Goal: Task Accomplishment & Management: Complete application form

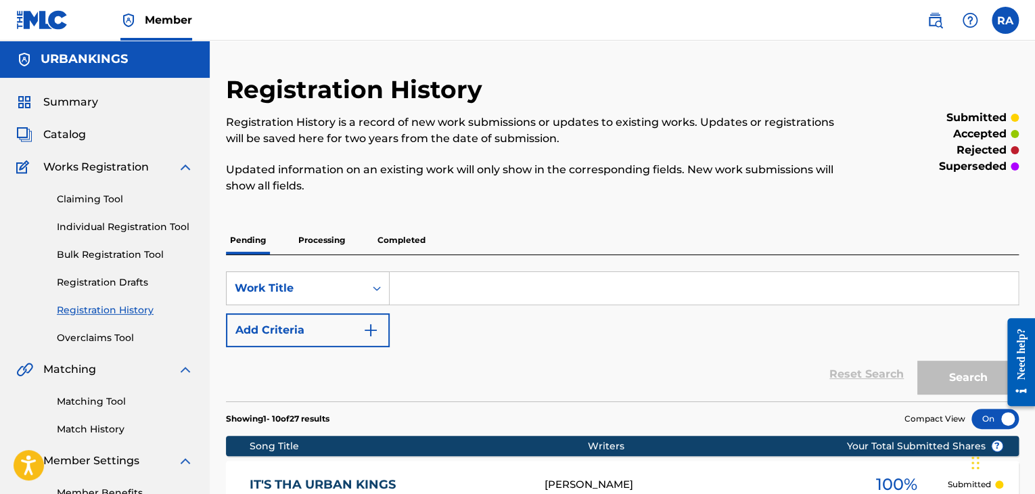
click at [436, 294] on input "Search Form" at bounding box center [704, 288] width 629 height 32
type input "havoc"
click at [917, 361] on button "Search" at bounding box center [967, 378] width 101 height 34
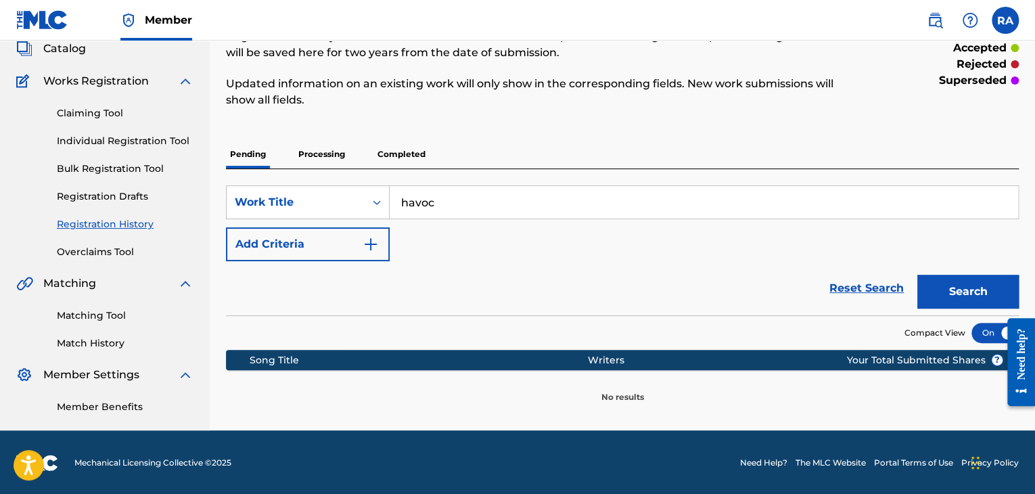
scroll to position [87, 0]
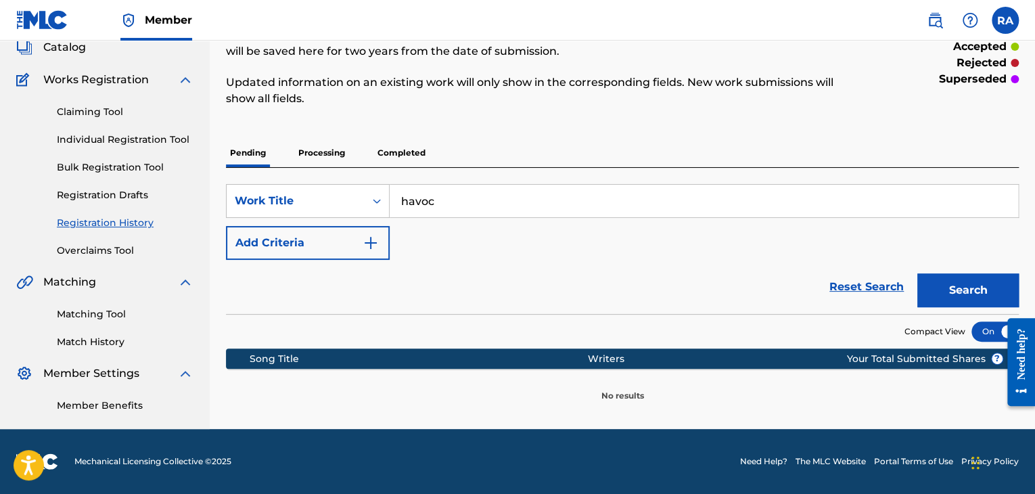
click at [325, 156] on p "Processing" at bounding box center [321, 153] width 55 height 28
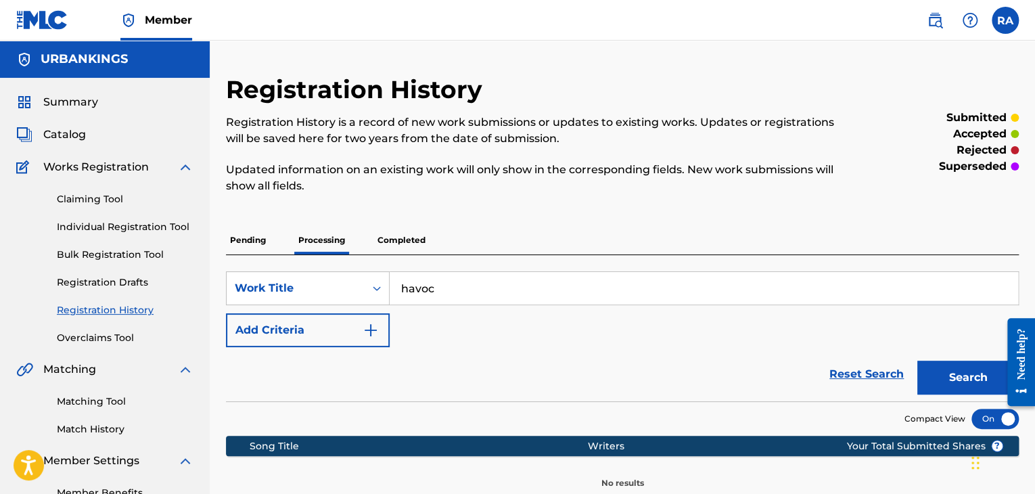
click at [388, 233] on p "Completed" at bounding box center [401, 240] width 56 height 28
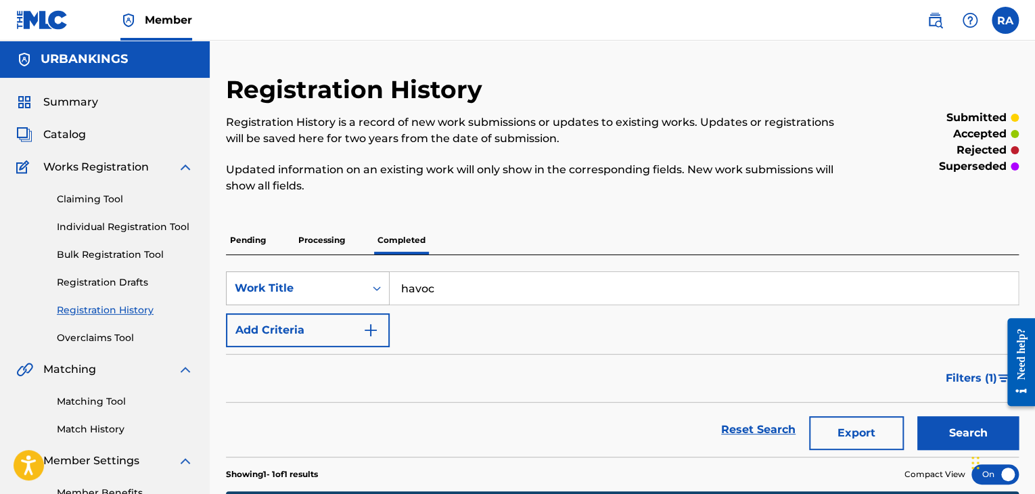
drag, startPoint x: 466, startPoint y: 298, endPoint x: 353, endPoint y: 298, distance: 113.0
click at [353, 298] on div "SearchWithCriteriae8f5de8c-eafd-4498-b833-45a0bebef9fc Work Title havoc" at bounding box center [622, 288] width 793 height 34
type input "she's a snake"
click at [917, 416] on button "Search" at bounding box center [967, 433] width 101 height 34
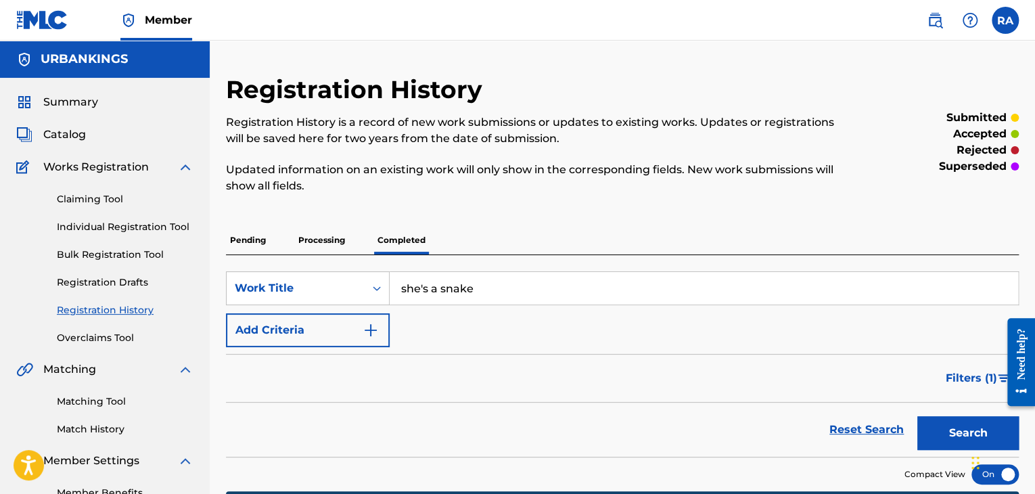
click at [338, 237] on p "Processing" at bounding box center [321, 240] width 55 height 28
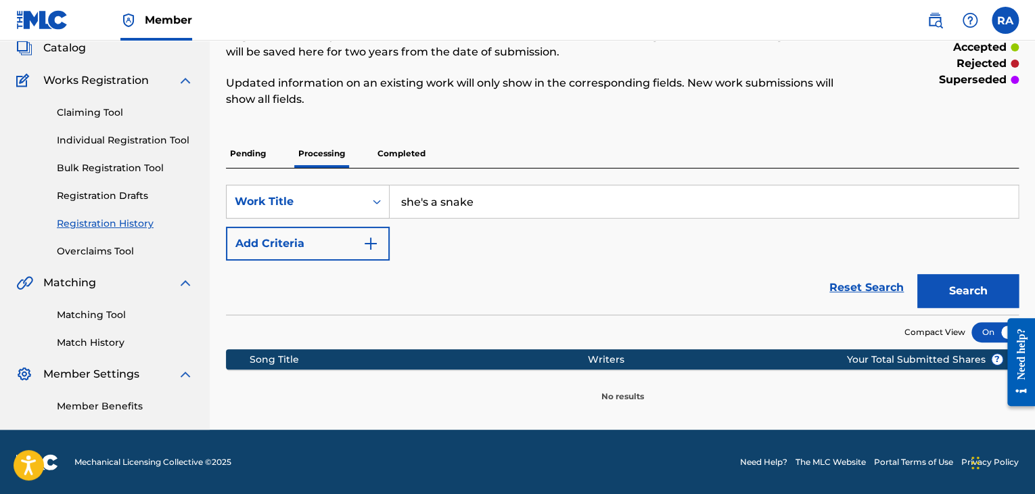
scroll to position [87, 0]
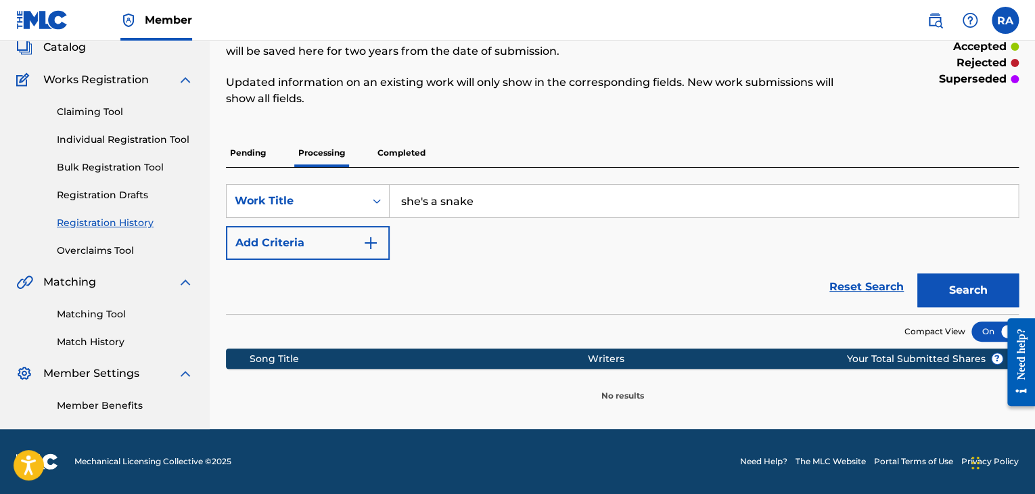
click at [258, 154] on p "Pending" at bounding box center [248, 153] width 44 height 28
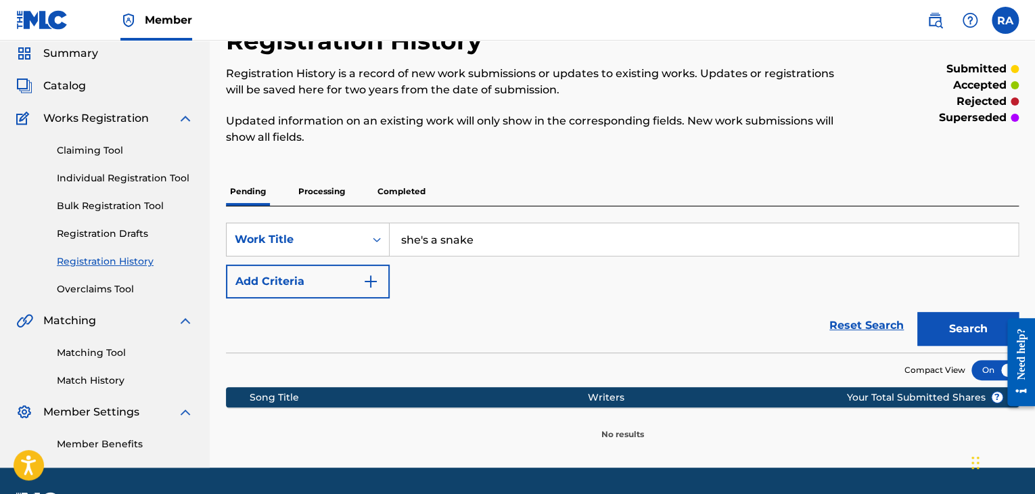
scroll to position [87, 0]
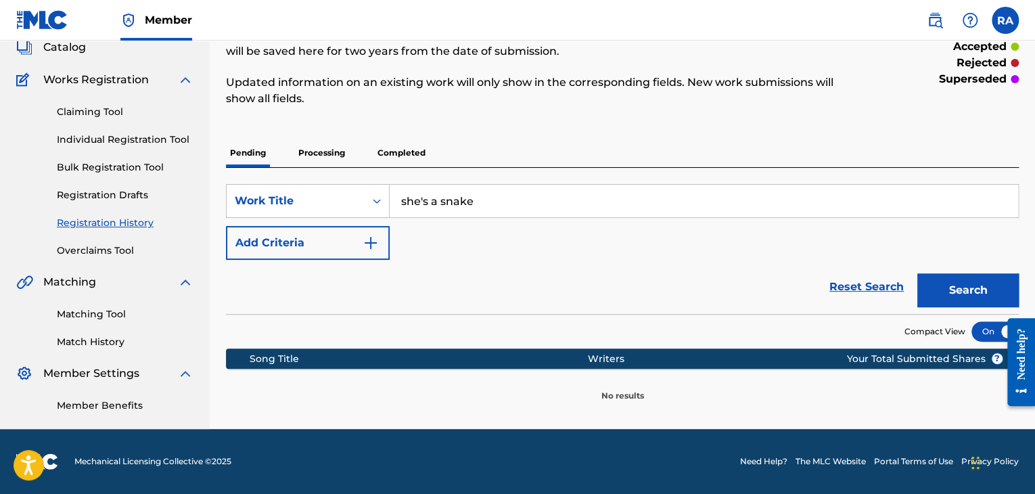
click at [140, 138] on link "Individual Registration Tool" at bounding box center [125, 140] width 137 height 14
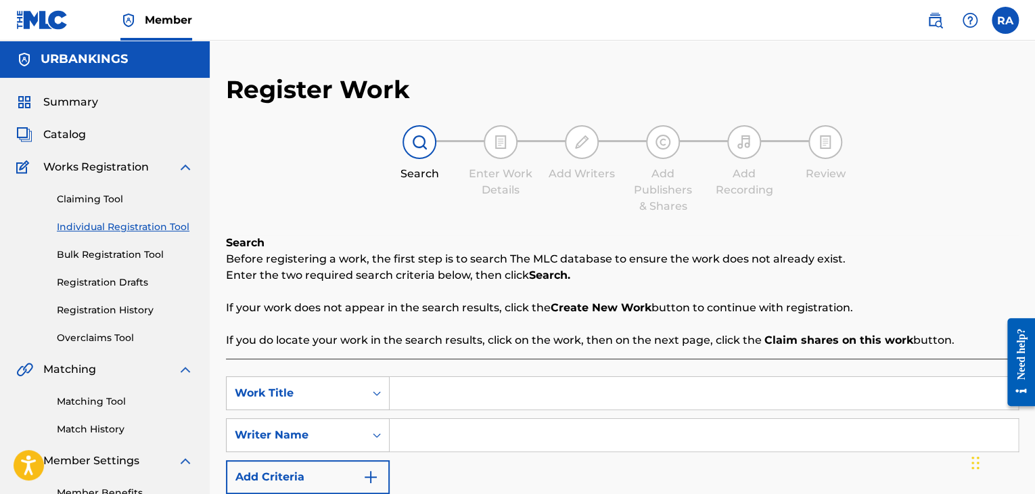
click at [436, 388] on input "Search Form" at bounding box center [704, 393] width 629 height 32
type input "she's a snake"
type input "[PERSON_NAME]"
click at [127, 305] on link "Registration History" at bounding box center [125, 310] width 137 height 14
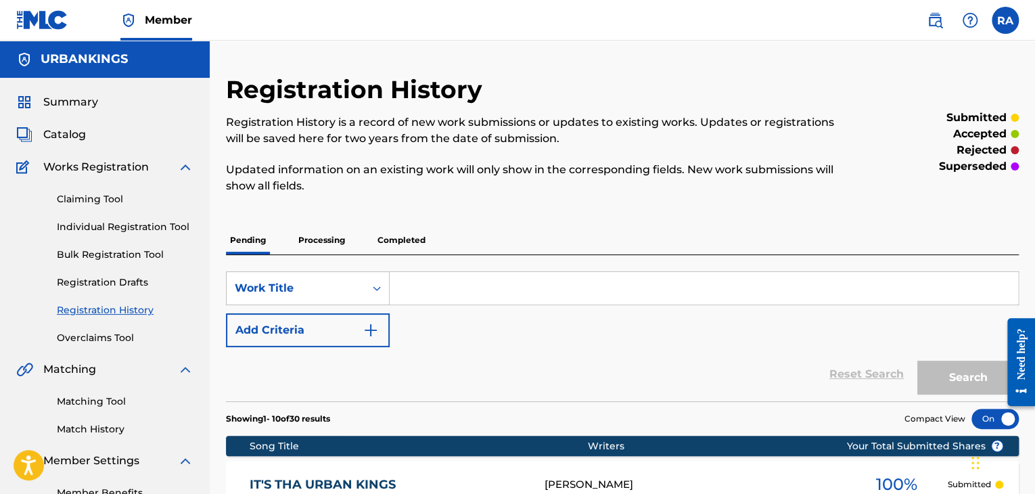
click at [453, 279] on input "Search Form" at bounding box center [704, 288] width 629 height 32
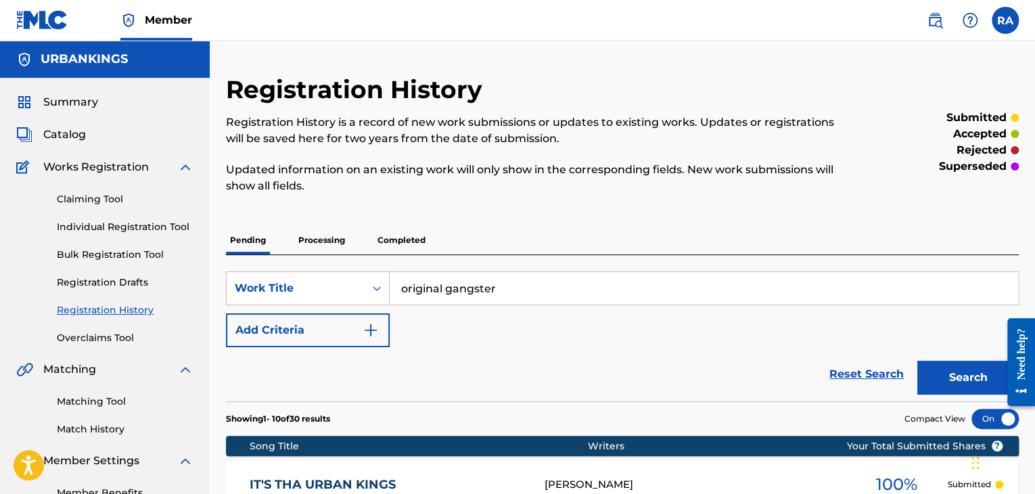
type input "original gangster"
click at [403, 242] on p "Completed" at bounding box center [401, 240] width 56 height 28
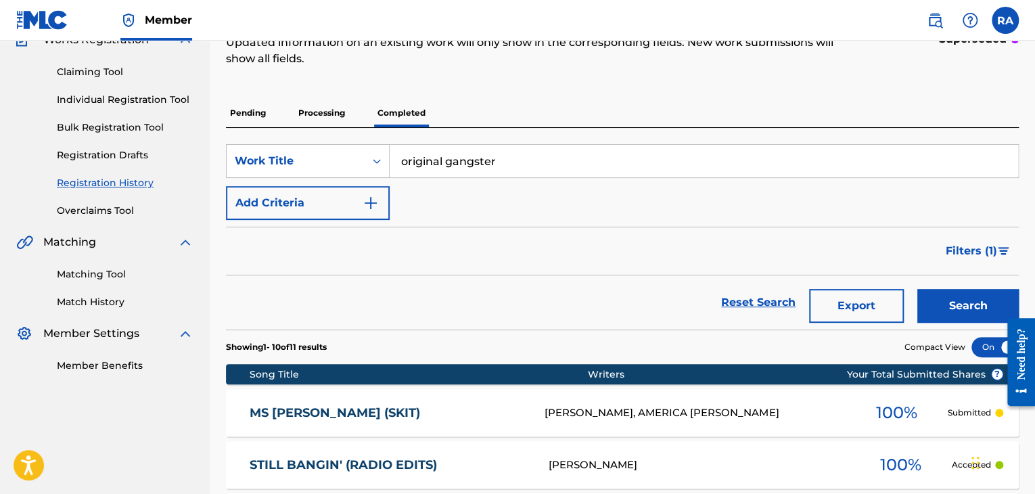
scroll to position [46, 0]
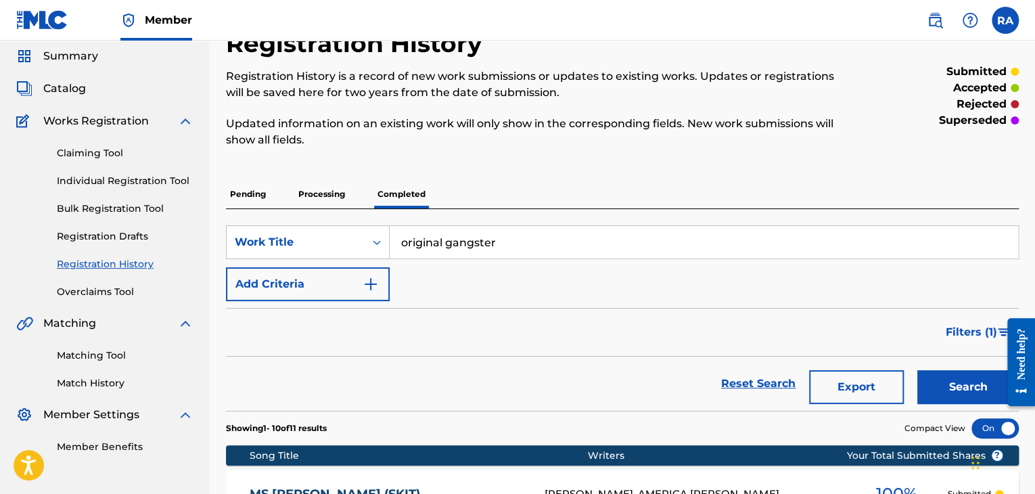
click at [947, 384] on button "Search" at bounding box center [967, 387] width 101 height 34
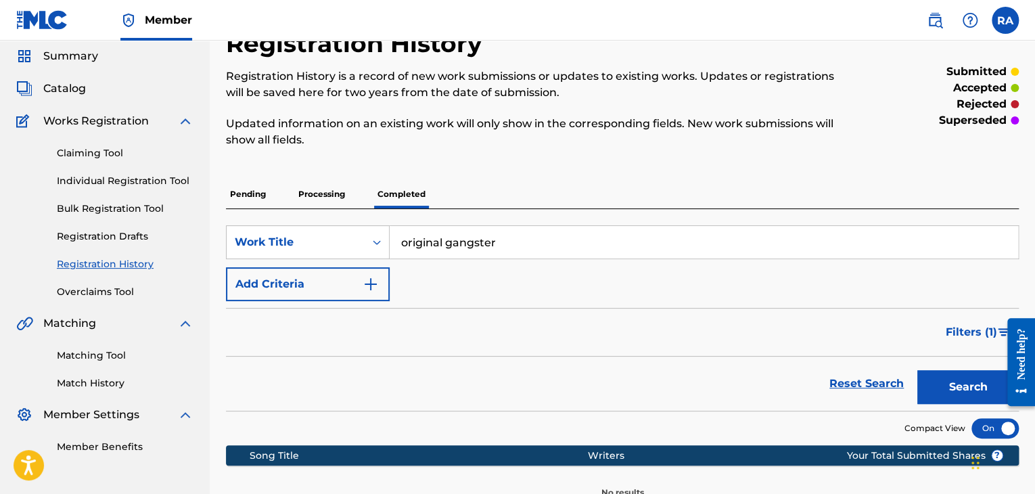
scroll to position [137, 0]
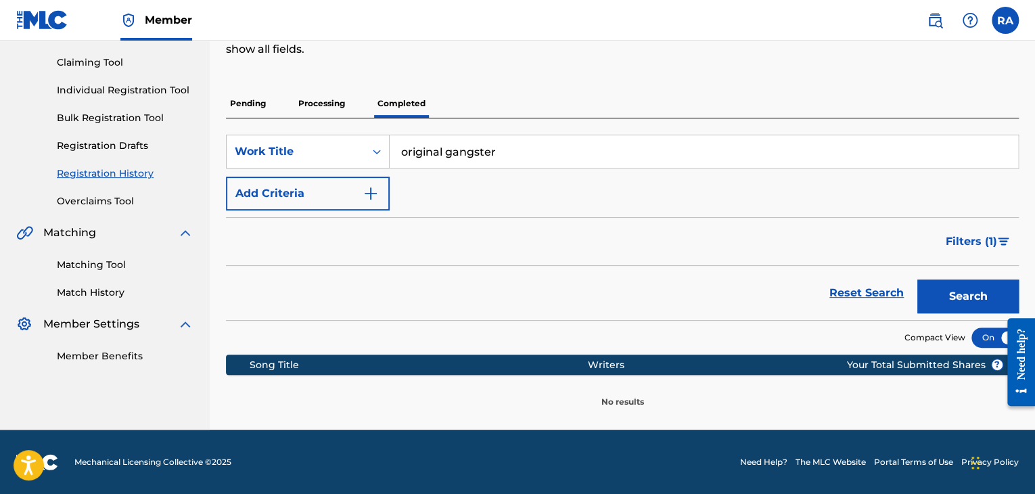
click at [323, 104] on p "Processing" at bounding box center [321, 103] width 55 height 28
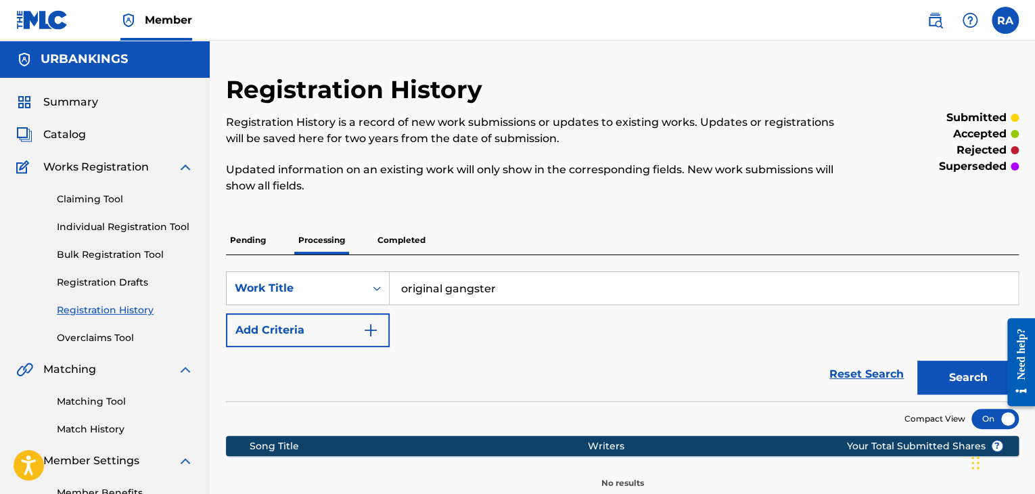
click at [237, 239] on p "Pending" at bounding box center [248, 240] width 44 height 28
click at [141, 223] on link "Individual Registration Tool" at bounding box center [125, 227] width 137 height 14
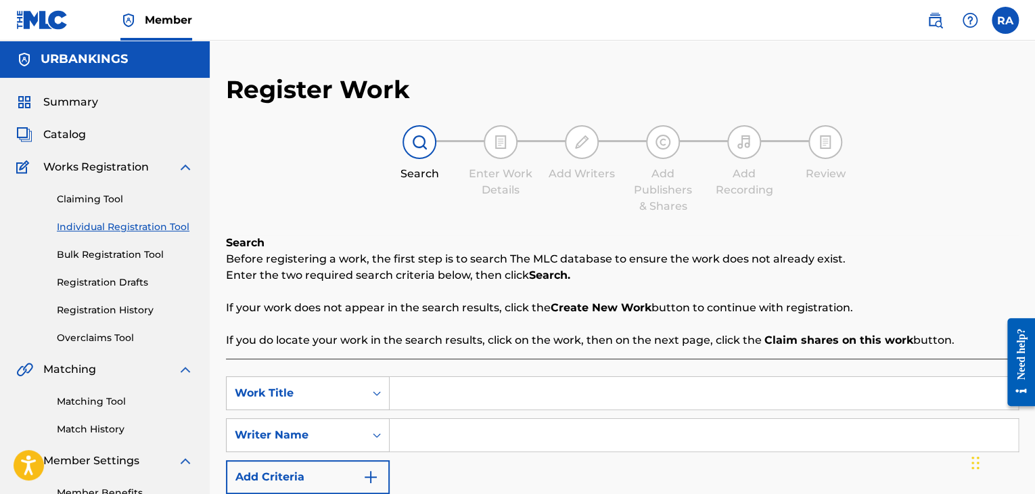
click at [415, 401] on input "Search Form" at bounding box center [704, 393] width 629 height 32
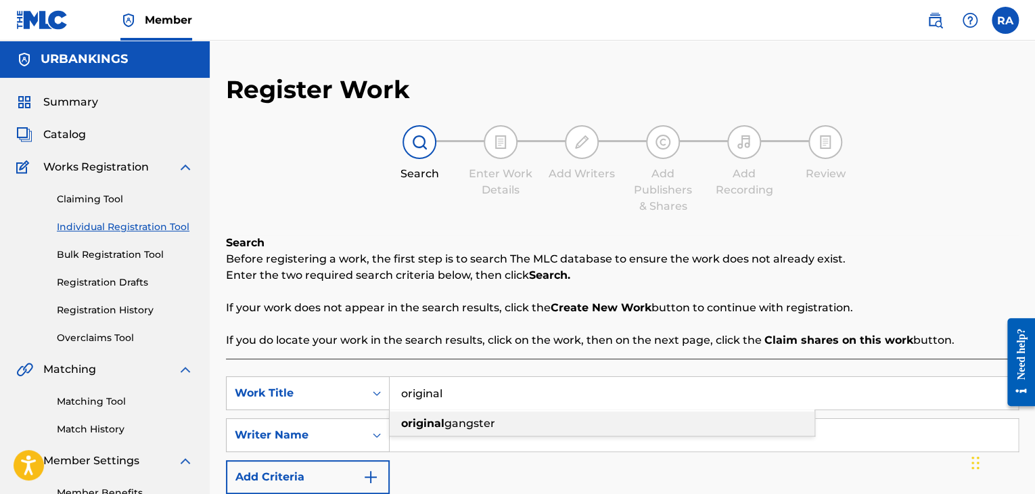
click at [467, 424] on span "gangster" at bounding box center [469, 423] width 51 height 13
type input "original gangster"
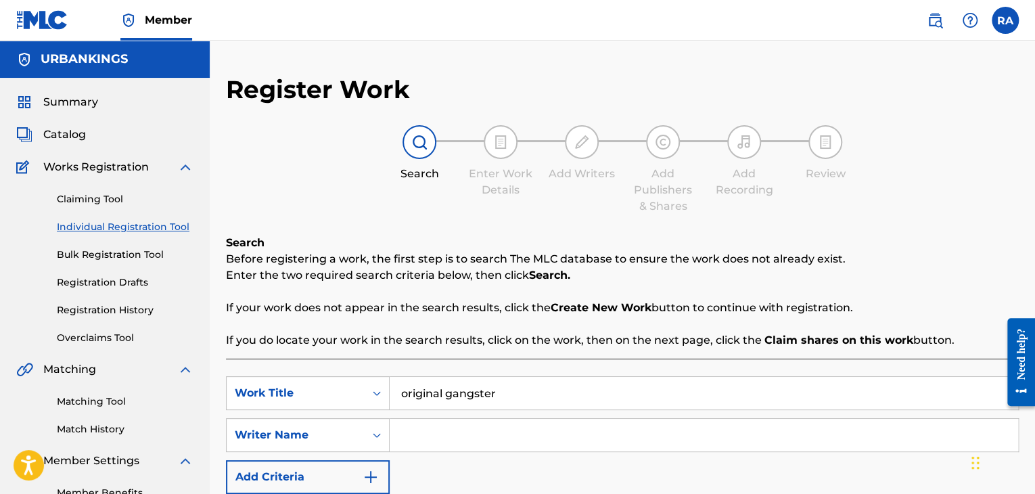
click at [467, 424] on input "Search Form" at bounding box center [704, 435] width 629 height 32
type input "[PERSON_NAME]"
drag, startPoint x: 547, startPoint y: 393, endPoint x: 317, endPoint y: 375, distance: 230.7
click at [317, 376] on div "SearchWithCriteriaf538a2fe-33ed-4a4f-b038-98c28e76a014 Work Title original gang…" at bounding box center [622, 393] width 793 height 34
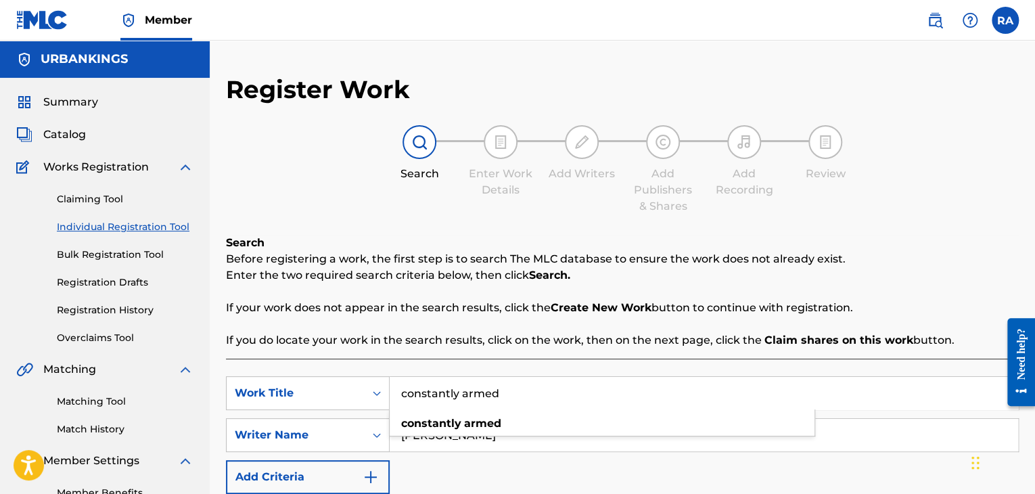
drag, startPoint x: 511, startPoint y: 386, endPoint x: 344, endPoint y: 380, distance: 167.2
click at [344, 380] on div "SearchWithCriteriaf538a2fe-33ed-4a4f-b038-98c28e76a014 Work Title constantly ar…" at bounding box center [622, 393] width 793 height 34
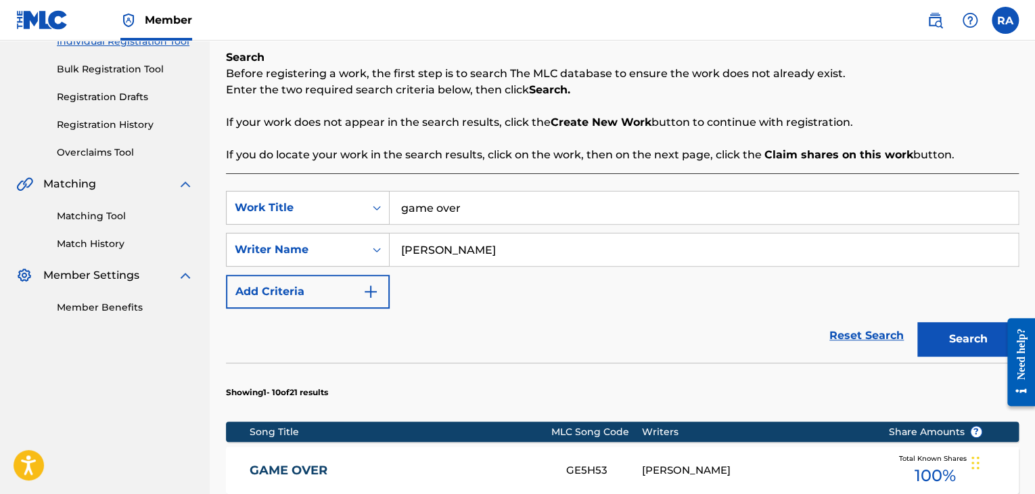
scroll to position [135, 0]
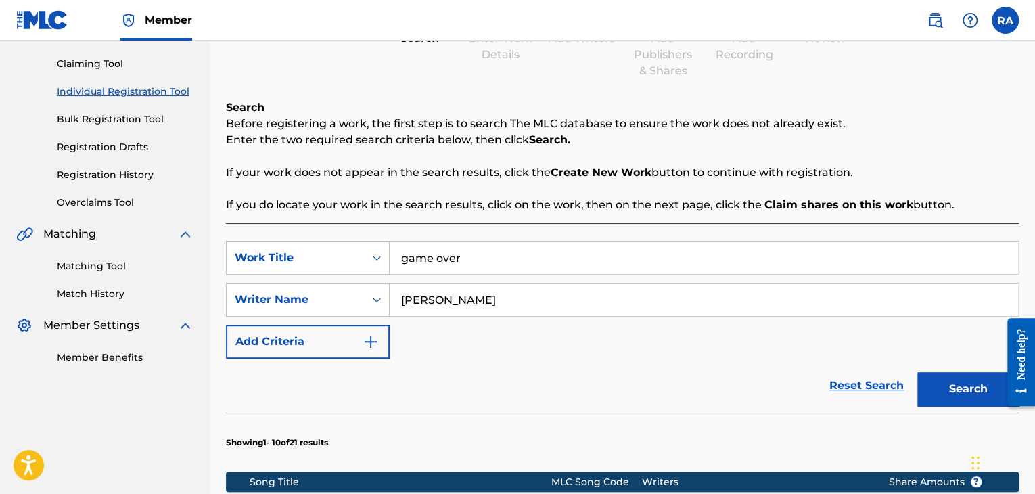
drag, startPoint x: 474, startPoint y: 263, endPoint x: 355, endPoint y: 279, distance: 120.2
click at [355, 279] on div "SearchWithCriteriaf538a2fe-33ed-4a4f-b038-98c28e76a014 Work Title game over Sea…" at bounding box center [622, 300] width 793 height 118
click at [917, 372] on button "Search" at bounding box center [967, 389] width 101 height 34
drag, startPoint x: 490, startPoint y: 262, endPoint x: 350, endPoint y: 262, distance: 140.0
click at [350, 262] on div "SearchWithCriteriaf538a2fe-33ed-4a4f-b038-98c28e76a014 Work Title live and dire…" at bounding box center [622, 258] width 793 height 34
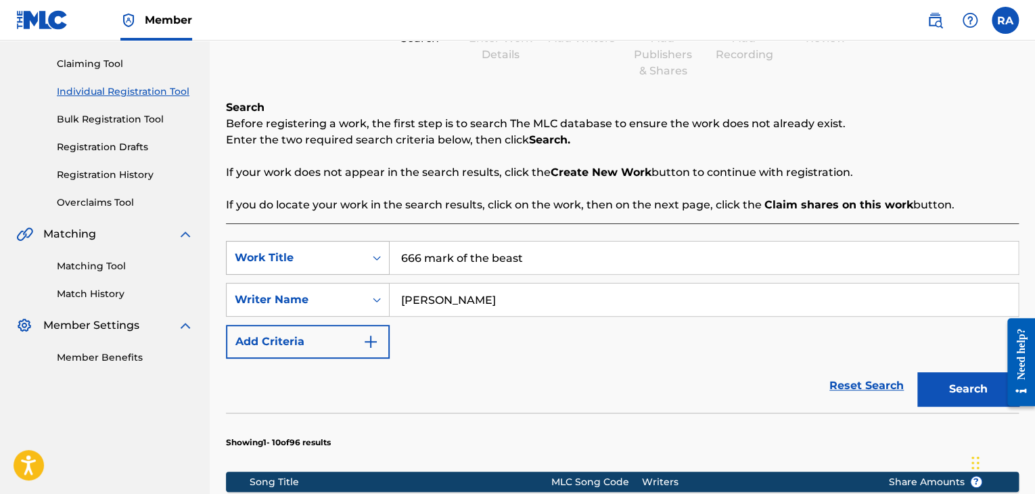
type input "666 mark of the beast"
click at [917, 372] on button "Search" at bounding box center [967, 389] width 101 height 34
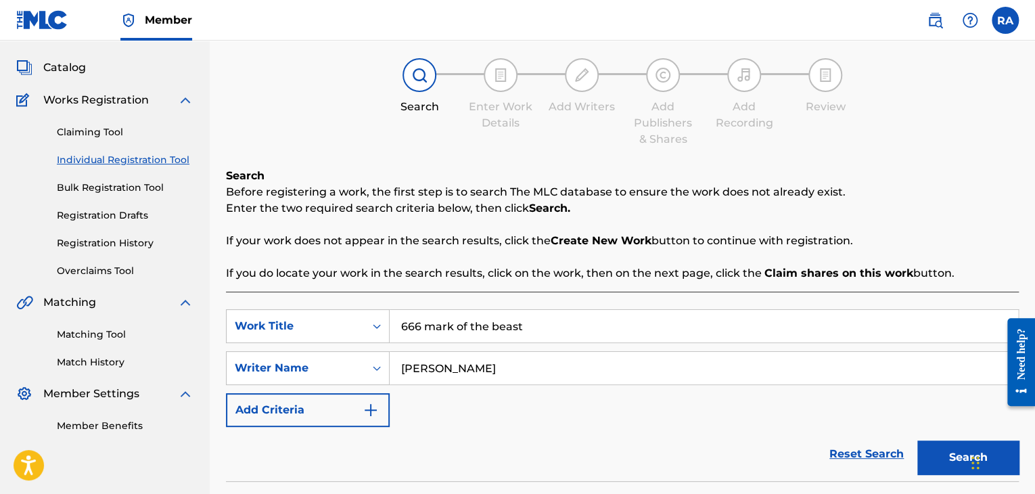
scroll to position [0, 0]
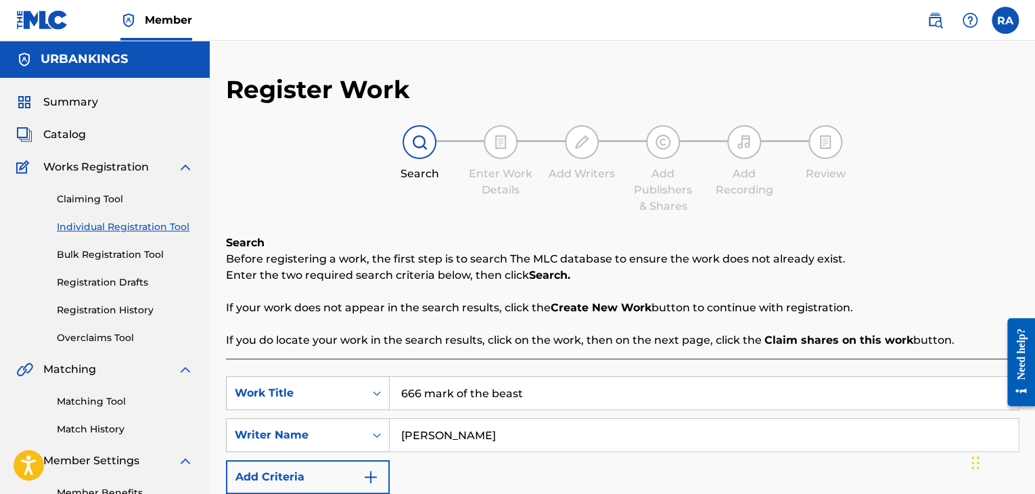
click at [124, 311] on link "Registration History" at bounding box center [125, 310] width 137 height 14
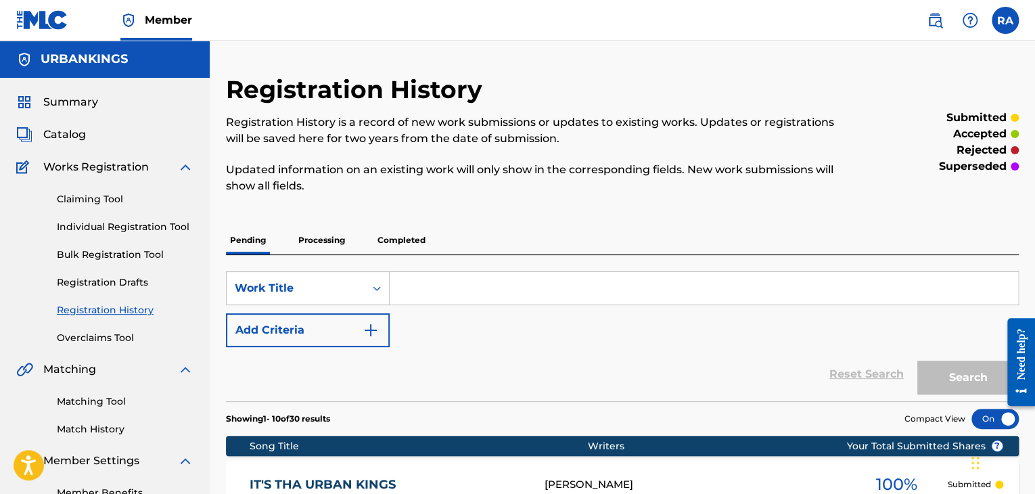
click at [529, 294] on input "Search Form" at bounding box center [704, 288] width 629 height 32
type input "666"
click at [917, 361] on button "Search" at bounding box center [967, 378] width 101 height 34
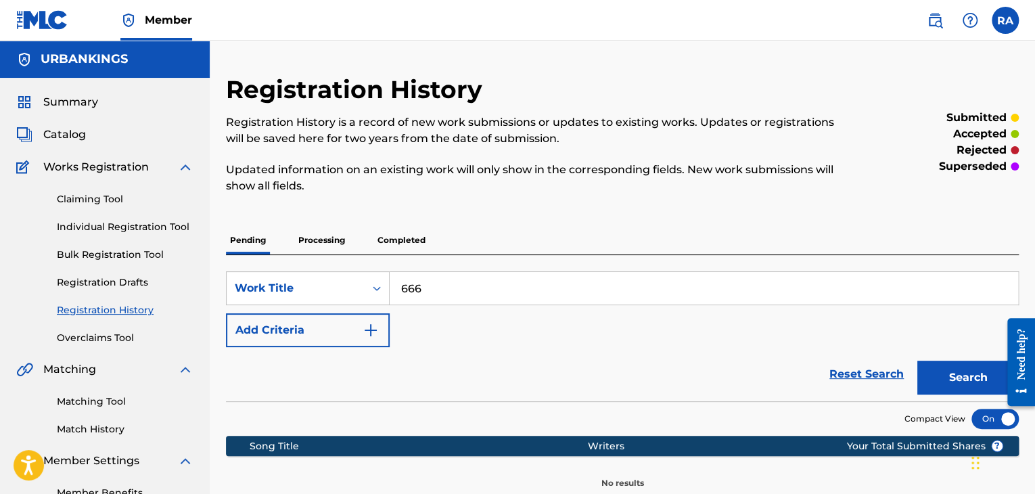
click at [417, 245] on p "Completed" at bounding box center [401, 240] width 56 height 28
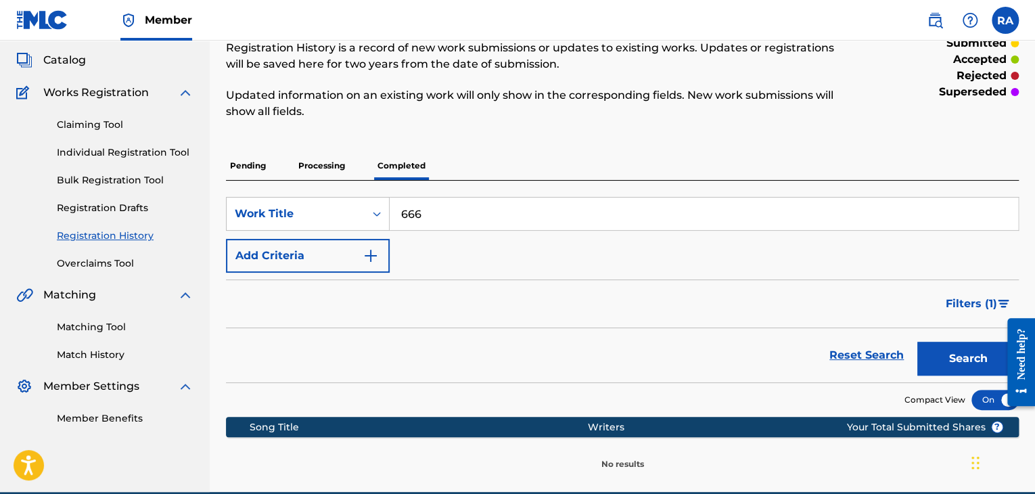
scroll to position [137, 0]
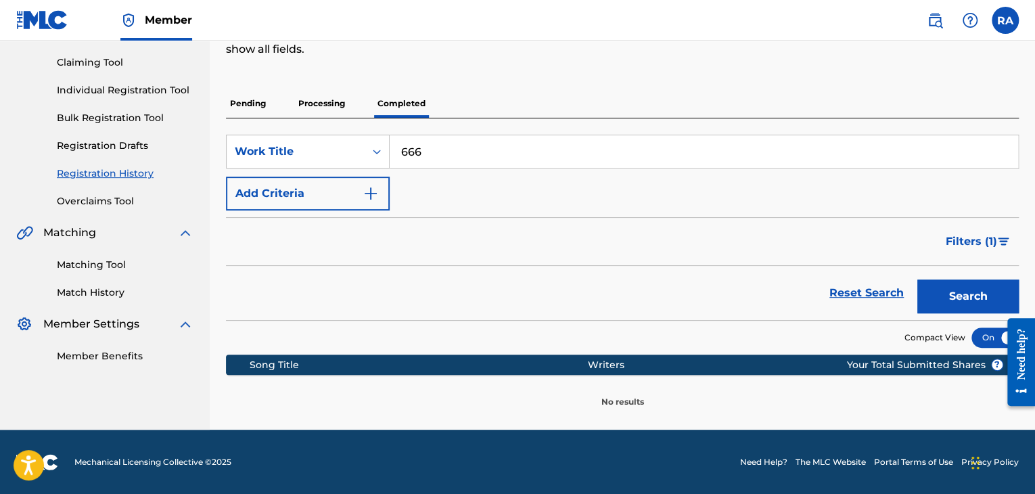
click at [448, 158] on input "666" at bounding box center [704, 151] width 629 height 32
type input "666 mark of the beast"
click at [917, 279] on button "Search" at bounding box center [967, 296] width 101 height 34
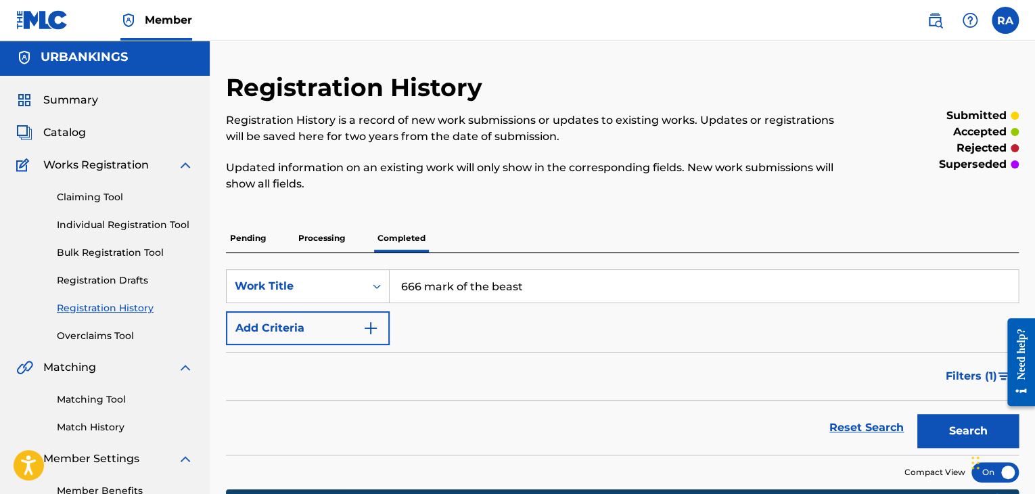
scroll to position [0, 0]
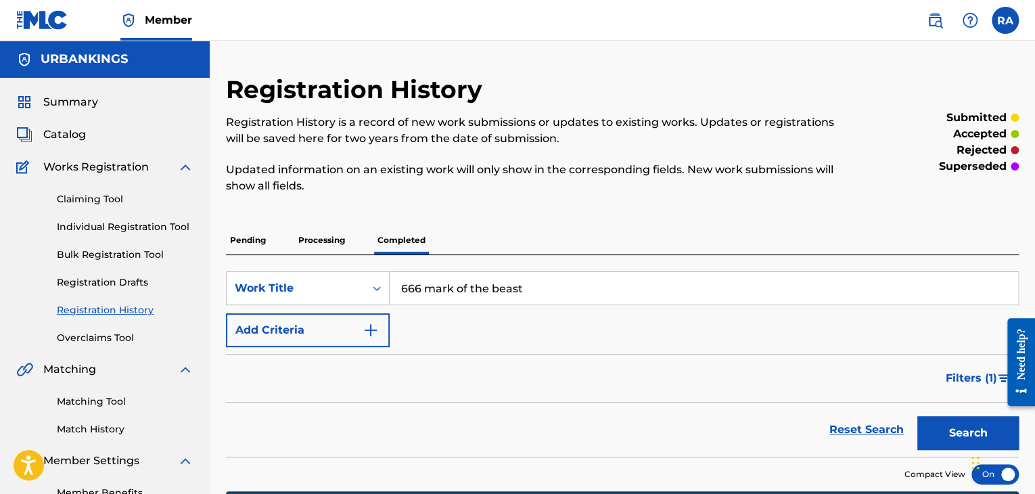
click at [133, 226] on link "Individual Registration Tool" at bounding box center [125, 227] width 137 height 14
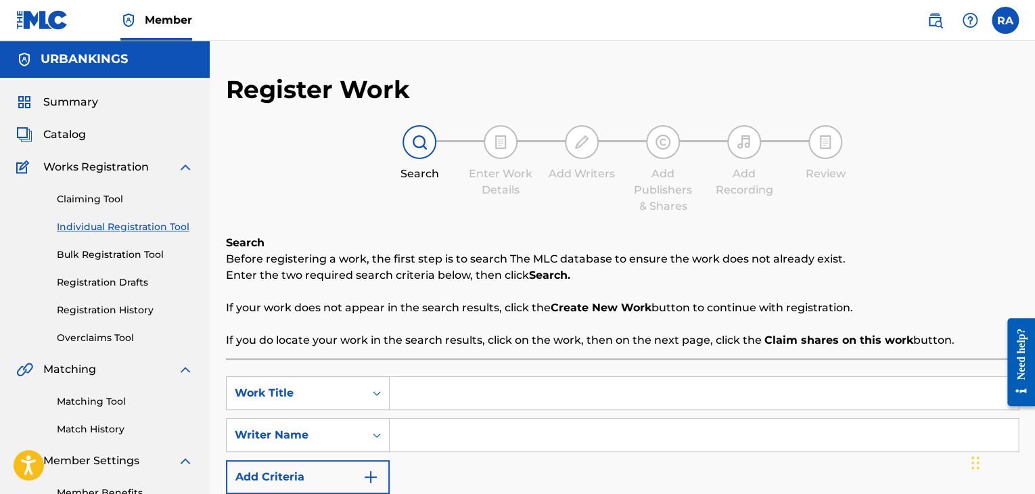
click at [442, 388] on input "Search Form" at bounding box center [704, 393] width 629 height 32
type input "666 [PERSON_NAME] OF THE BEAST"
type input "[PERSON_NAME]"
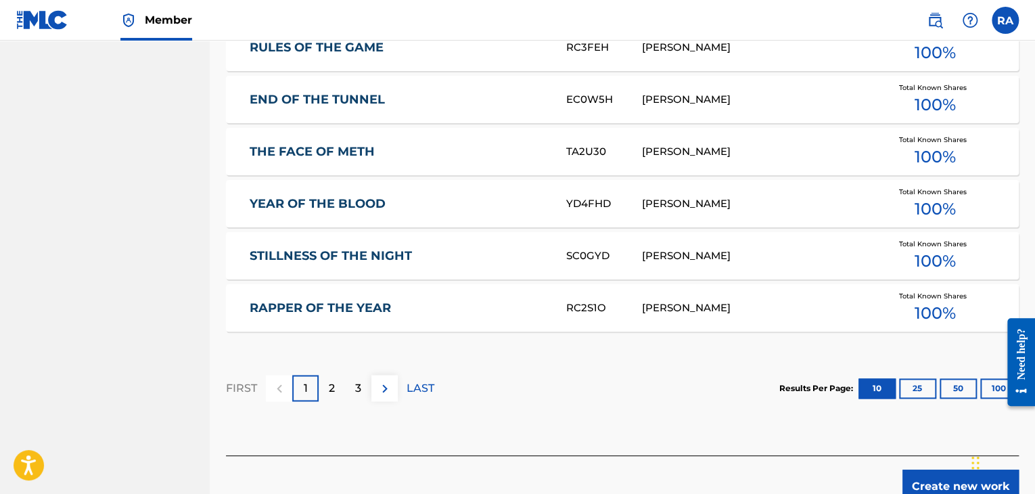
scroll to position [890, 0]
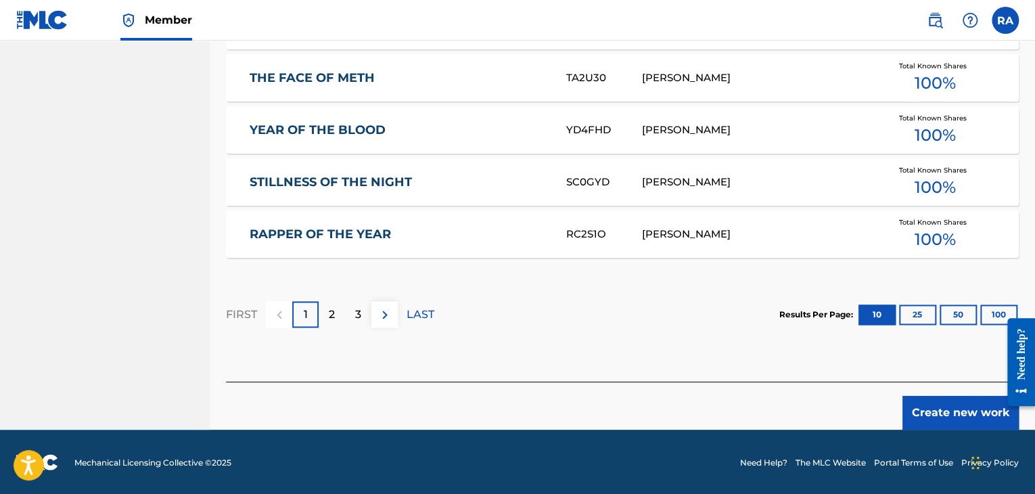
click at [977, 419] on button "Create new work" at bounding box center [961, 413] width 116 height 34
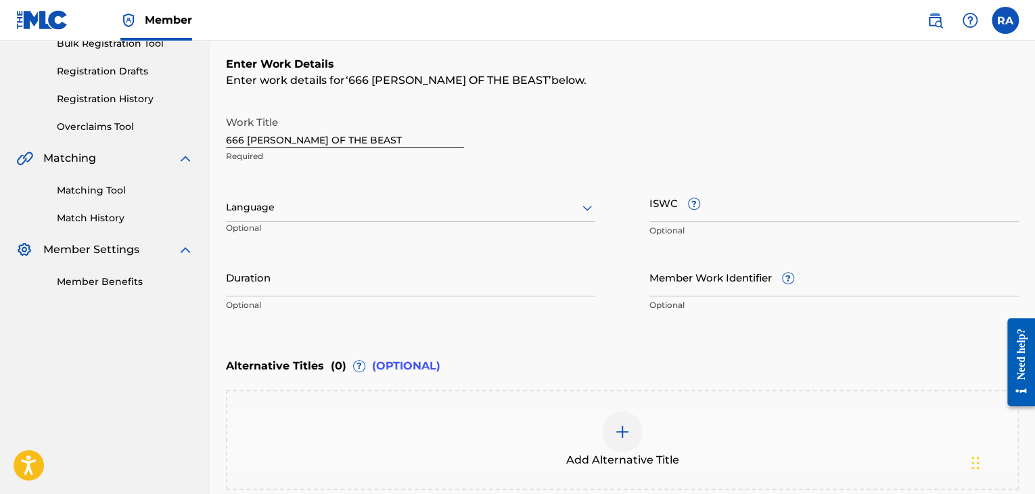
scroll to position [82, 0]
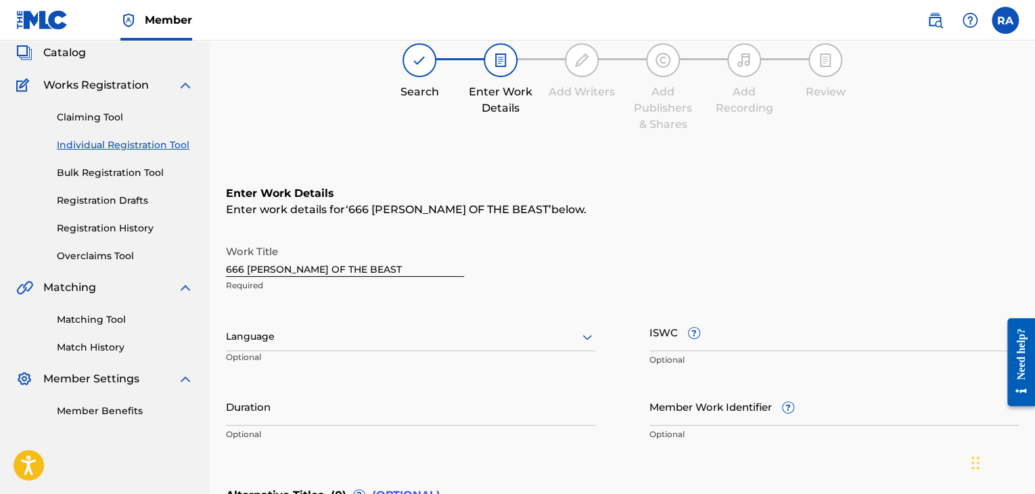
click at [489, 392] on input "Duration" at bounding box center [410, 406] width 369 height 39
click at [294, 415] on input "Duration" at bounding box center [410, 406] width 369 height 39
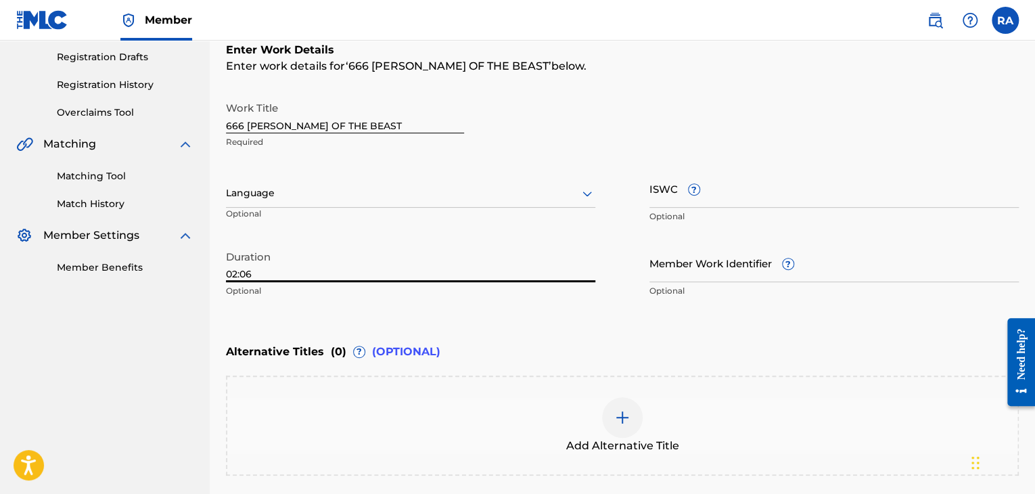
scroll to position [352, 0]
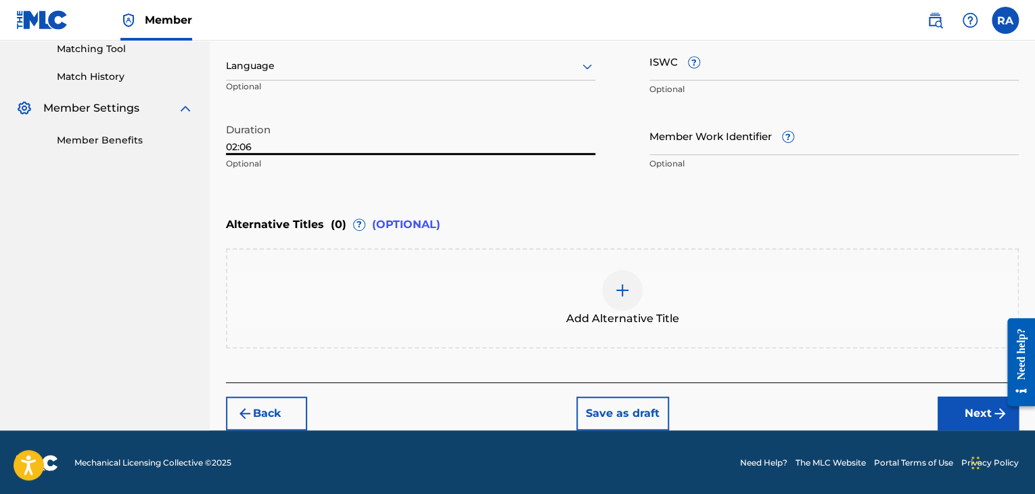
type input "02:06"
click at [955, 421] on button "Next" at bounding box center [978, 413] width 81 height 34
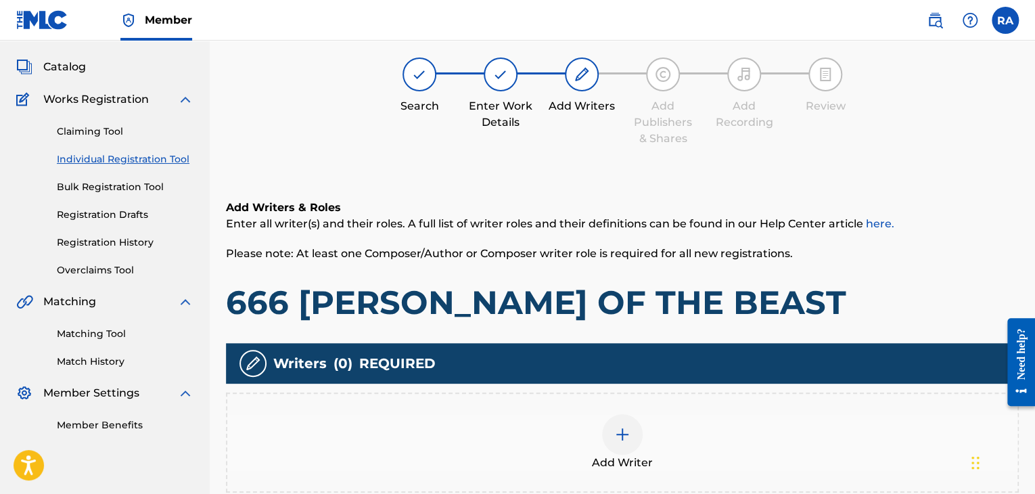
scroll to position [61, 0]
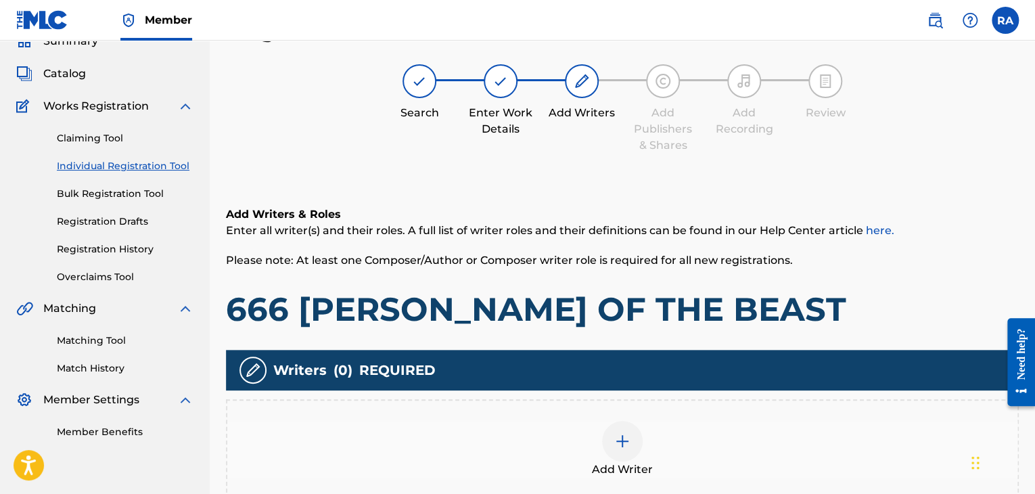
click at [639, 465] on span "Add Writer" at bounding box center [622, 469] width 61 height 16
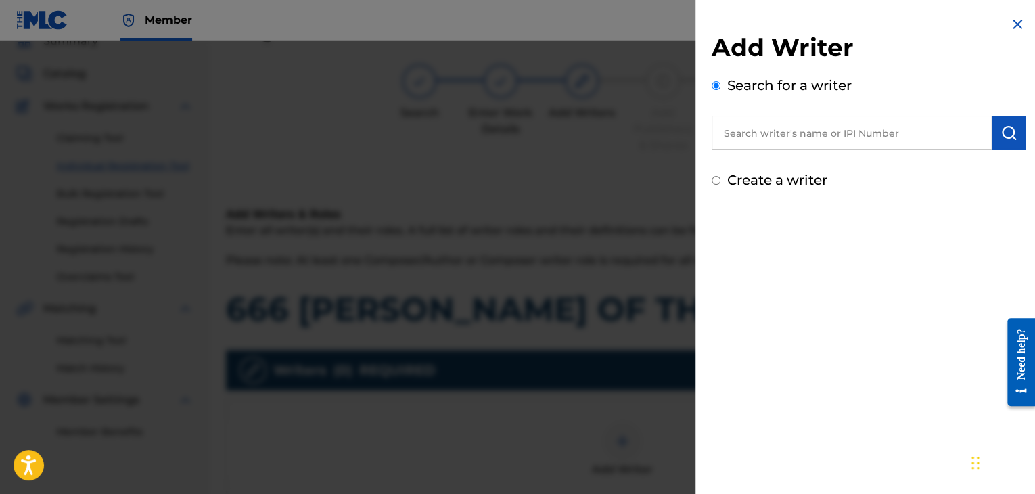
click at [840, 136] on input "text" at bounding box center [852, 133] width 280 height 34
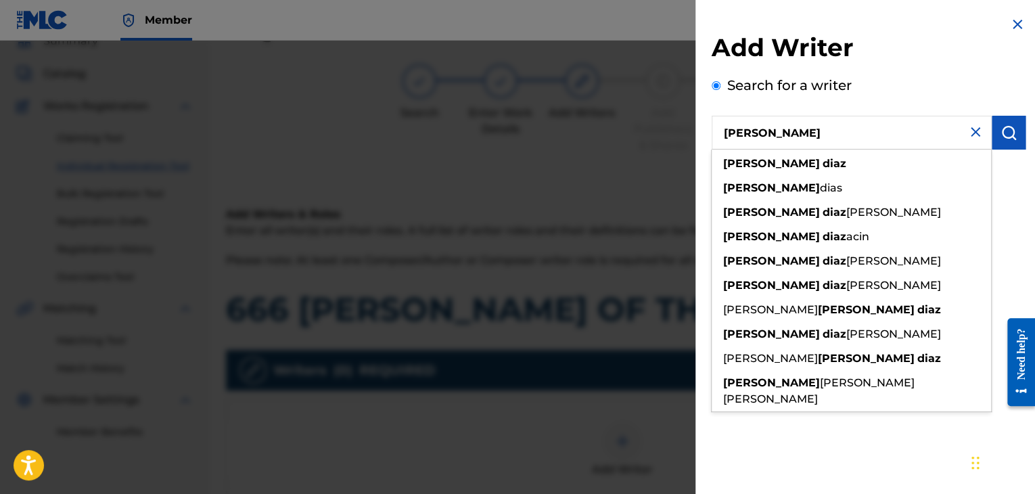
type input "[PERSON_NAME]"
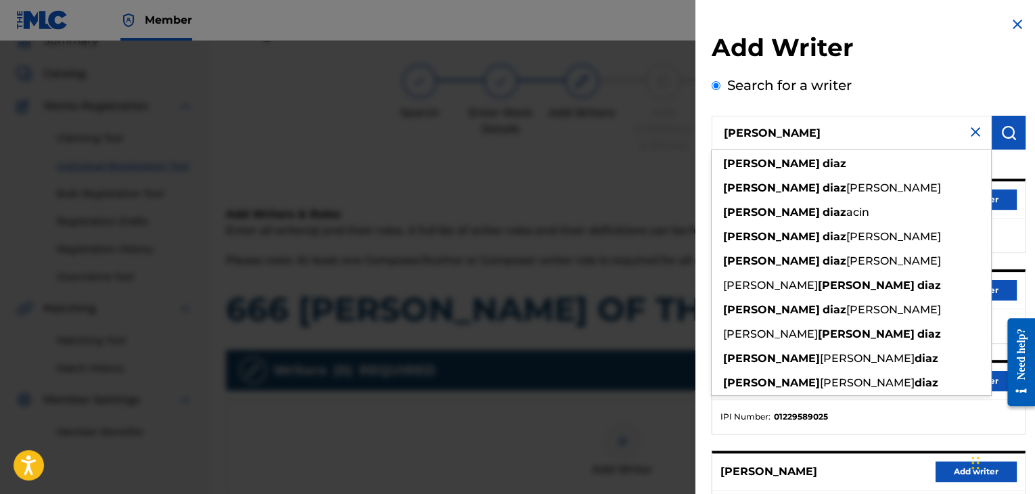
click at [1011, 128] on img "submit" at bounding box center [1009, 132] width 16 height 16
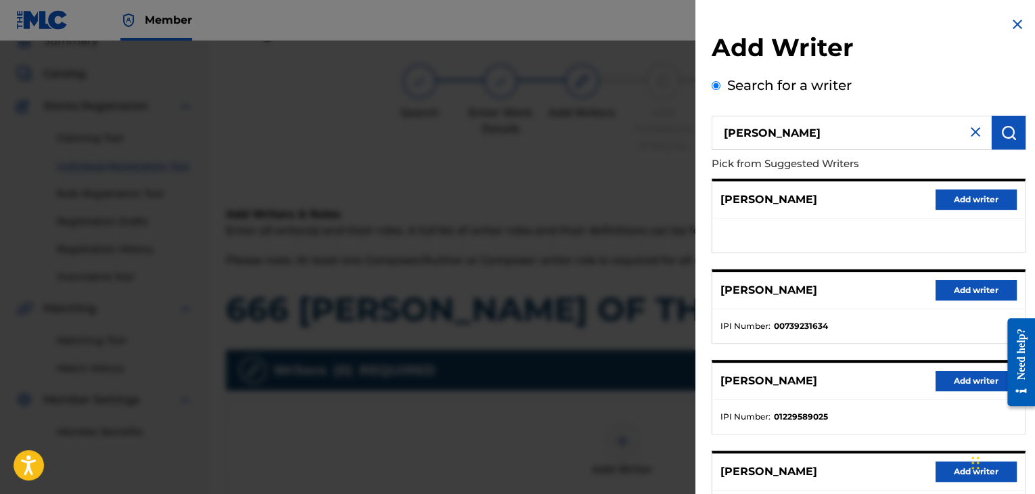
click at [955, 288] on button "Add writer" at bounding box center [976, 290] width 81 height 20
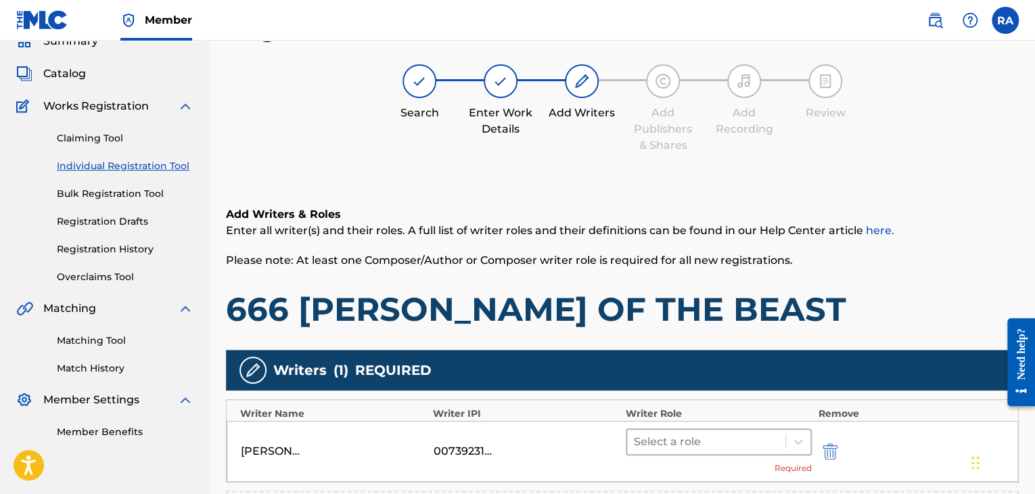
click at [703, 432] on div at bounding box center [706, 441] width 145 height 19
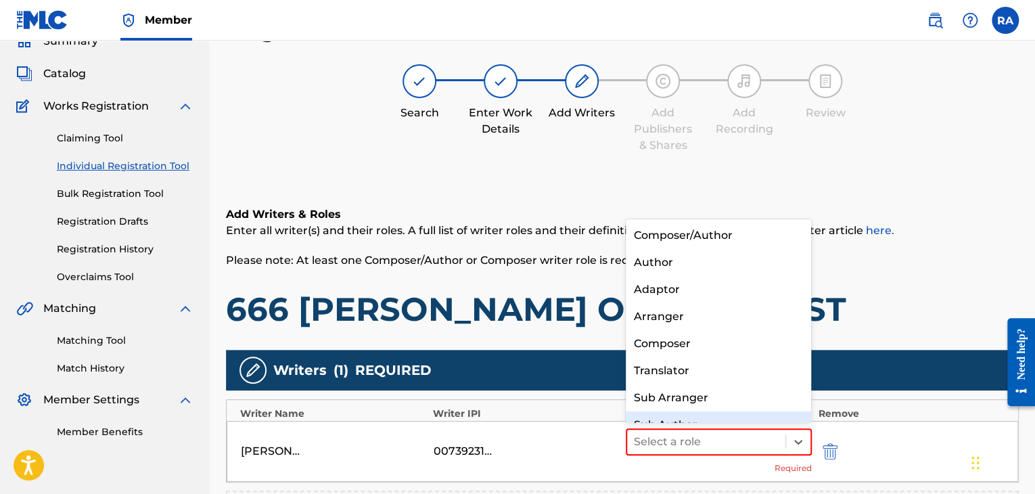
scroll to position [19, 0]
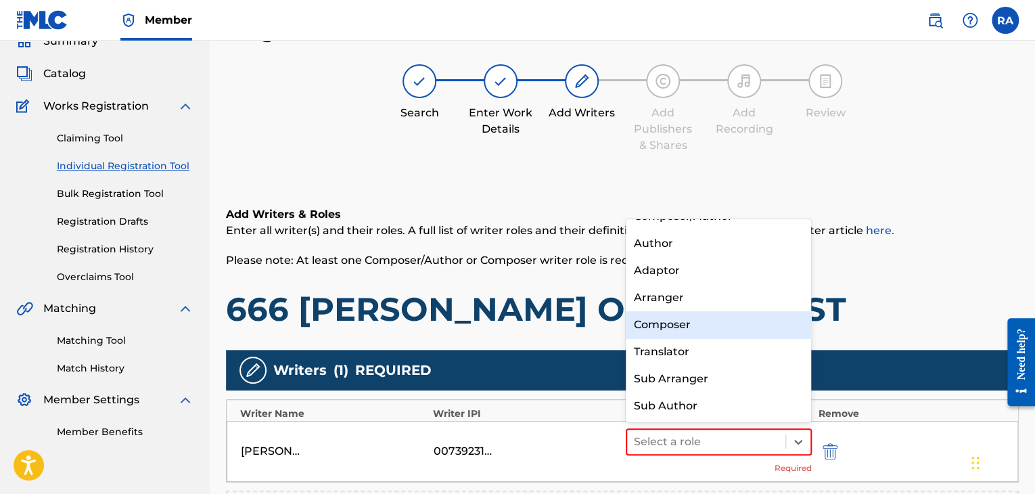
click at [696, 317] on div "Composer" at bounding box center [719, 324] width 186 height 27
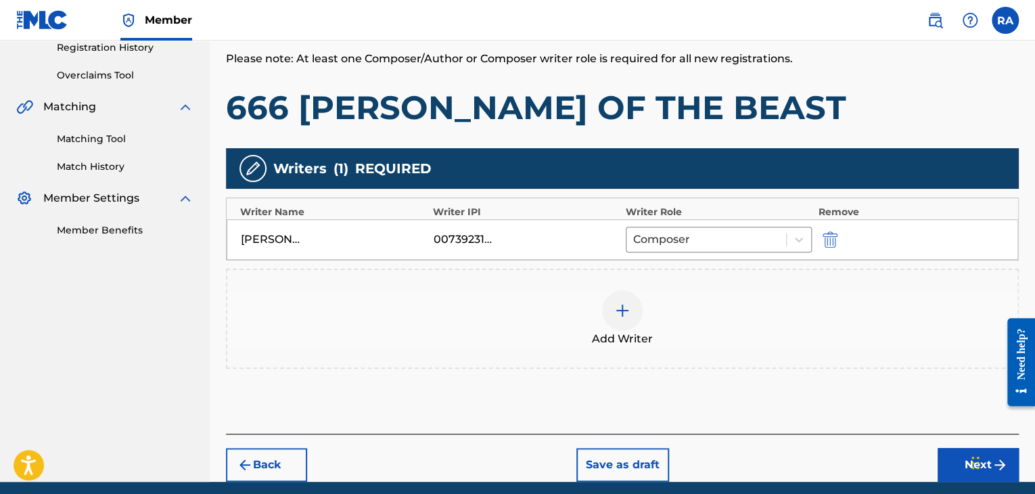
scroll to position [264, 0]
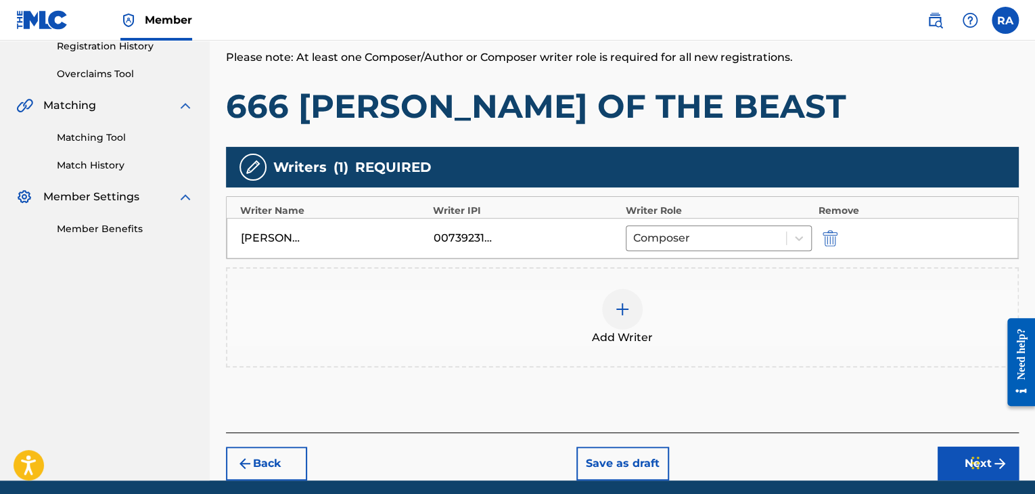
click at [626, 325] on div at bounding box center [622, 309] width 41 height 41
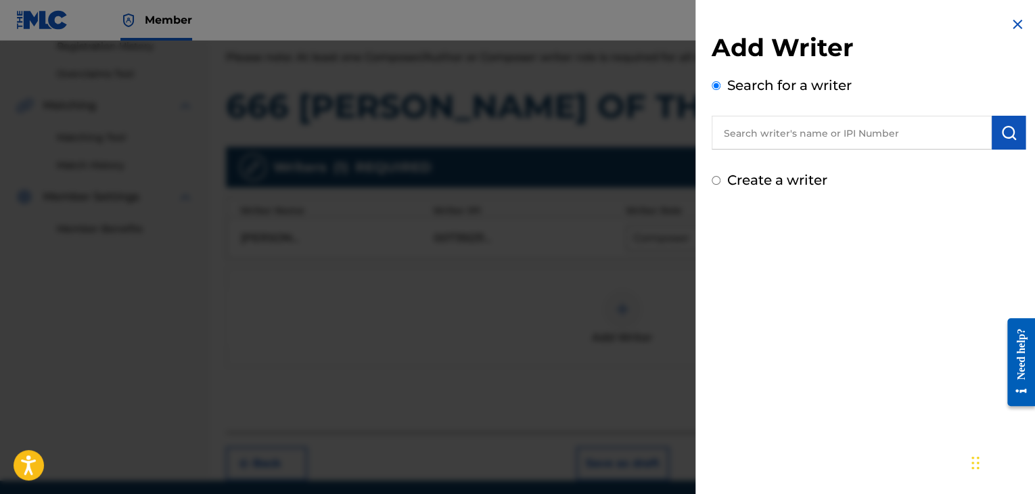
click at [777, 135] on input "text" at bounding box center [852, 133] width 280 height 34
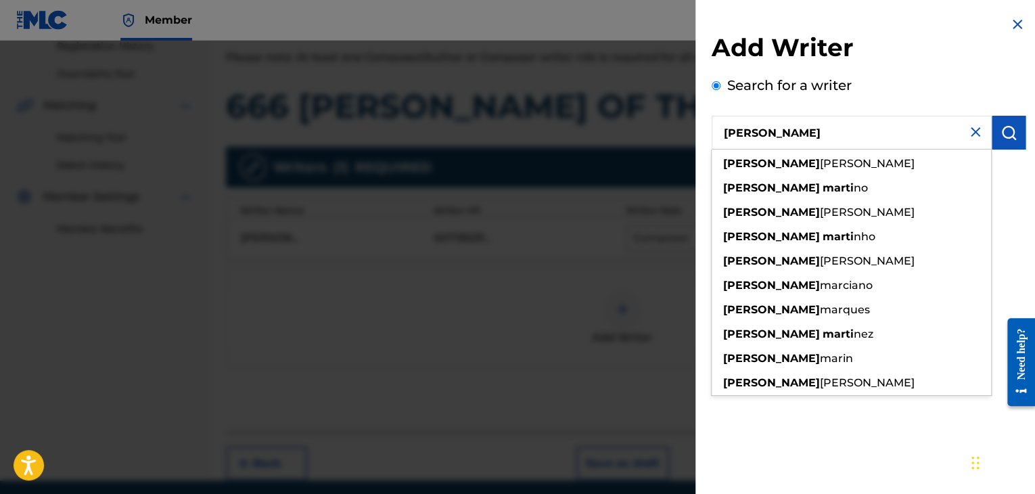
type input "[PERSON_NAME]"
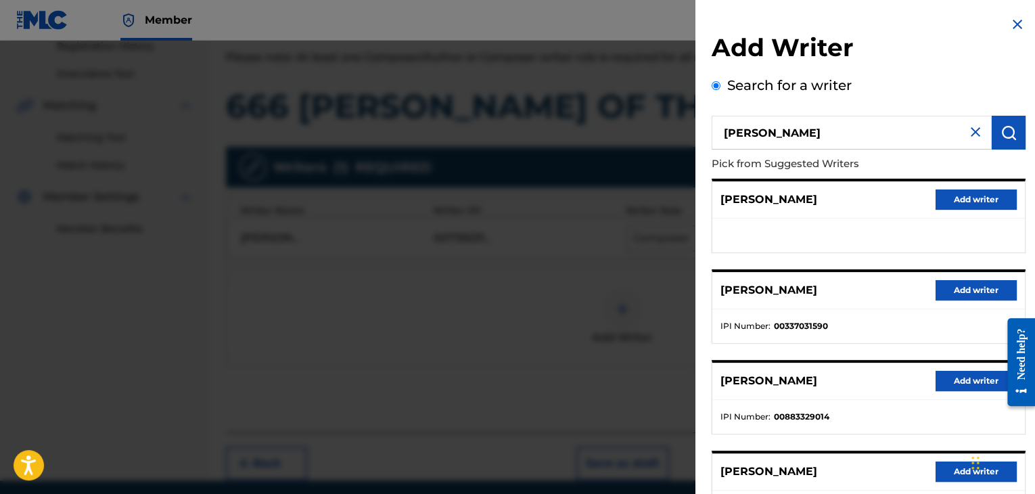
click at [891, 78] on div "Search for a writer [PERSON_NAME] from Suggested Writers [PERSON_NAME] Add writ…" at bounding box center [869, 369] width 314 height 589
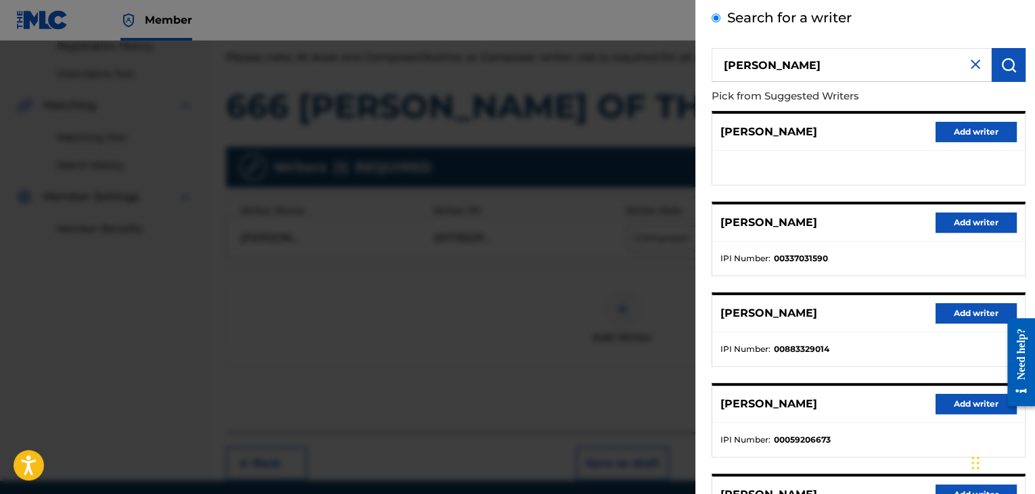
click at [947, 306] on button "Add writer" at bounding box center [976, 313] width 81 height 20
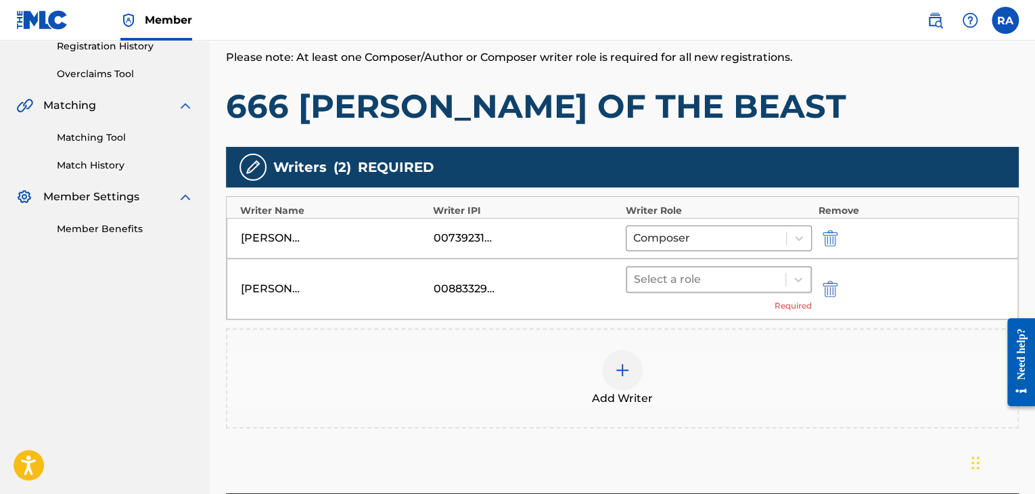
click at [716, 284] on div at bounding box center [706, 279] width 145 height 19
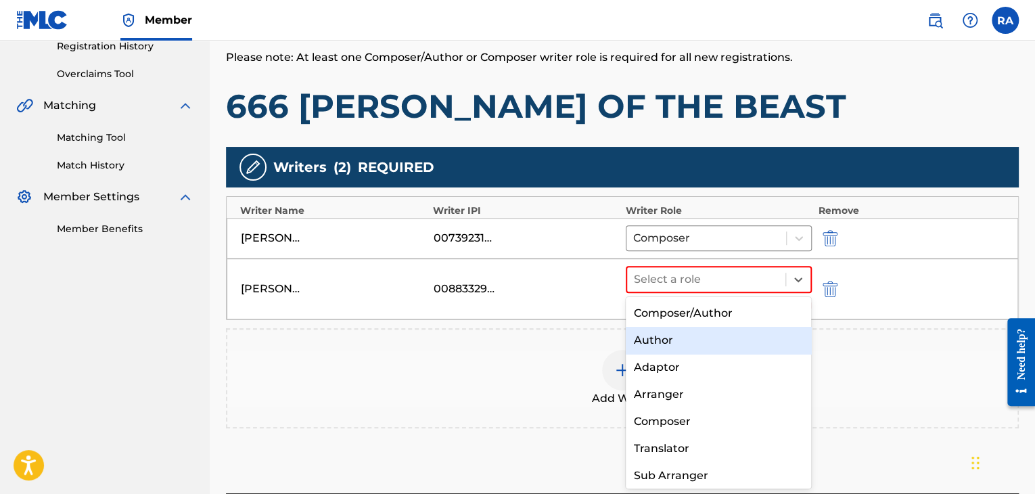
click at [688, 344] on div "Author" at bounding box center [719, 340] width 186 height 27
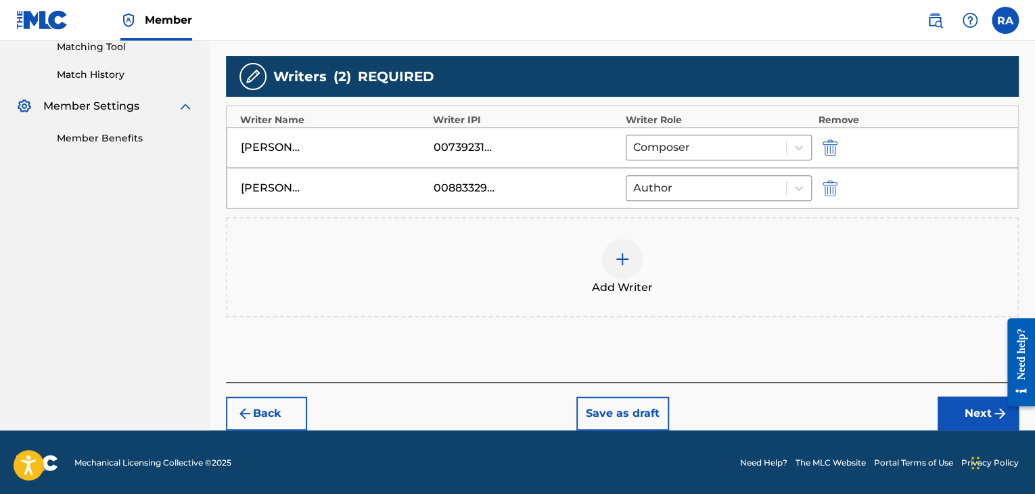
click at [953, 398] on button "Next" at bounding box center [978, 413] width 81 height 34
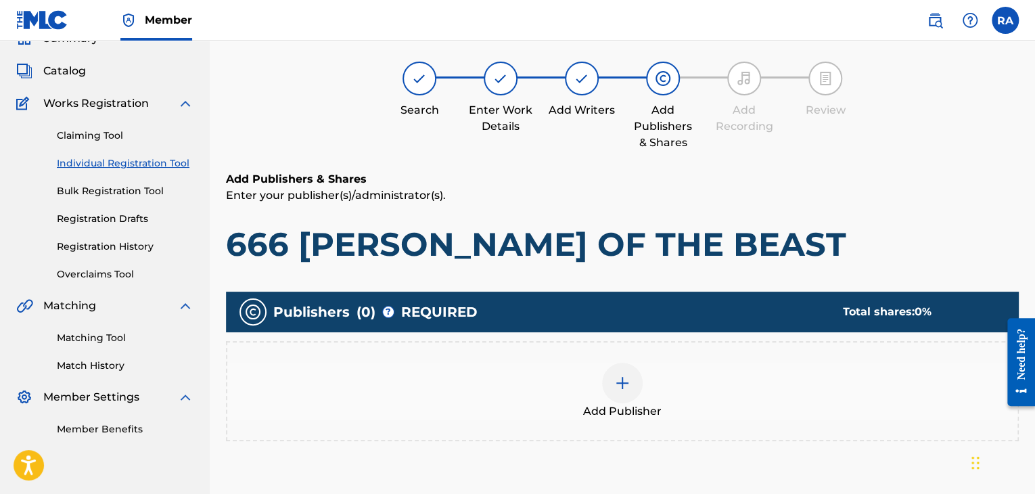
scroll to position [61, 0]
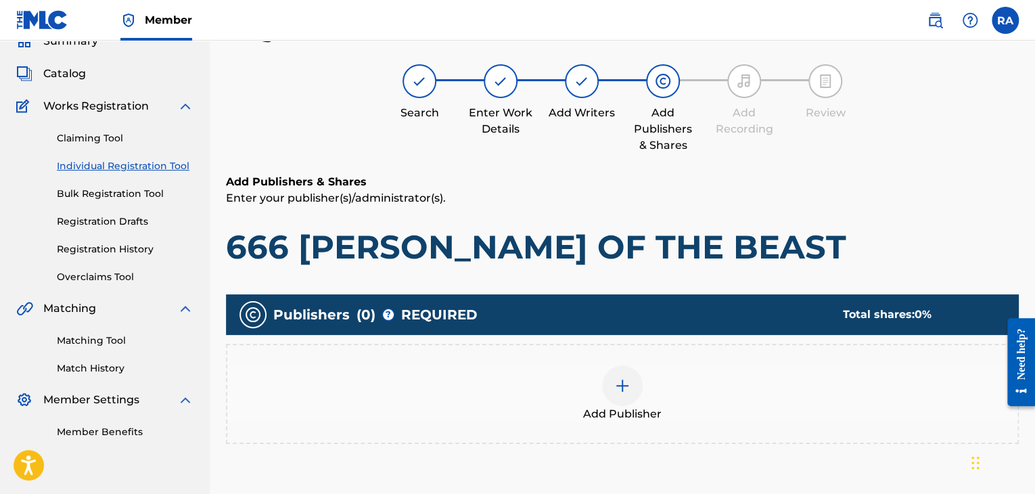
click at [640, 384] on div at bounding box center [622, 385] width 41 height 41
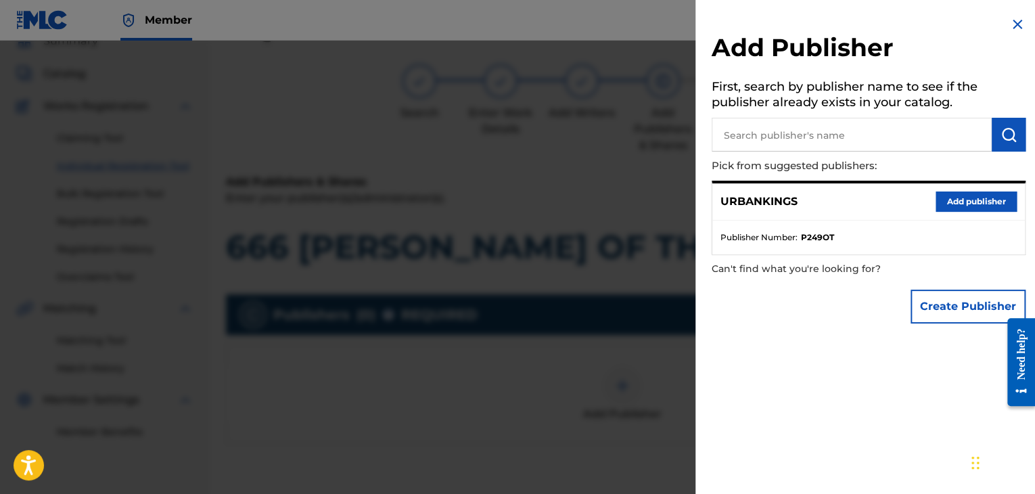
click at [961, 202] on button "Add publisher" at bounding box center [976, 201] width 81 height 20
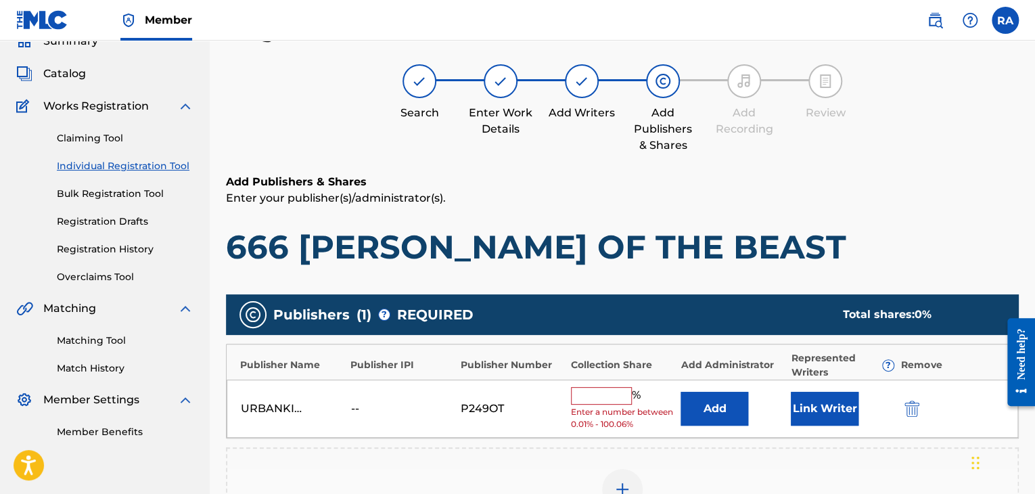
click at [607, 393] on input "text" at bounding box center [601, 396] width 61 height 18
type input "100"
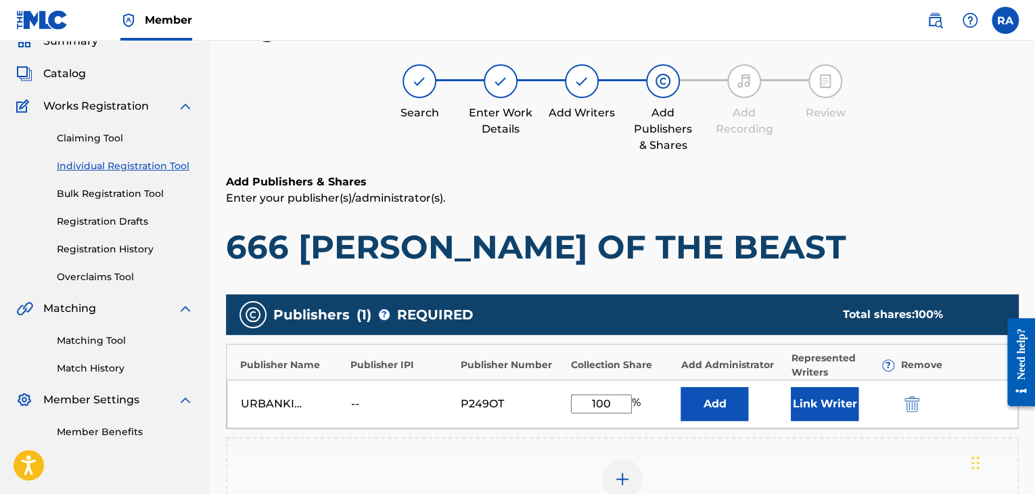
click at [810, 406] on button "Link Writer" at bounding box center [825, 404] width 68 height 34
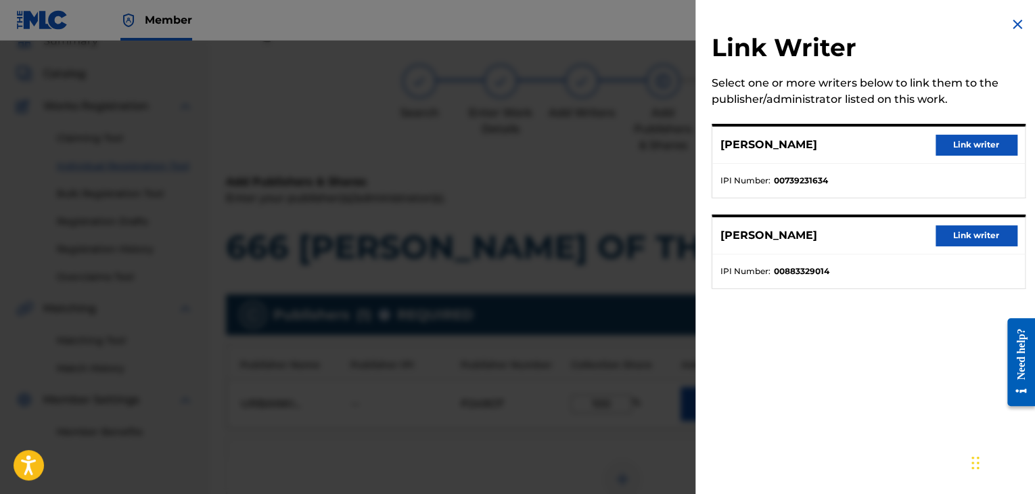
click at [949, 145] on button "Link writer" at bounding box center [976, 145] width 81 height 20
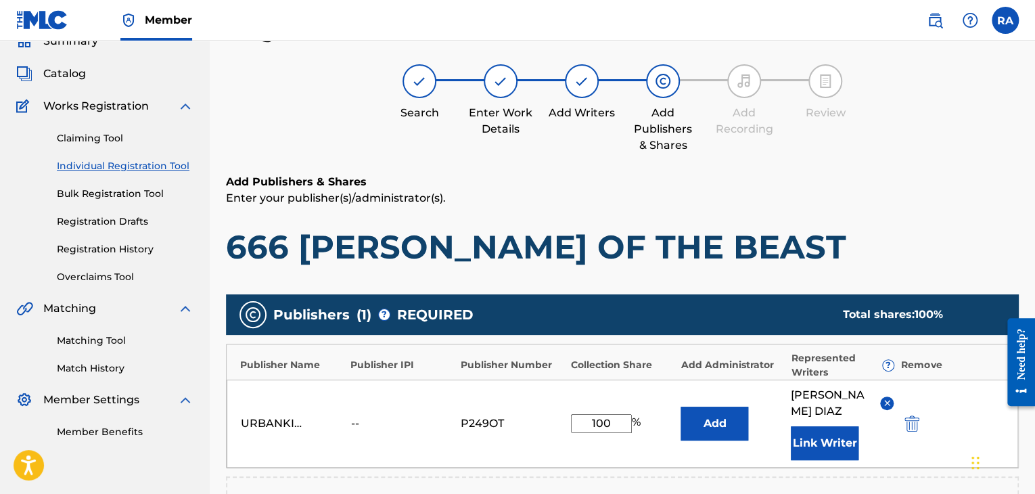
click at [821, 426] on button "Link Writer" at bounding box center [825, 443] width 68 height 34
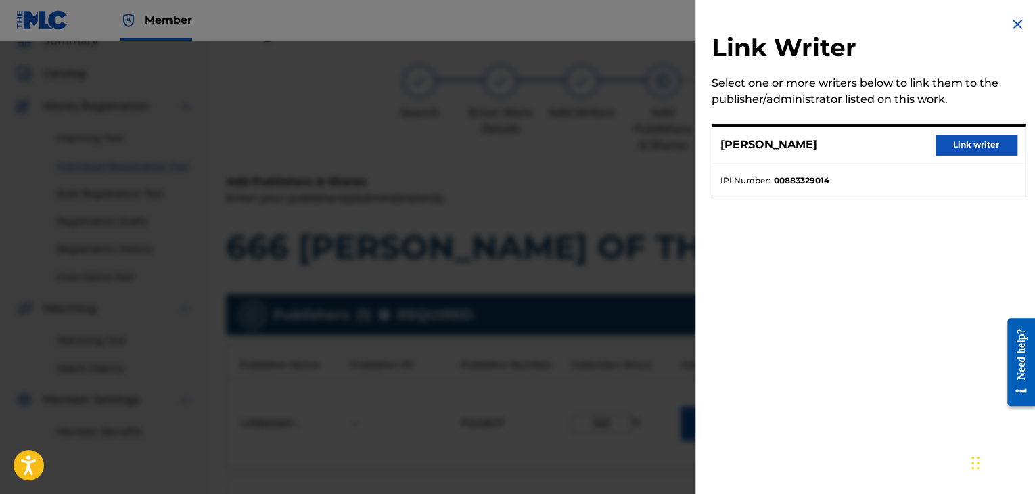
click at [969, 150] on button "Link writer" at bounding box center [976, 145] width 81 height 20
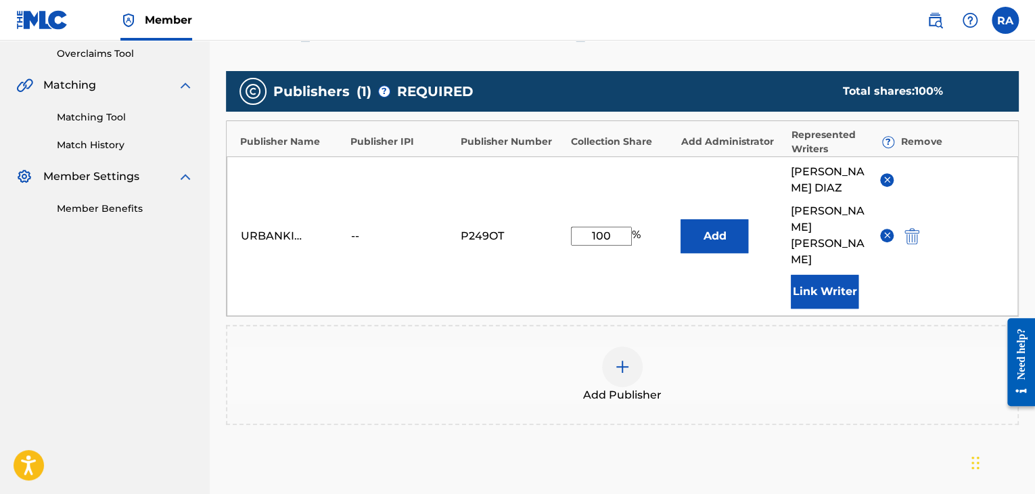
scroll to position [368, 0]
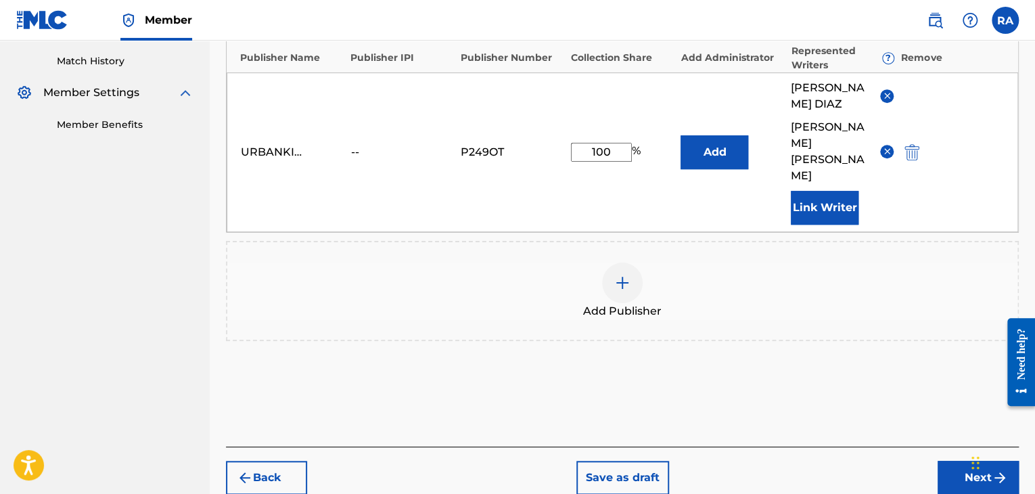
click at [954, 461] on button "Next" at bounding box center [978, 478] width 81 height 34
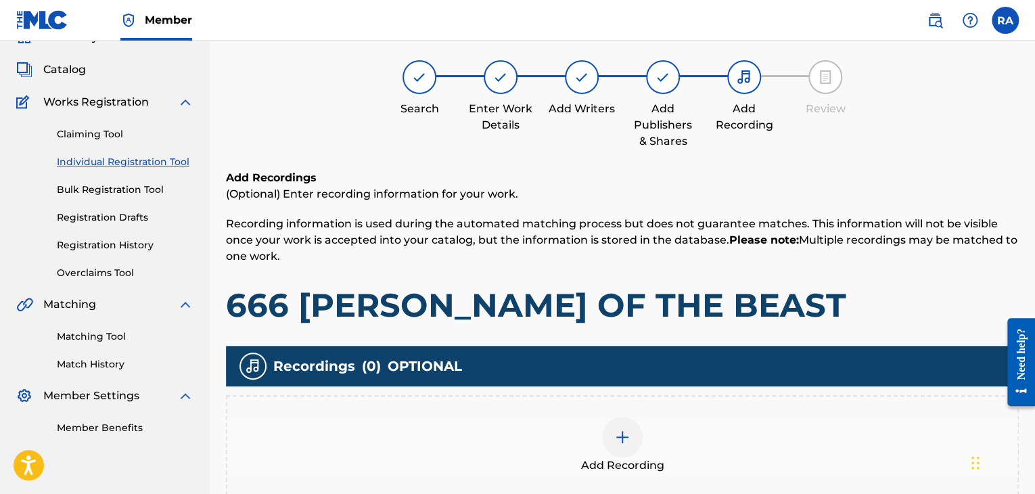
scroll to position [61, 0]
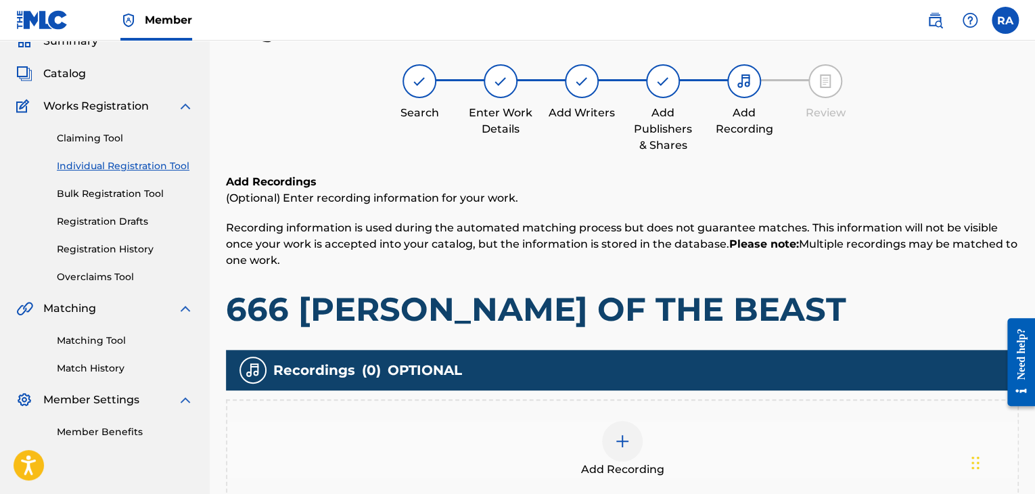
click at [624, 430] on div at bounding box center [622, 441] width 41 height 41
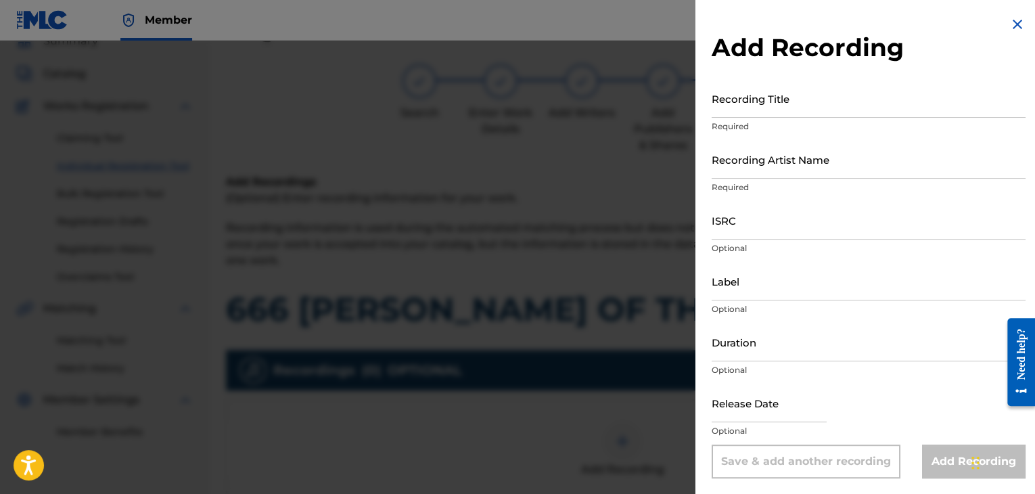
click at [809, 95] on input "Recording Title" at bounding box center [869, 98] width 314 height 39
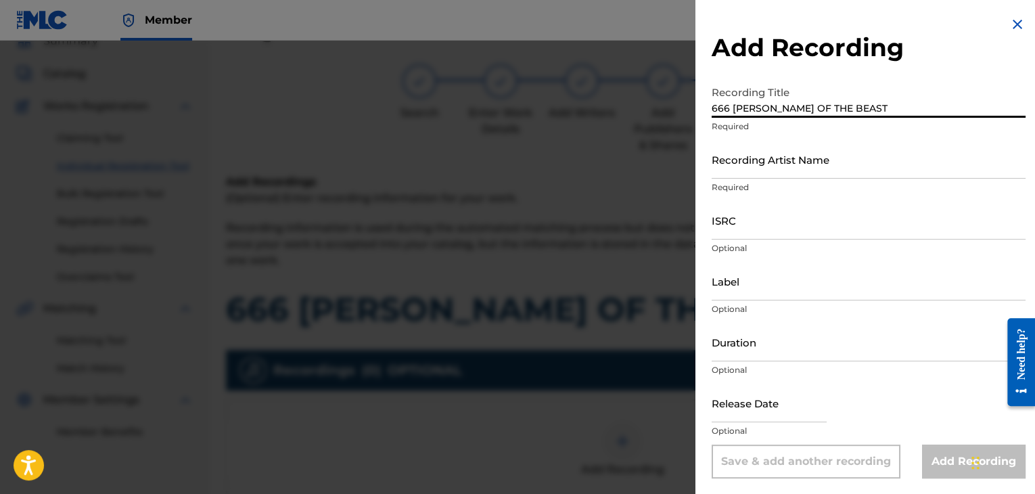
type input "666 [PERSON_NAME] OF THE BEAST"
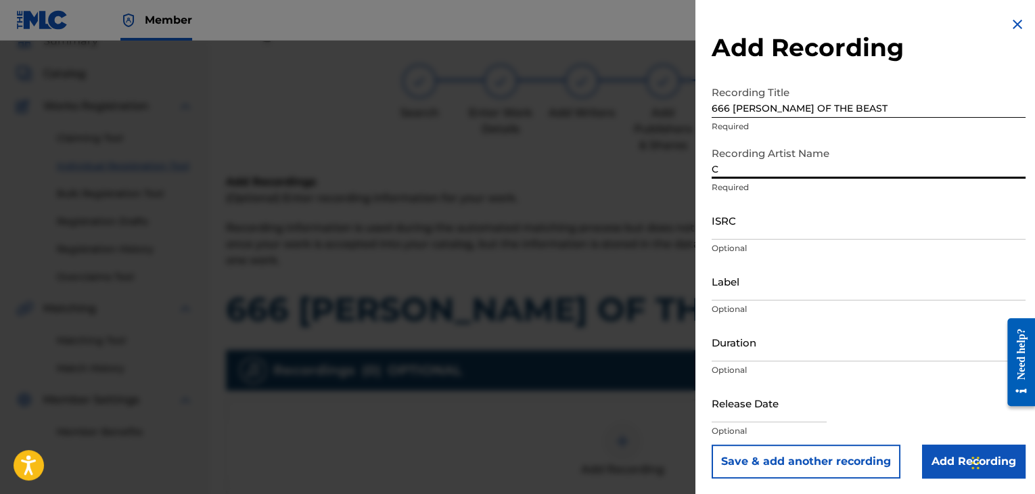
type input "CONEJO"
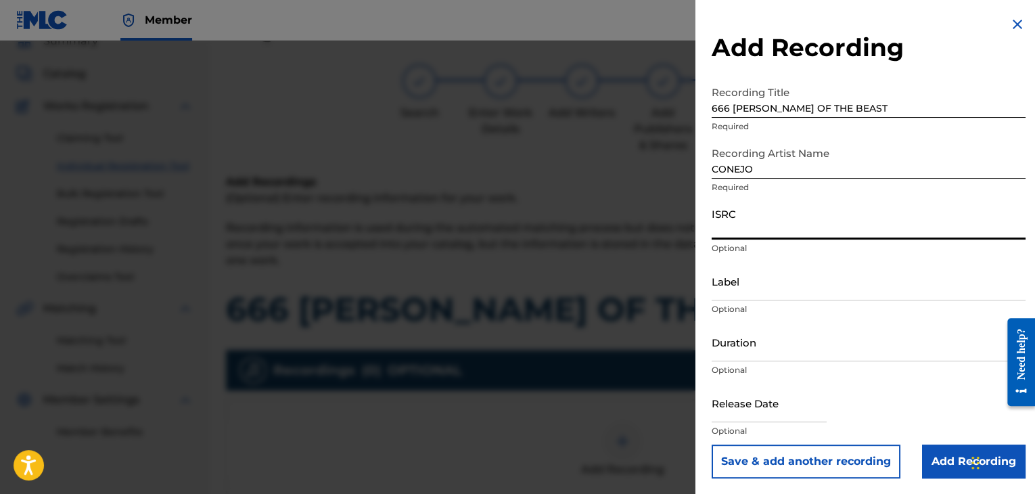
paste input "USPRZ0910172"
type input "USPRZ0910172"
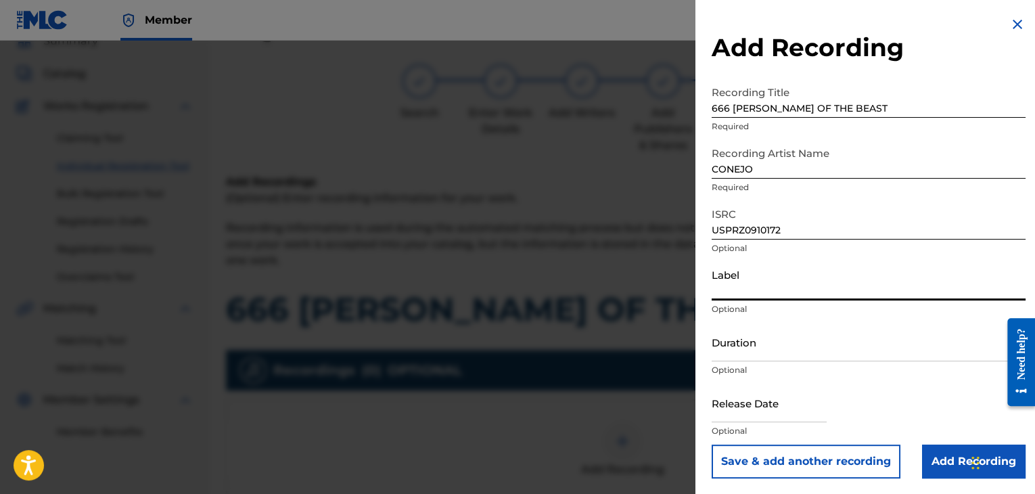
click at [725, 290] on input "Label" at bounding box center [869, 281] width 314 height 39
type input "Urban Kings Music Group"
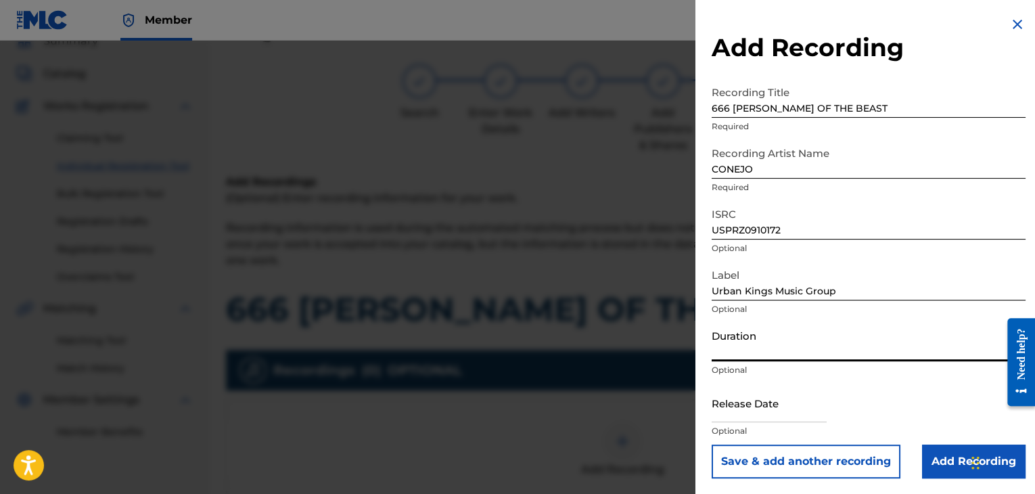
click at [782, 352] on input "Duration" at bounding box center [869, 342] width 314 height 39
type input "02:06"
click at [781, 415] on input "text" at bounding box center [769, 403] width 115 height 39
select select "7"
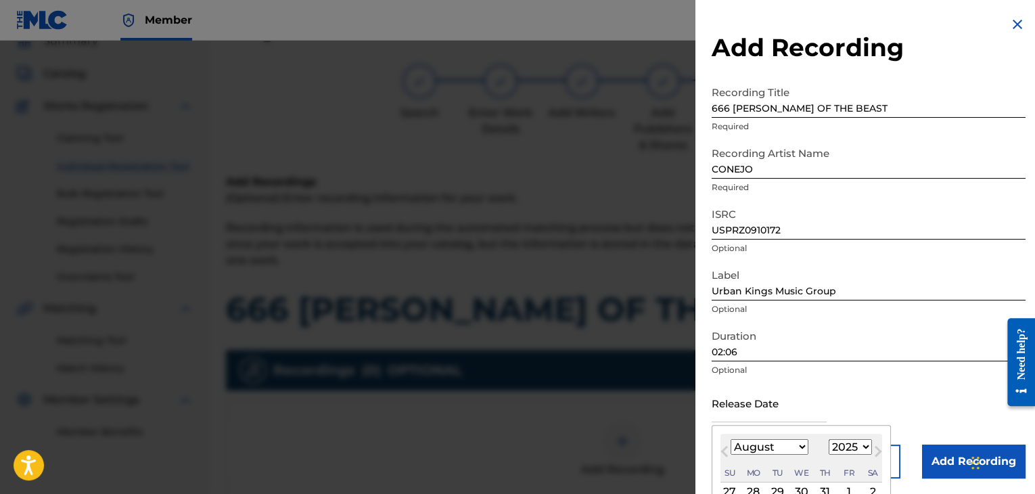
click at [794, 446] on select "January February March April May June July August September October November De…" at bounding box center [770, 447] width 78 height 16
click at [731, 439] on select "January February March April May June July August September October November De…" at bounding box center [770, 447] width 78 height 16
click at [849, 451] on select "1899 1900 1901 1902 1903 1904 1905 1906 1907 1908 1909 1910 1911 1912 1913 1914…" at bounding box center [850, 447] width 43 height 16
select select "2009"
click at [829, 439] on select "1899 1900 1901 1902 1903 1904 1905 1906 1907 1908 1909 1910 1911 1912 1913 1914…" at bounding box center [850, 447] width 43 height 16
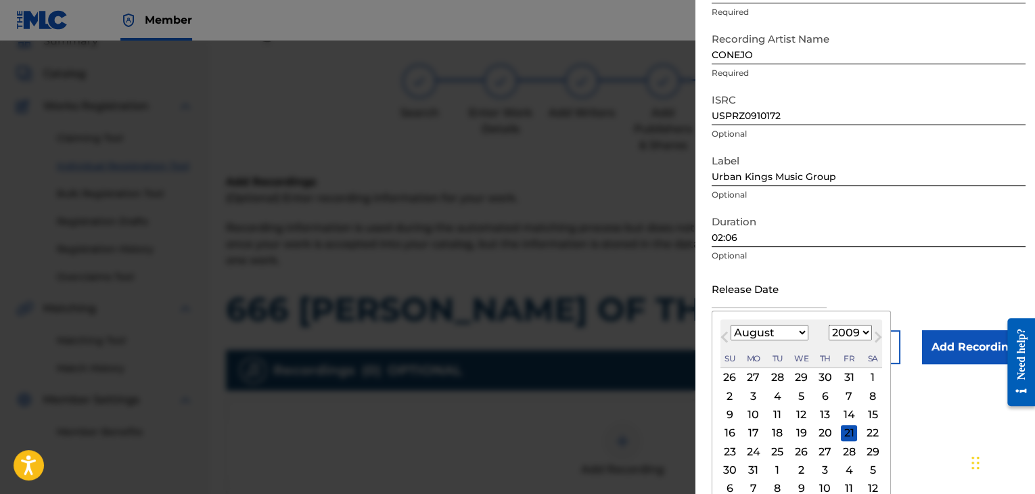
scroll to position [127, 0]
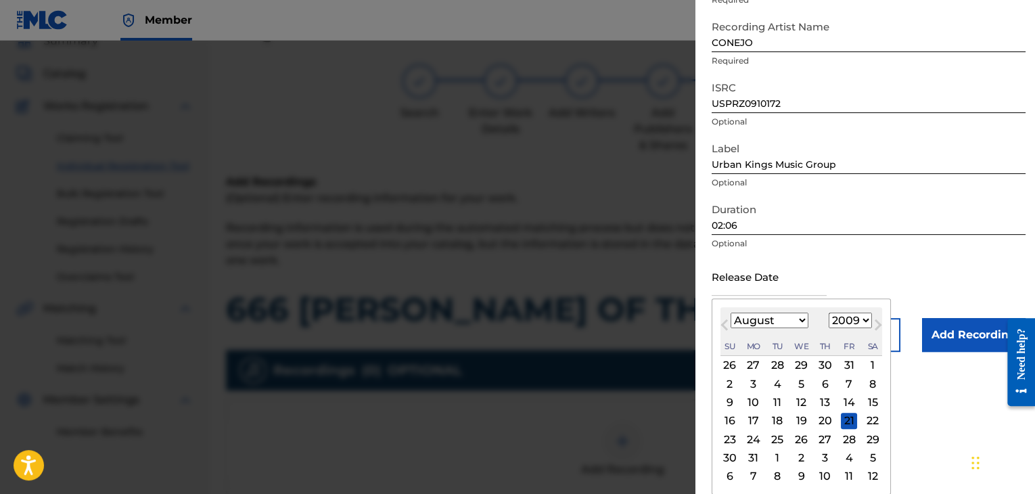
click at [751, 380] on div "3" at bounding box center [754, 383] width 16 height 16
type input "[DATE]"
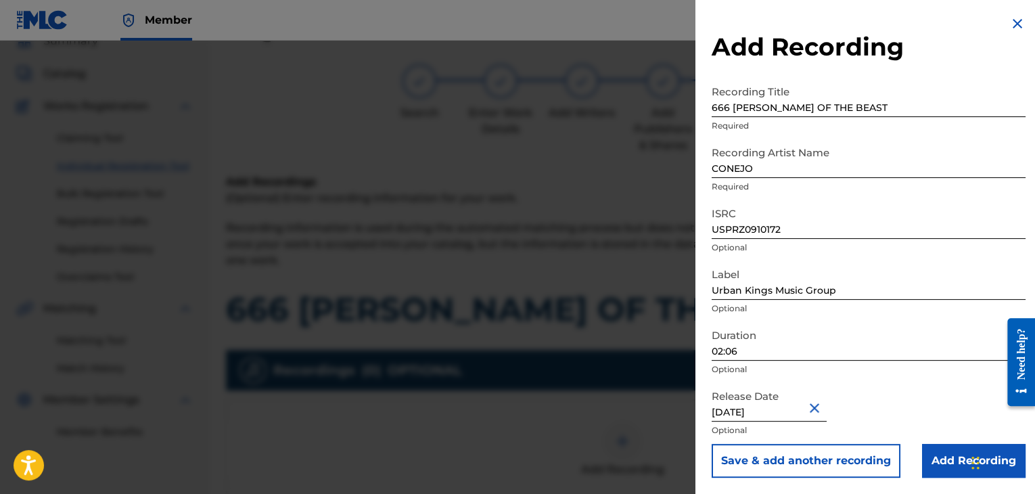
scroll to position [1, 0]
click at [931, 464] on input "Add Recording" at bounding box center [974, 461] width 104 height 34
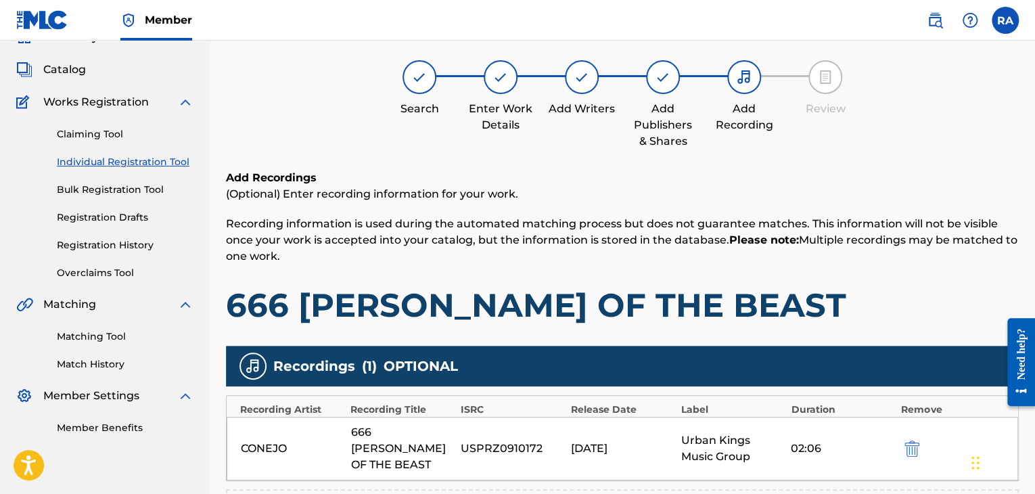
scroll to position [299, 0]
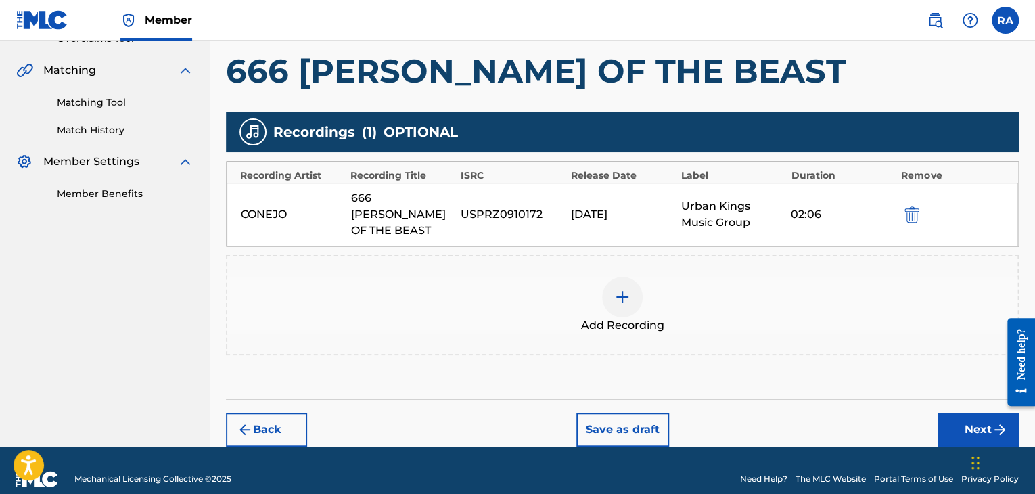
click at [977, 417] on button "Next" at bounding box center [978, 430] width 81 height 34
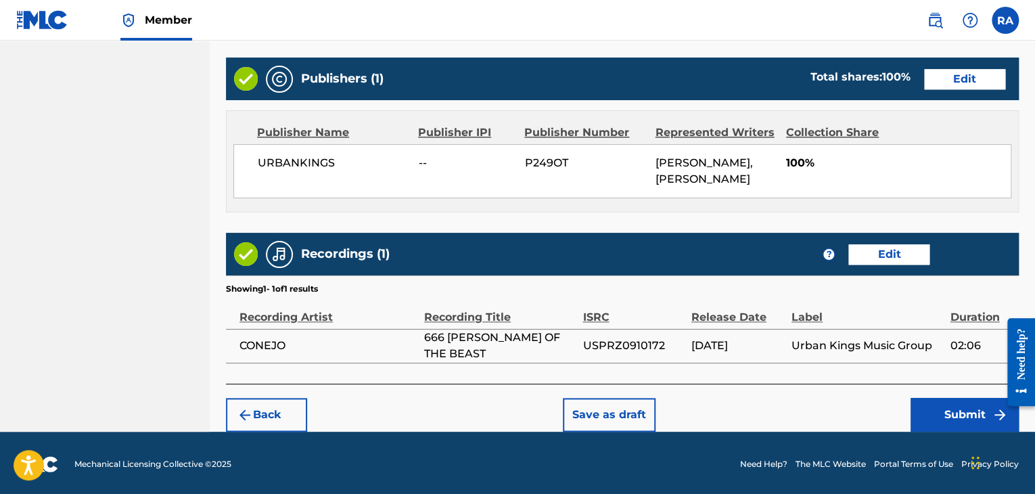
scroll to position [675, 0]
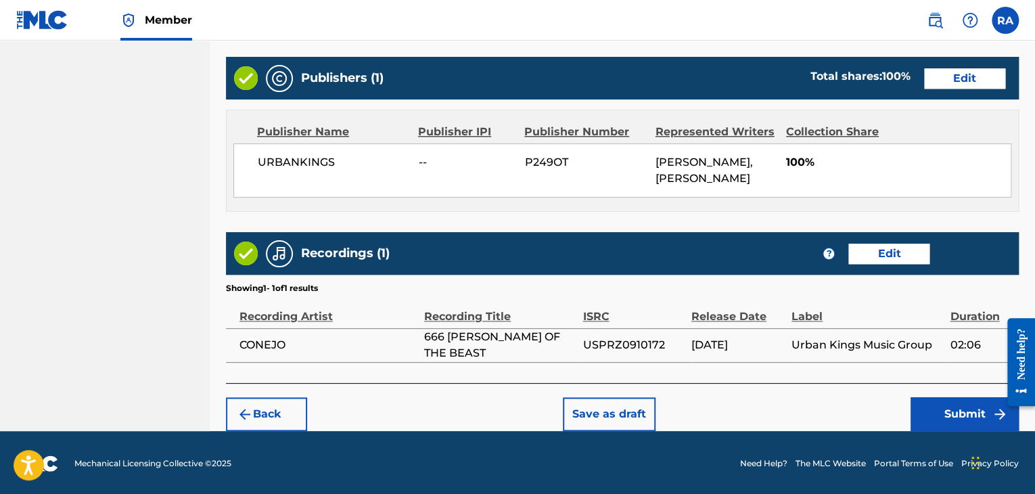
click at [949, 419] on button "Submit" at bounding box center [965, 414] width 108 height 34
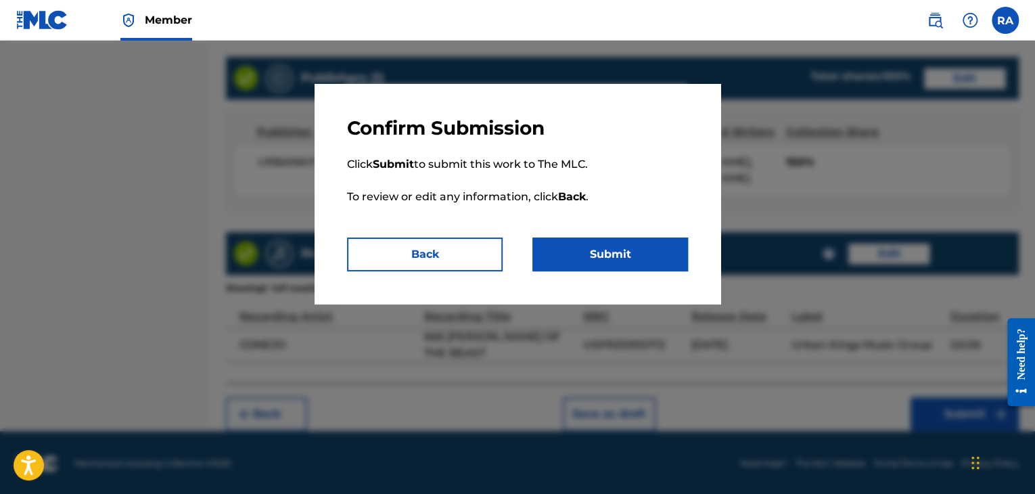
click at [575, 239] on button "Submit" at bounding box center [610, 254] width 156 height 34
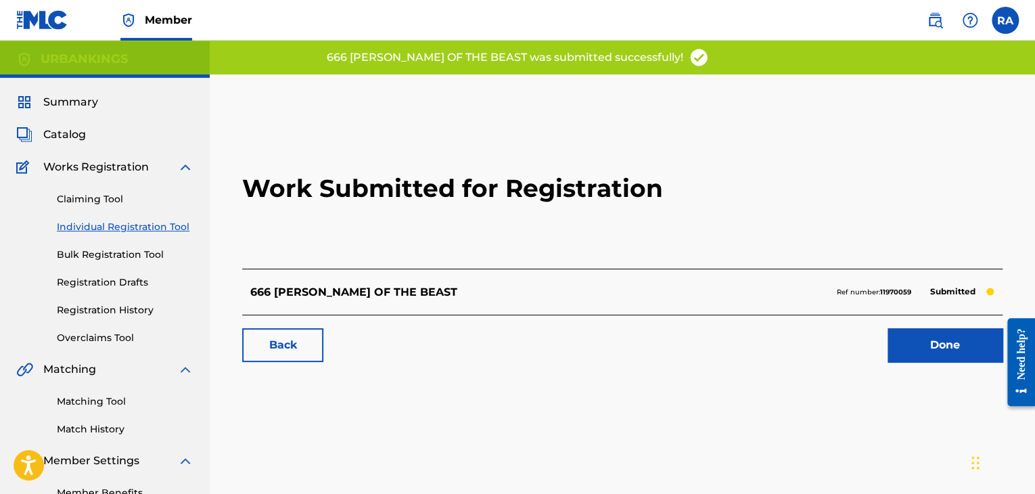
click at [911, 344] on link "Done" at bounding box center [945, 345] width 115 height 34
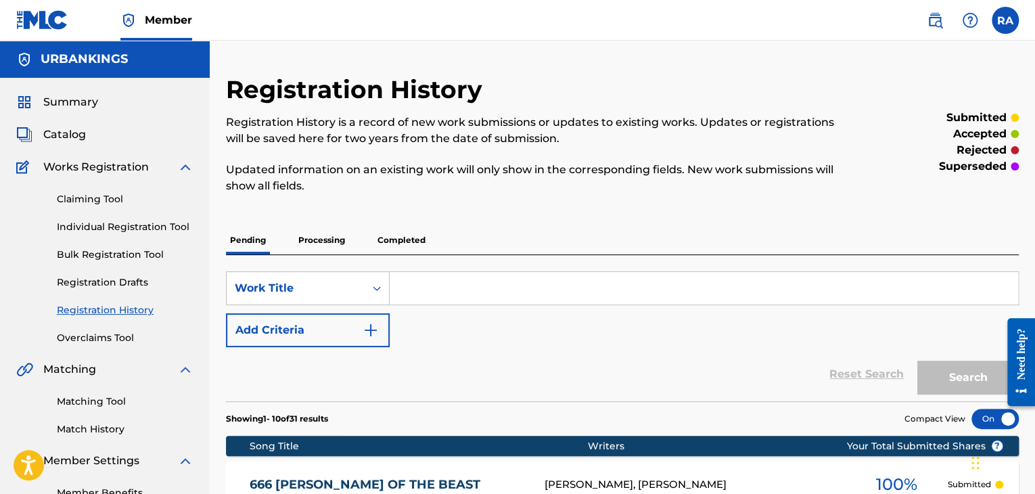
click at [122, 232] on link "Individual Registration Tool" at bounding box center [125, 227] width 137 height 14
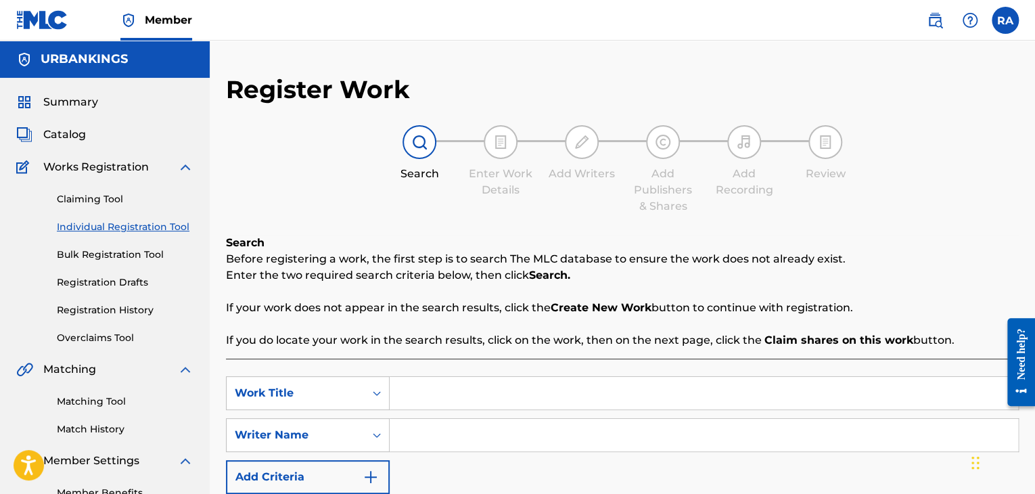
click at [401, 388] on input "Search Form" at bounding box center [704, 393] width 629 height 32
type input "G RABBS"
type input "[PERSON_NAME]"
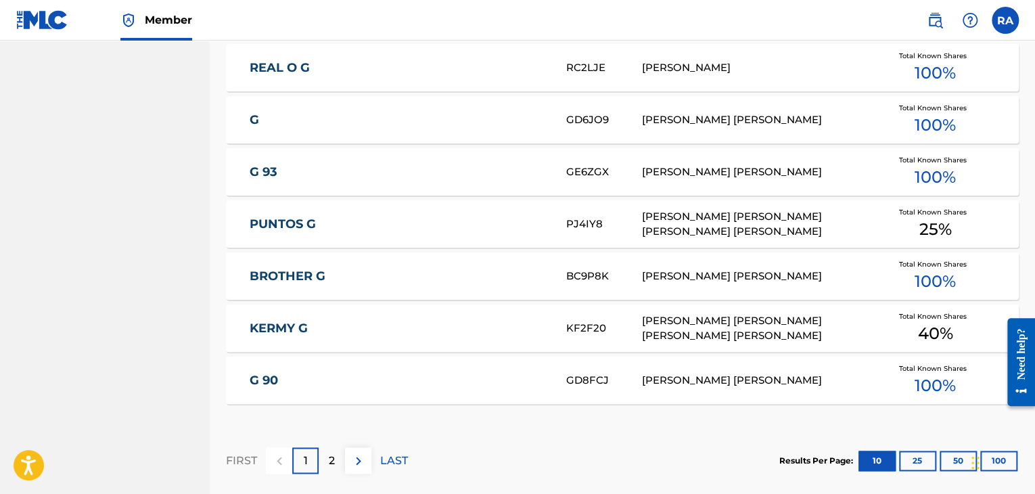
scroll to position [890, 0]
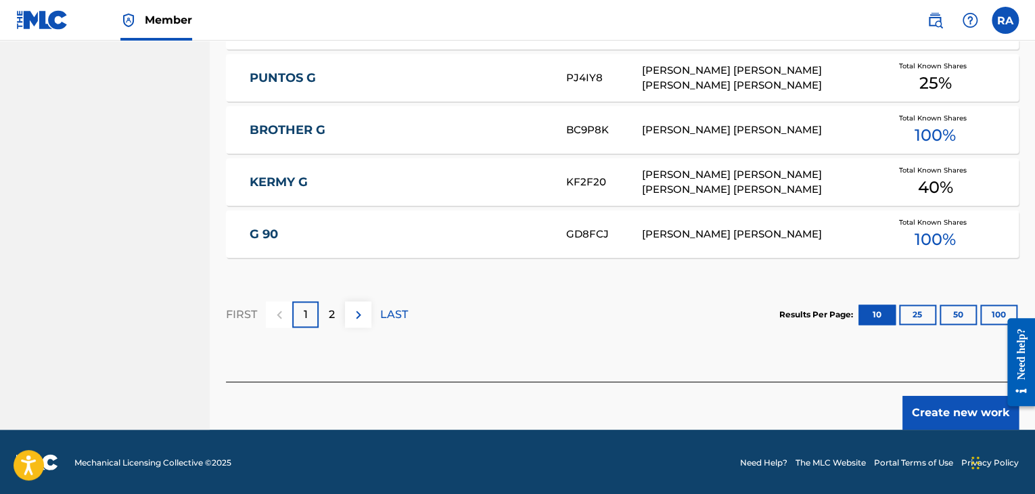
click at [980, 407] on button "Create new work" at bounding box center [961, 413] width 116 height 34
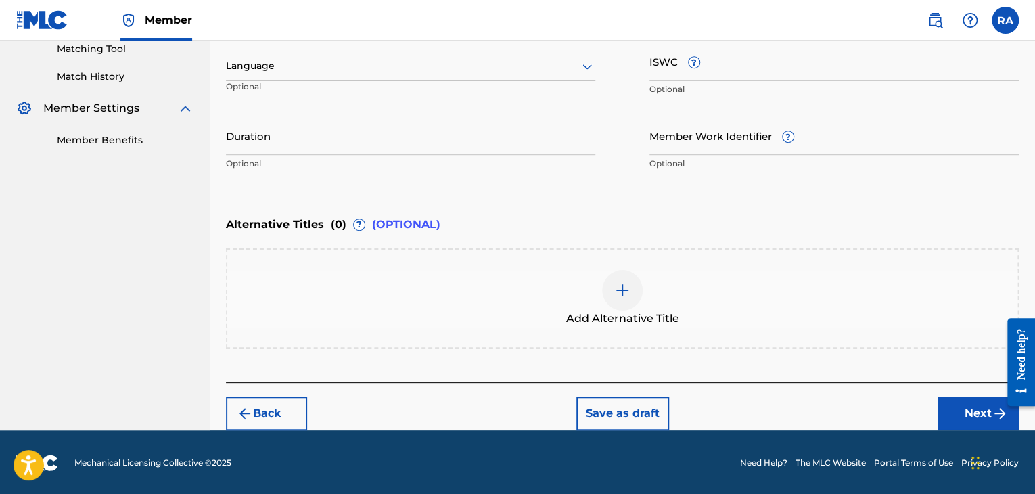
scroll to position [150, 0]
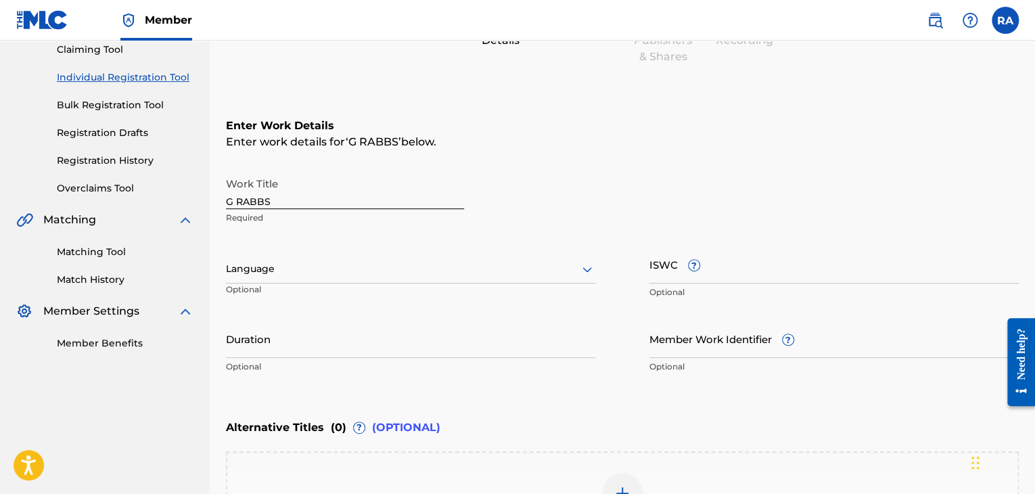
drag, startPoint x: 647, startPoint y: 275, endPoint x: 582, endPoint y: 141, distance: 149.2
click at [580, 141] on div "Enter work details for ‘ G RABBS ’ below." at bounding box center [622, 142] width 793 height 16
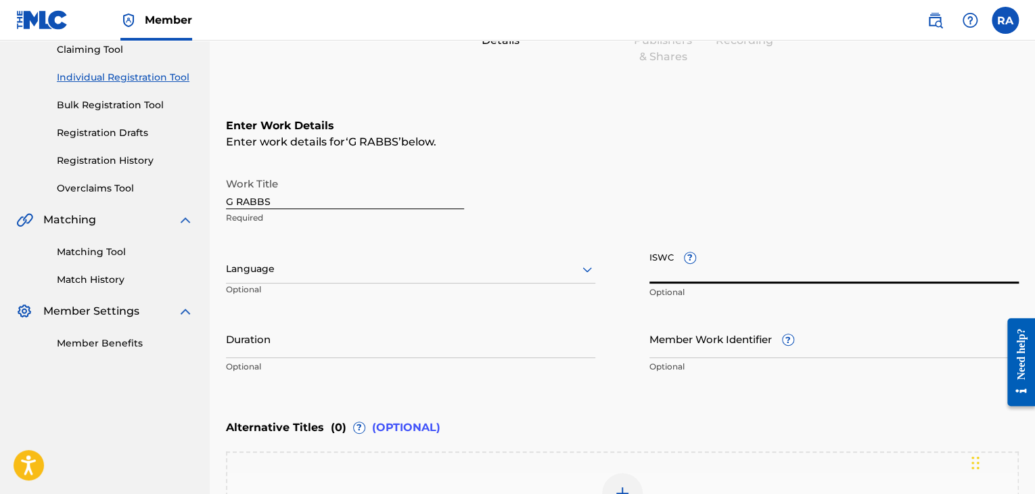
paste input "T9149845227"
type input "T9149845227"
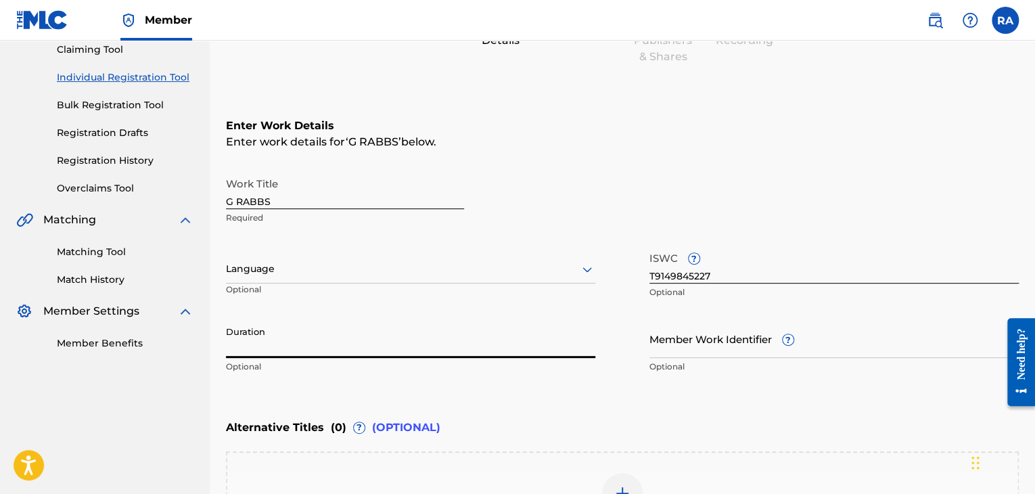
click at [358, 326] on input "Duration" at bounding box center [410, 338] width 369 height 39
type input "02:02"
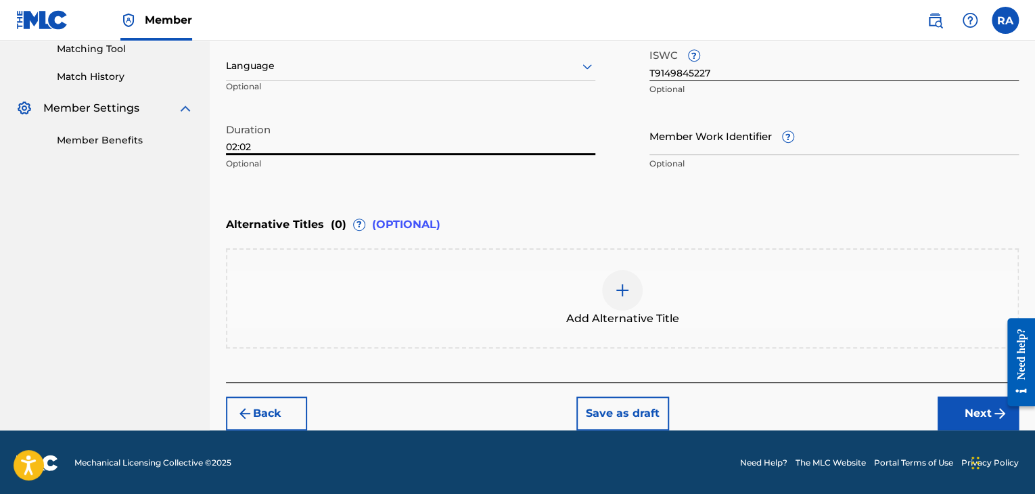
click at [978, 412] on button "Next" at bounding box center [978, 413] width 81 height 34
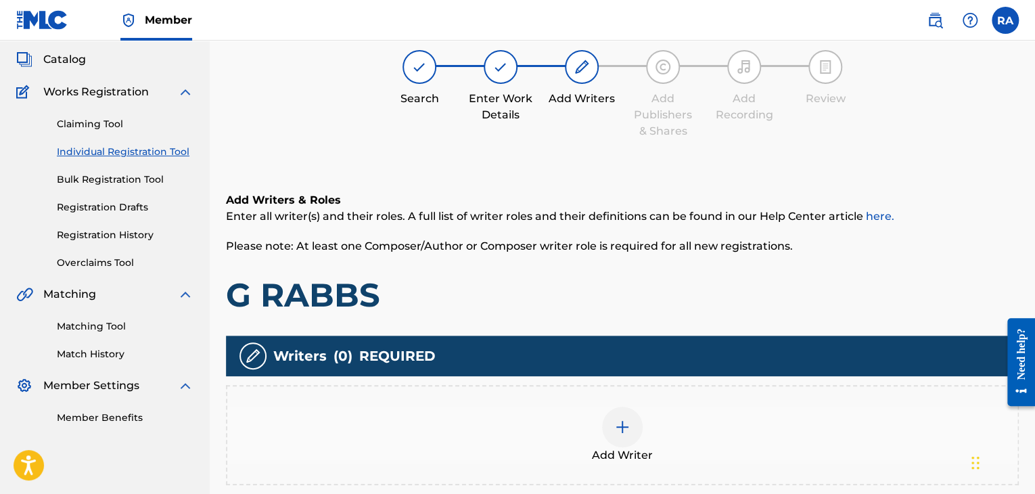
scroll to position [61, 0]
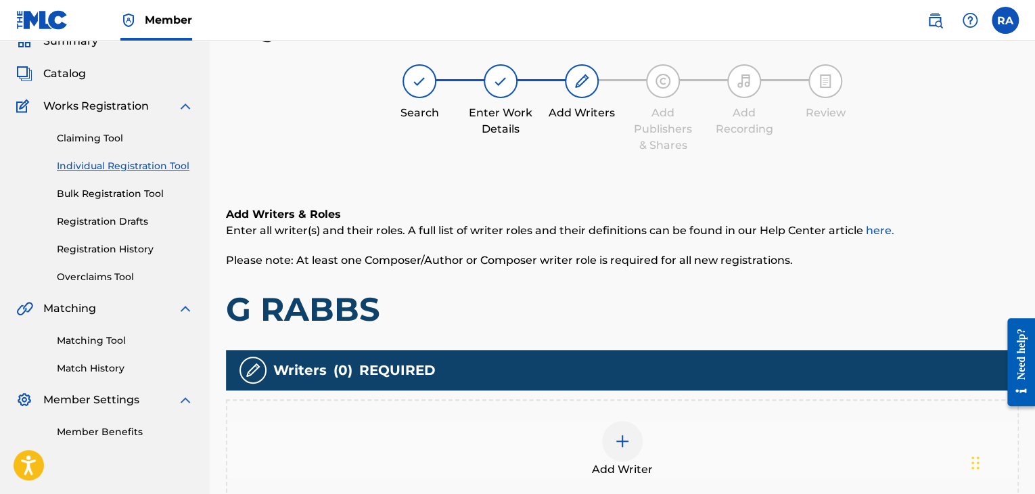
click at [626, 453] on div at bounding box center [622, 441] width 41 height 41
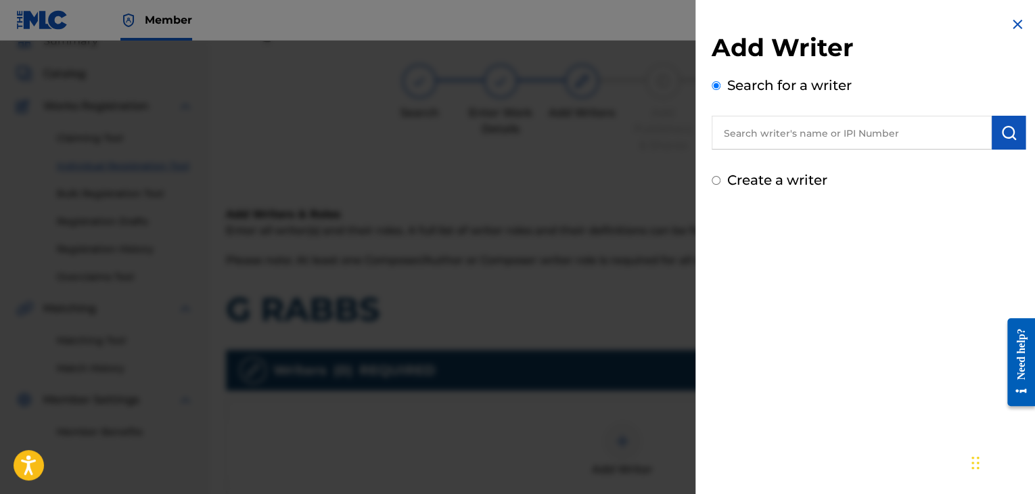
click at [776, 143] on input "text" at bounding box center [852, 133] width 280 height 34
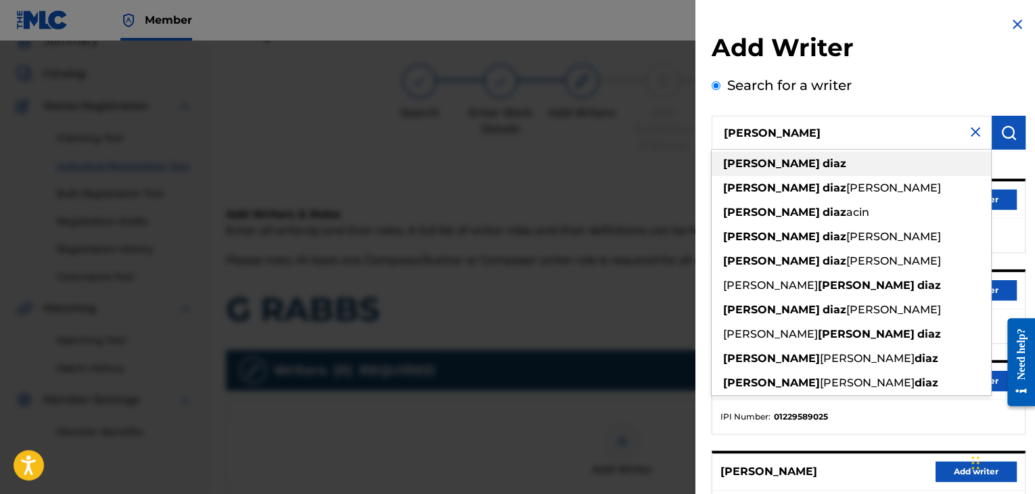
click at [774, 156] on div "[PERSON_NAME]" at bounding box center [851, 164] width 279 height 24
type input "[PERSON_NAME]"
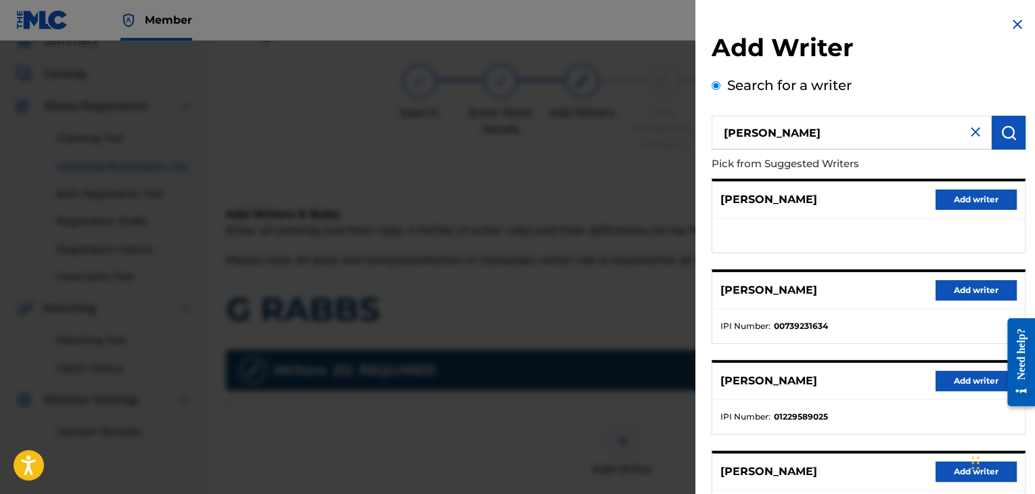
click at [947, 283] on button "Add writer" at bounding box center [976, 290] width 81 height 20
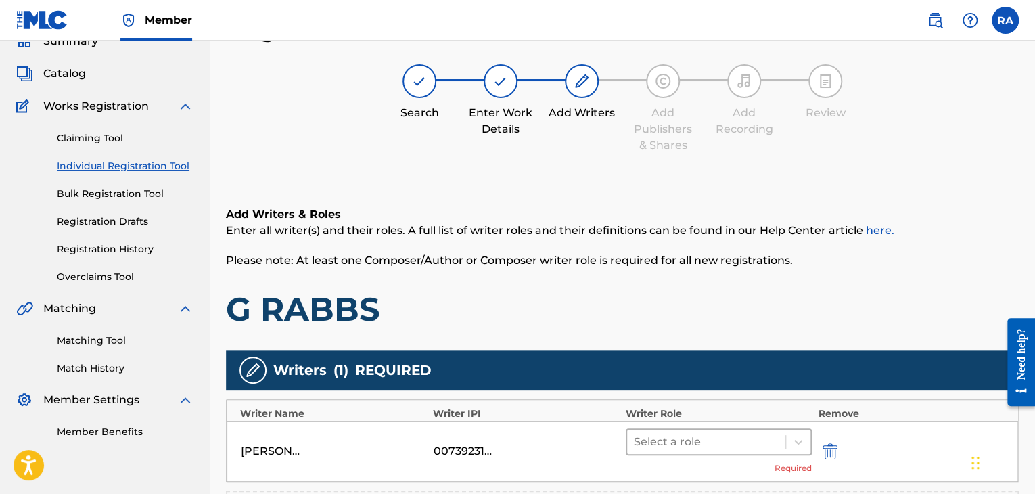
click at [702, 447] on div at bounding box center [706, 441] width 145 height 19
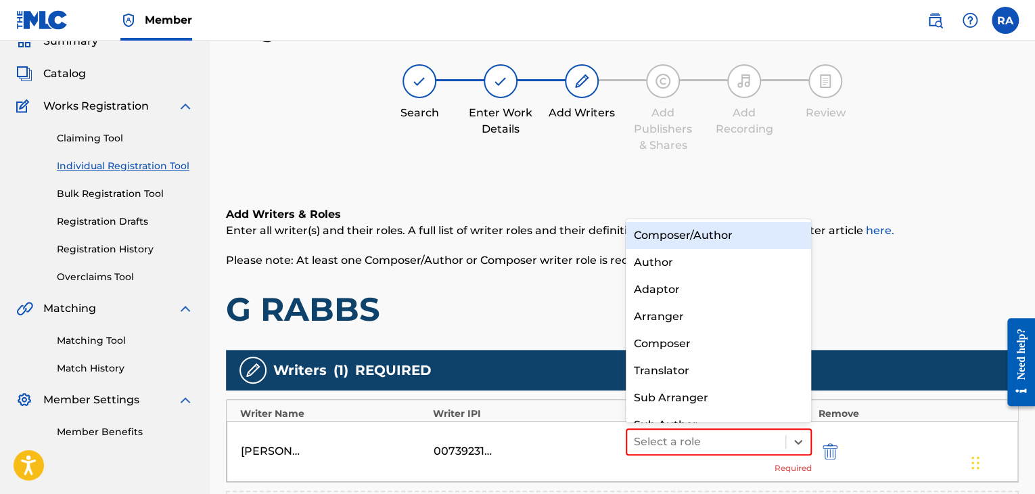
scroll to position [19, 0]
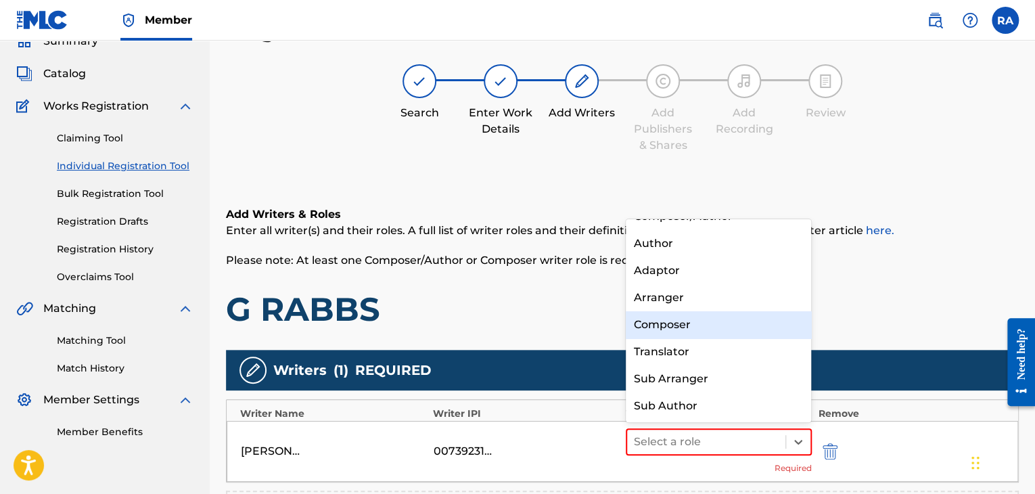
click at [666, 317] on div "Composer" at bounding box center [719, 324] width 186 height 27
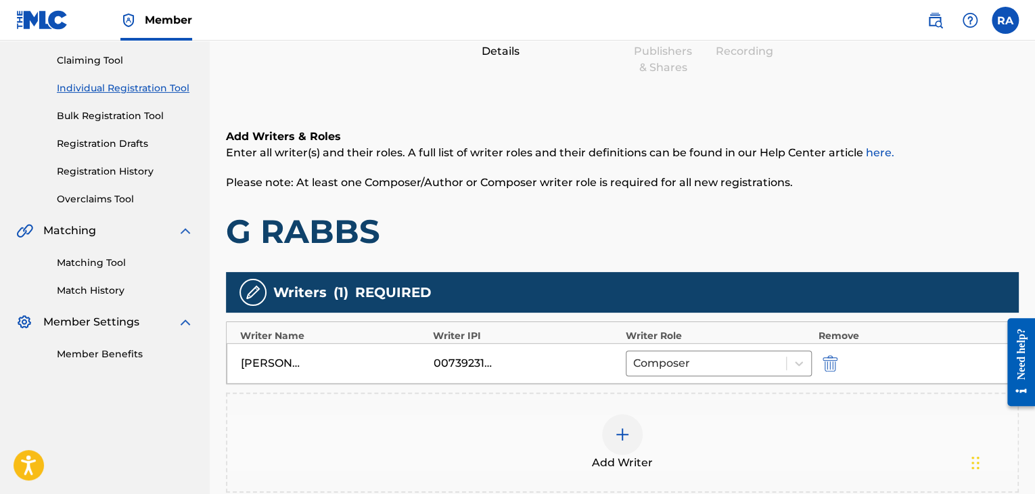
scroll to position [196, 0]
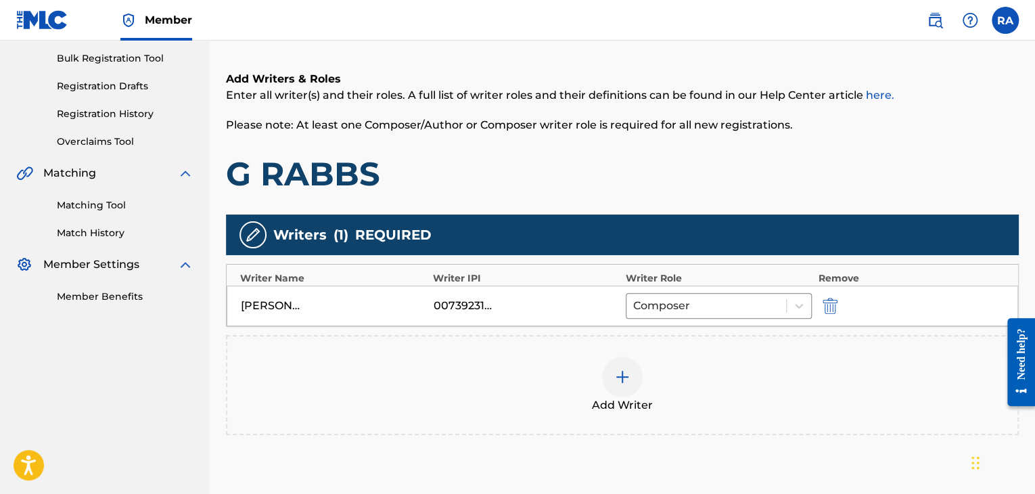
click at [622, 371] on img at bounding box center [622, 377] width 16 height 16
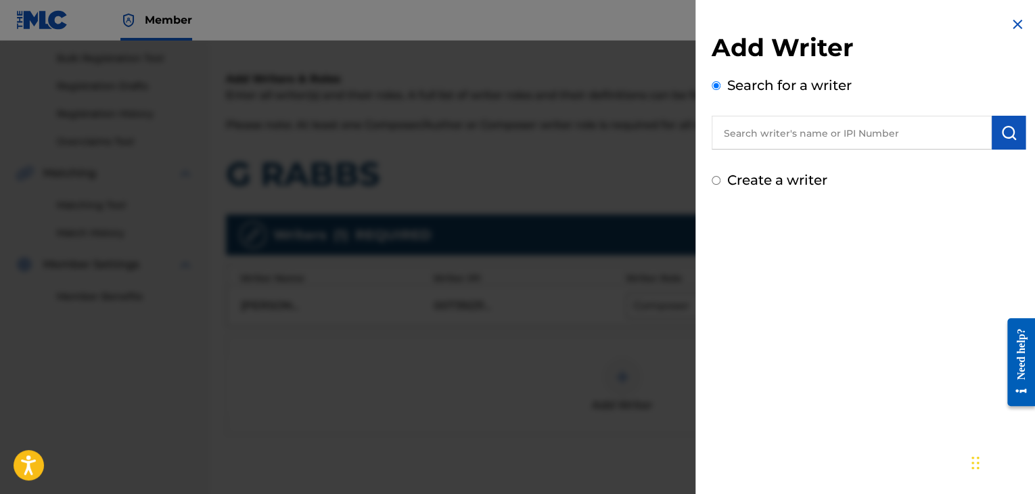
click at [783, 124] on input "text" at bounding box center [852, 133] width 280 height 34
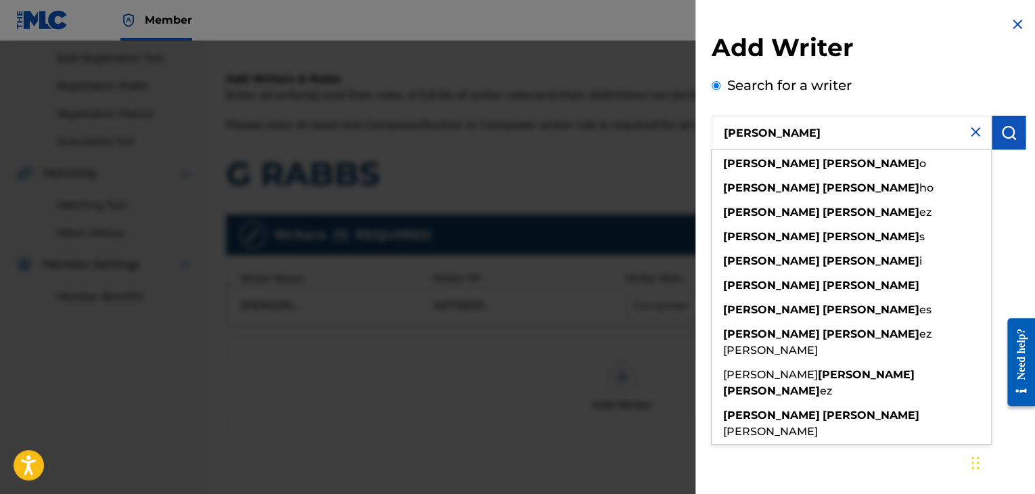
type input "[PERSON_NAME]"
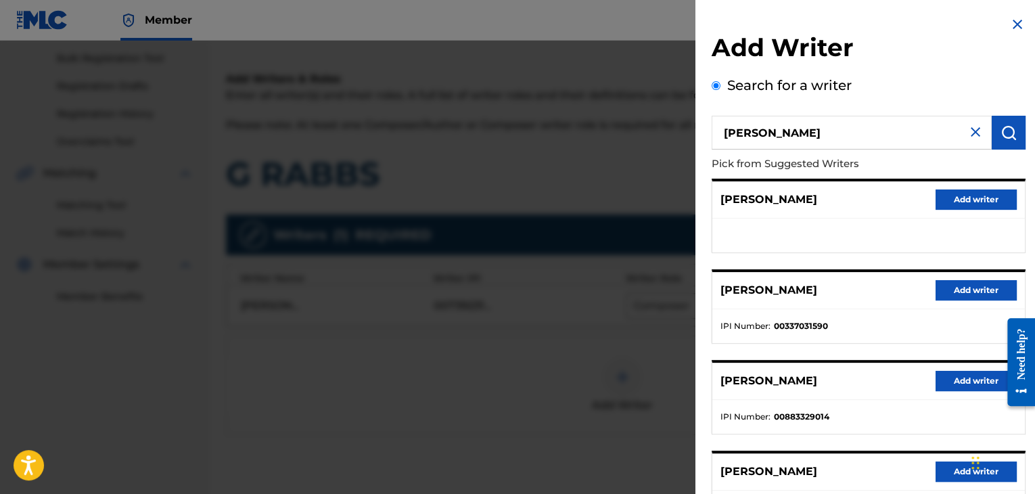
click at [949, 377] on button "Add writer" at bounding box center [976, 381] width 81 height 20
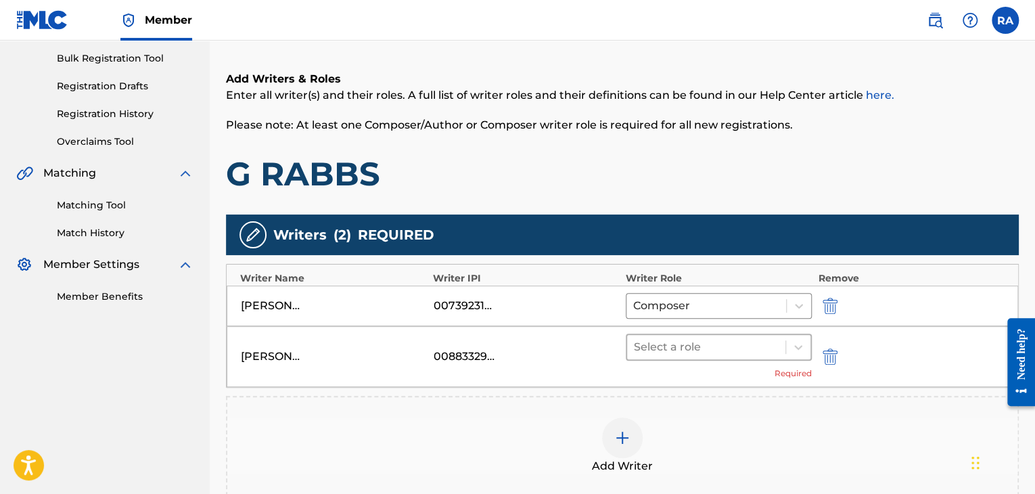
click at [707, 351] on div at bounding box center [706, 347] width 145 height 19
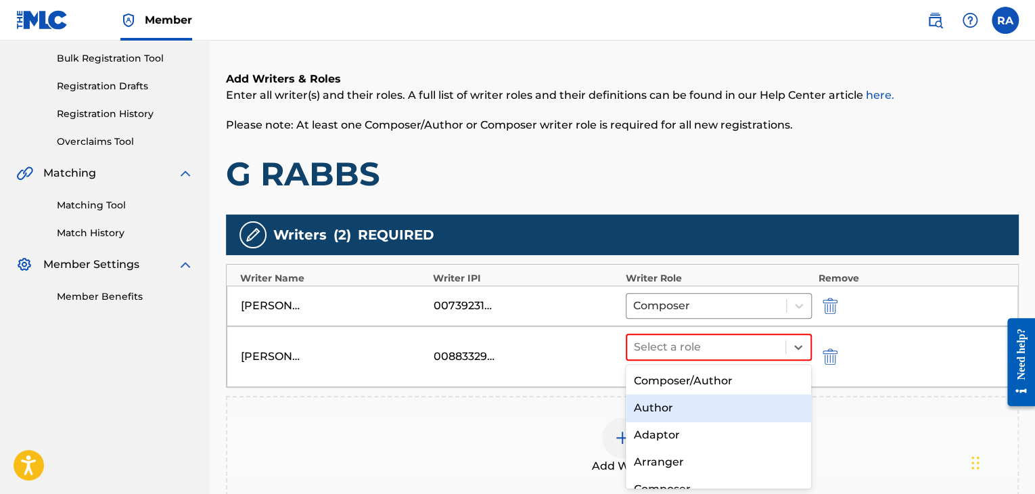
click at [688, 403] on div "Author" at bounding box center [719, 407] width 186 height 27
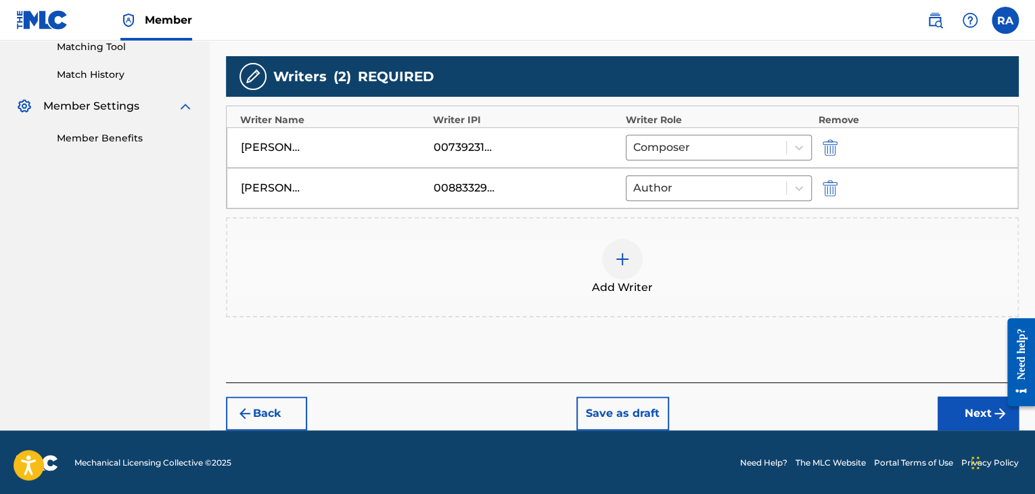
click at [965, 415] on button "Next" at bounding box center [978, 413] width 81 height 34
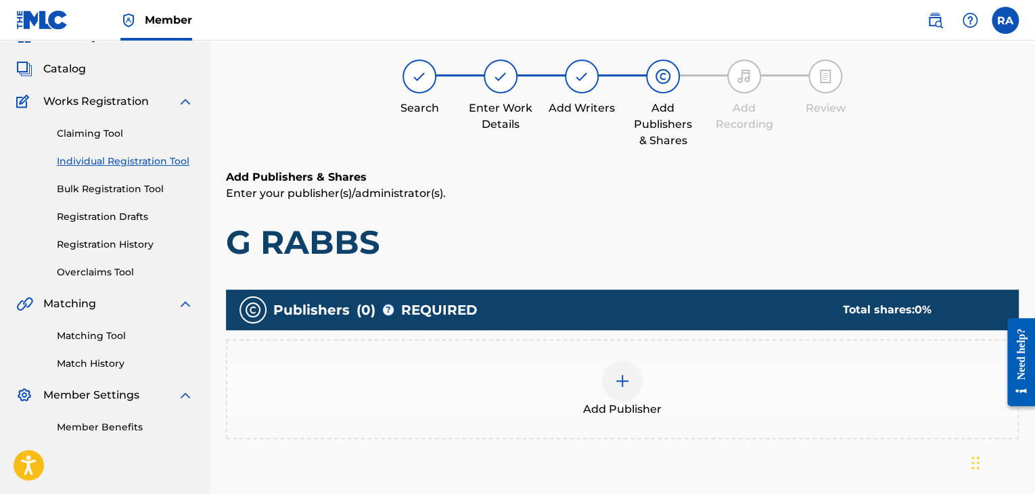
scroll to position [61, 0]
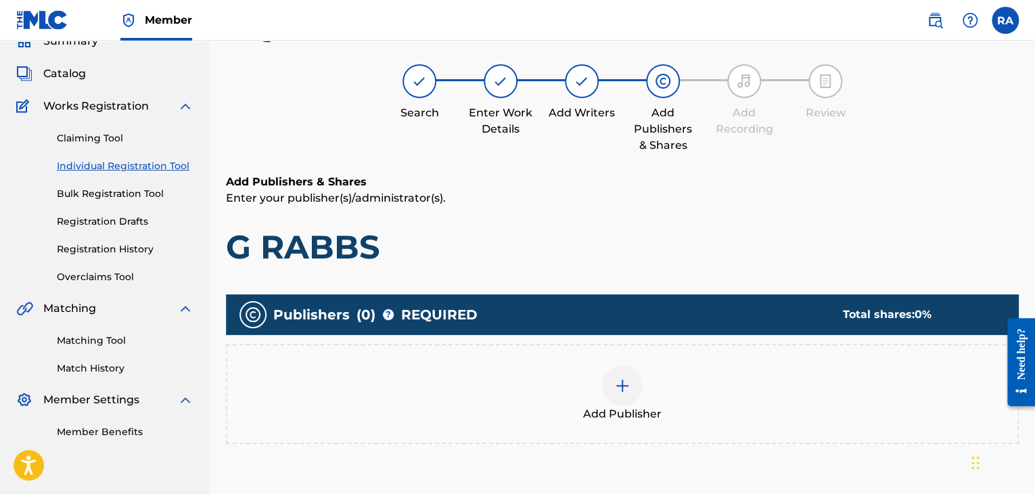
click at [617, 388] on img at bounding box center [622, 386] width 16 height 16
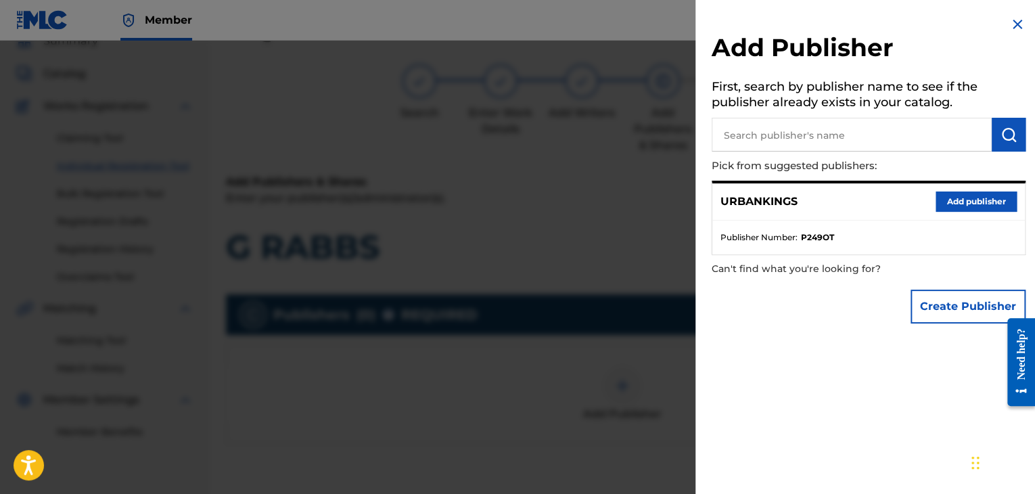
click at [951, 200] on button "Add publisher" at bounding box center [976, 201] width 81 height 20
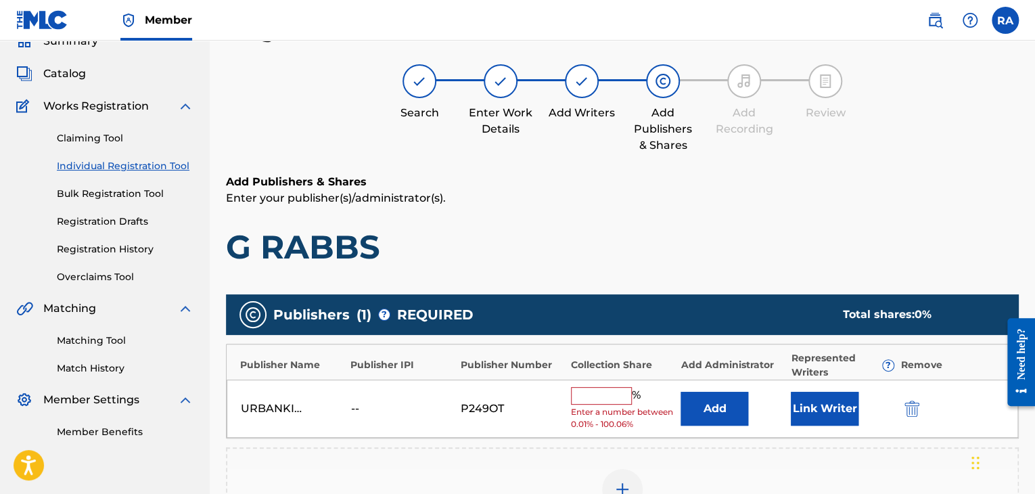
click at [591, 392] on input "text" at bounding box center [601, 396] width 61 height 18
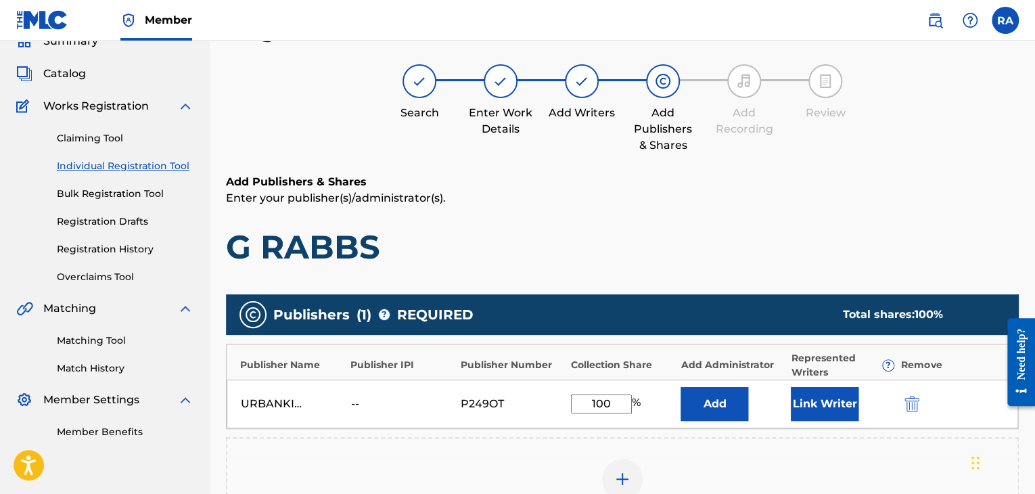
click at [825, 414] on button "Link Writer" at bounding box center [825, 404] width 68 height 34
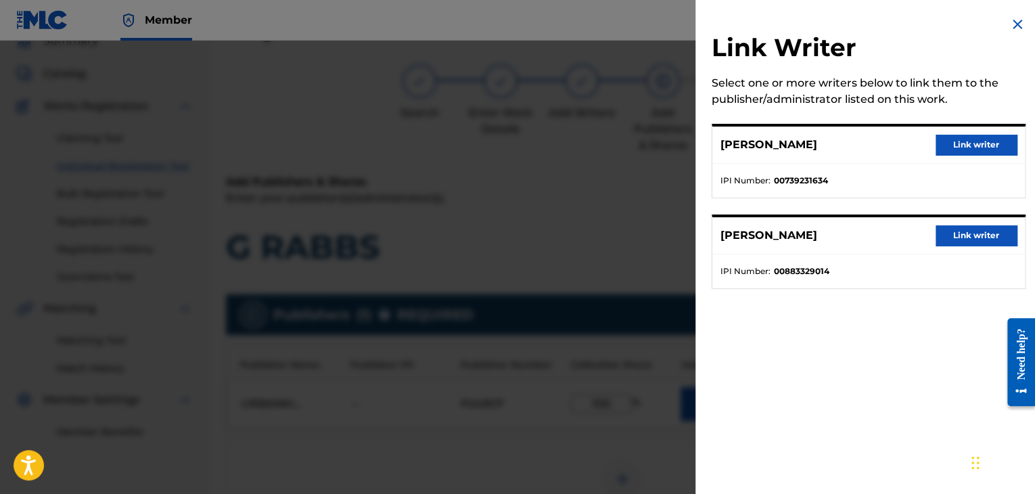
click at [953, 152] on button "Link writer" at bounding box center [976, 145] width 81 height 20
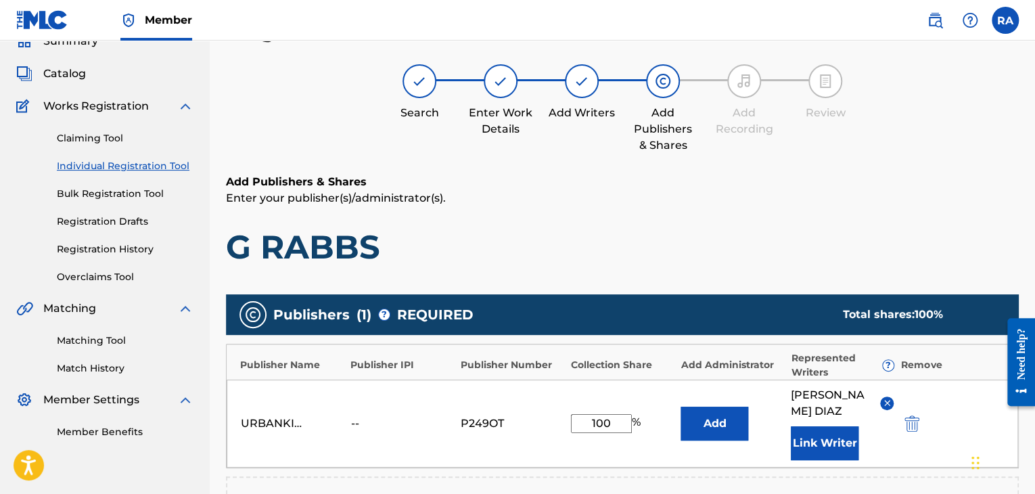
click at [826, 431] on button "Link Writer" at bounding box center [825, 443] width 68 height 34
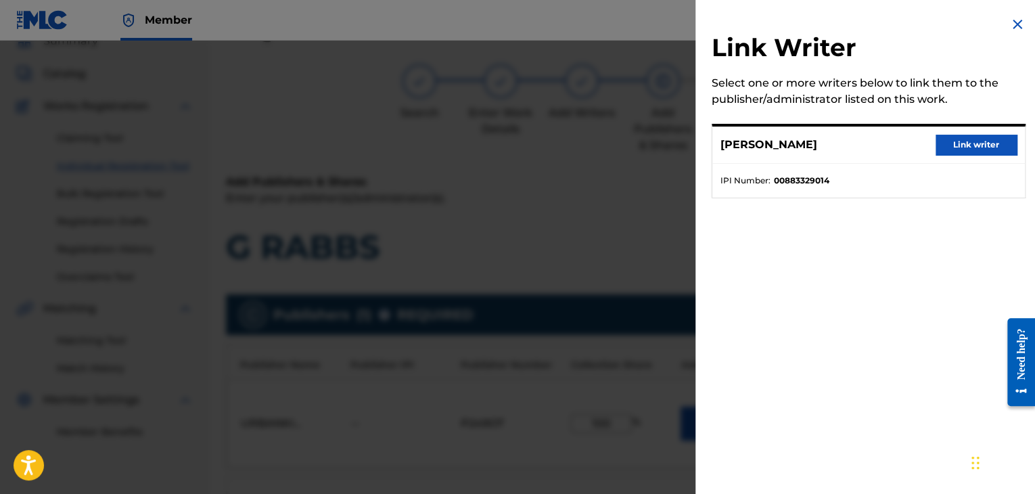
click at [956, 141] on button "Link writer" at bounding box center [976, 145] width 81 height 20
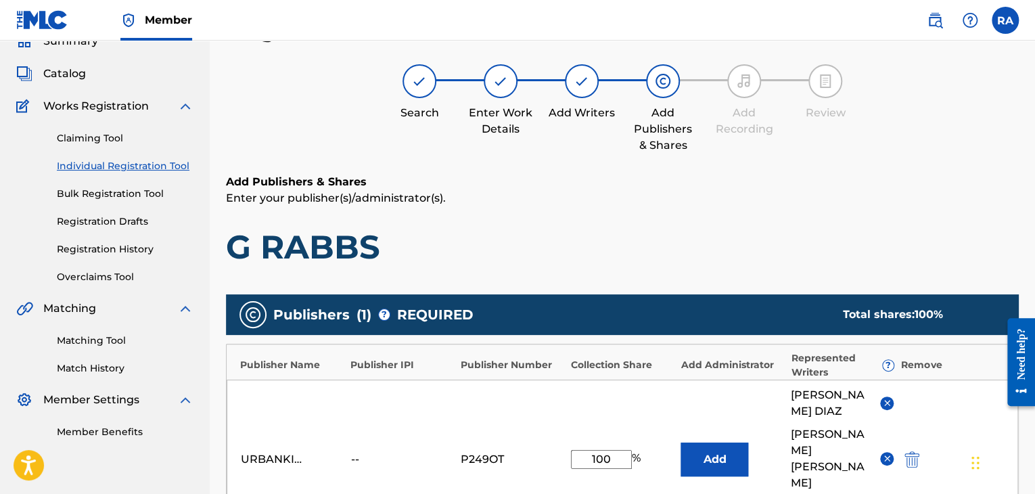
drag, startPoint x: 617, startPoint y: 426, endPoint x: 560, endPoint y: 424, distance: 56.8
click at [560, 424] on div "URBANKINGS -- P249OT 100 % Add [PERSON_NAME] [PERSON_NAME] [PERSON_NAME] Writer" at bounding box center [623, 460] width 792 height 160
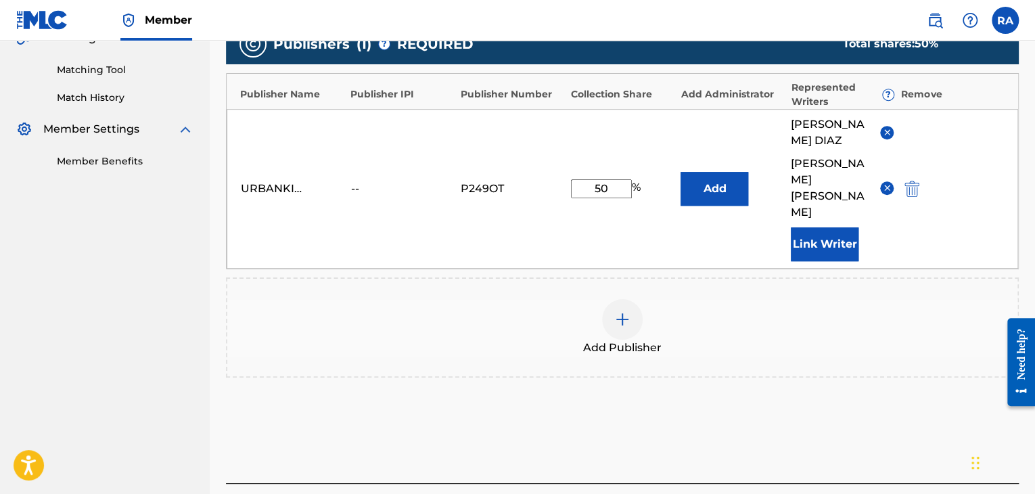
type input "50"
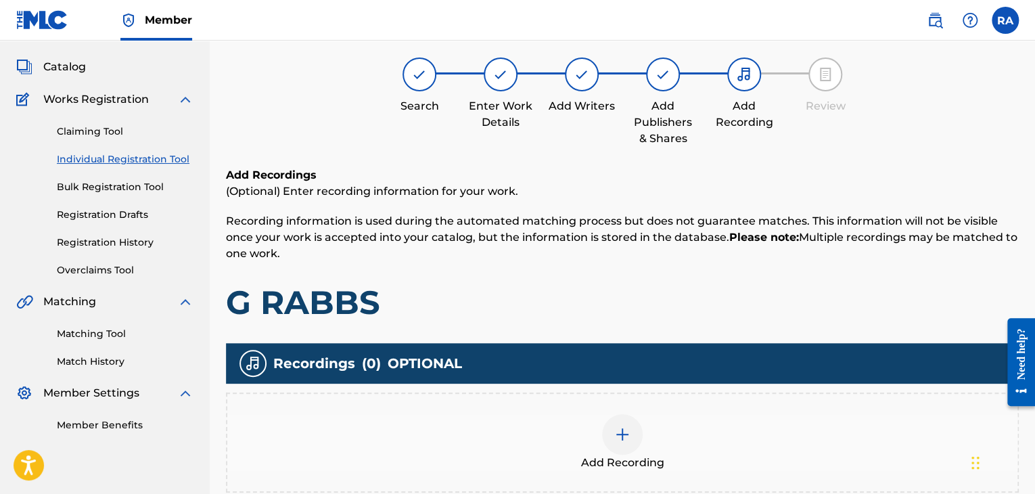
scroll to position [61, 0]
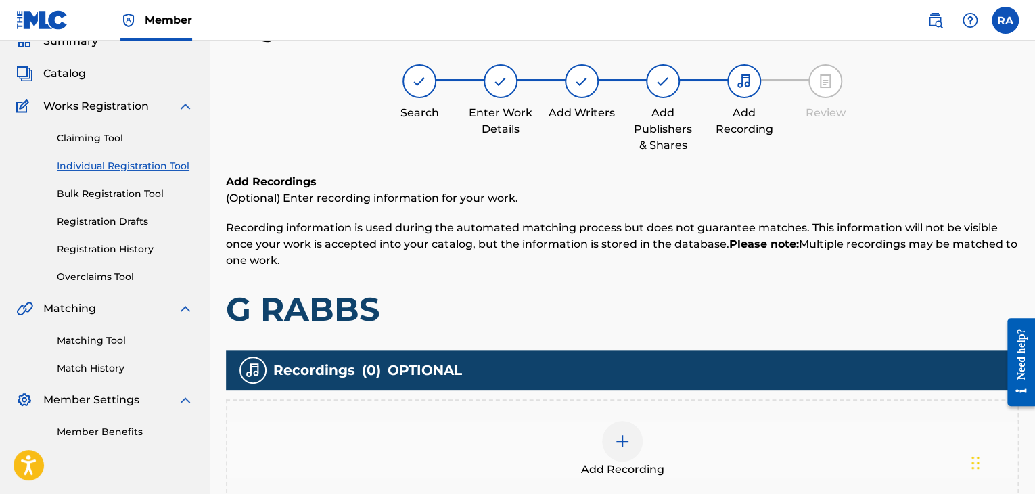
click at [625, 447] on img at bounding box center [622, 441] width 16 height 16
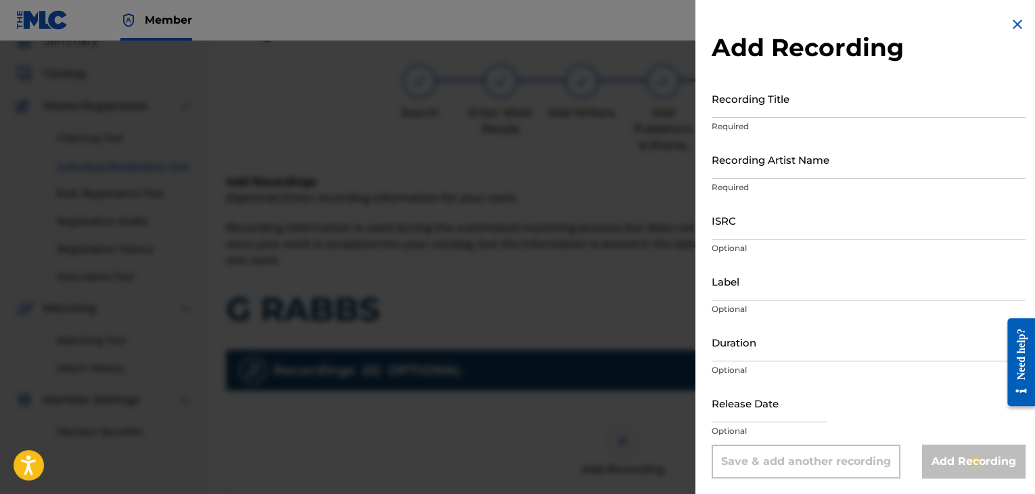
click at [839, 119] on div "Recording Title Required" at bounding box center [869, 109] width 314 height 61
click at [844, 98] on input "Recording Title" at bounding box center [869, 98] width 314 height 39
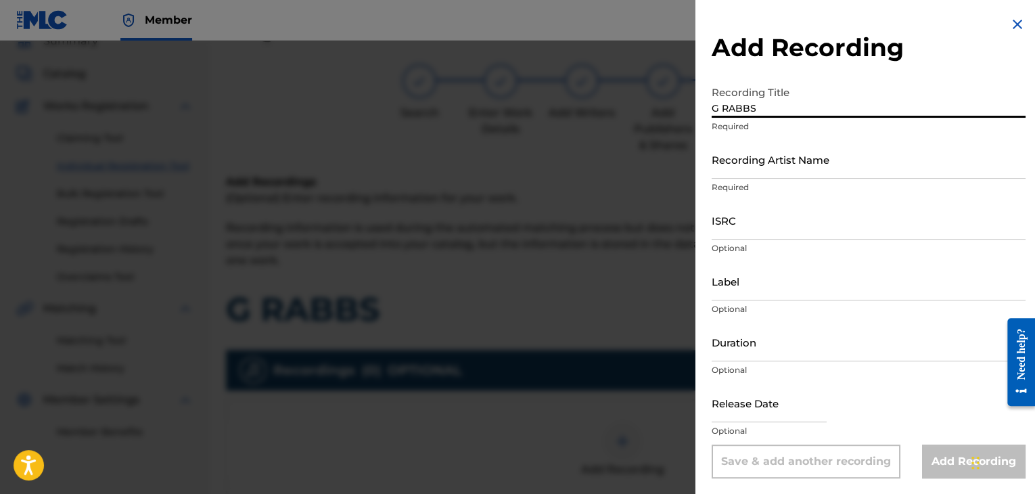
type input "G RABBS"
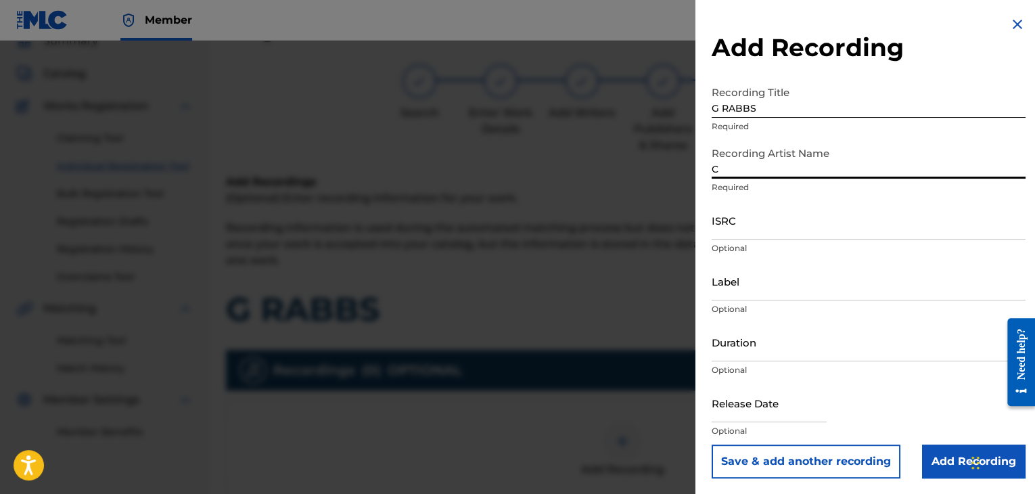
type input "CONEJO"
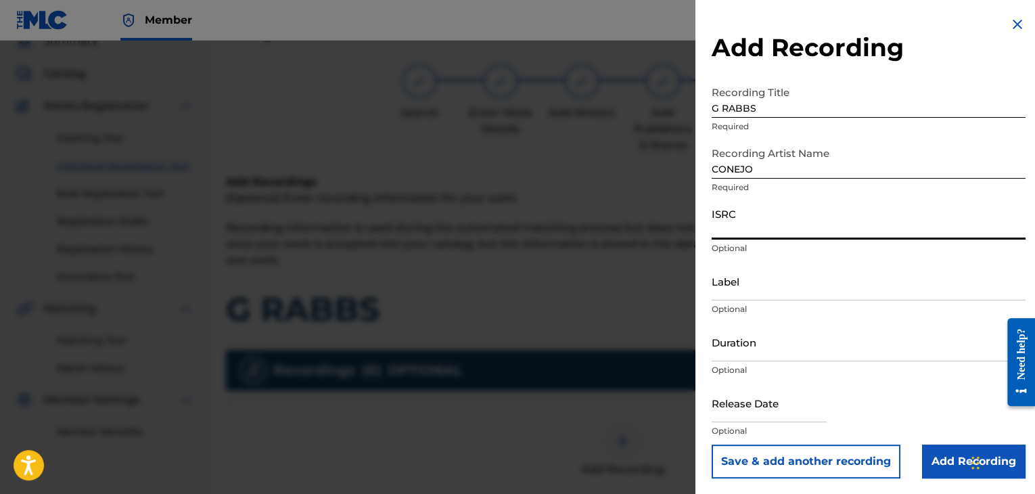
paste input "USPRZ0910173"
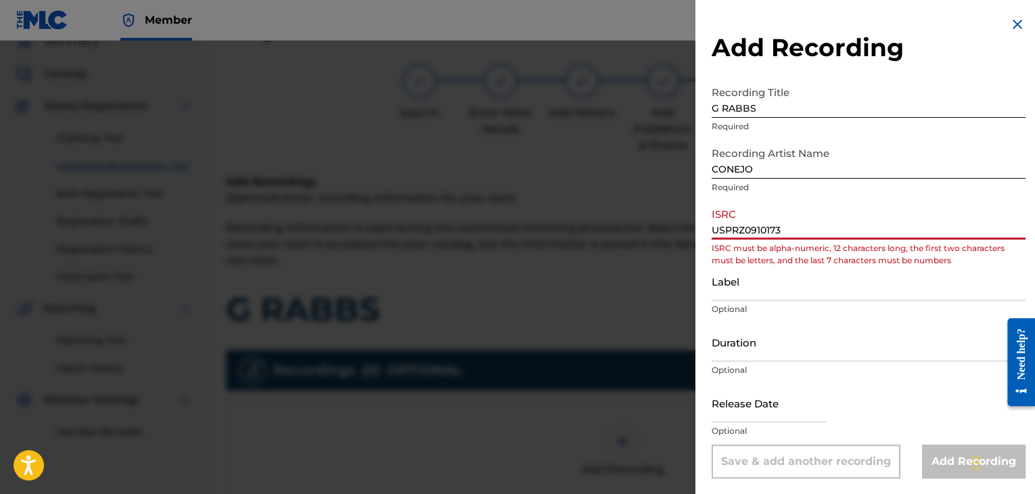
click at [729, 291] on input "Label" at bounding box center [869, 281] width 314 height 39
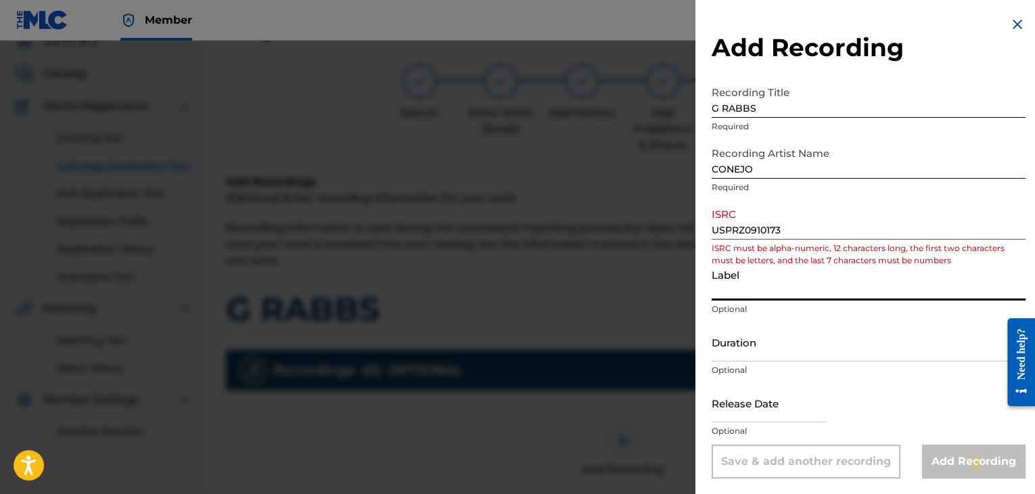
click at [731, 228] on input "USPRZ0910173" at bounding box center [869, 220] width 314 height 39
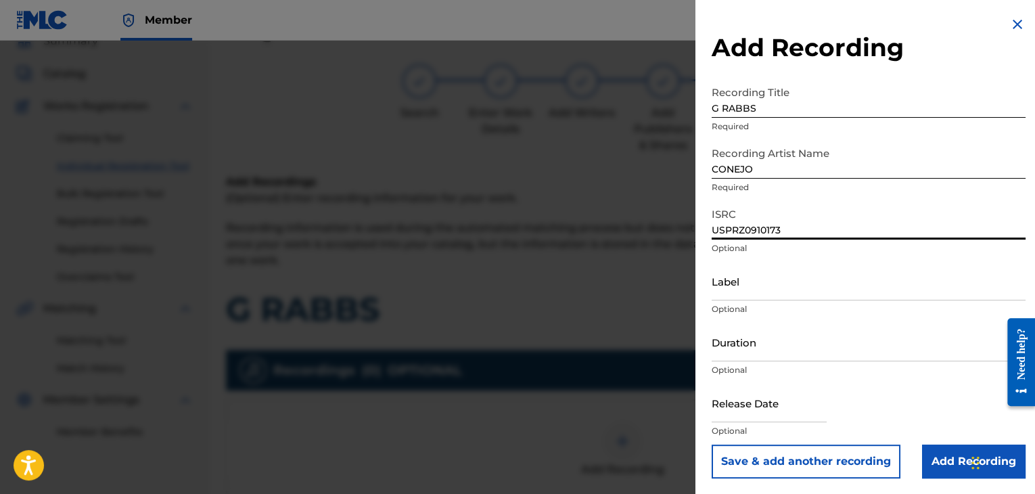
type input "USPRZ0910173"
click at [731, 290] on input "Label" at bounding box center [869, 281] width 314 height 39
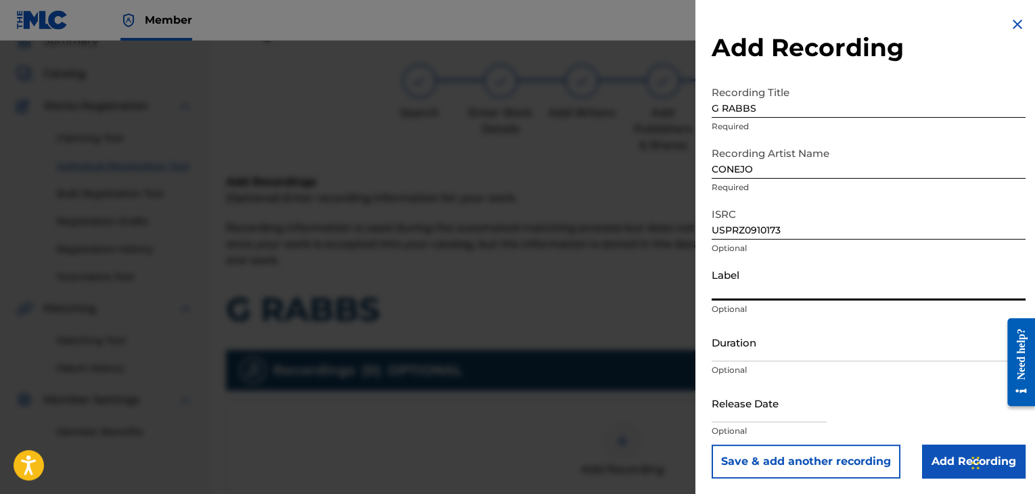
type input "Urban Kings Music Group"
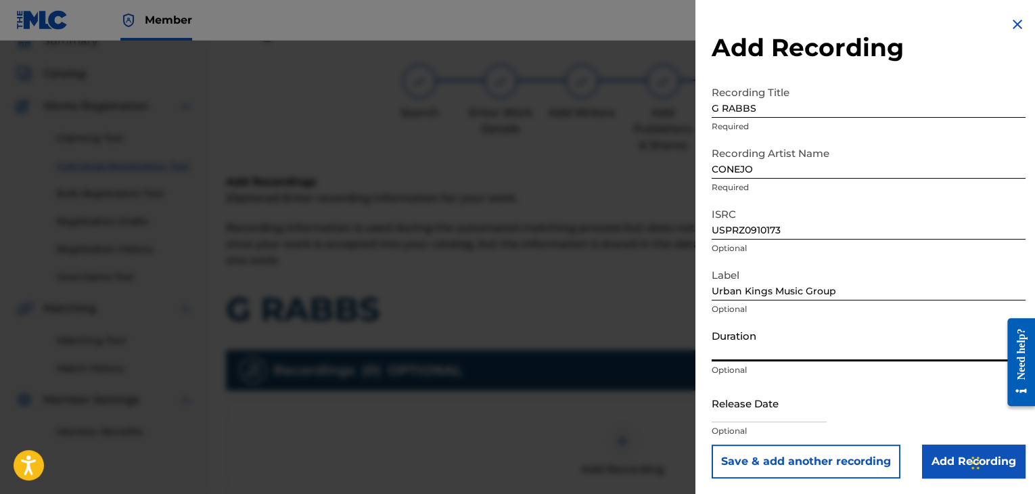
click at [779, 345] on input "Duration" at bounding box center [869, 342] width 314 height 39
type input "02:02"
click at [735, 412] on input "text" at bounding box center [769, 403] width 115 height 39
select select "7"
select select "2025"
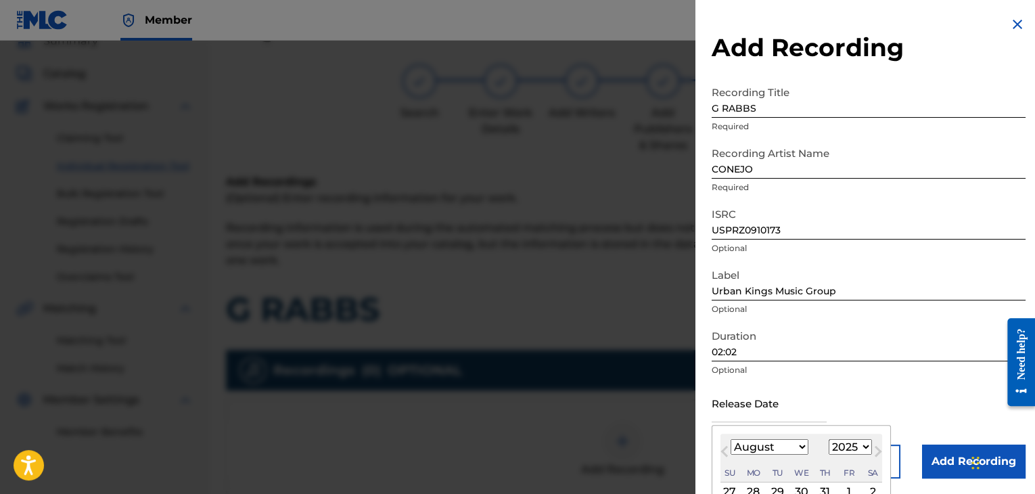
click at [867, 447] on button "Next Month" at bounding box center [878, 454] width 22 height 22
click at [790, 445] on select "January February March April May June July August September October November De…" at bounding box center [770, 447] width 78 height 16
select select "7"
click at [731, 439] on select "January February March April May June July August September October November De…" at bounding box center [770, 447] width 78 height 16
click at [853, 444] on select "1899 1900 1901 1902 1903 1904 1905 1906 1907 1908 1909 1910 1911 1912 1913 1914…" at bounding box center [850, 447] width 43 height 16
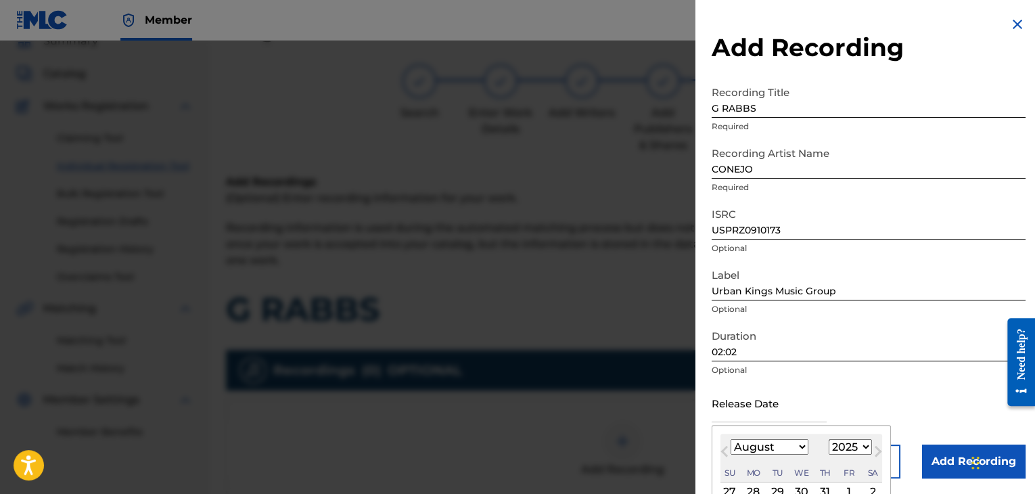
select select "2009"
click at [829, 439] on select "1899 1900 1901 1902 1903 1904 1905 1906 1907 1908 1909 1910 1911 1912 1913 1914…" at bounding box center [850, 447] width 43 height 16
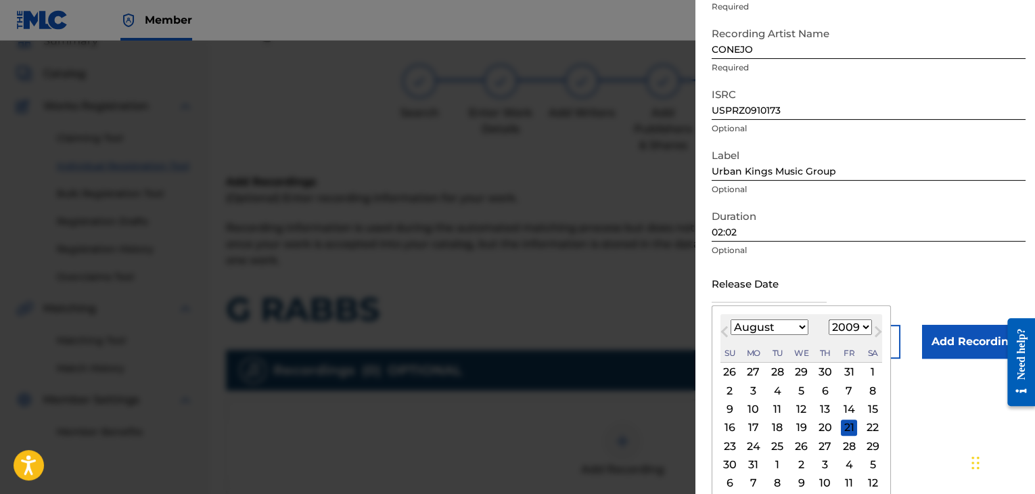
scroll to position [127, 0]
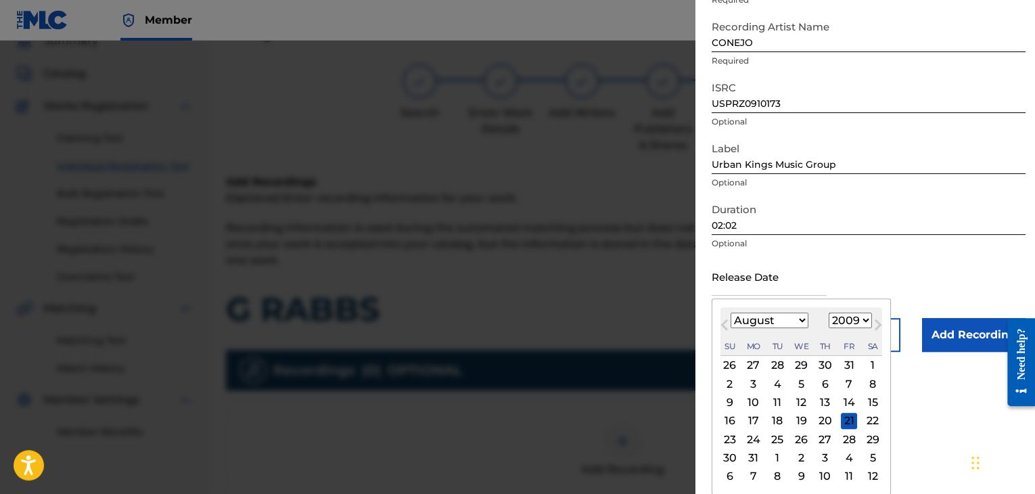
click at [728, 387] on div "2" at bounding box center [730, 383] width 16 height 16
type input "[DATE]"
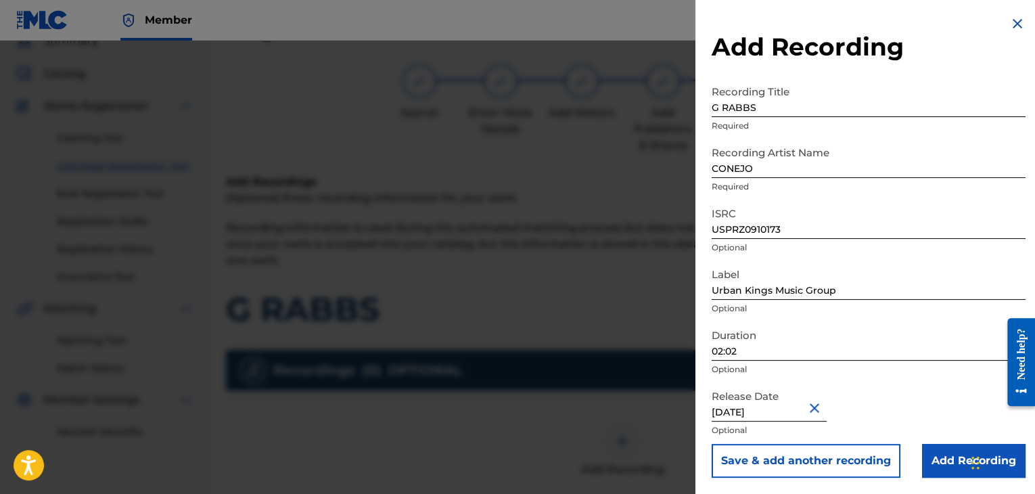
click at [934, 453] on input "Add Recording" at bounding box center [974, 461] width 104 height 34
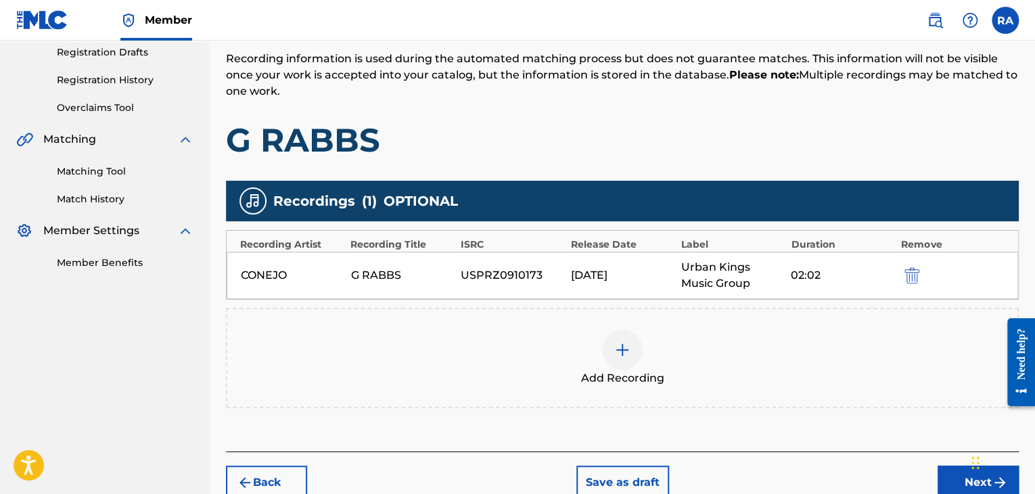
scroll to position [299, 0]
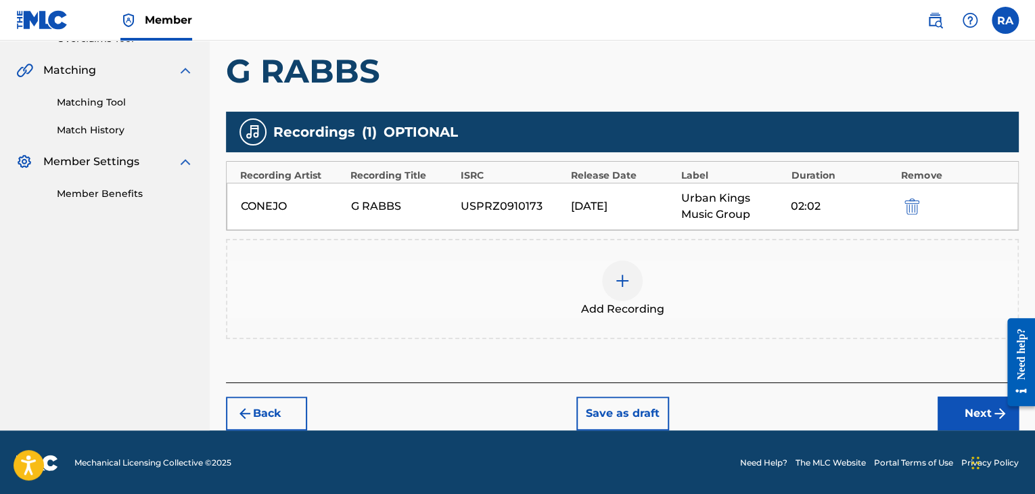
click at [967, 410] on button "Next" at bounding box center [978, 413] width 81 height 34
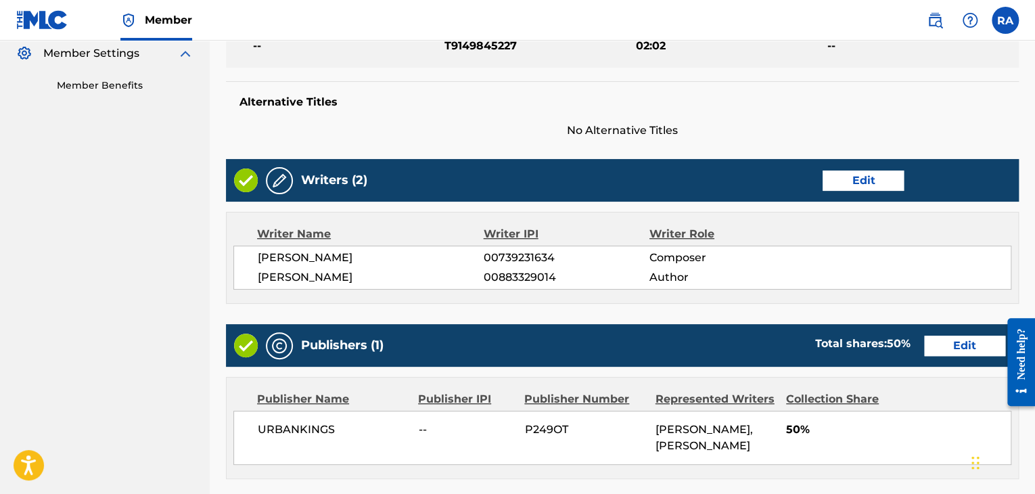
scroll to position [675, 0]
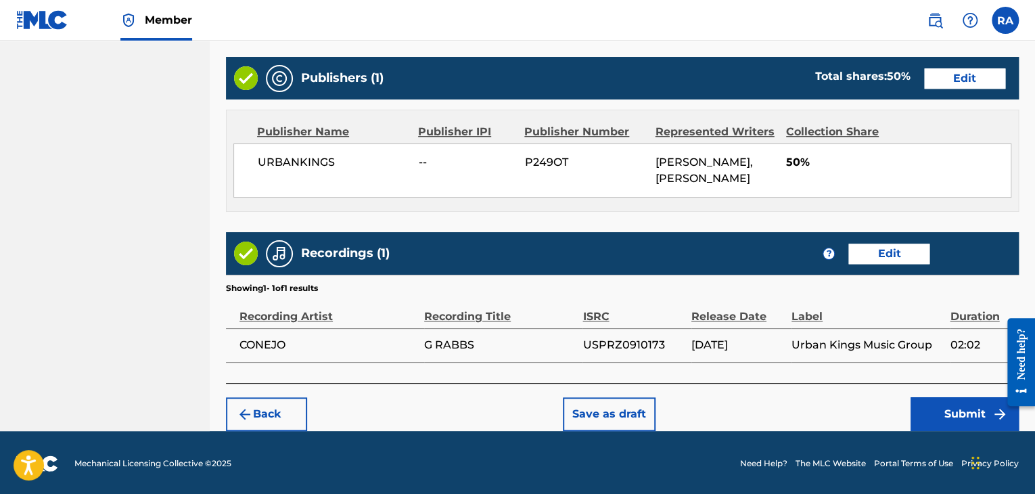
click at [966, 414] on button "Submit" at bounding box center [965, 414] width 108 height 34
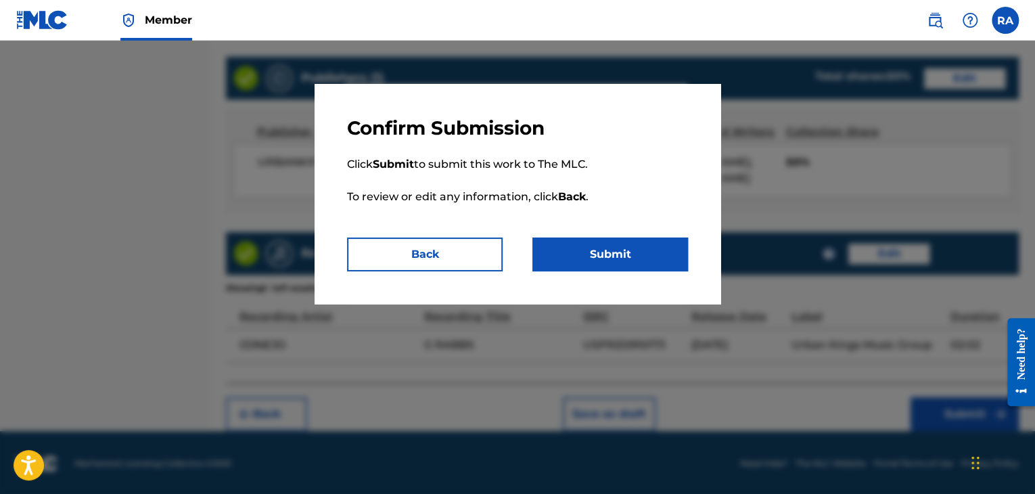
click at [660, 253] on button "Submit" at bounding box center [610, 254] width 156 height 34
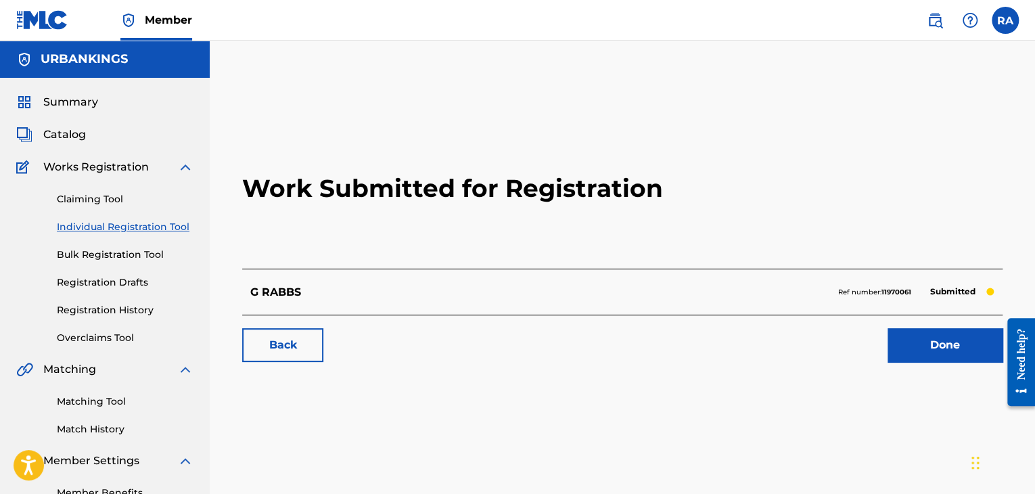
click at [888, 345] on link "Done" at bounding box center [945, 345] width 115 height 34
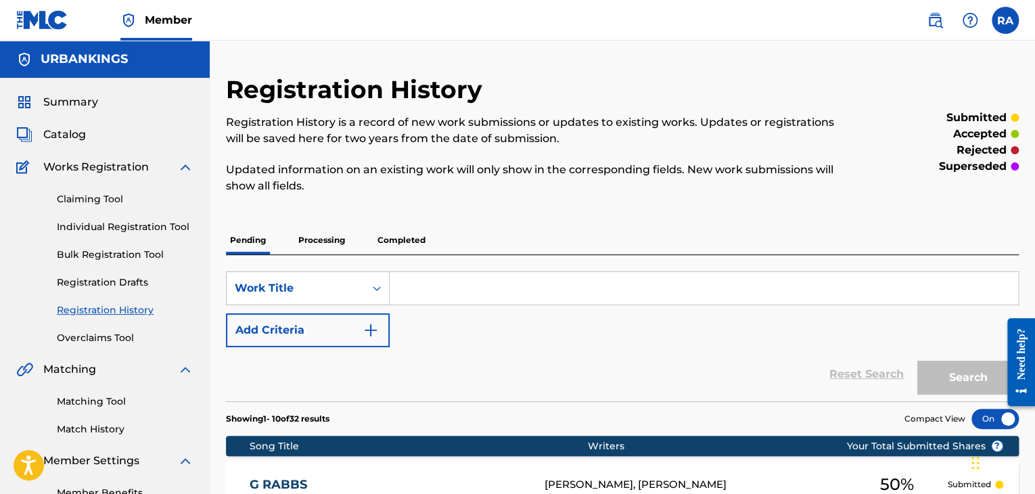
click at [124, 229] on link "Individual Registration Tool" at bounding box center [125, 227] width 137 height 14
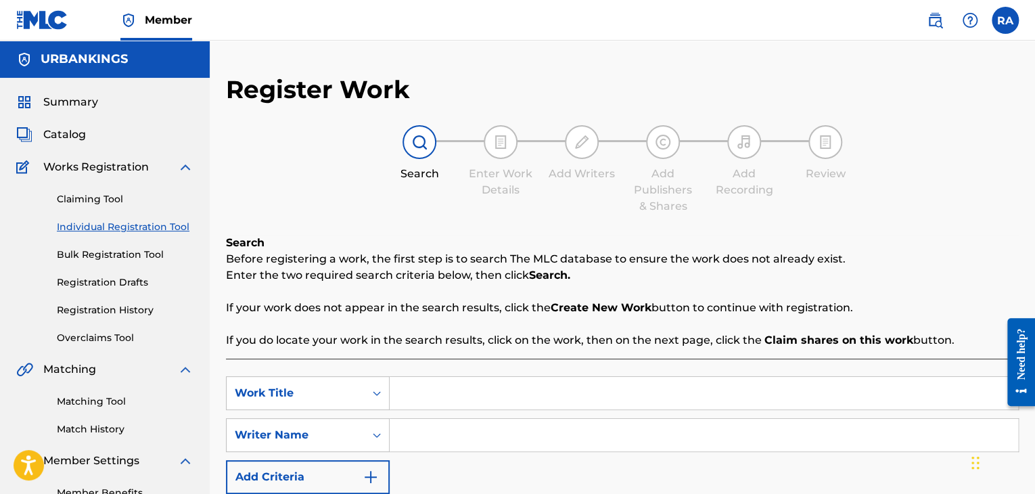
click at [534, 389] on input "Search Form" at bounding box center [704, 393] width 629 height 32
type input "RUN"
type input "[PERSON_NAME]"
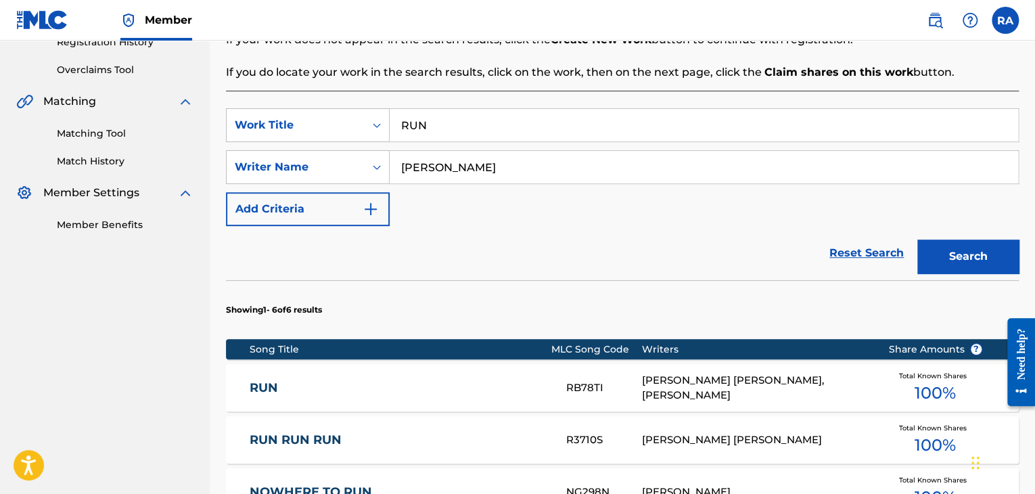
scroll to position [271, 0]
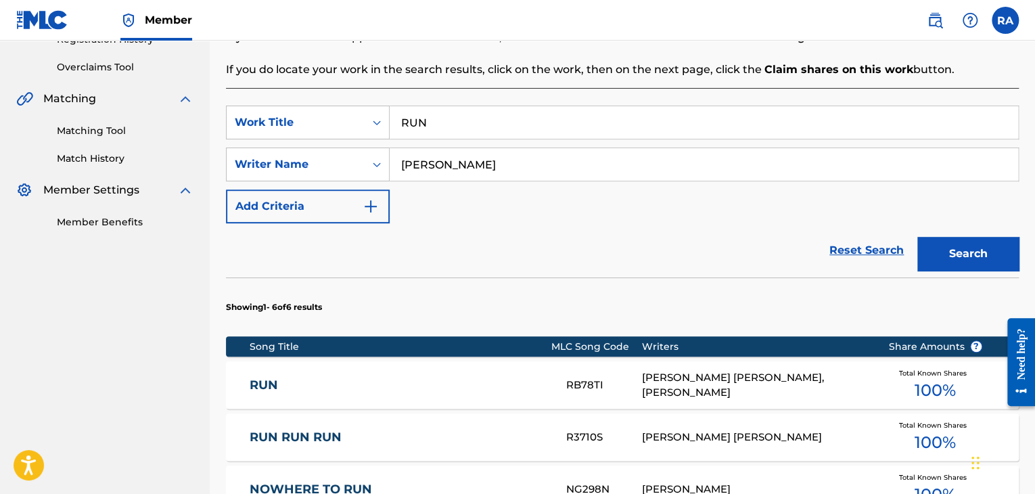
click at [739, 382] on div "[PERSON_NAME] [PERSON_NAME], [PERSON_NAME]" at bounding box center [755, 385] width 226 height 30
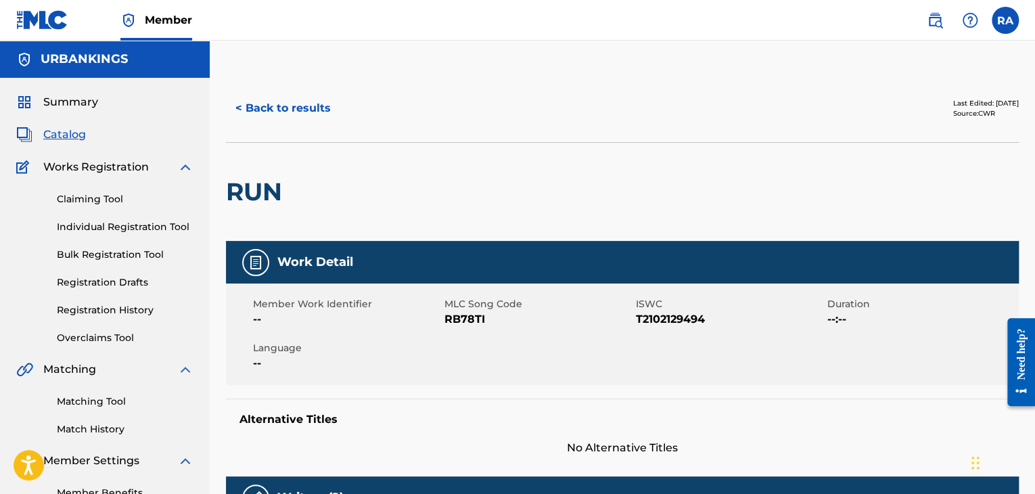
click at [284, 109] on button "< Back to results" at bounding box center [283, 108] width 114 height 34
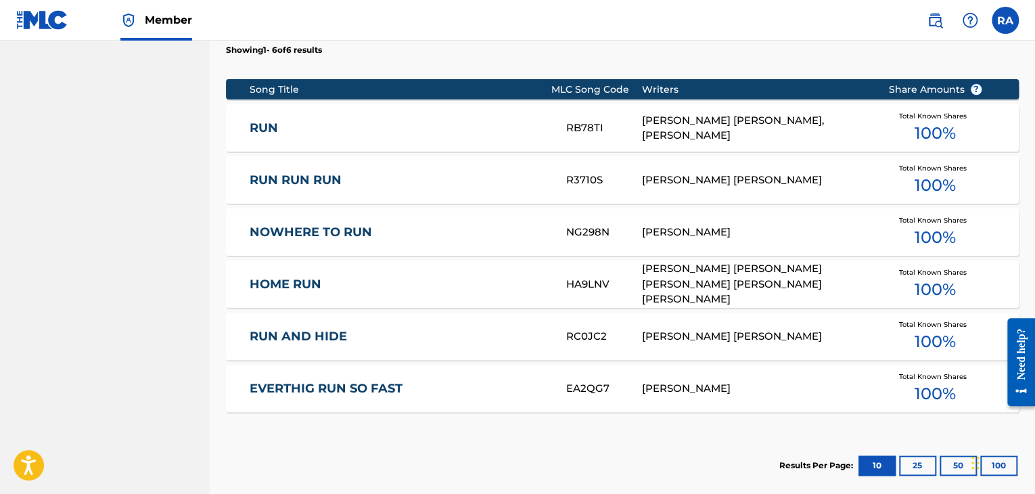
scroll to position [677, 0]
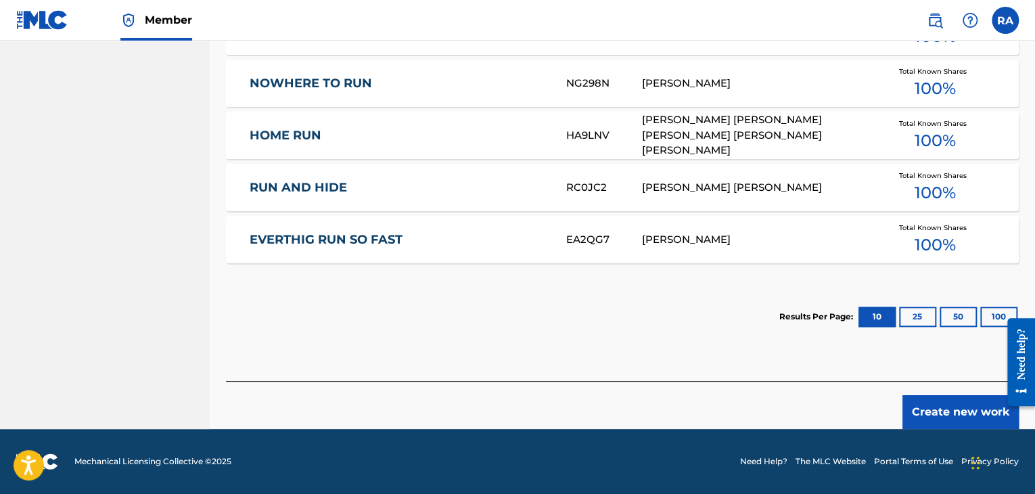
click at [957, 407] on button "Create new work" at bounding box center [961, 412] width 116 height 34
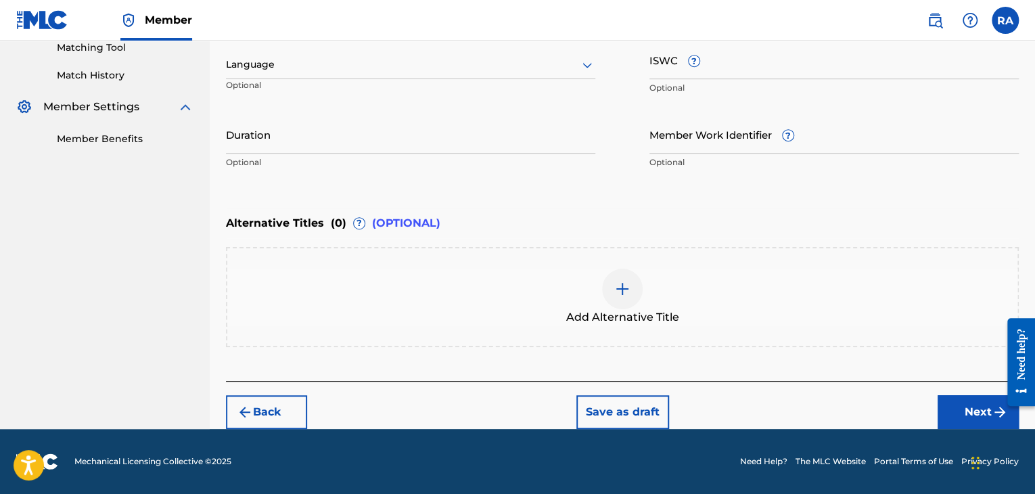
scroll to position [352, 0]
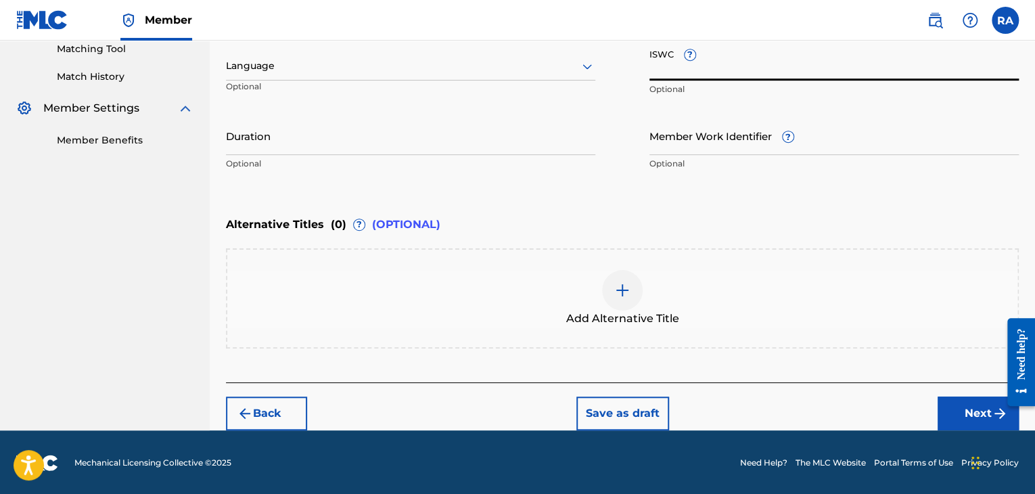
paste input "T9149847018"
type input "T9149847018"
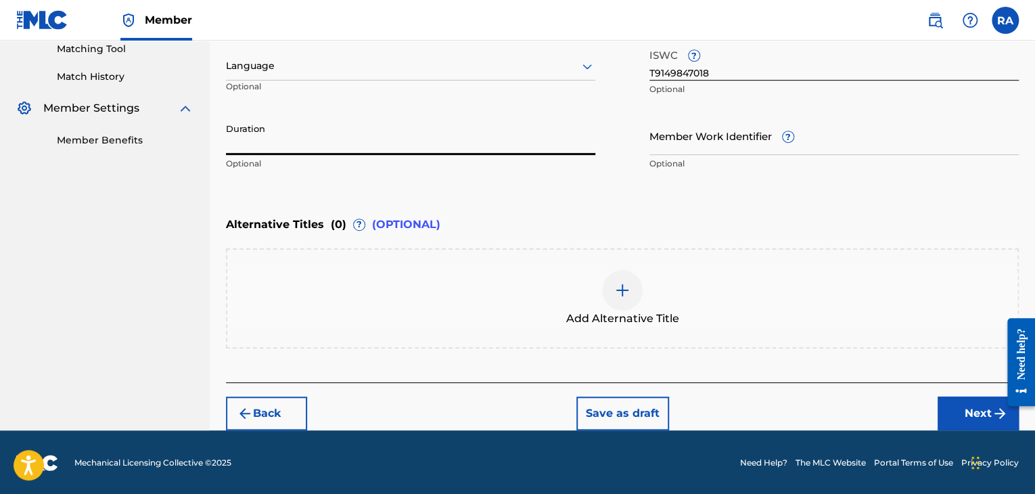
click at [273, 139] on input "Duration" at bounding box center [410, 135] width 369 height 39
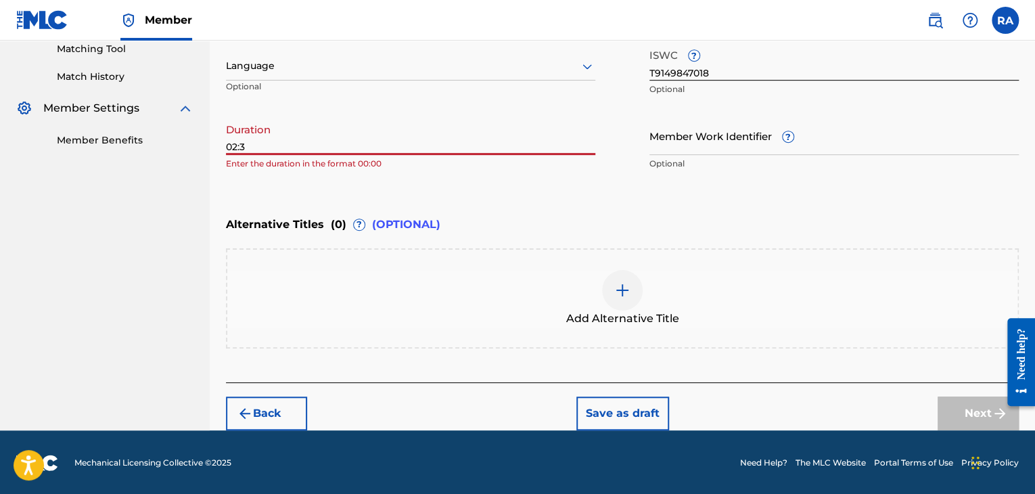
type input "02:31"
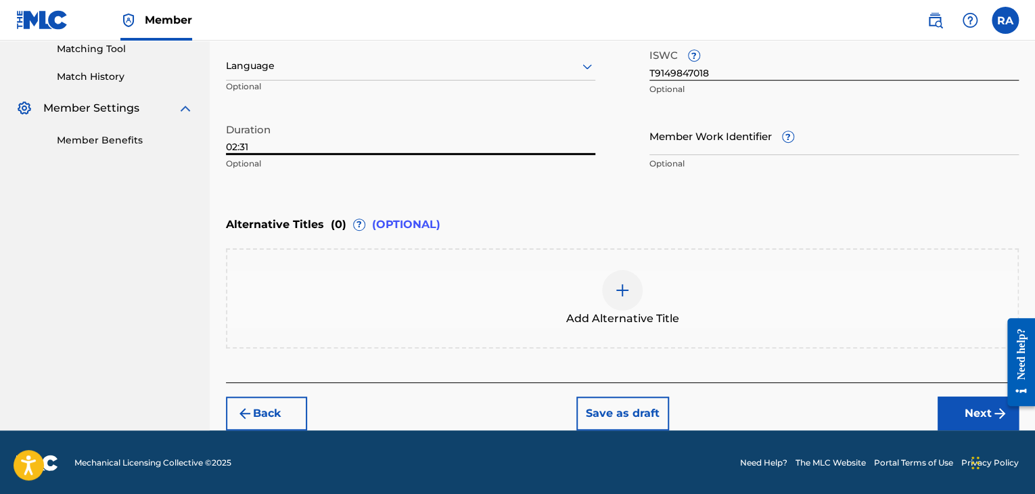
click at [957, 412] on button "Next" at bounding box center [978, 413] width 81 height 34
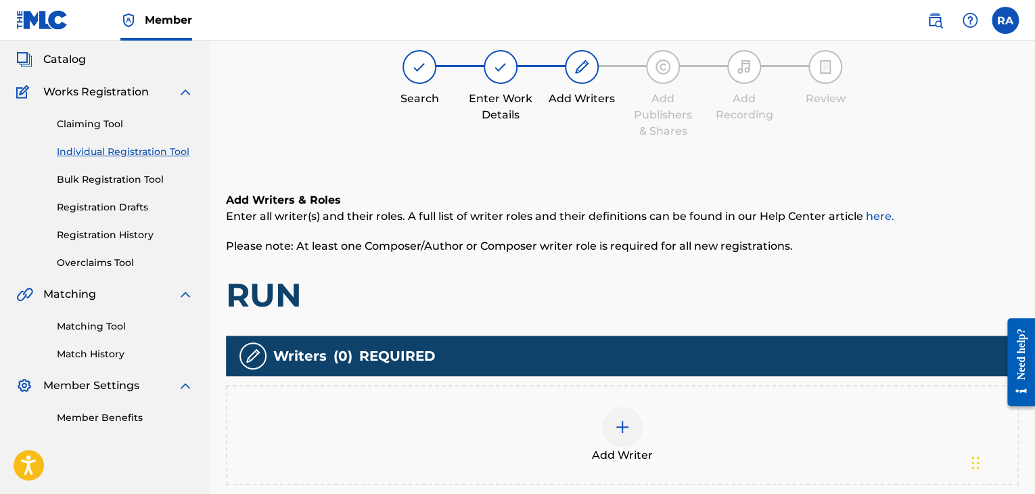
scroll to position [61, 0]
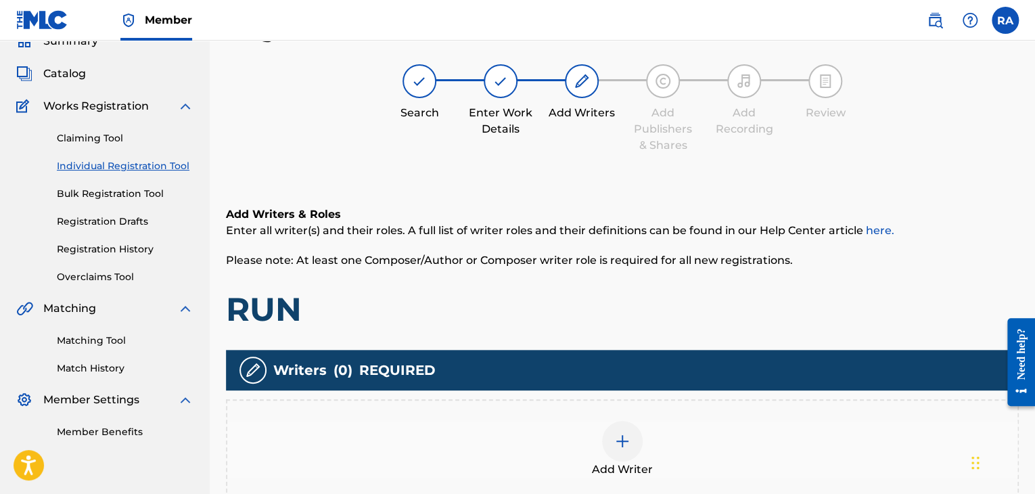
click at [622, 427] on div at bounding box center [622, 441] width 41 height 41
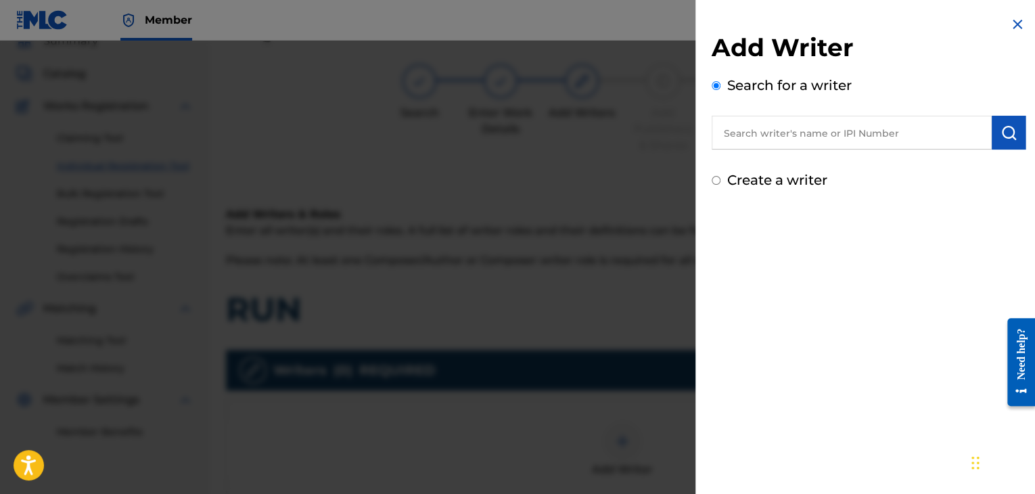
click at [771, 120] on input "text" at bounding box center [852, 133] width 280 height 34
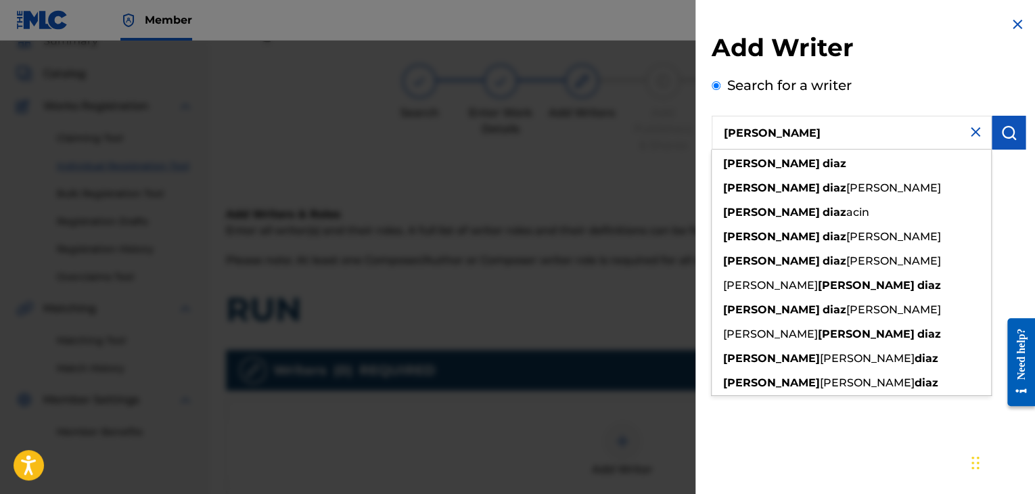
type input "[PERSON_NAME]"
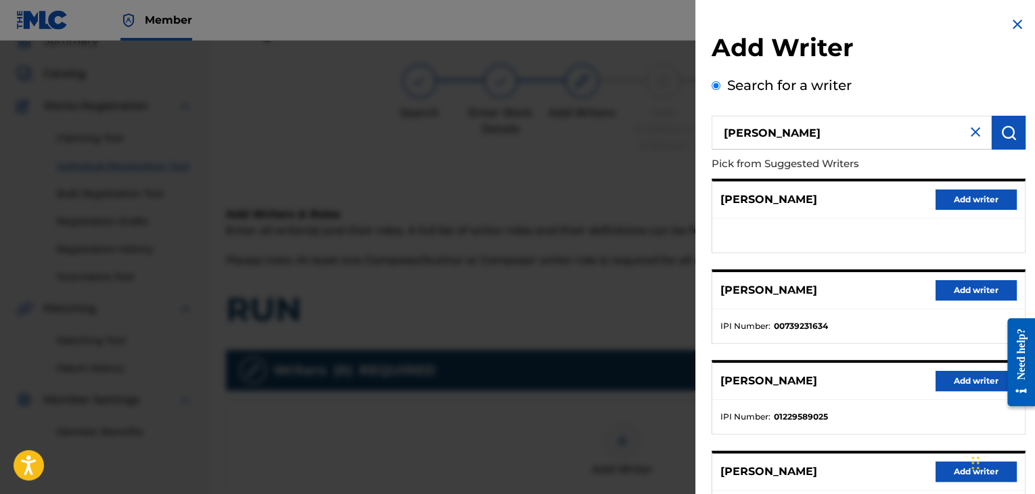
click at [974, 292] on button "Add writer" at bounding box center [976, 290] width 81 height 20
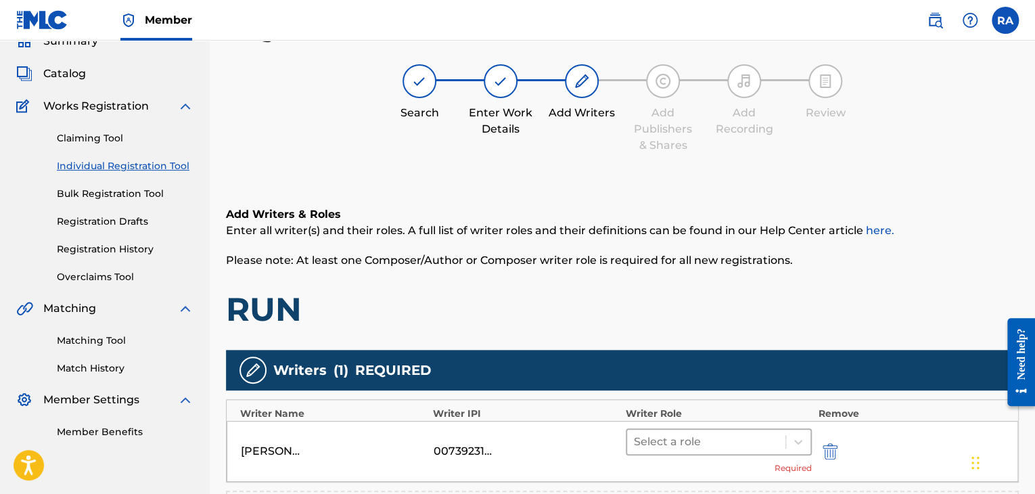
click at [723, 436] on div at bounding box center [706, 441] width 145 height 19
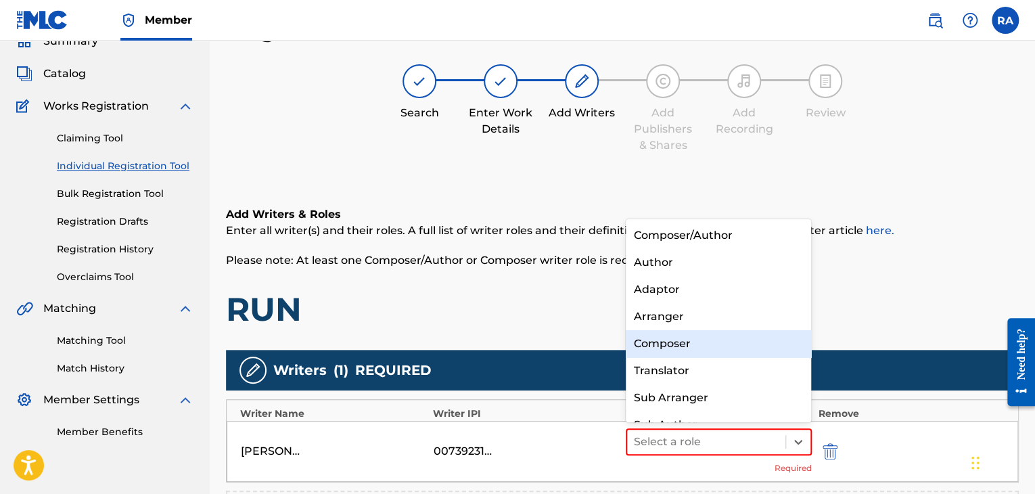
click at [671, 346] on div "Composer" at bounding box center [719, 343] width 186 height 27
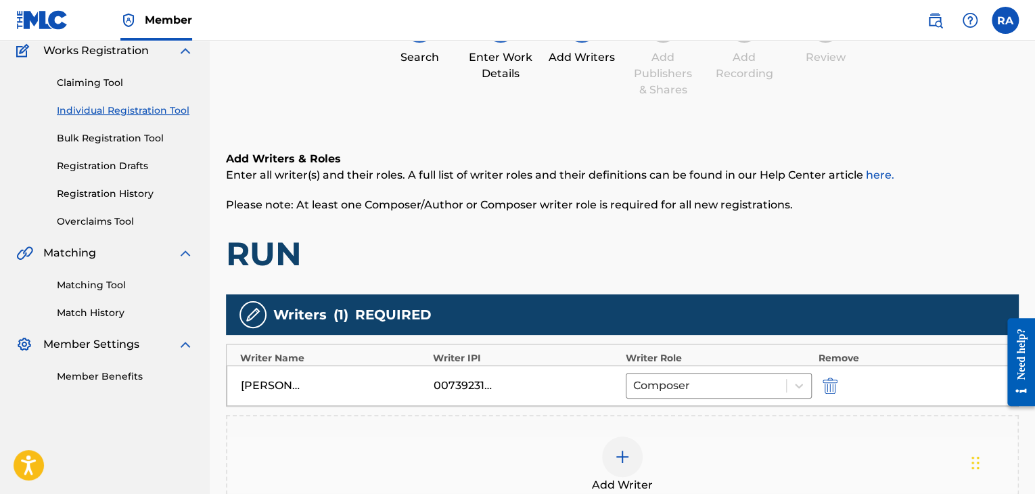
scroll to position [196, 0]
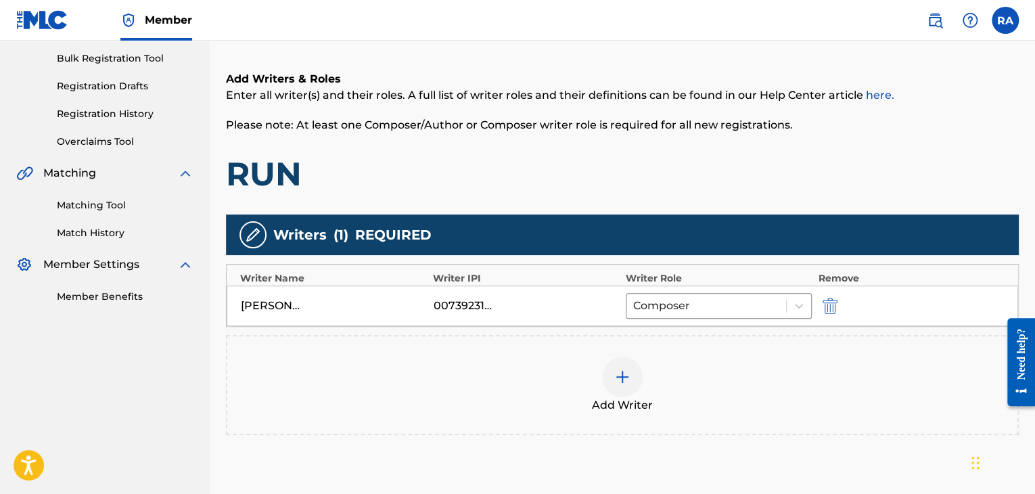
click at [620, 369] on img at bounding box center [622, 377] width 16 height 16
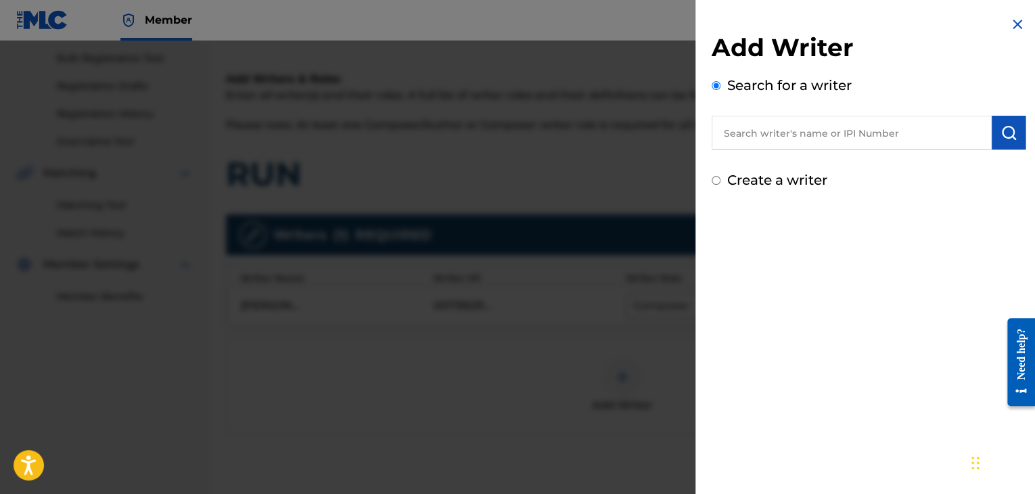
click at [771, 123] on input "text" at bounding box center [852, 133] width 280 height 34
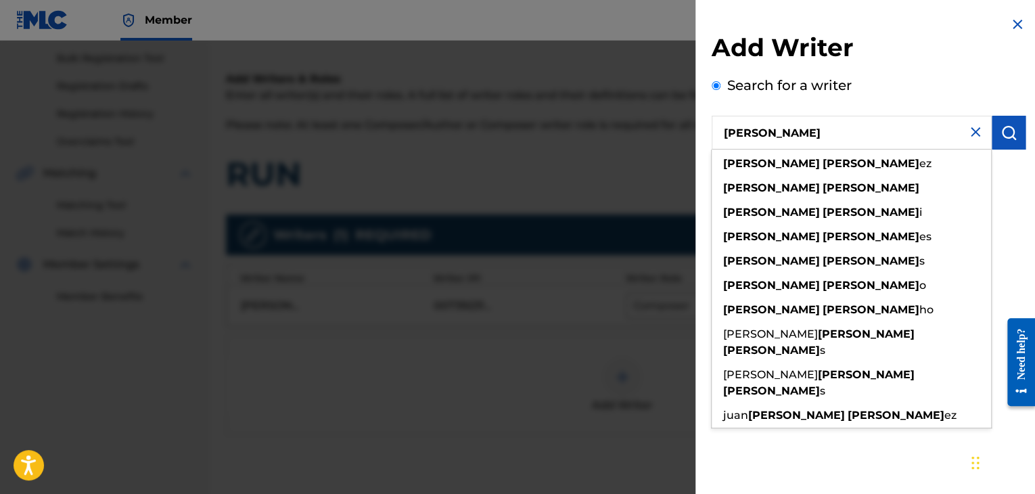
type input "[PERSON_NAME]"
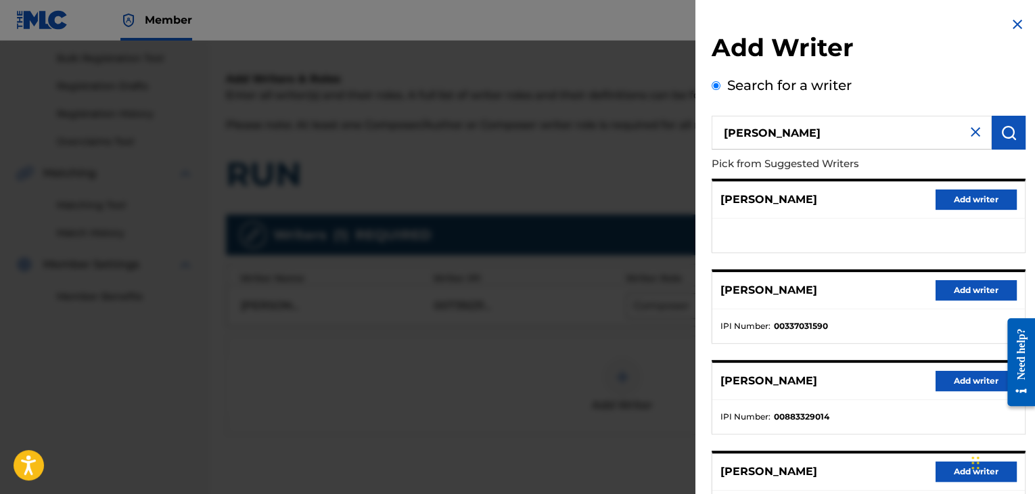
click at [969, 372] on button "Add writer" at bounding box center [976, 381] width 81 height 20
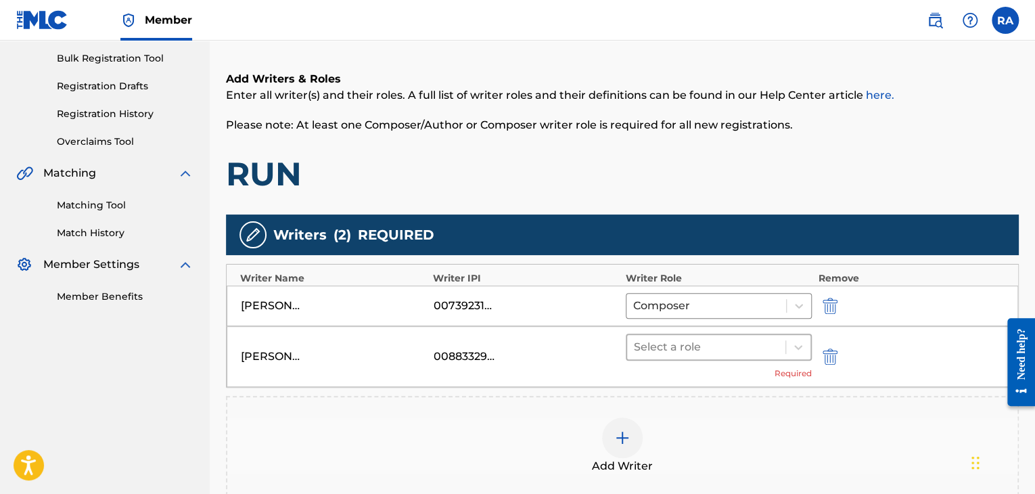
click at [757, 352] on div at bounding box center [706, 347] width 145 height 19
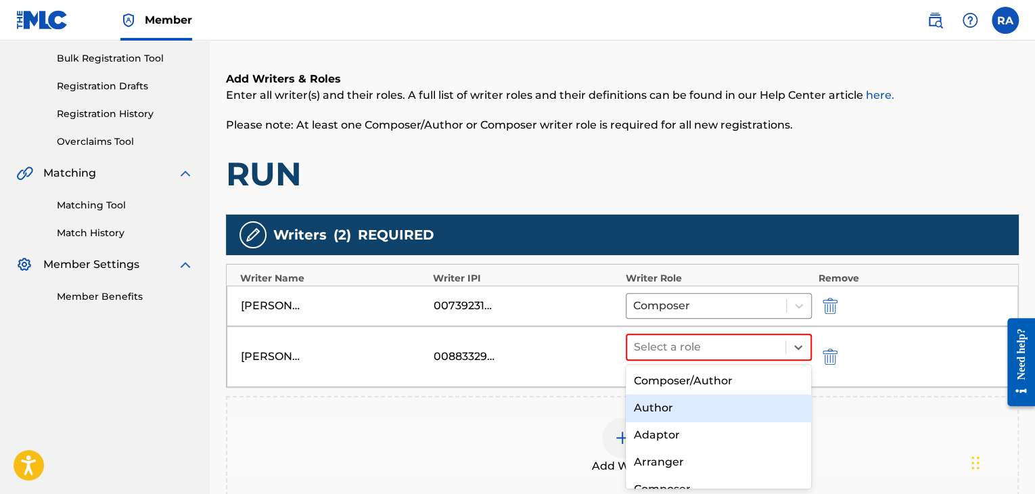
click at [680, 410] on div "Author" at bounding box center [719, 407] width 186 height 27
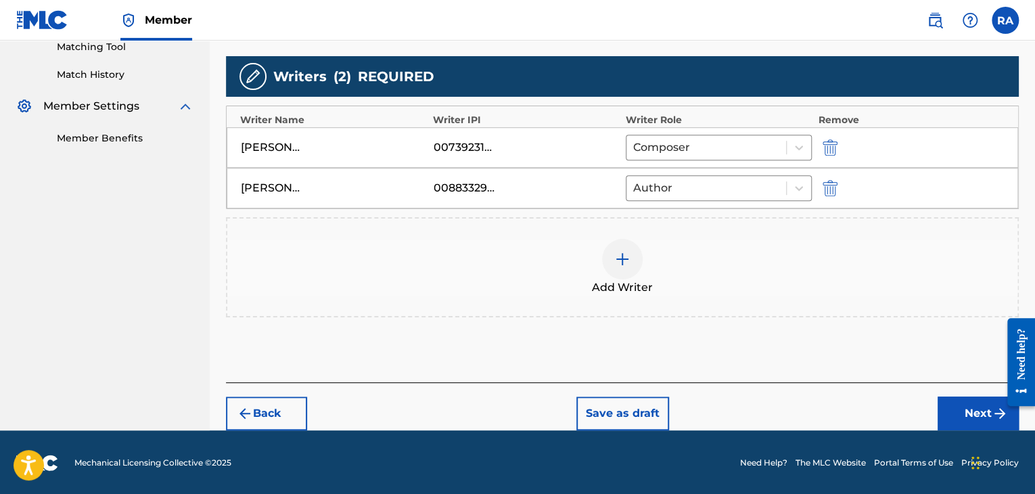
click at [983, 401] on button "Next" at bounding box center [978, 413] width 81 height 34
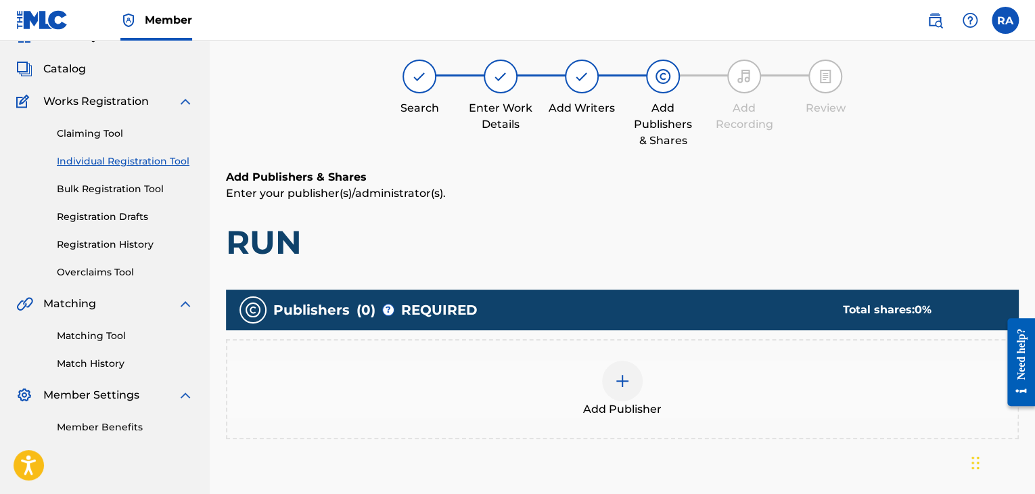
scroll to position [61, 0]
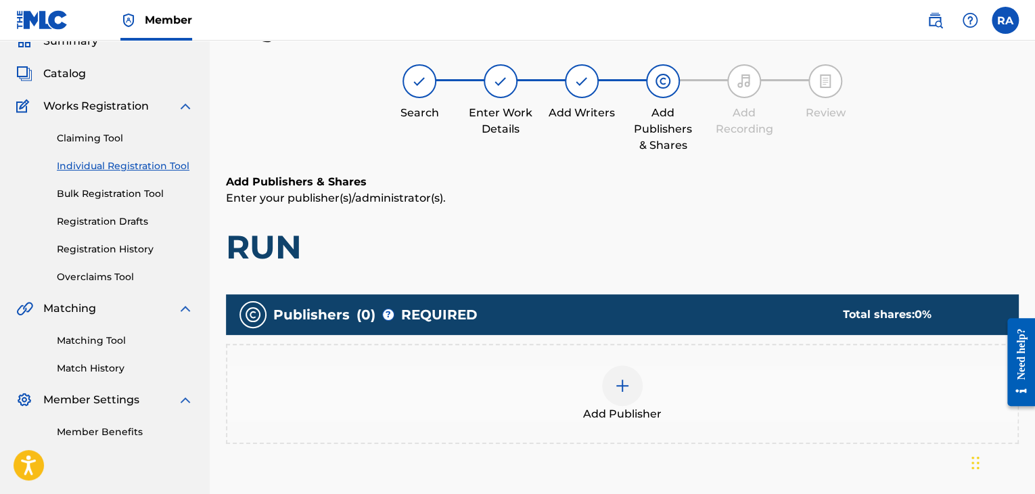
click at [628, 380] on img at bounding box center [622, 386] width 16 height 16
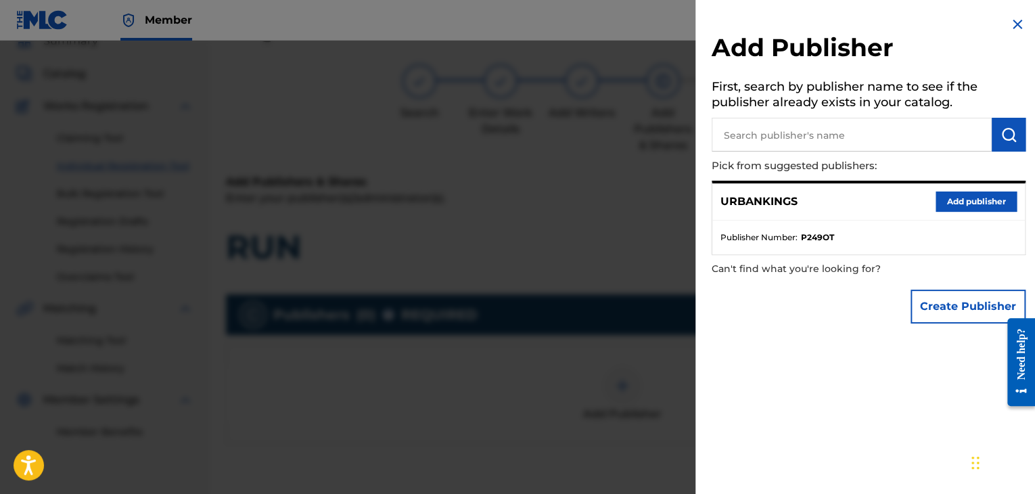
click at [961, 200] on button "Add publisher" at bounding box center [976, 201] width 81 height 20
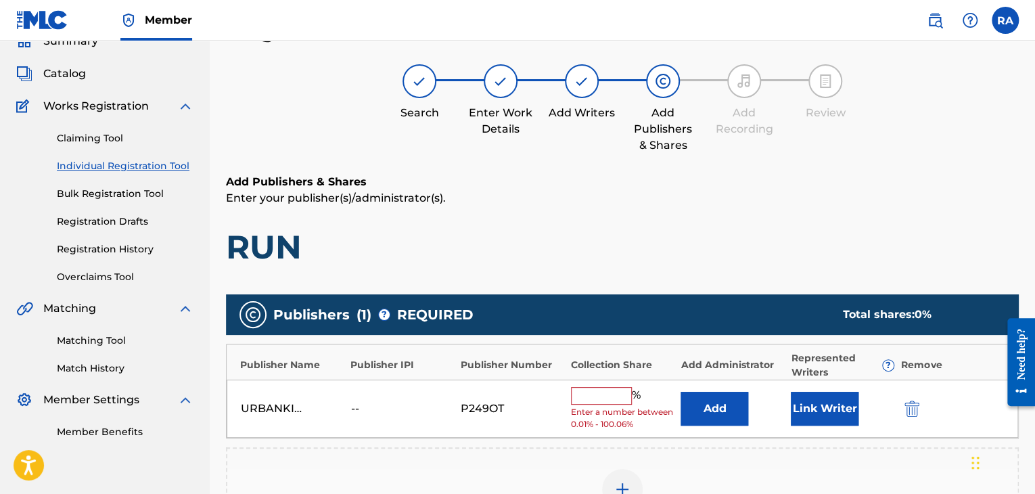
click at [607, 393] on input "text" at bounding box center [601, 396] width 61 height 18
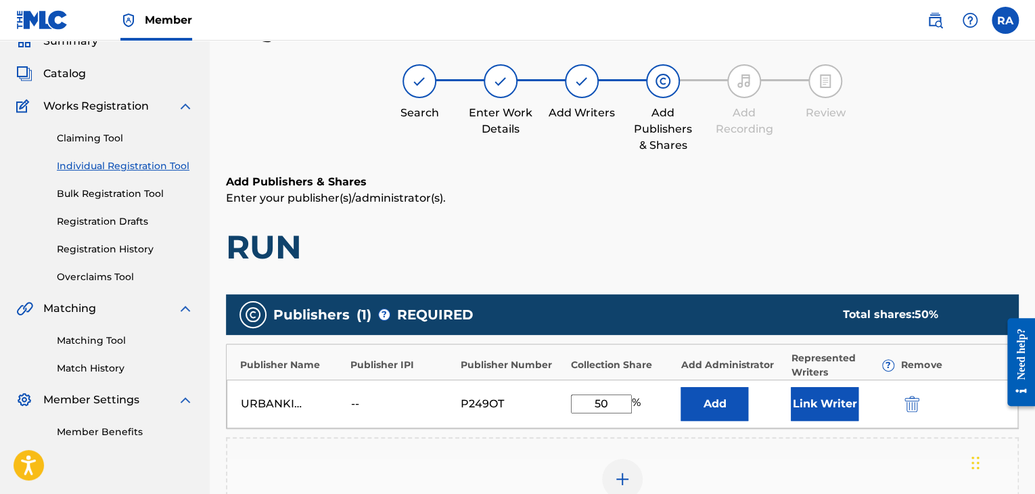
type input "50"
click at [805, 393] on button "Link Writer" at bounding box center [825, 404] width 68 height 34
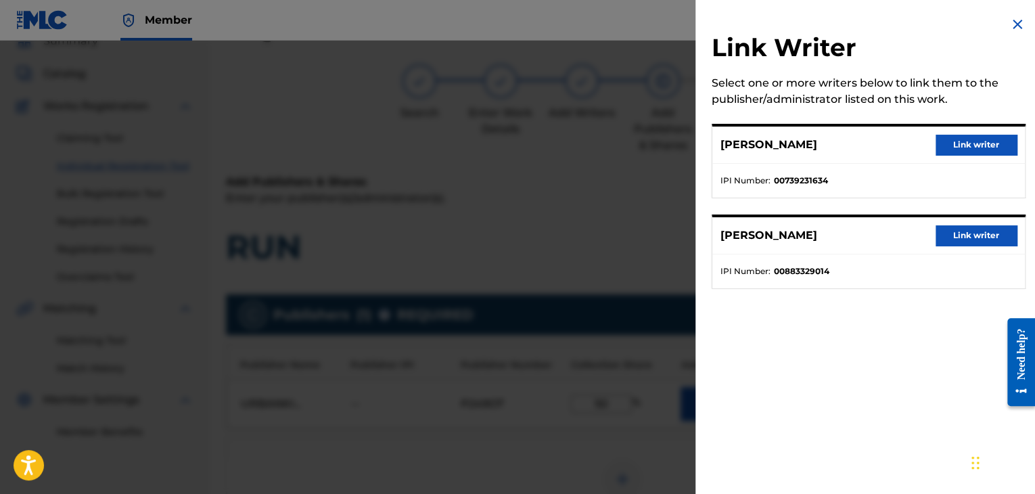
click at [959, 148] on button "Link writer" at bounding box center [976, 145] width 81 height 20
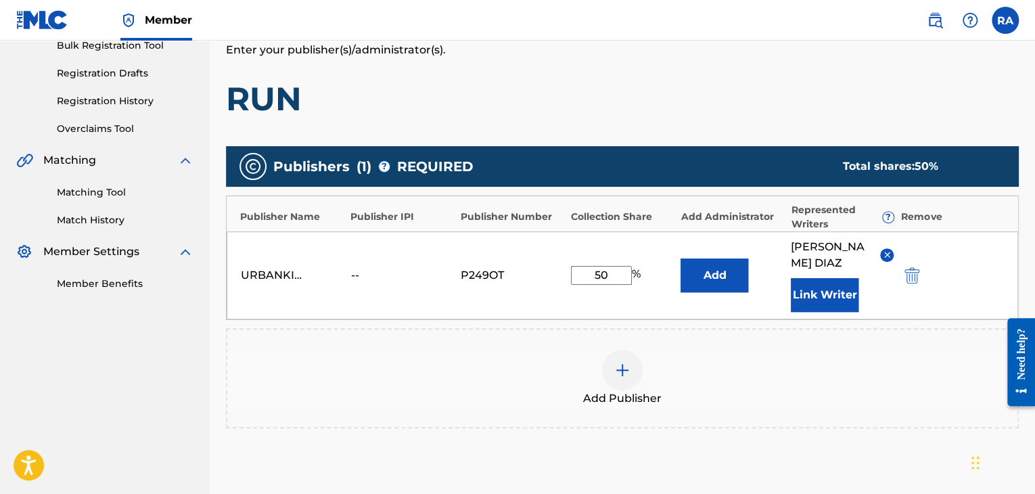
scroll to position [344, 0]
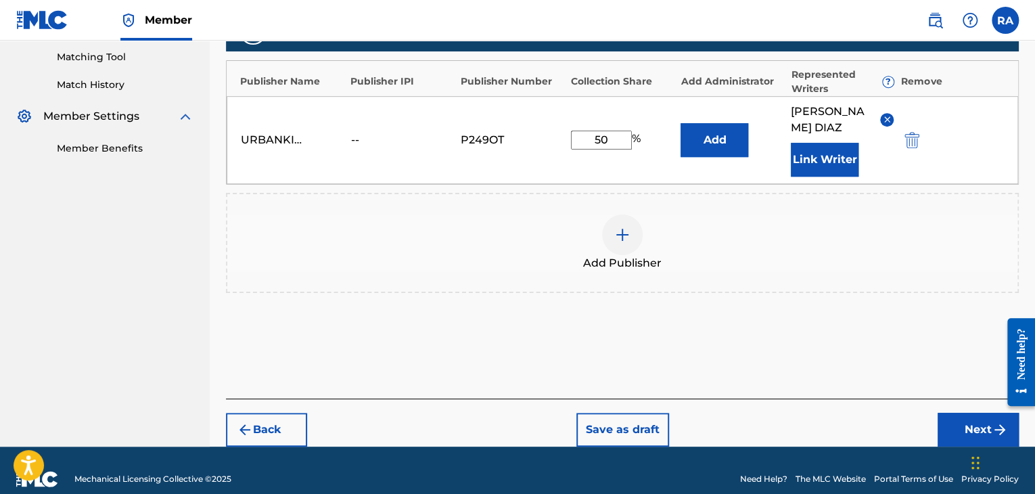
click at [949, 413] on button "Next" at bounding box center [978, 430] width 81 height 34
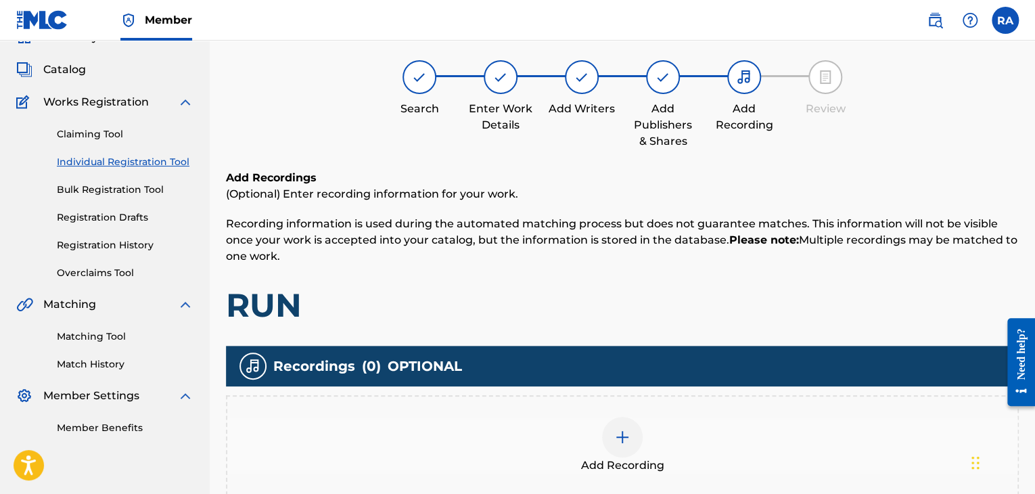
scroll to position [61, 0]
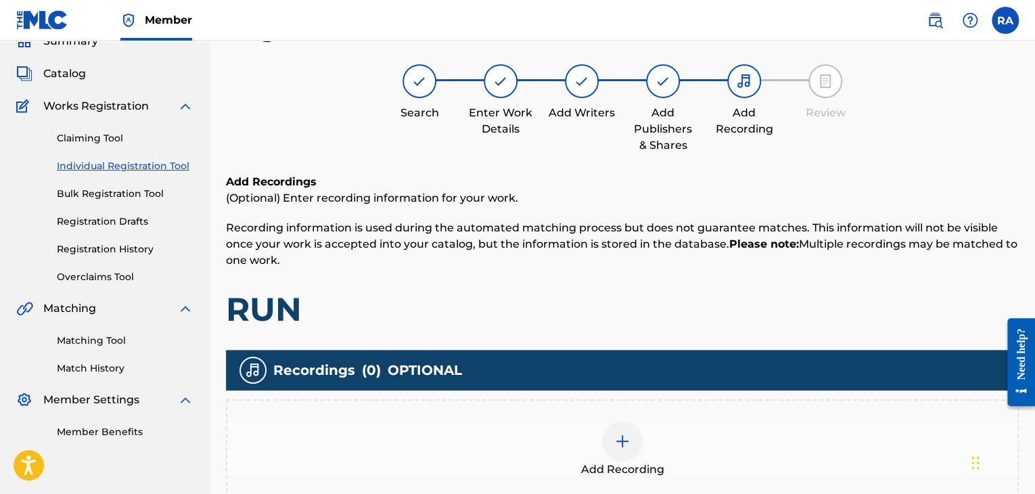
click at [622, 442] on img at bounding box center [622, 441] width 16 height 16
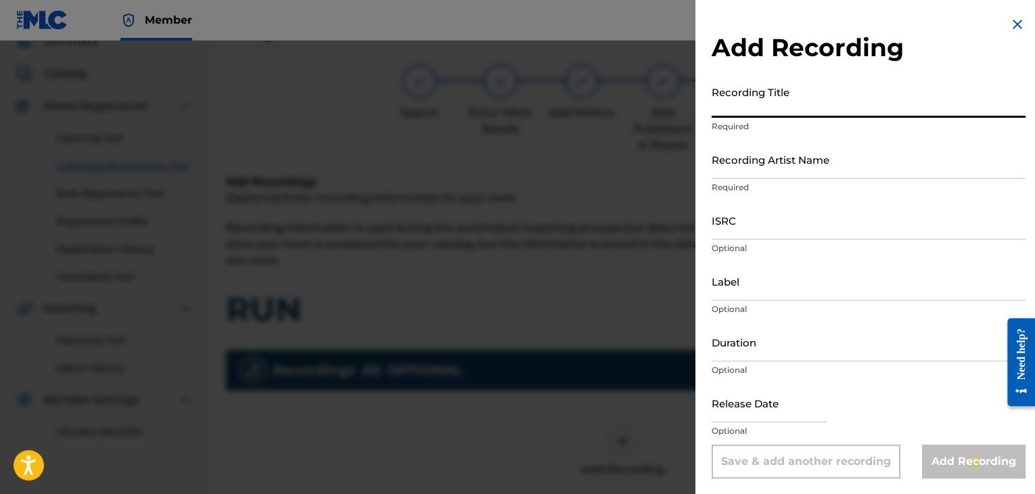
click at [744, 117] on input "Recording Title" at bounding box center [869, 98] width 314 height 39
type input "RUN"
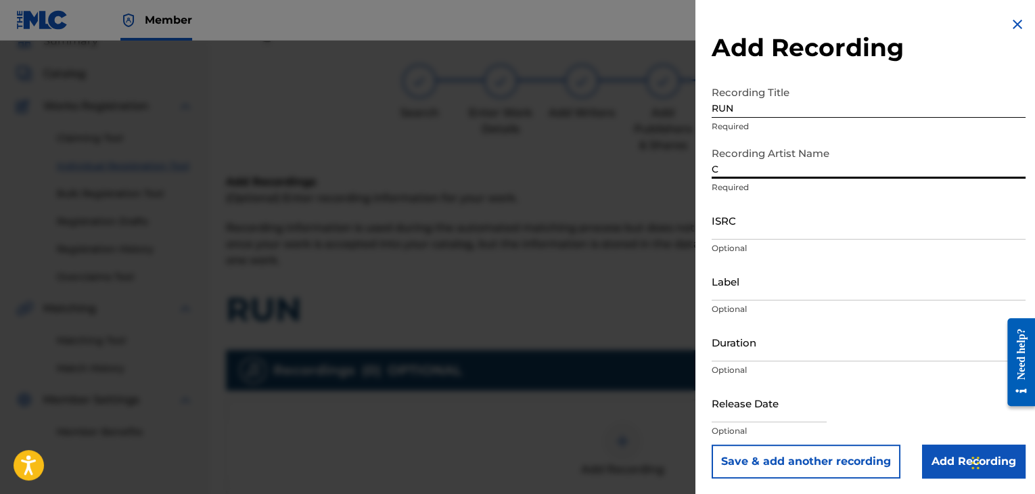
type input "CONEJO"
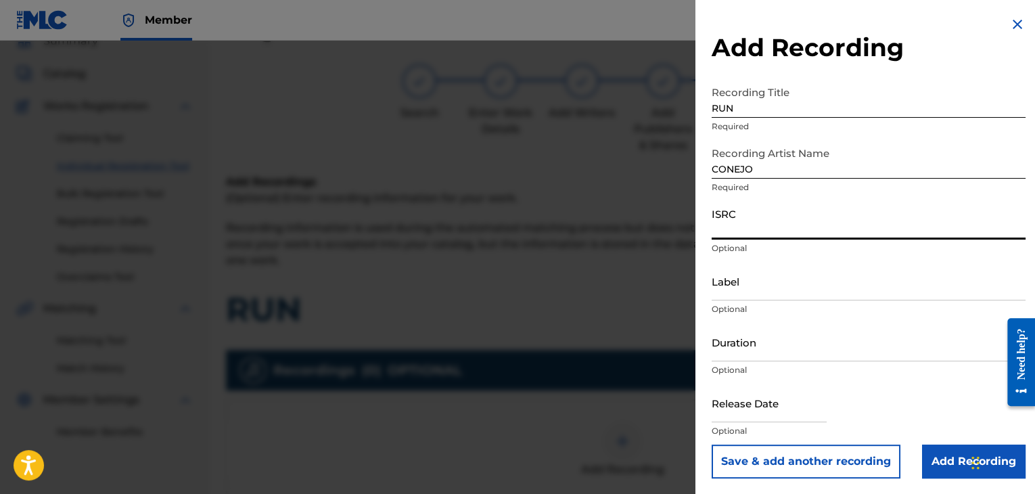
paste input "USPRZ0910175"
type input "USPRZ0910175"
click at [747, 292] on input "Label" at bounding box center [869, 281] width 314 height 39
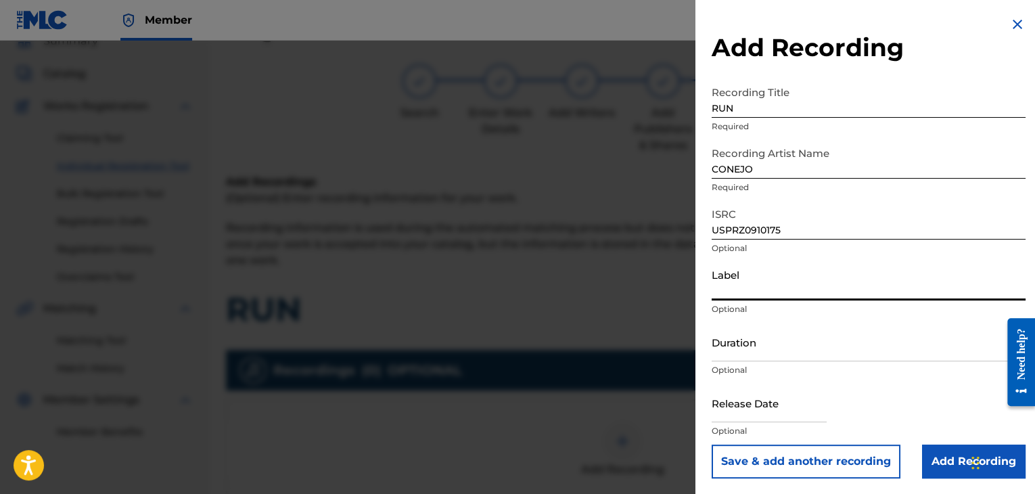
type input "Urban Kings Music Group"
click at [762, 340] on input "Duration" at bounding box center [869, 342] width 314 height 39
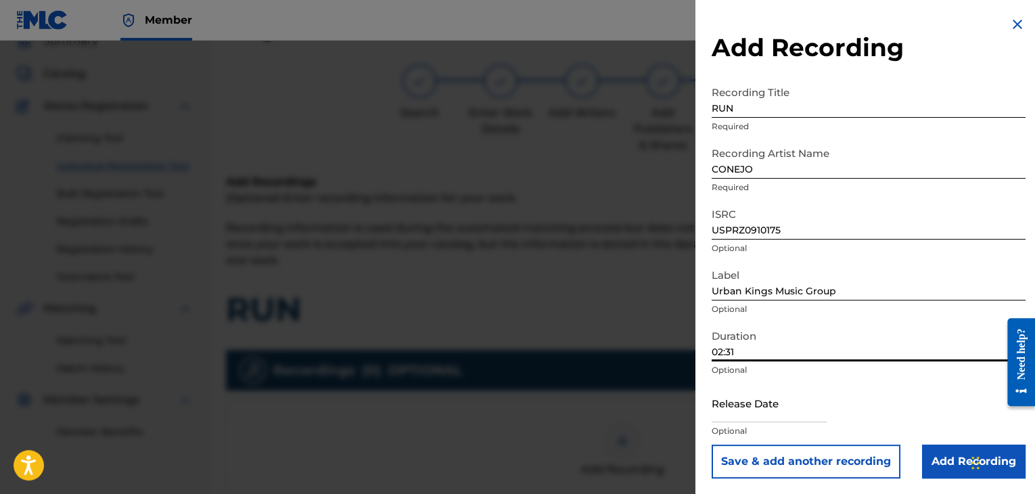
type input "02:31"
select select "7"
select select "2025"
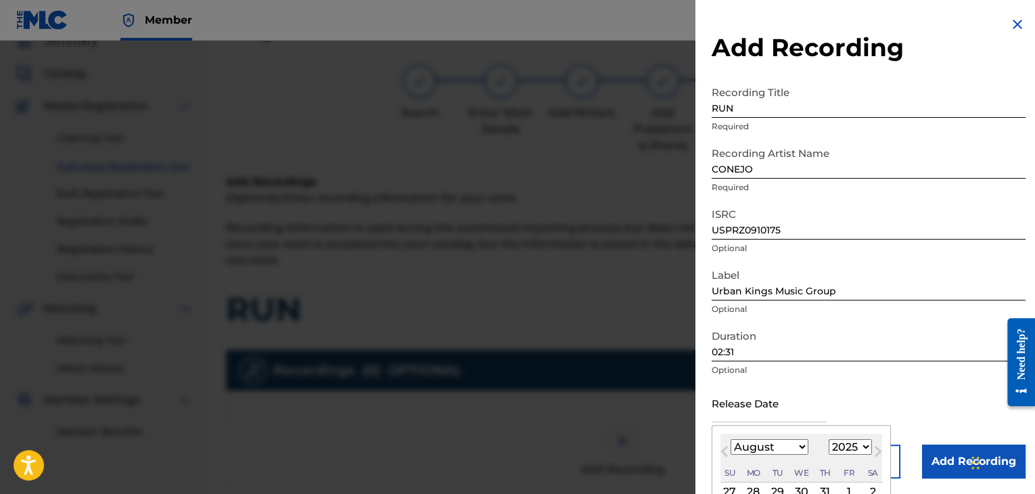
drag, startPoint x: 754, startPoint y: 404, endPoint x: 771, endPoint y: 404, distance: 16.2
click at [754, 404] on input "text" at bounding box center [769, 403] width 115 height 39
click at [867, 449] on button "Next Month" at bounding box center [878, 454] width 22 height 22
click at [794, 447] on select "January February March April May June July August September October November De…" at bounding box center [770, 447] width 78 height 16
select select "7"
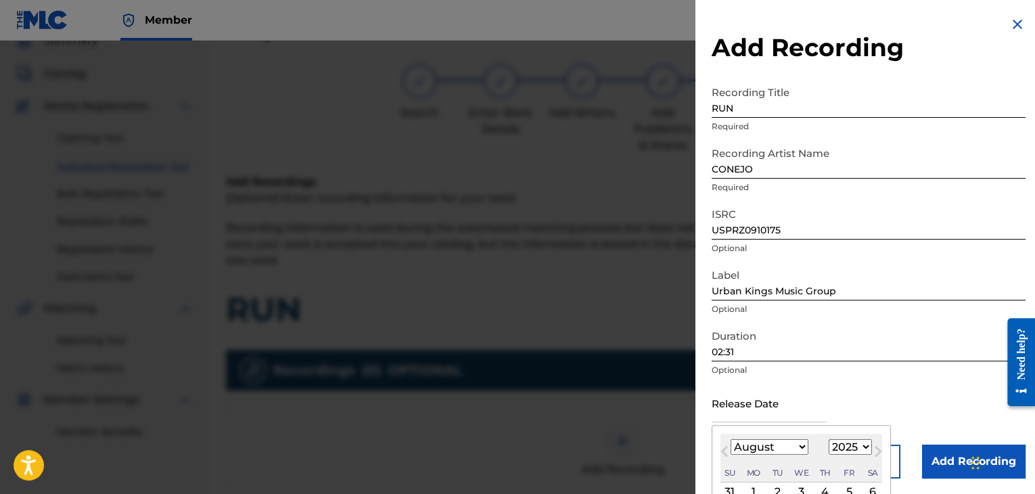
click at [731, 439] on select "January February March April May June July August September October November De…" at bounding box center [770, 447] width 78 height 16
click at [845, 450] on select "1899 1900 1901 1902 1903 1904 1905 1906 1907 1908 1909 1910 1911 1912 1913 1914…" at bounding box center [850, 447] width 43 height 16
select select "2009"
click at [829, 439] on select "1899 1900 1901 1902 1903 1904 1905 1906 1907 1908 1909 1910 1911 1912 1913 1914…" at bounding box center [850, 447] width 43 height 16
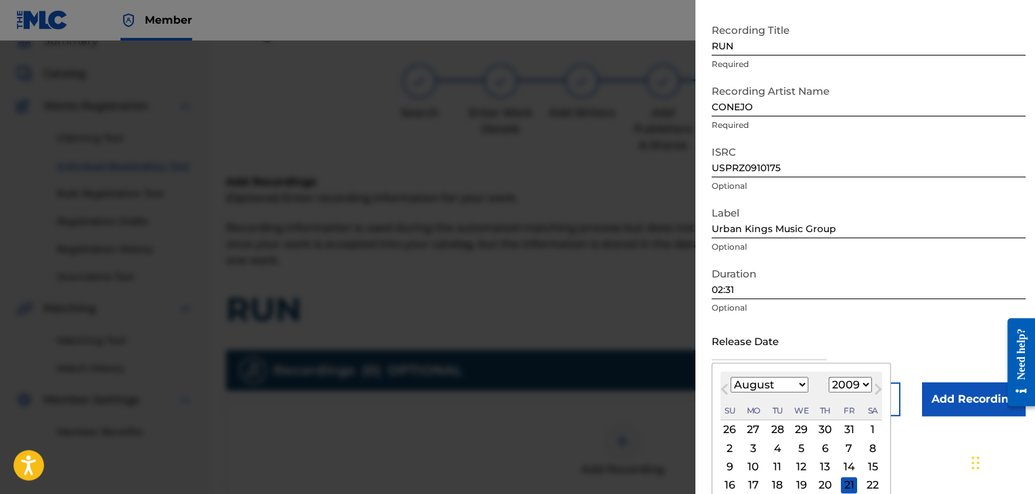
scroll to position [127, 0]
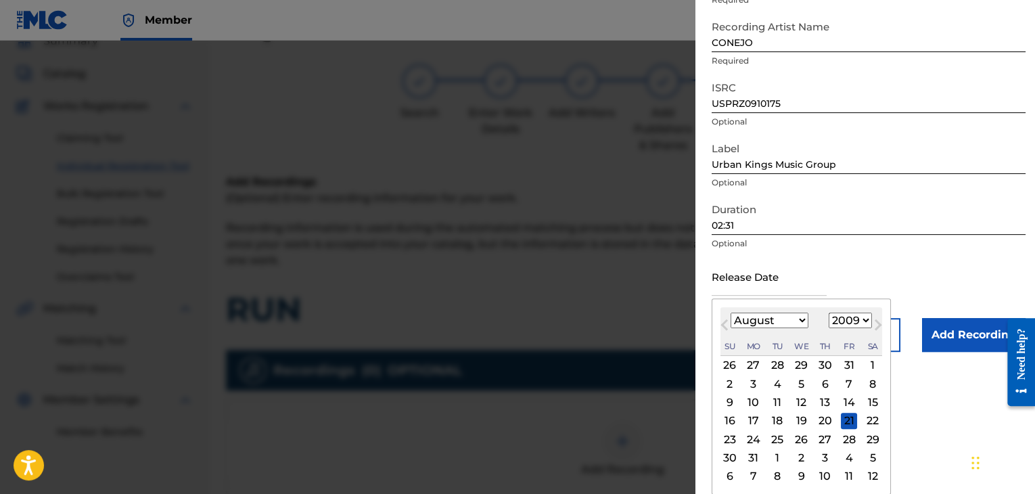
click at [733, 383] on div "2" at bounding box center [730, 383] width 16 height 16
type input "[DATE]"
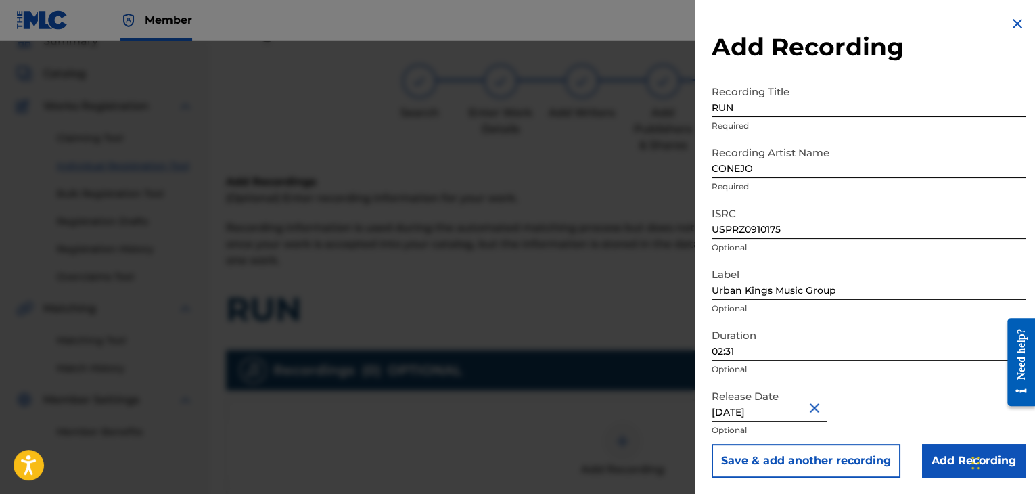
scroll to position [1, 0]
click at [929, 457] on input "Add Recording" at bounding box center [974, 461] width 104 height 34
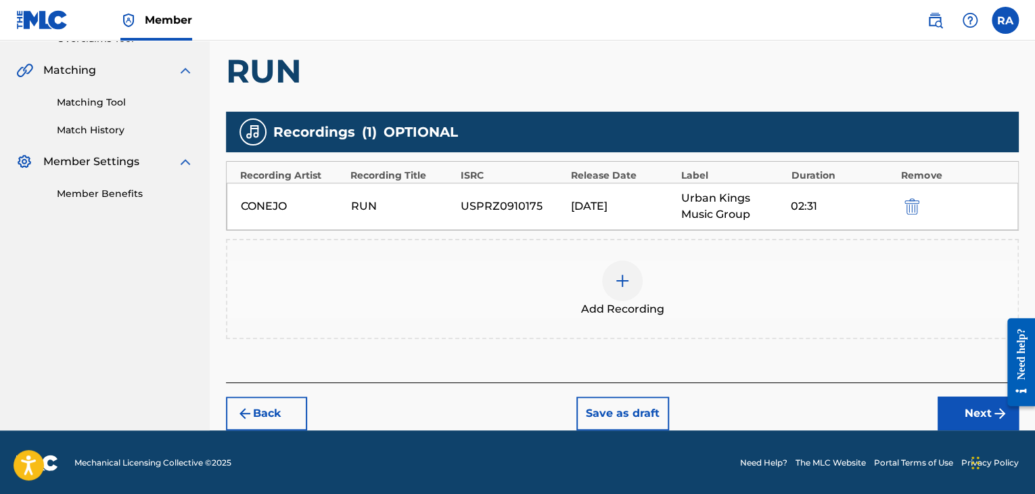
click at [976, 416] on button "Next" at bounding box center [978, 413] width 81 height 34
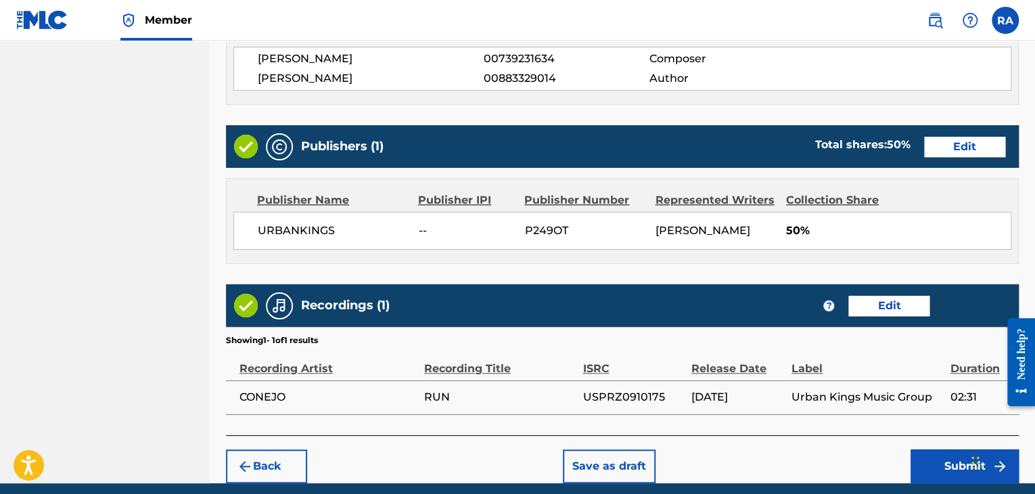
scroll to position [658, 0]
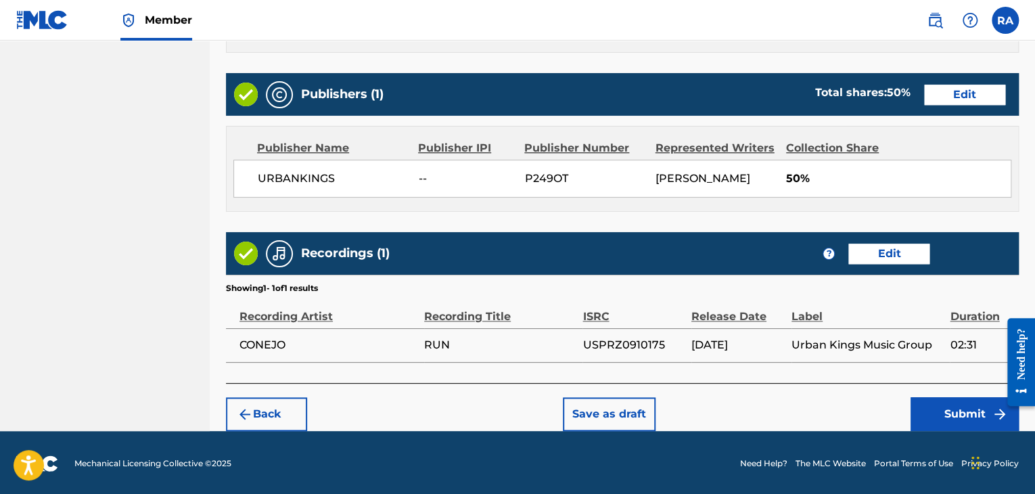
click at [956, 415] on button "Submit" at bounding box center [965, 414] width 108 height 34
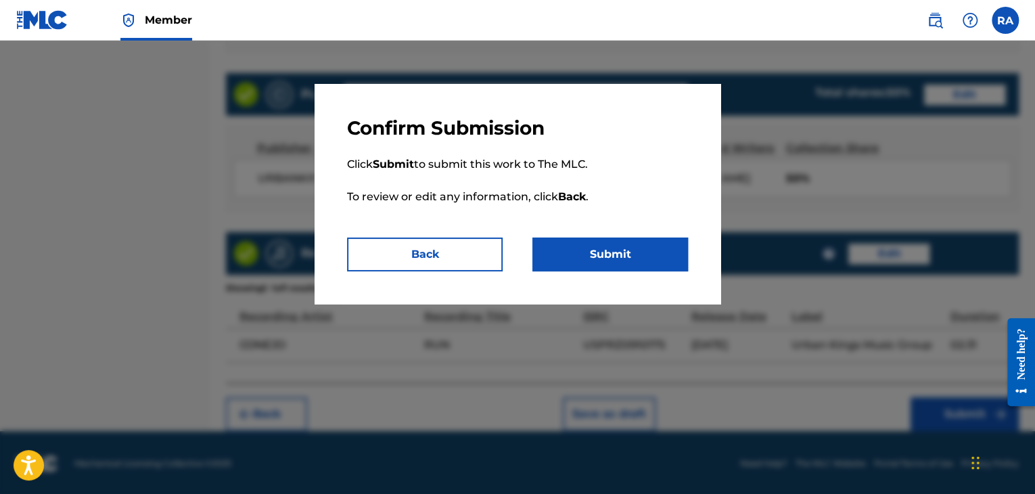
click at [628, 257] on button "Submit" at bounding box center [610, 254] width 156 height 34
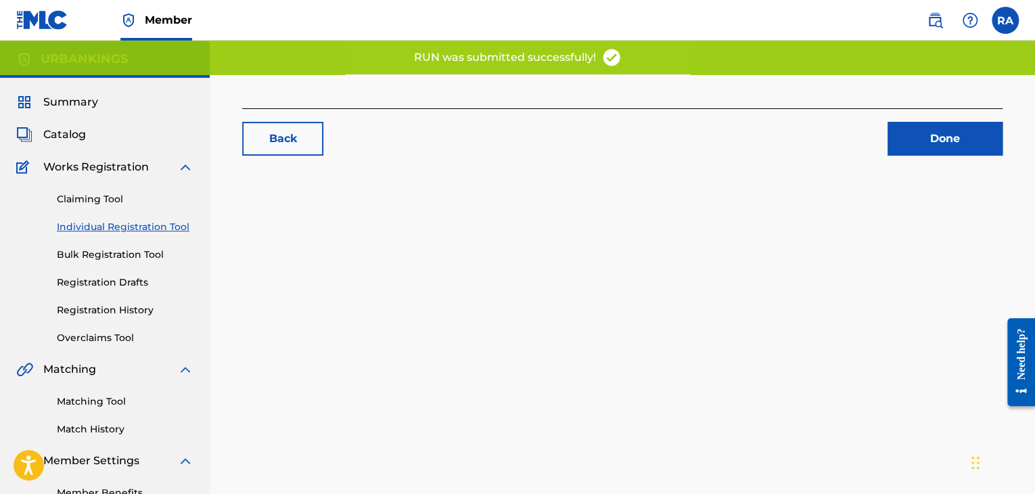
click at [957, 144] on link "Done" at bounding box center [945, 139] width 115 height 34
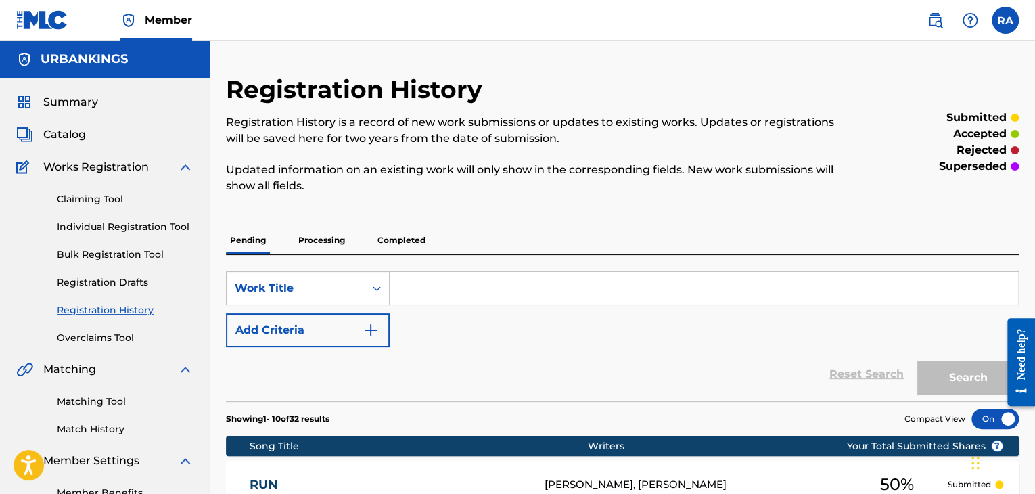
click at [120, 225] on link "Individual Registration Tool" at bounding box center [125, 227] width 137 height 14
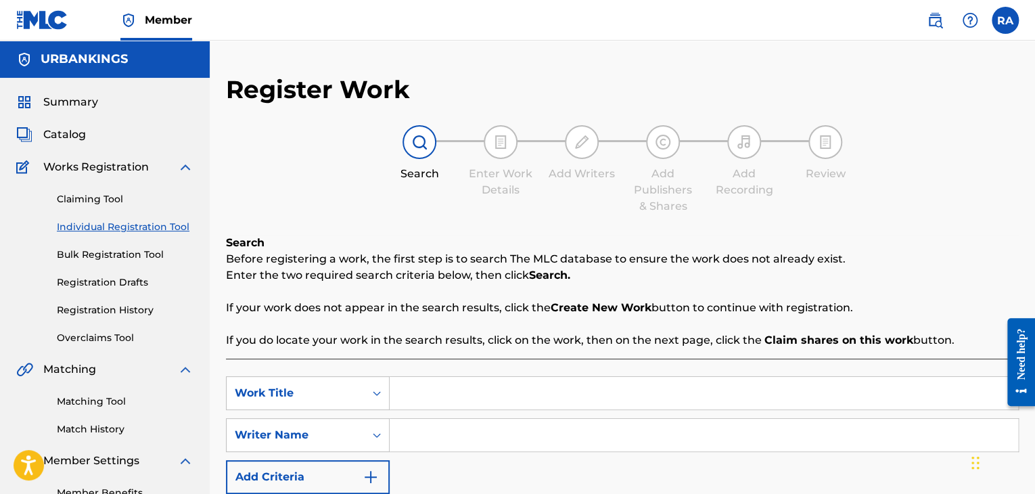
click at [425, 391] on input "Search Form" at bounding box center [704, 393] width 629 height 32
type input "THINK QUICK"
type input "[PERSON_NAME]"
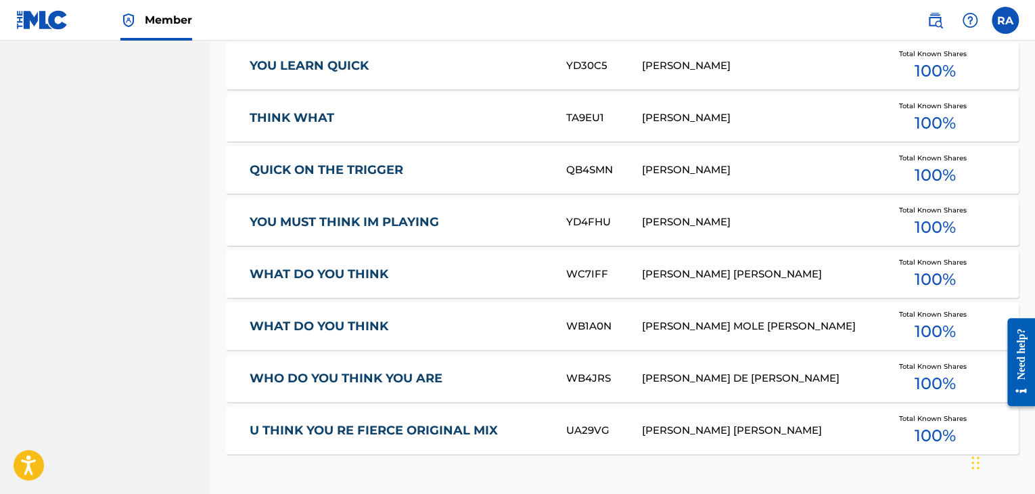
scroll to position [725, 0]
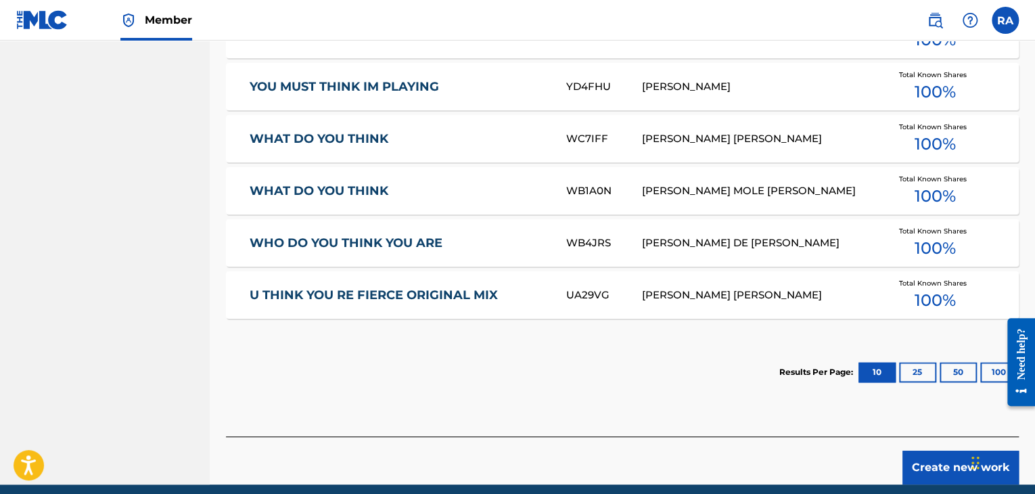
click at [926, 465] on button "Create new work" at bounding box center [961, 468] width 116 height 34
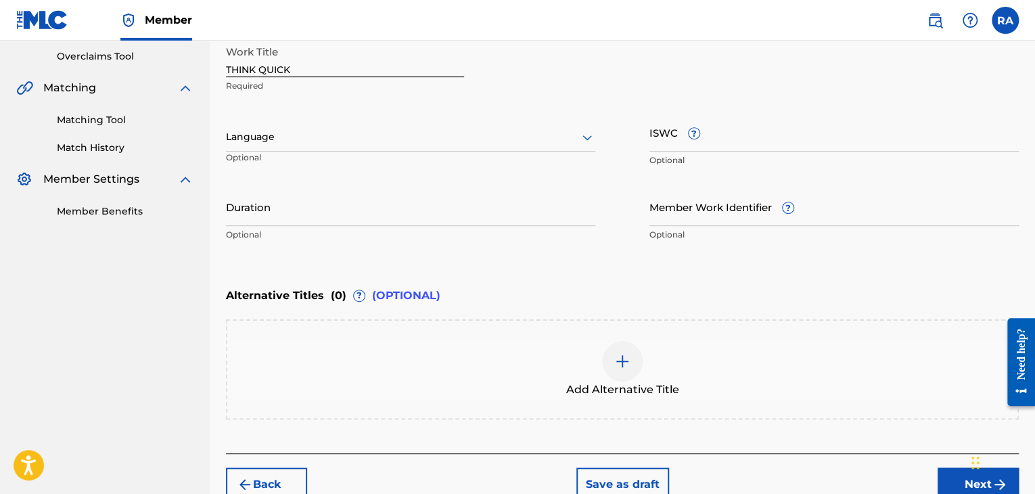
scroll to position [217, 0]
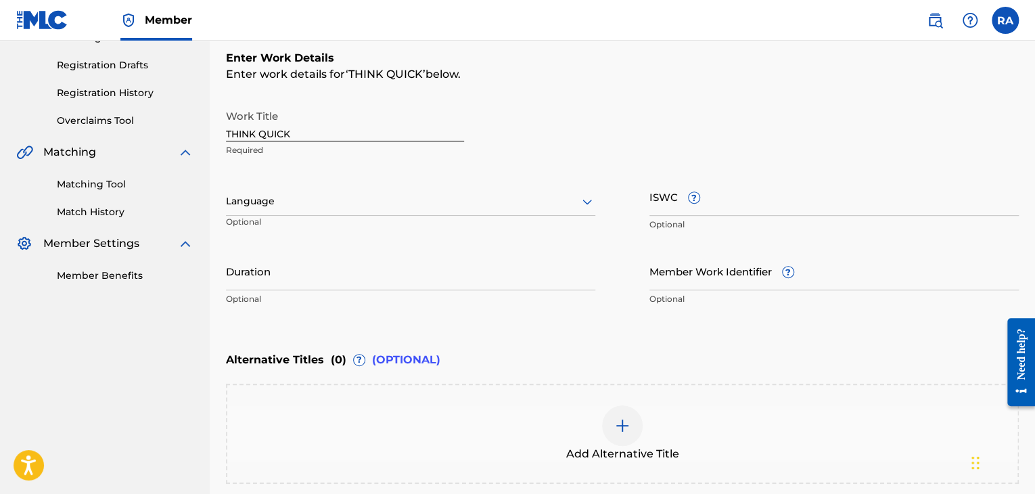
drag, startPoint x: 648, startPoint y: 204, endPoint x: 585, endPoint y: 172, distance: 70.5
click at [585, 172] on div "Work Title THINK QUICK Required Language Optional ISWC ? Optional Duration Opti…" at bounding box center [622, 208] width 793 height 210
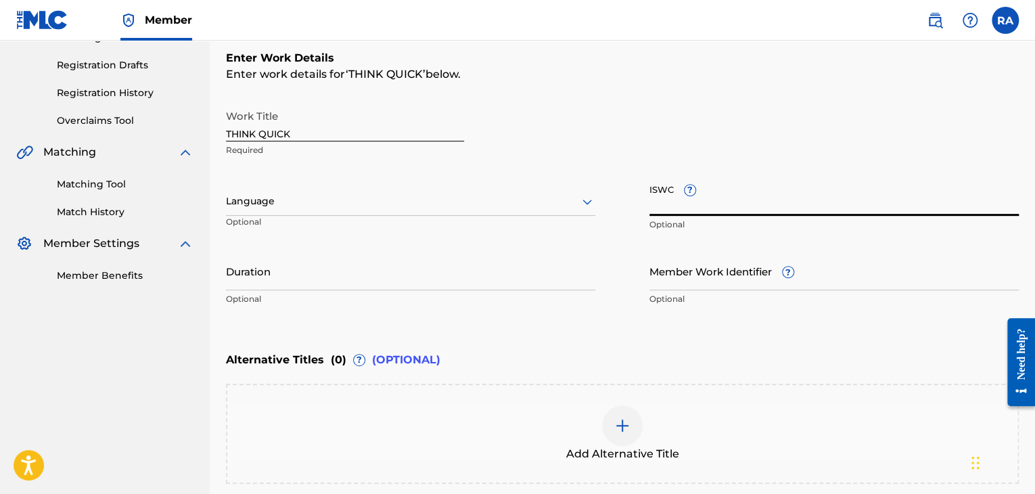
paste input "T9149847267"
type input "T9149847267"
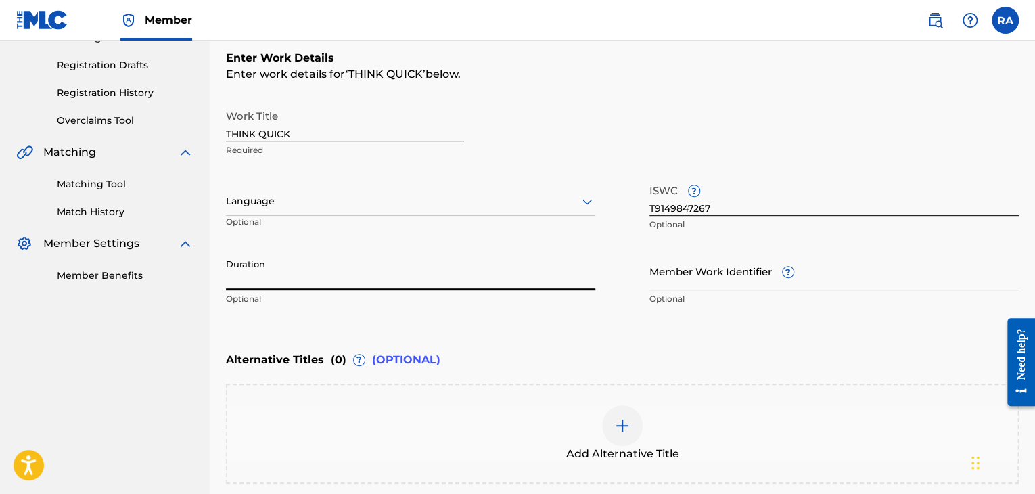
click at [383, 271] on input "Duration" at bounding box center [410, 271] width 369 height 39
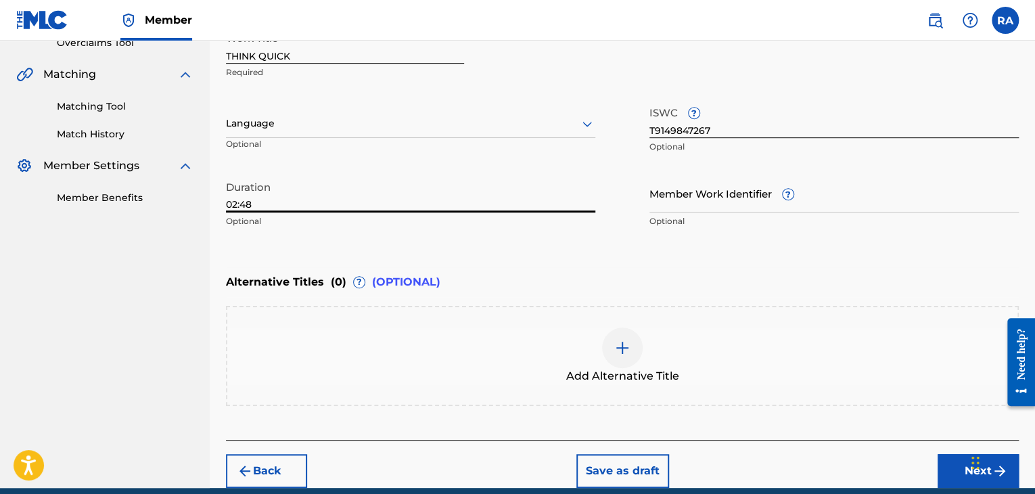
scroll to position [352, 0]
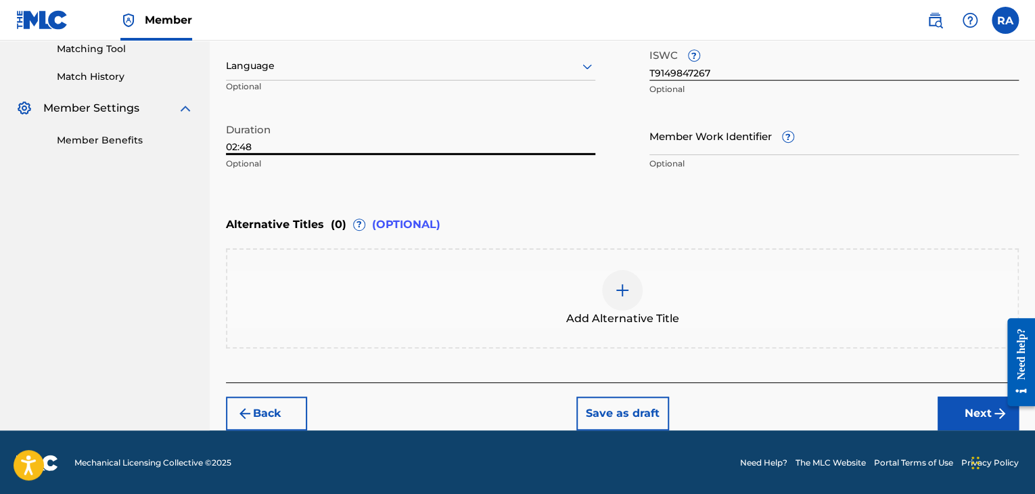
type input "02:48"
click at [969, 415] on button "Next" at bounding box center [978, 413] width 81 height 34
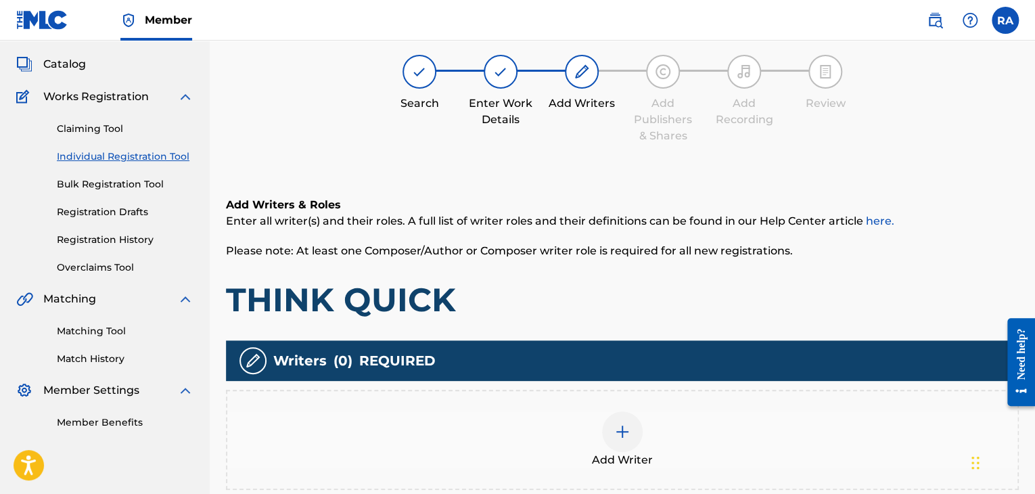
scroll to position [61, 0]
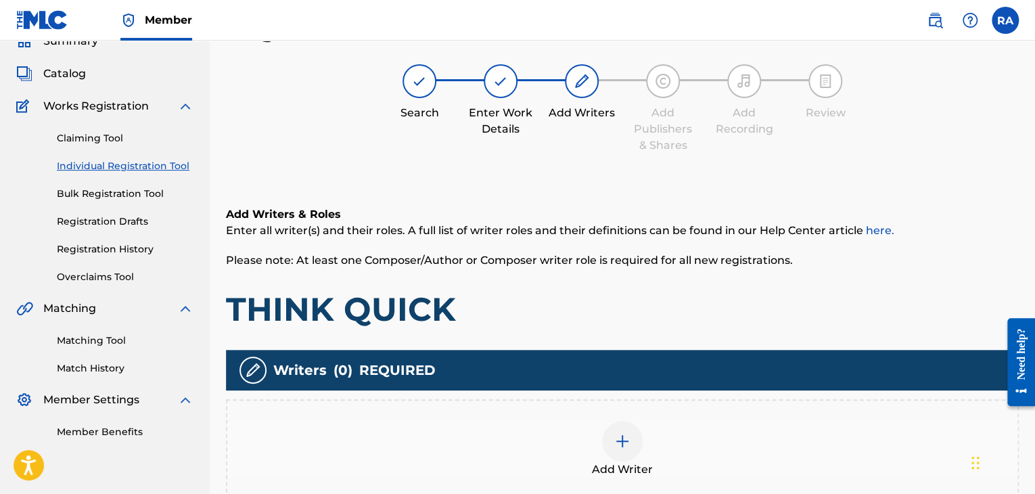
click at [628, 437] on img at bounding box center [622, 441] width 16 height 16
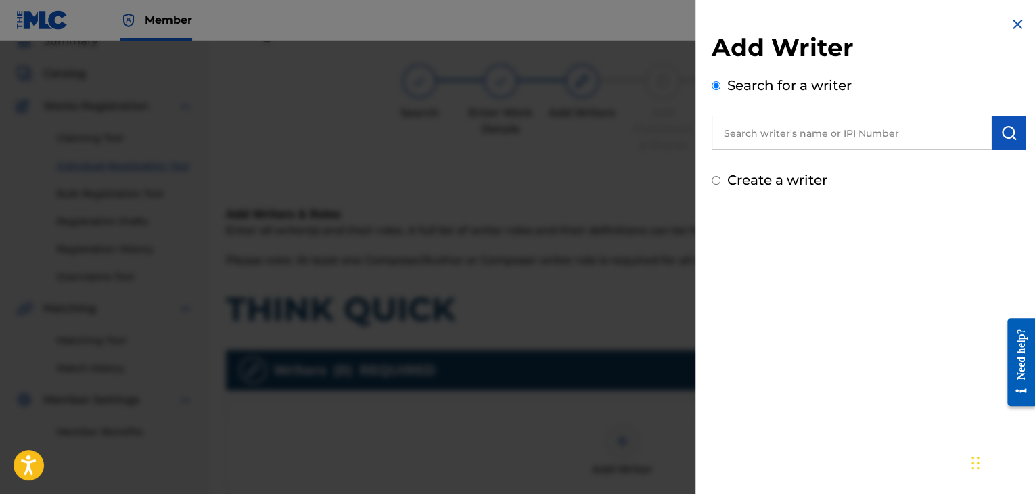
click at [847, 146] on input "text" at bounding box center [852, 133] width 280 height 34
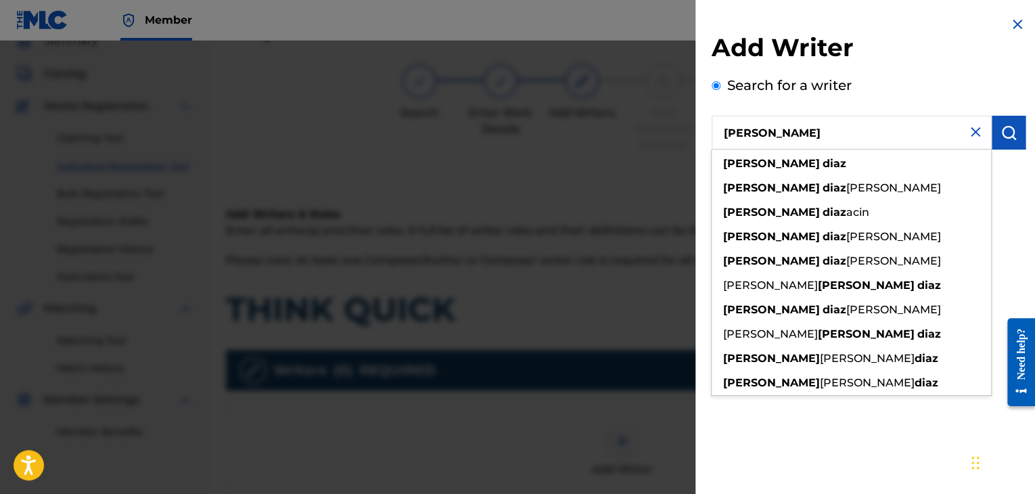
type input "[PERSON_NAME]"
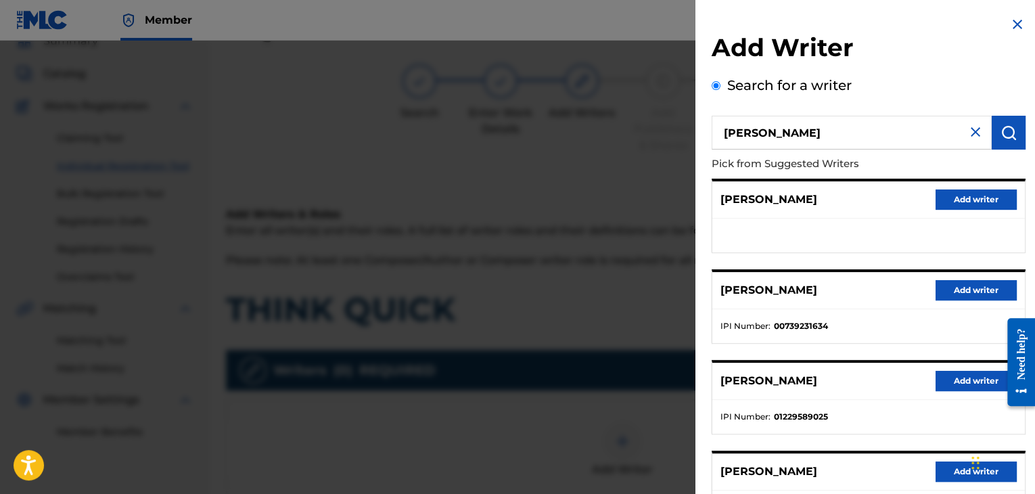
click at [953, 285] on button "Add writer" at bounding box center [976, 290] width 81 height 20
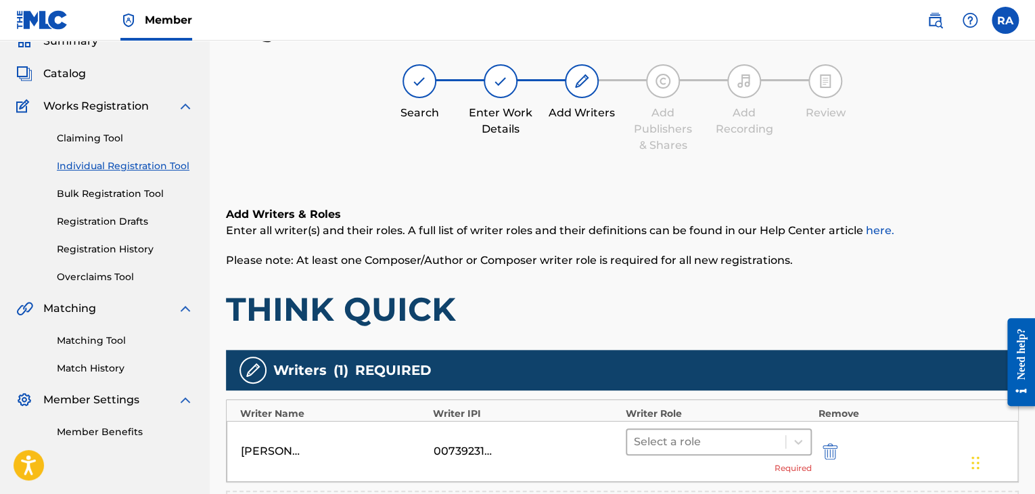
click at [712, 445] on div at bounding box center [706, 441] width 145 height 19
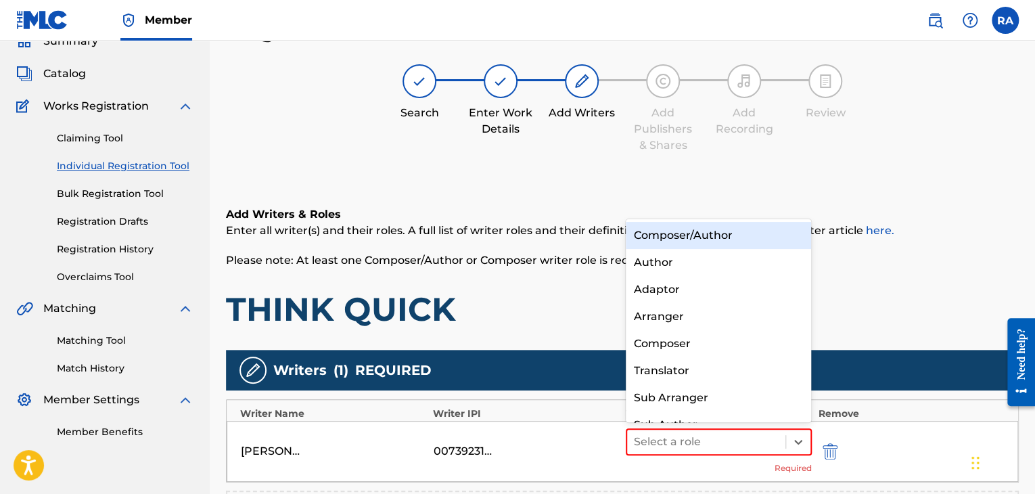
scroll to position [19, 0]
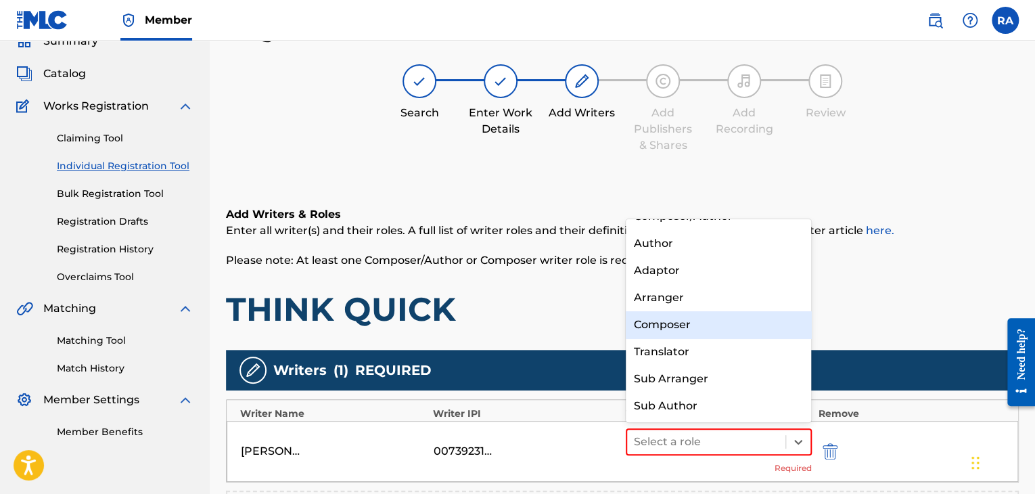
click at [710, 324] on div "Composer" at bounding box center [719, 324] width 186 height 27
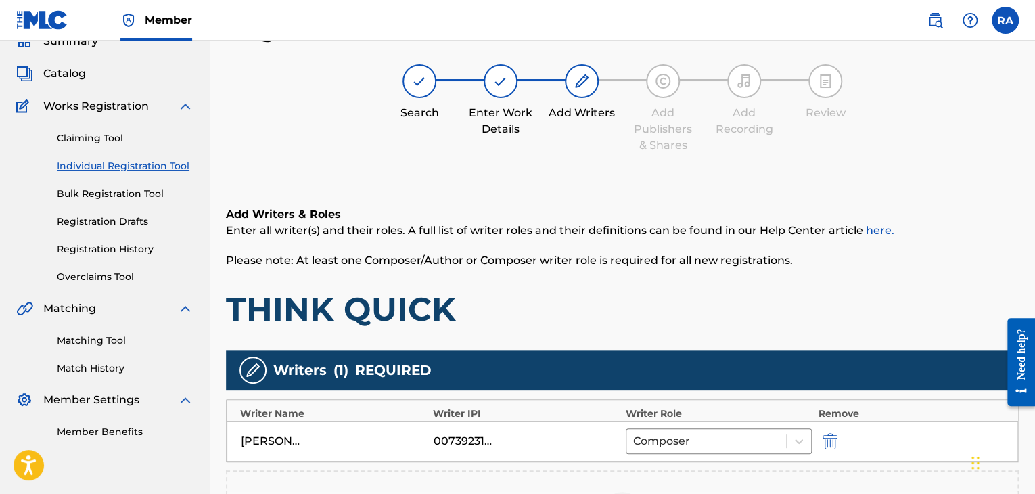
scroll to position [264, 0]
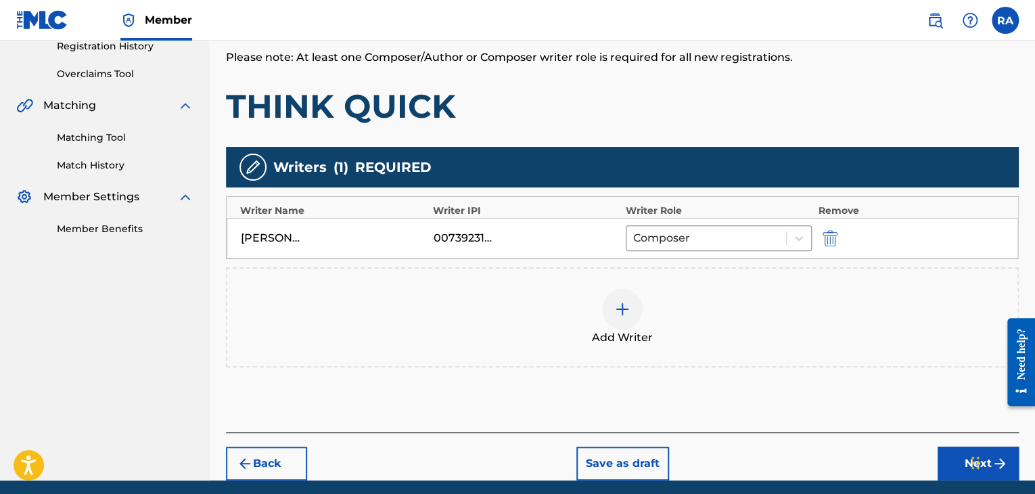
click at [638, 306] on div at bounding box center [622, 309] width 41 height 41
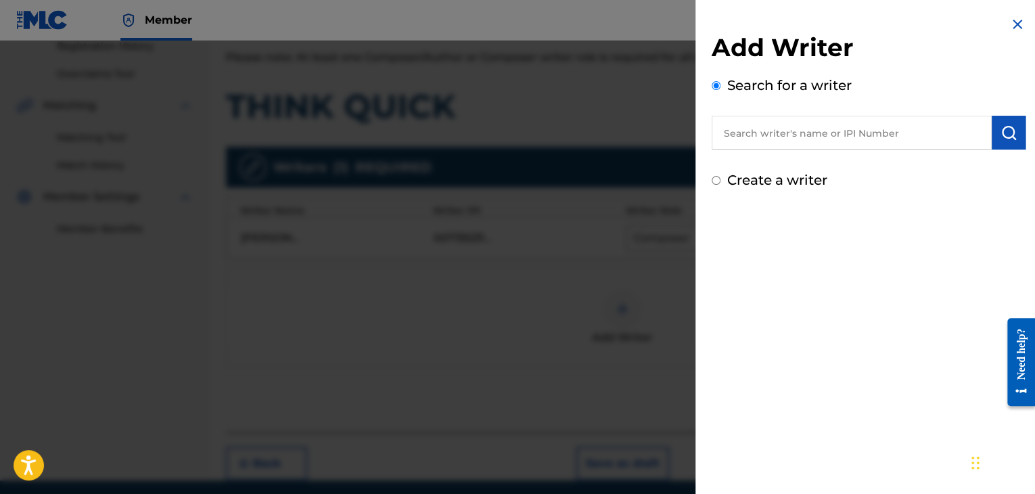
click at [788, 131] on input "text" at bounding box center [852, 133] width 280 height 34
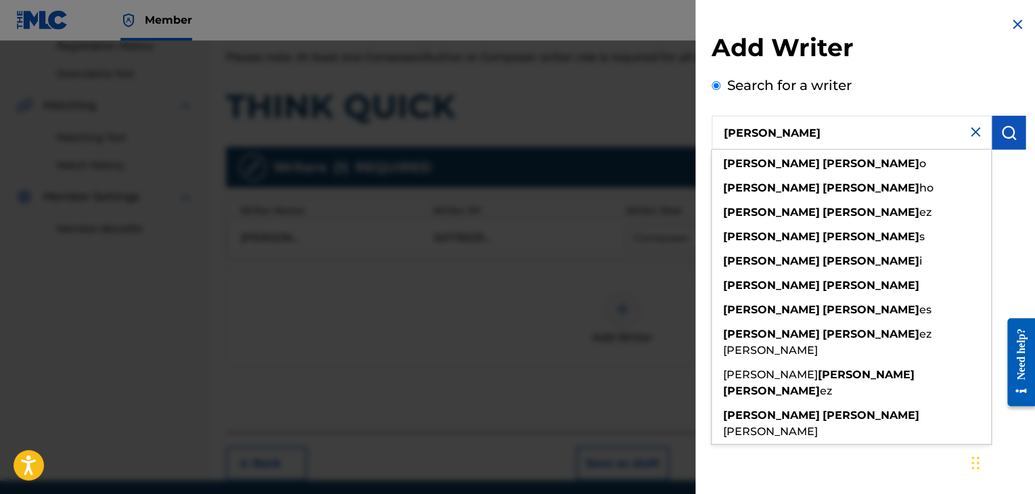
type input "[PERSON_NAME]"
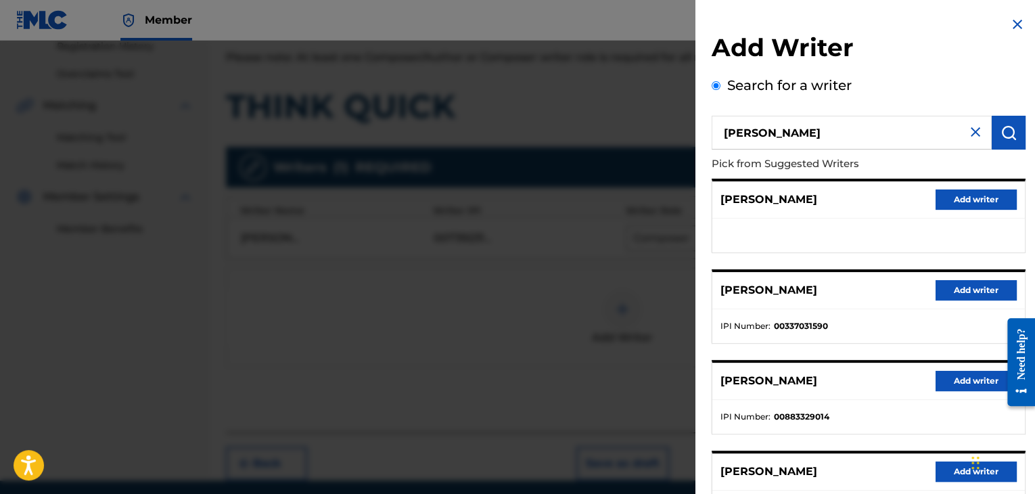
click at [936, 386] on button "Add writer" at bounding box center [976, 381] width 81 height 20
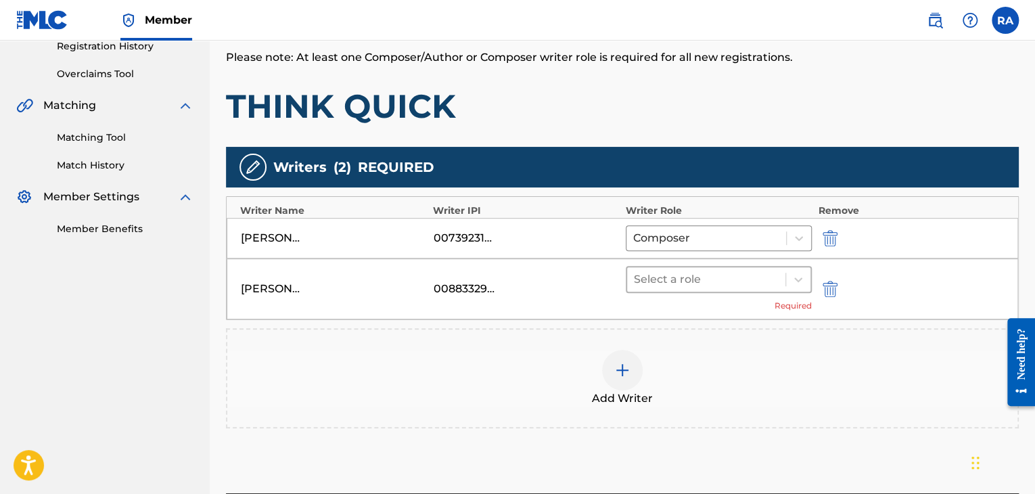
click at [714, 279] on div at bounding box center [706, 279] width 145 height 19
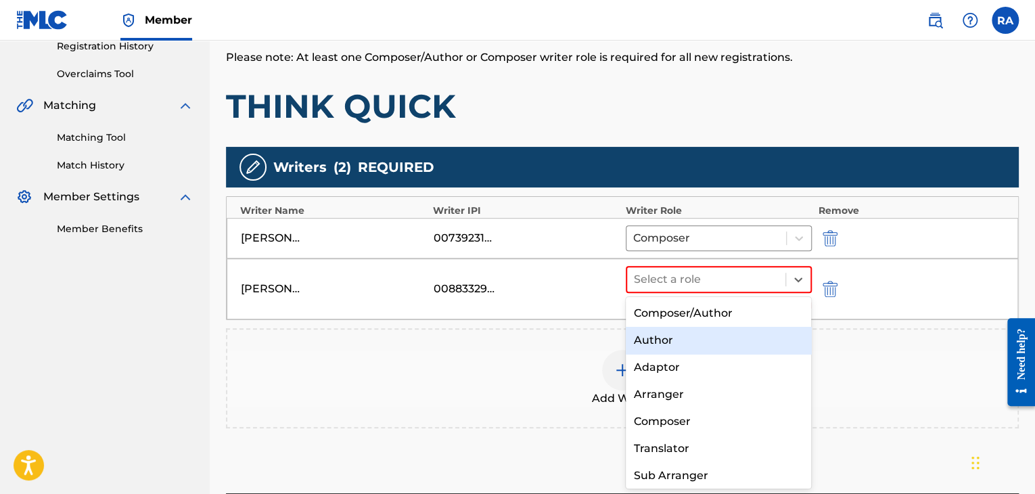
click at [695, 334] on div "Author" at bounding box center [719, 340] width 186 height 27
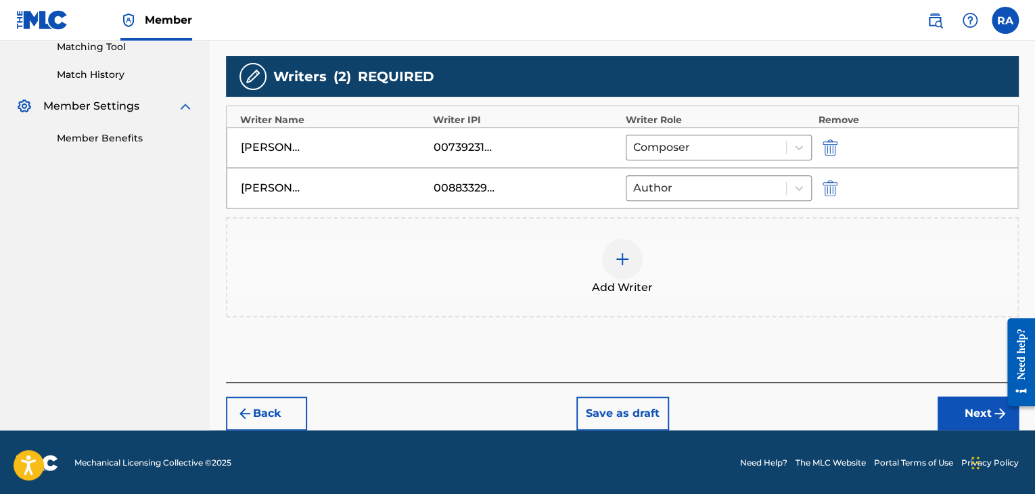
click at [972, 410] on button "Next" at bounding box center [978, 413] width 81 height 34
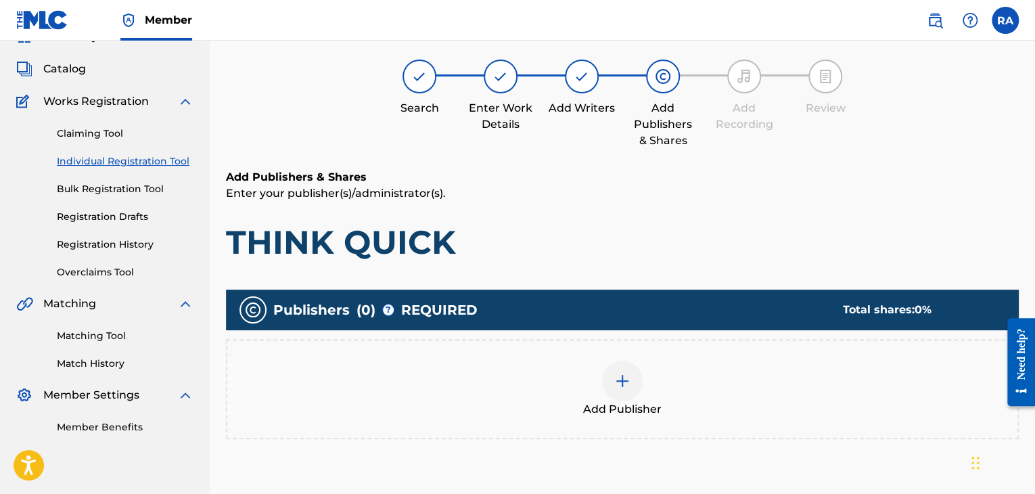
scroll to position [61, 0]
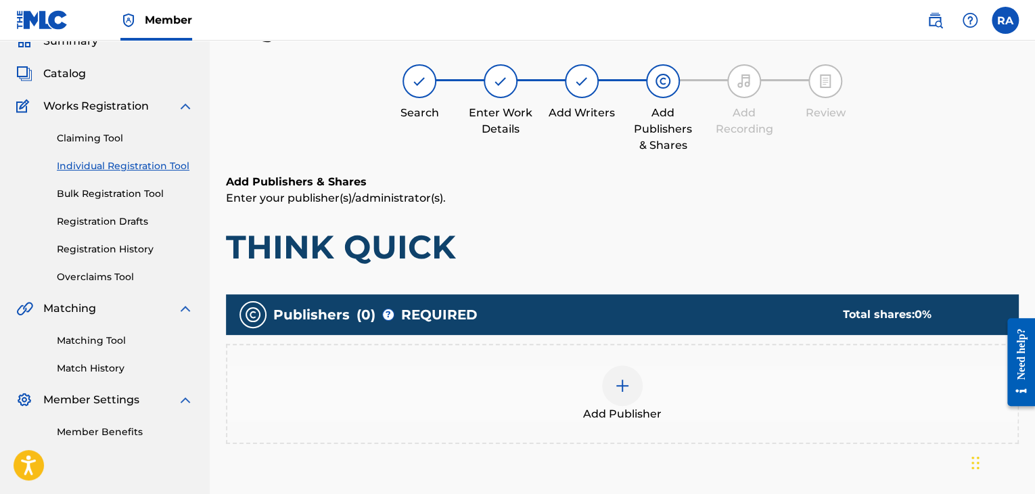
click at [612, 369] on div at bounding box center [622, 385] width 41 height 41
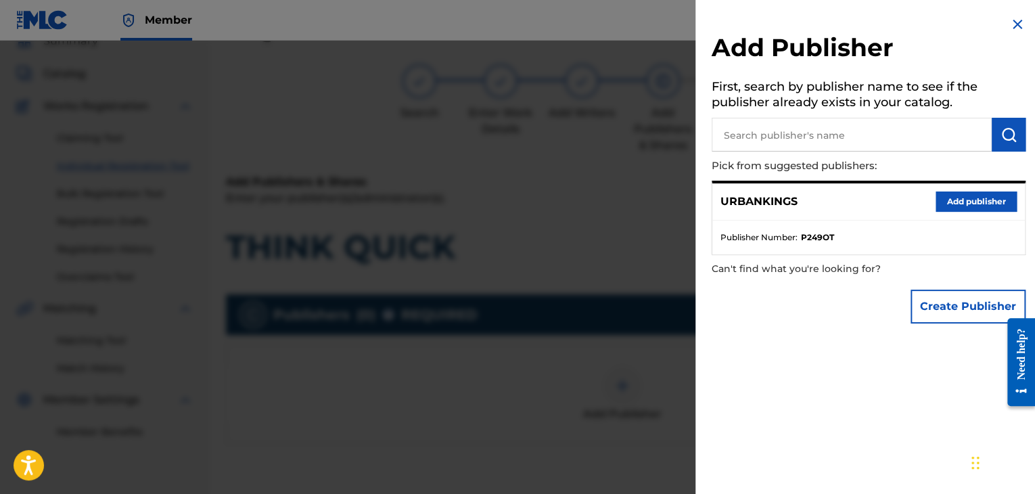
click at [960, 199] on button "Add publisher" at bounding box center [976, 201] width 81 height 20
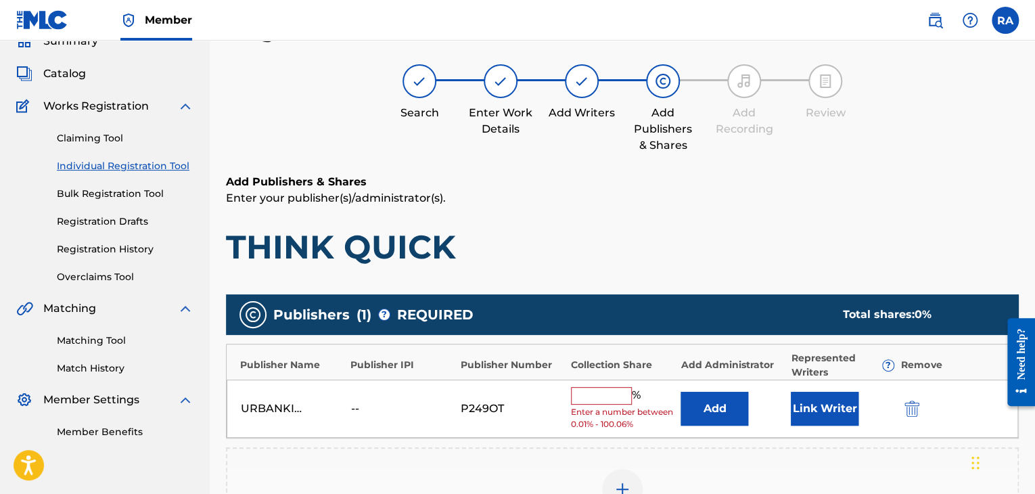
click at [619, 400] on input "text" at bounding box center [601, 396] width 61 height 18
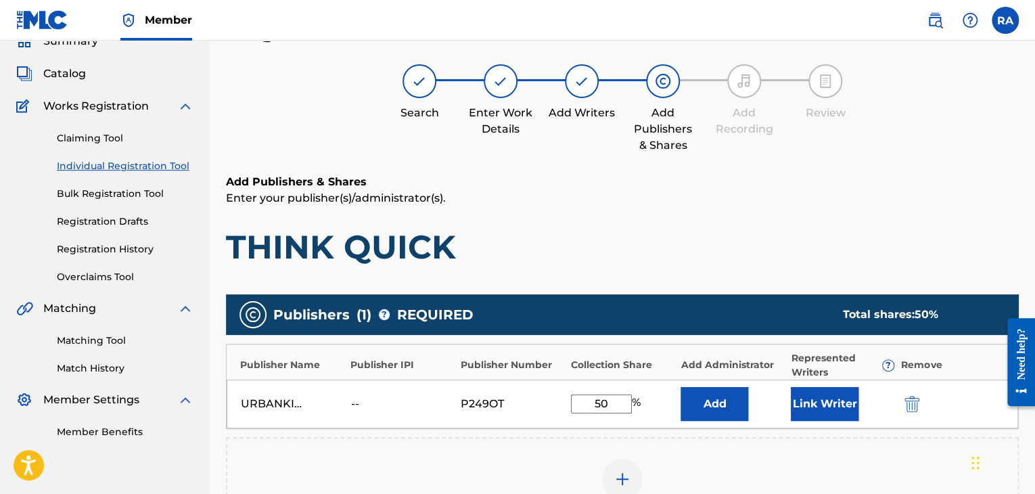
type input "50"
click at [810, 393] on button "Link Writer" at bounding box center [825, 404] width 68 height 34
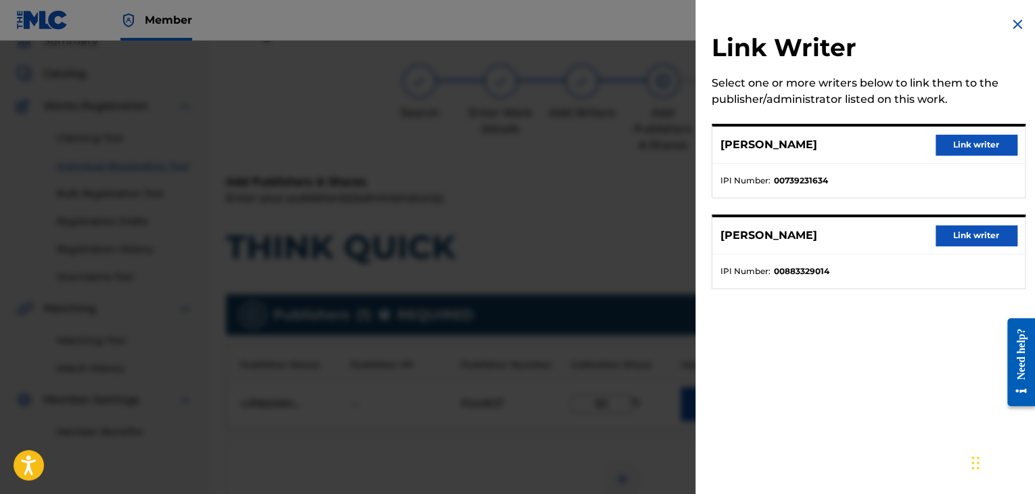
click at [943, 143] on button "Link writer" at bounding box center [976, 145] width 81 height 20
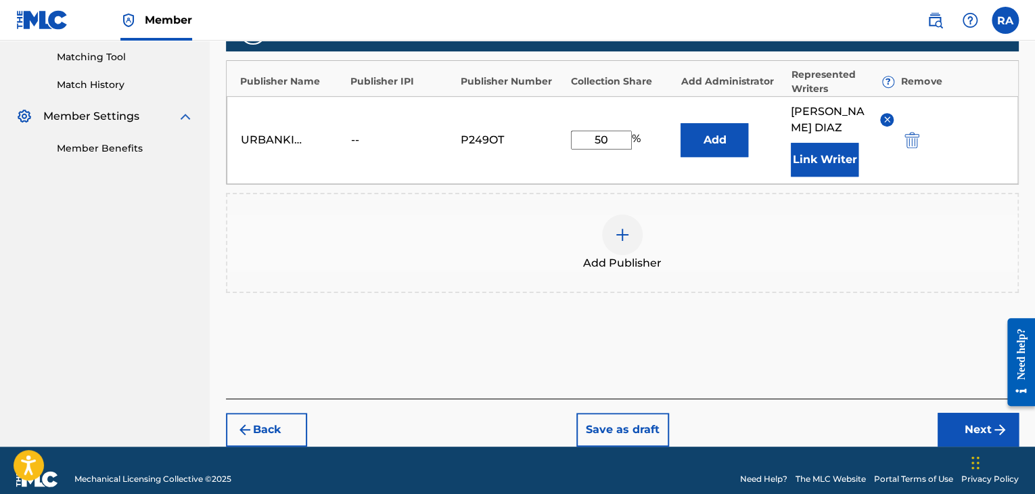
click at [947, 413] on button "Next" at bounding box center [978, 430] width 81 height 34
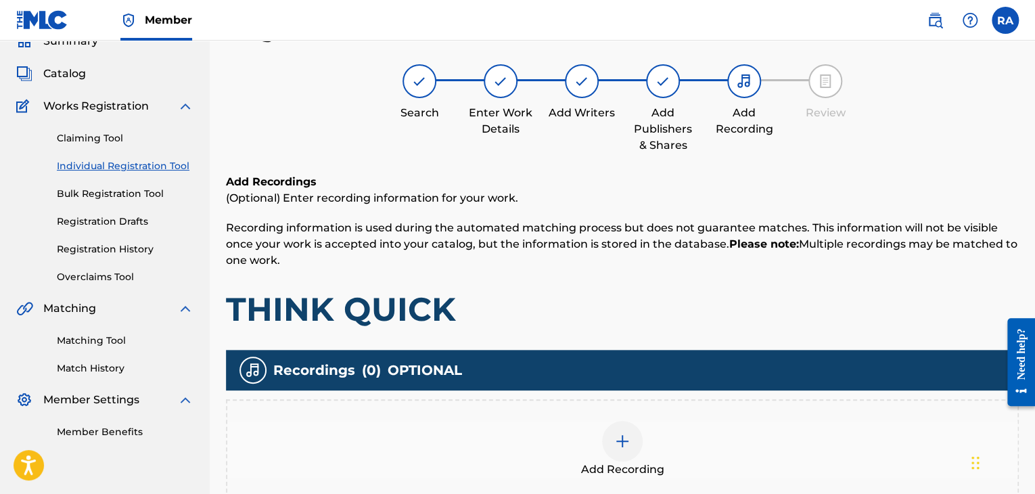
click at [620, 444] on img at bounding box center [622, 441] width 16 height 16
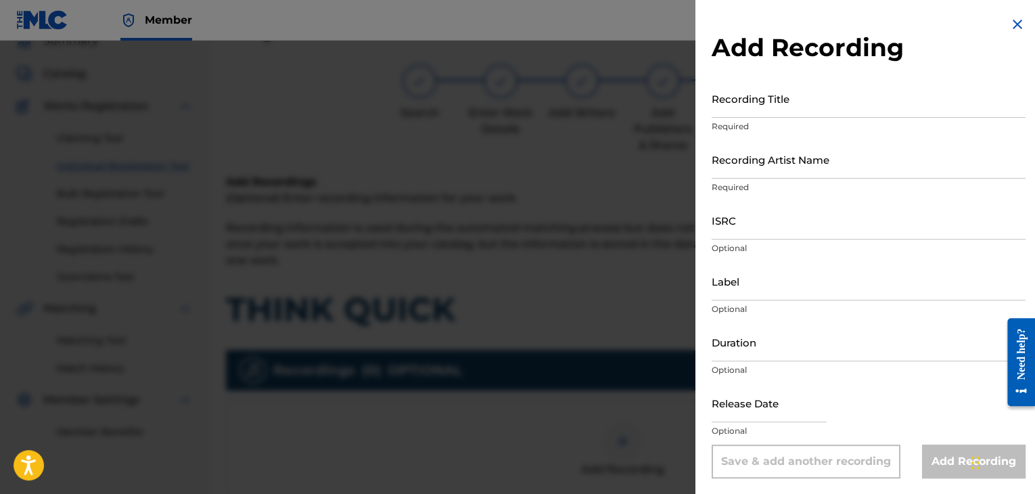
click at [872, 106] on input "Recording Title" at bounding box center [869, 98] width 314 height 39
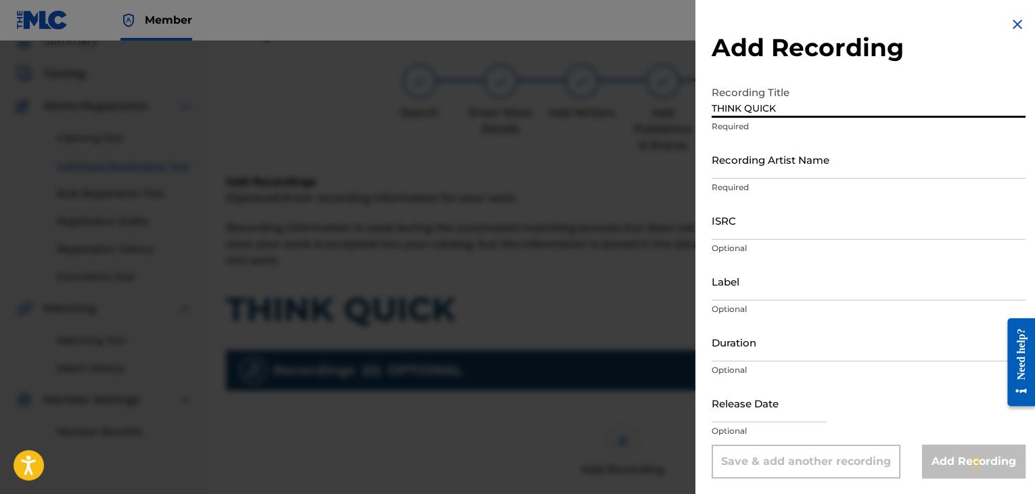
type input "THINK QUICK"
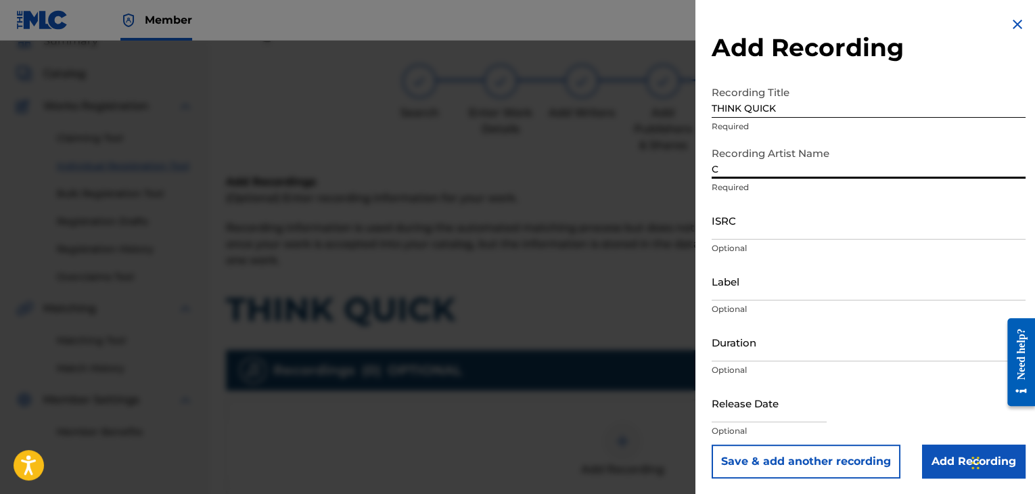
type input "CONEJO"
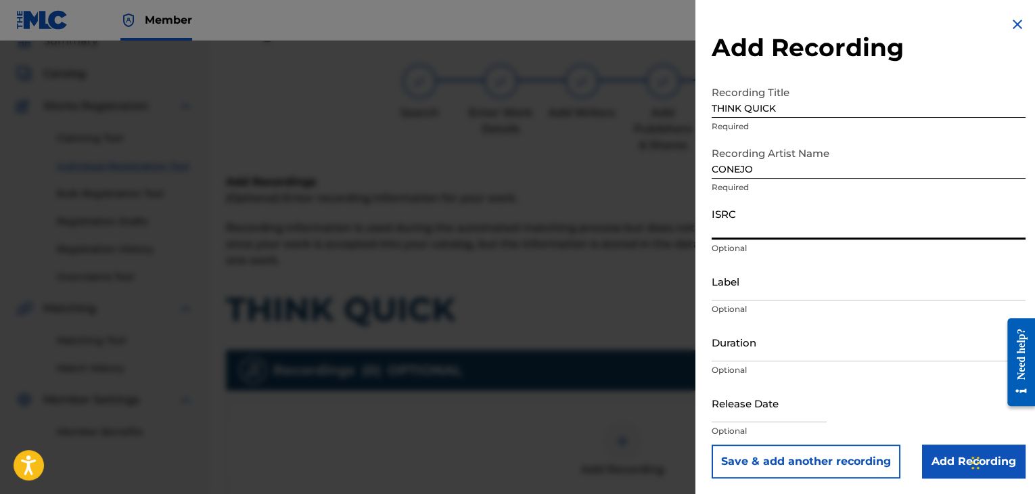
paste input "USPRZ0910176"
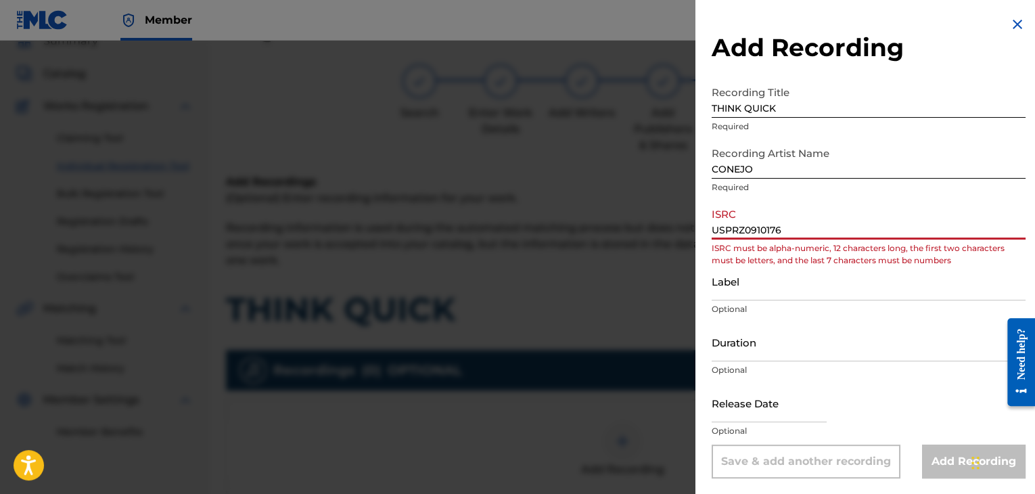
click at [730, 228] on input "USPRZ0910176" at bounding box center [869, 220] width 314 height 39
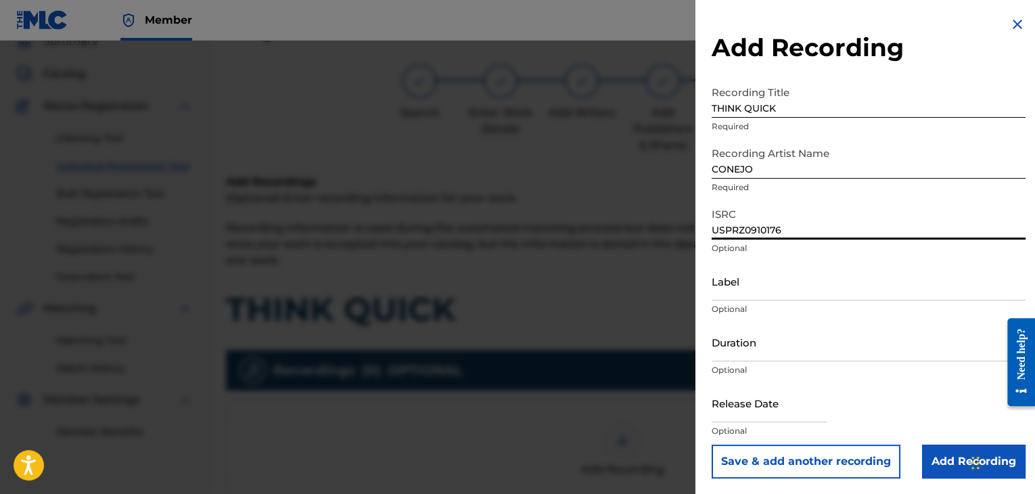
type input "USPRZ0910176"
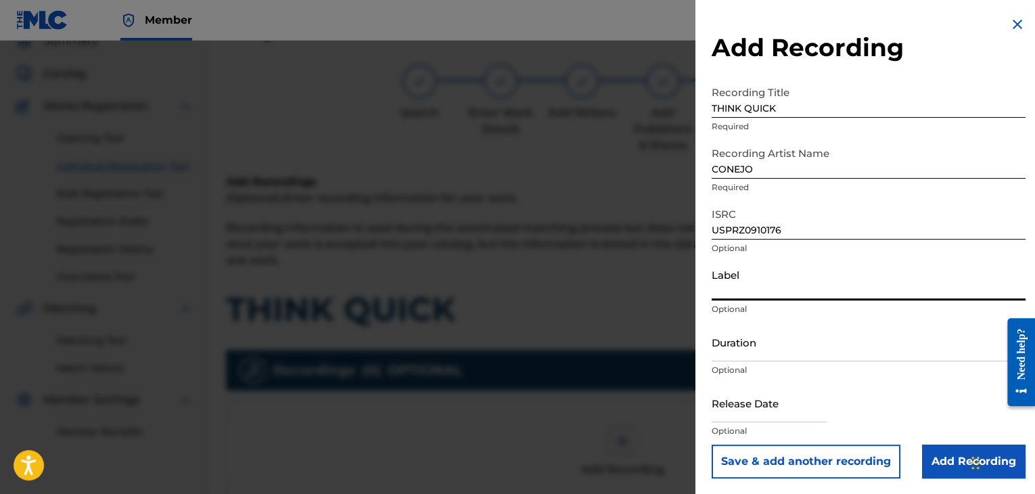
click at [783, 283] on input "Label" at bounding box center [869, 281] width 314 height 39
type input "Urban Kings Music Group"
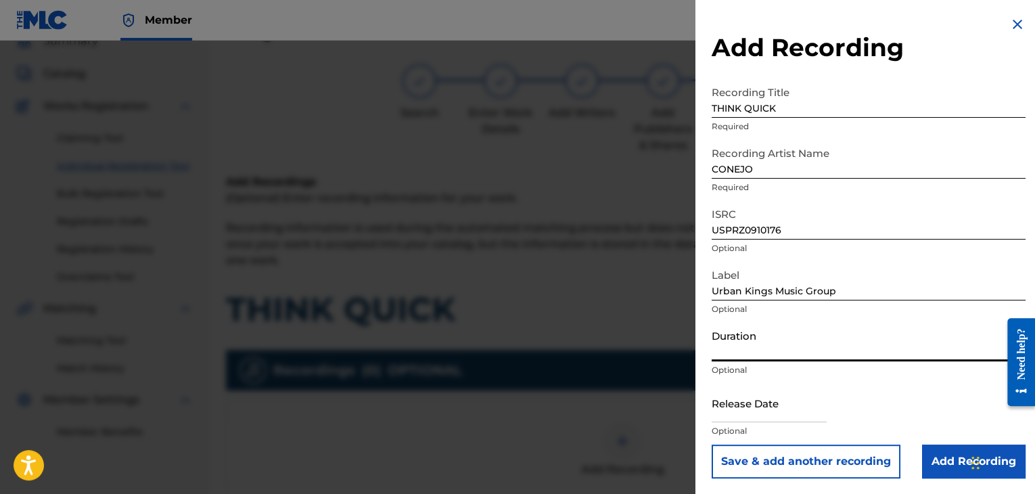
click at [765, 340] on input "Duration" at bounding box center [869, 342] width 314 height 39
type input "02:48"
click at [725, 417] on input "text" at bounding box center [769, 403] width 115 height 39
select select "7"
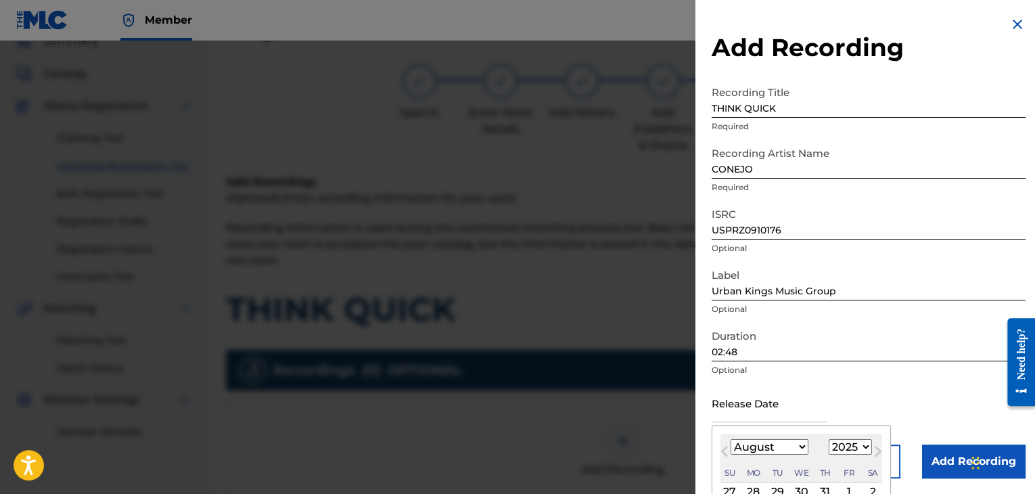
click at [862, 447] on select "1899 1900 1901 1902 1903 1904 1905 1906 1907 1908 1909 1910 1911 1912 1913 1914…" at bounding box center [850, 447] width 43 height 16
select select "2009"
click at [829, 439] on select "1899 1900 1901 1902 1903 1904 1905 1906 1907 1908 1909 1910 1911 1912 1913 1914…" at bounding box center [850, 447] width 43 height 16
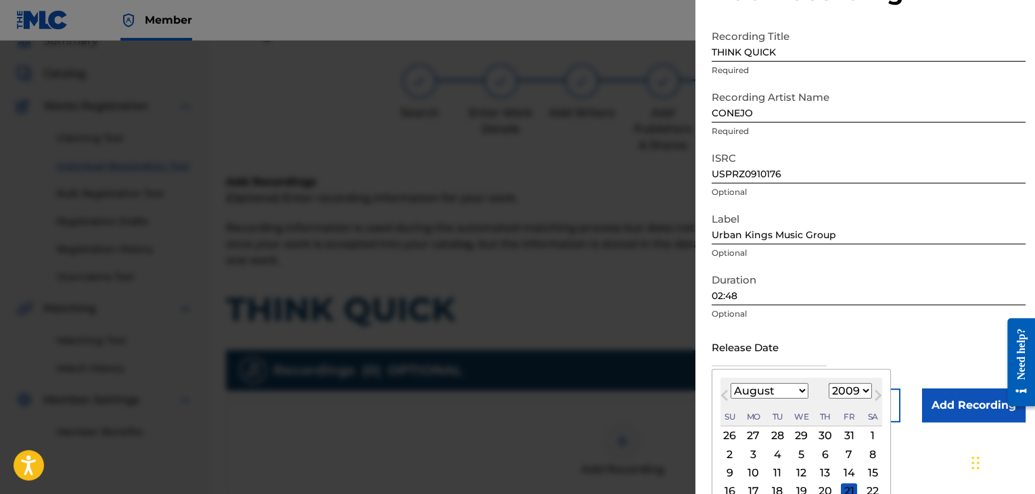
scroll to position [127, 0]
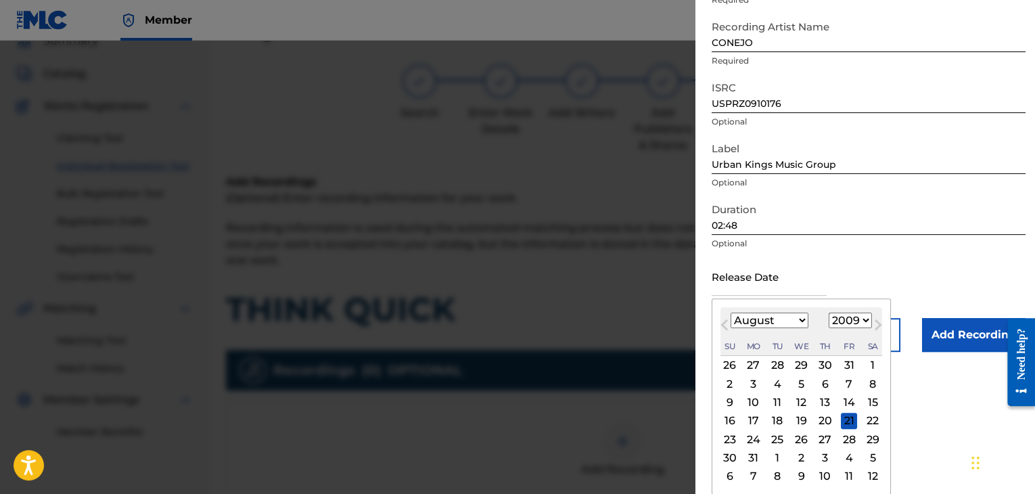
click at [729, 382] on div "2" at bounding box center [730, 383] width 16 height 16
type input "[DATE]"
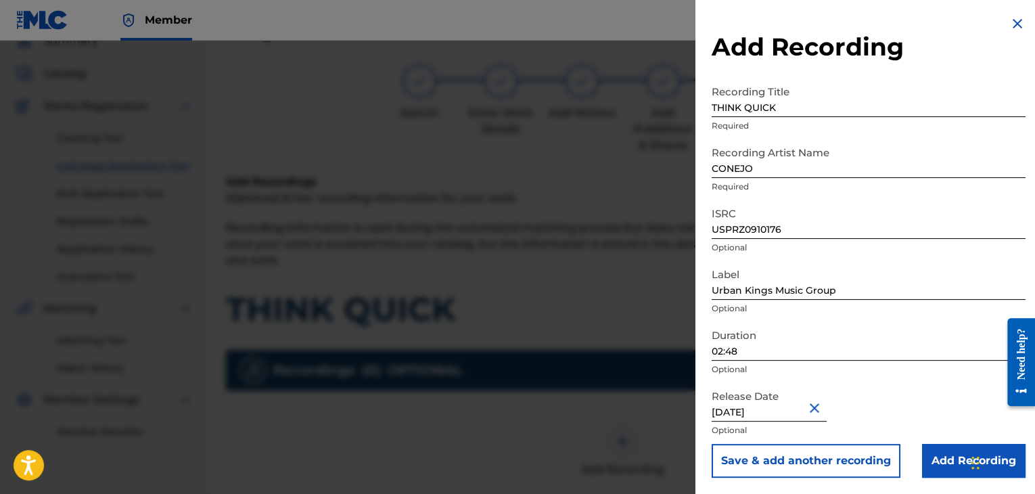
click at [803, 411] on input "[DATE]" at bounding box center [769, 402] width 115 height 39
select select "7"
select select "2009"
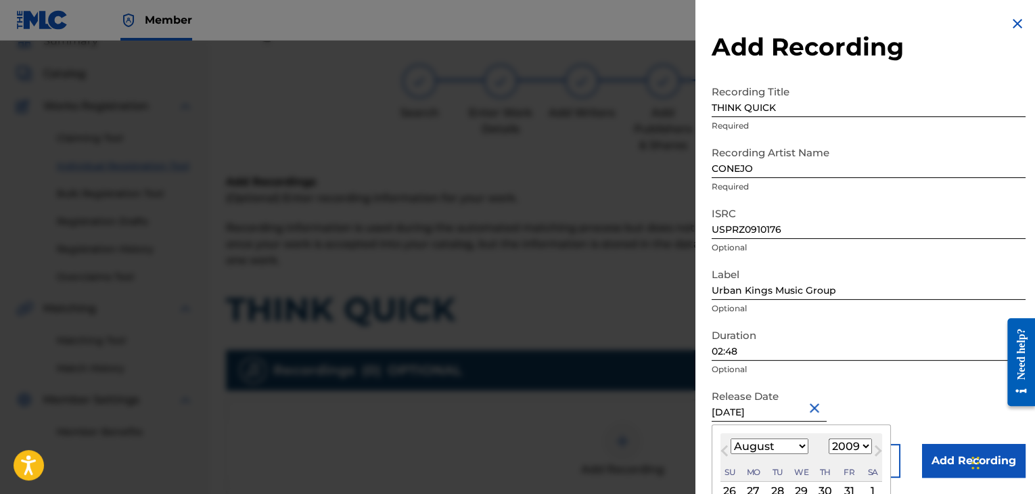
scroll to position [127, 0]
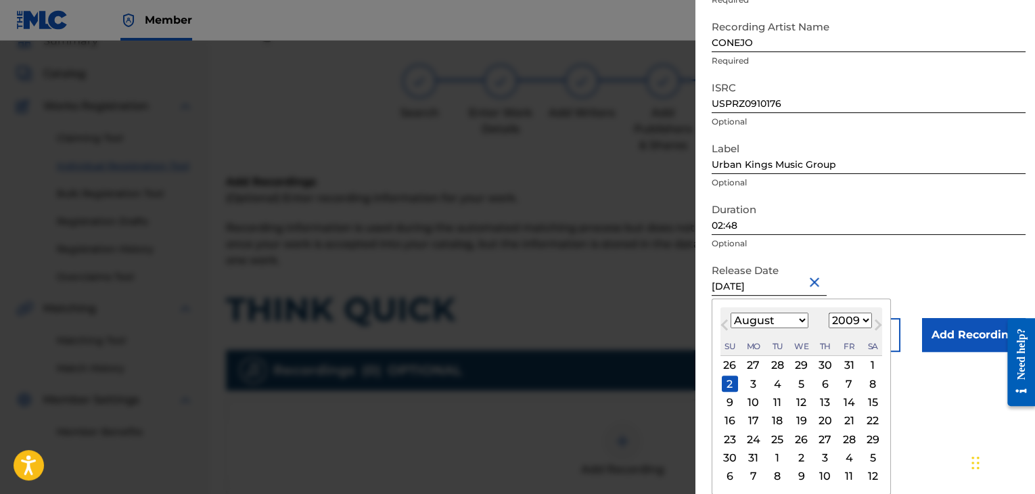
click at [754, 380] on div "3" at bounding box center [754, 383] width 16 height 16
type input "[DATE]"
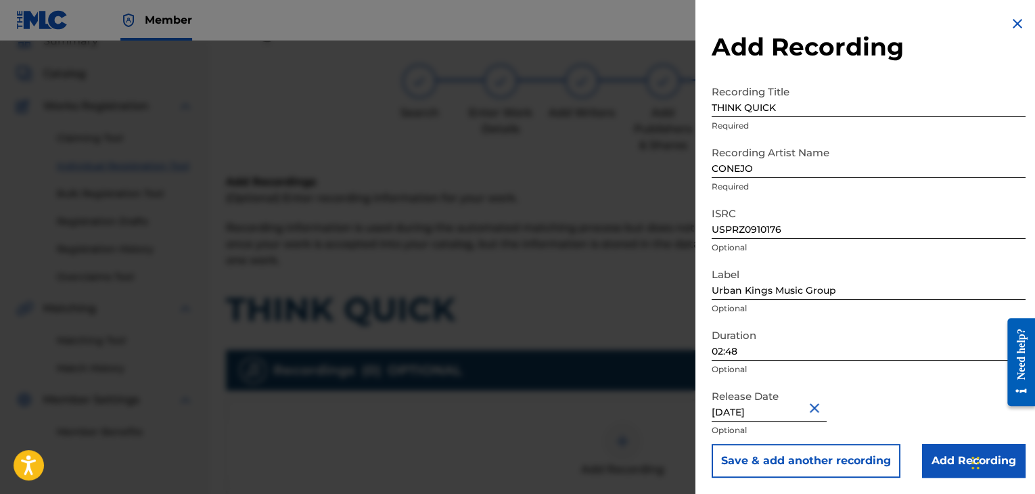
scroll to position [1, 0]
click at [959, 461] on input "Add Recording" at bounding box center [974, 461] width 104 height 34
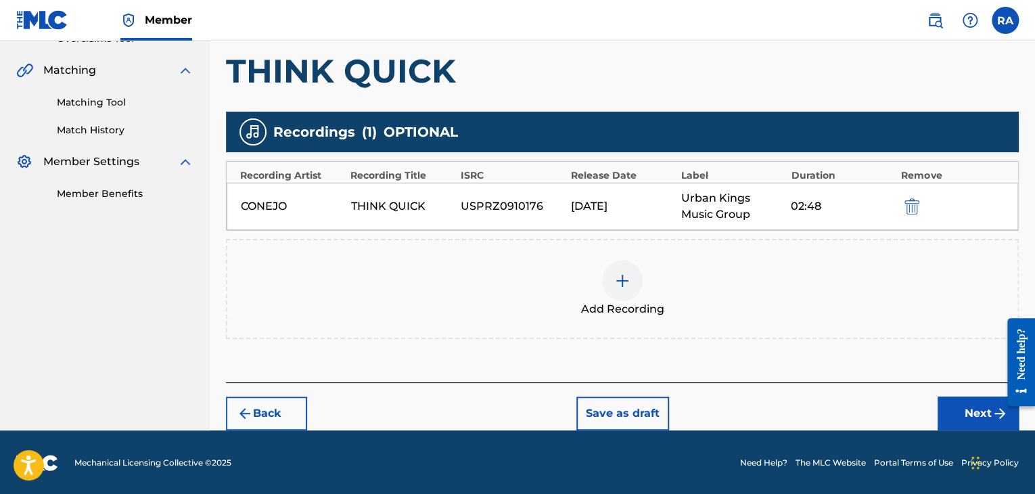
click at [944, 418] on button "Next" at bounding box center [978, 413] width 81 height 34
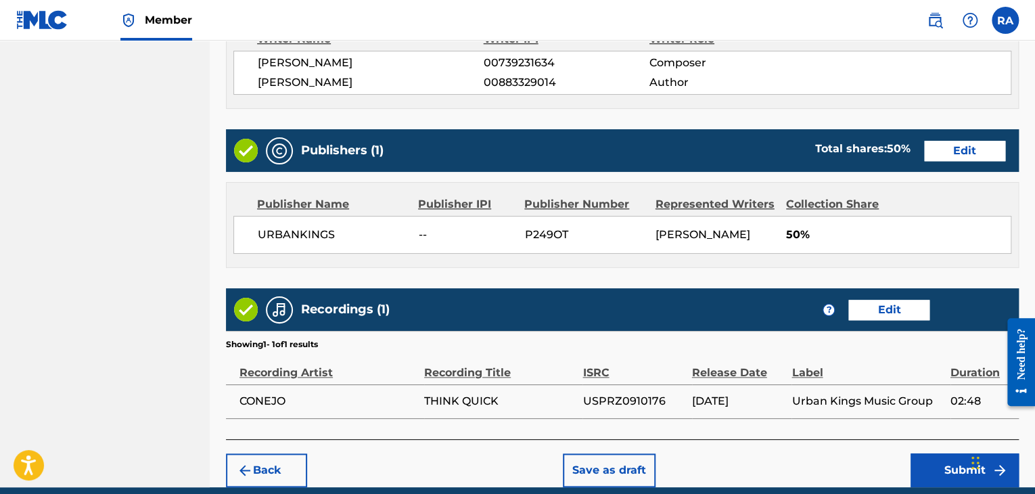
scroll to position [658, 0]
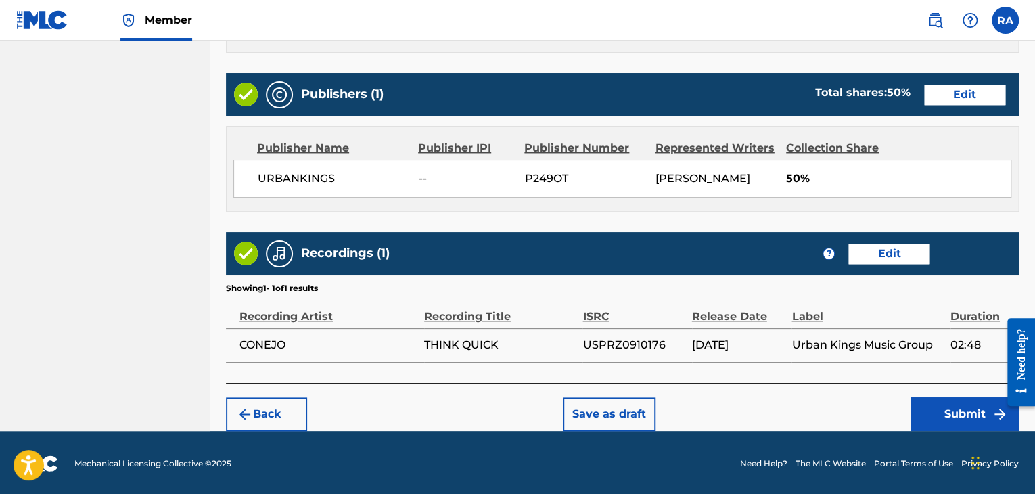
click at [923, 401] on button "Submit" at bounding box center [965, 414] width 108 height 34
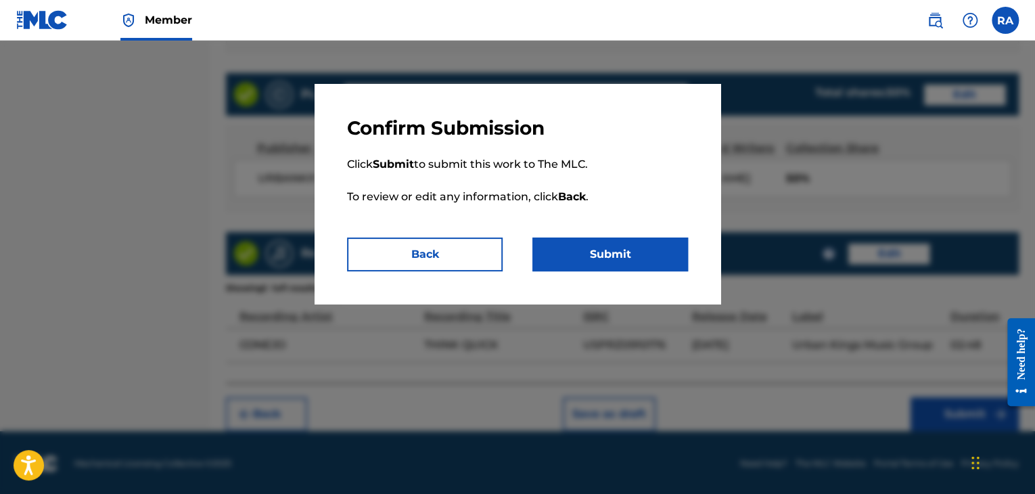
click at [613, 263] on button "Submit" at bounding box center [610, 254] width 156 height 34
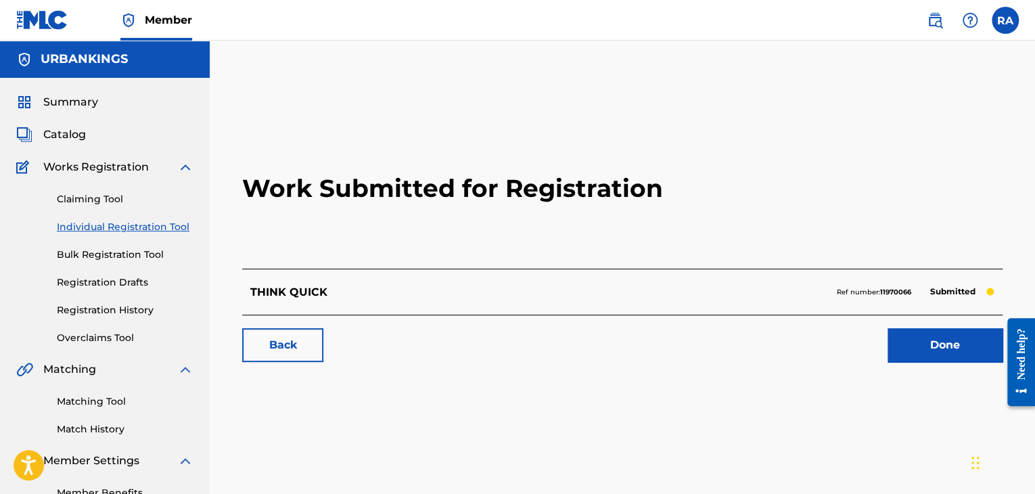
click at [924, 361] on link "Done" at bounding box center [945, 345] width 115 height 34
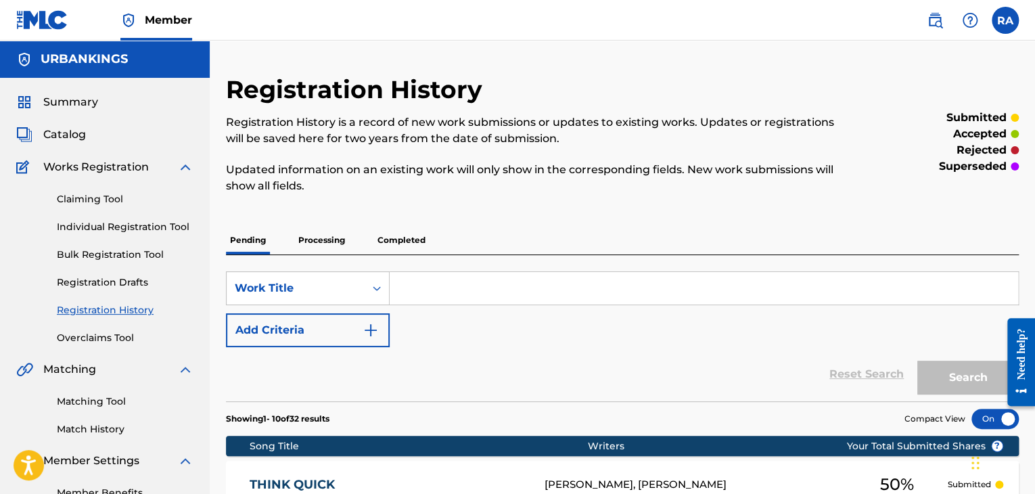
click at [122, 225] on link "Individual Registration Tool" at bounding box center [125, 227] width 137 height 14
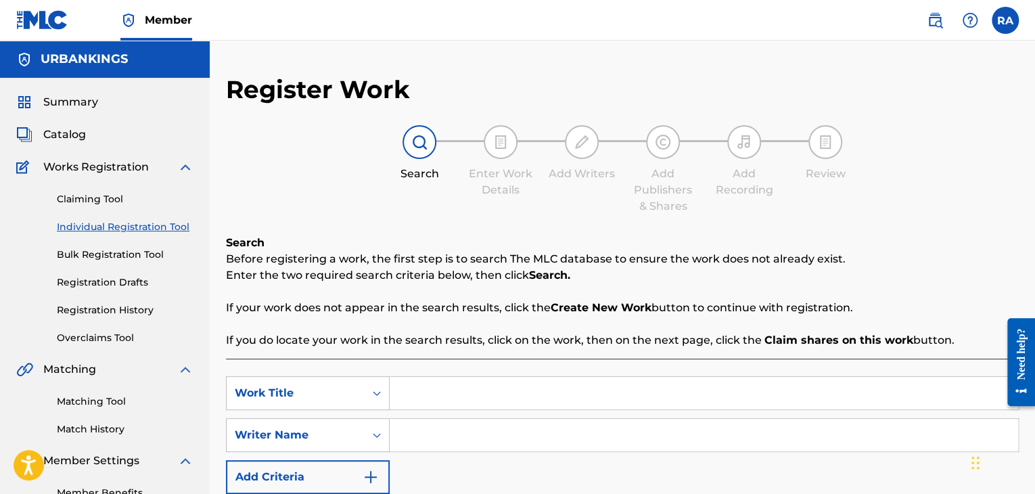
click at [430, 403] on input "Search Form" at bounding box center [704, 393] width 629 height 32
type input "ARMAGEDDON"
type input "[PERSON_NAME]"
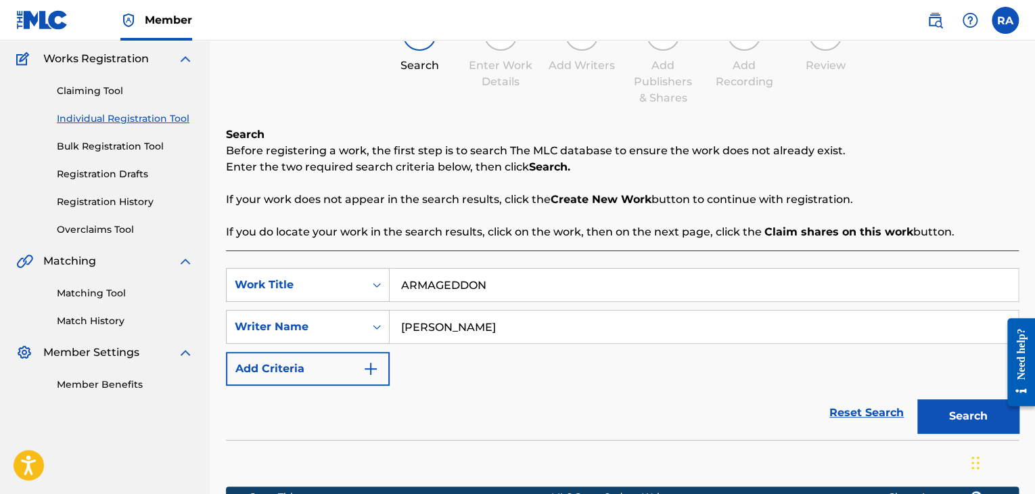
scroll to position [321, 0]
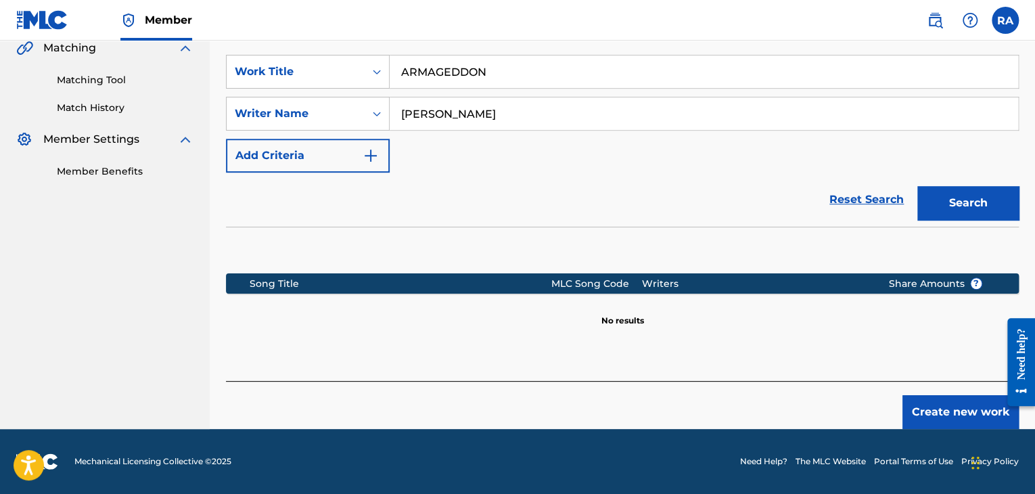
click at [932, 409] on button "Create new work" at bounding box center [961, 412] width 116 height 34
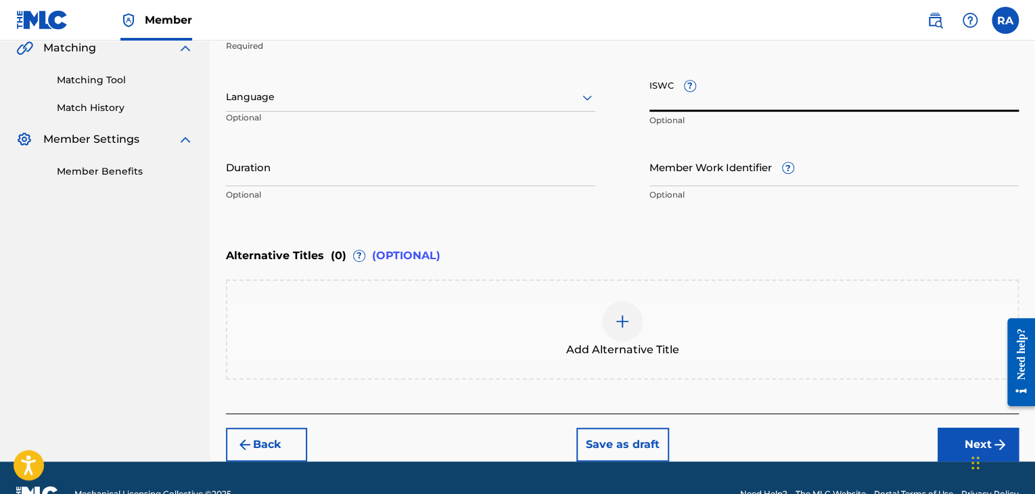
paste input "T9149847278"
type input "T9149847278"
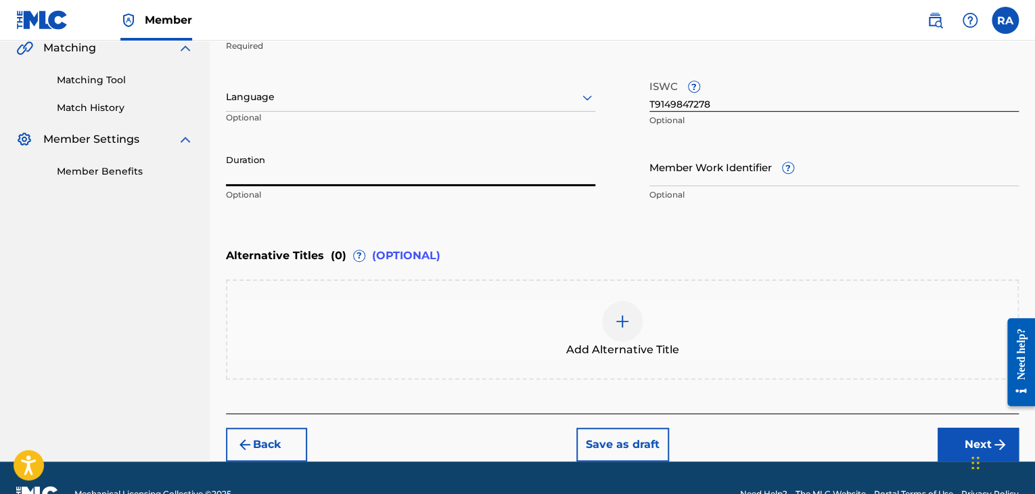
click at [411, 154] on input "Duration" at bounding box center [410, 166] width 369 height 39
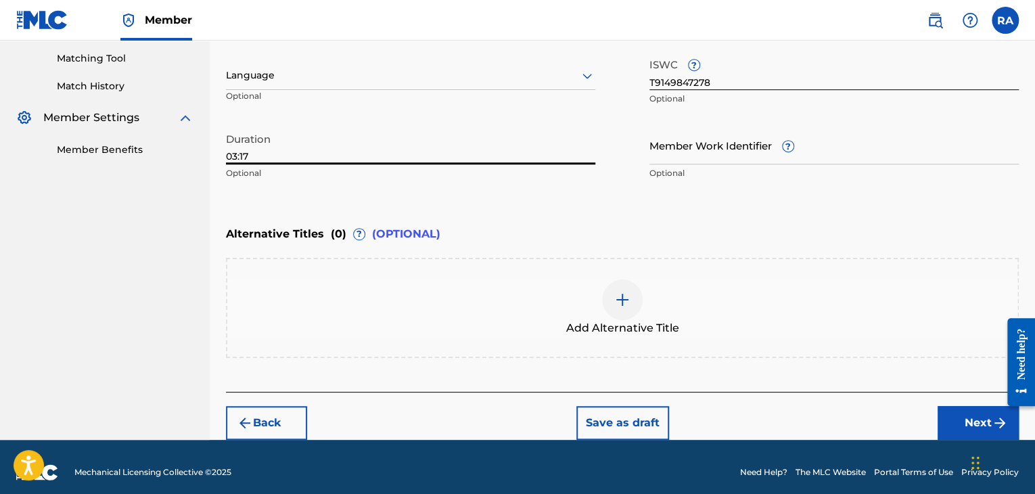
scroll to position [352, 0]
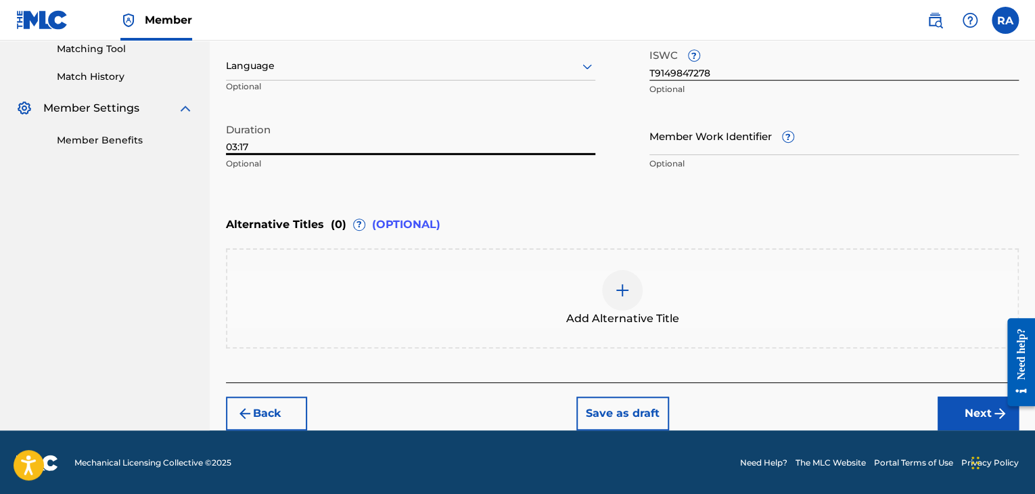
type input "03:17"
click at [986, 409] on button "Next" at bounding box center [978, 413] width 81 height 34
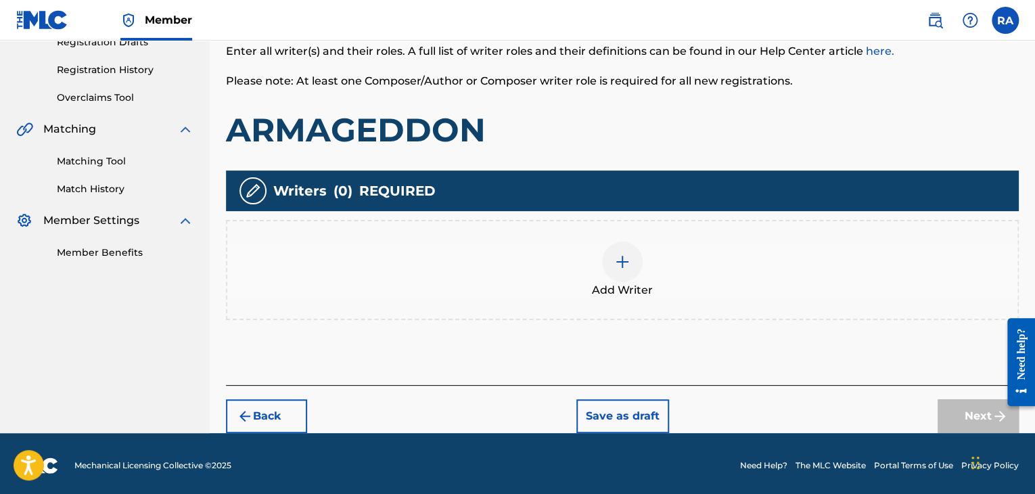
scroll to position [244, 0]
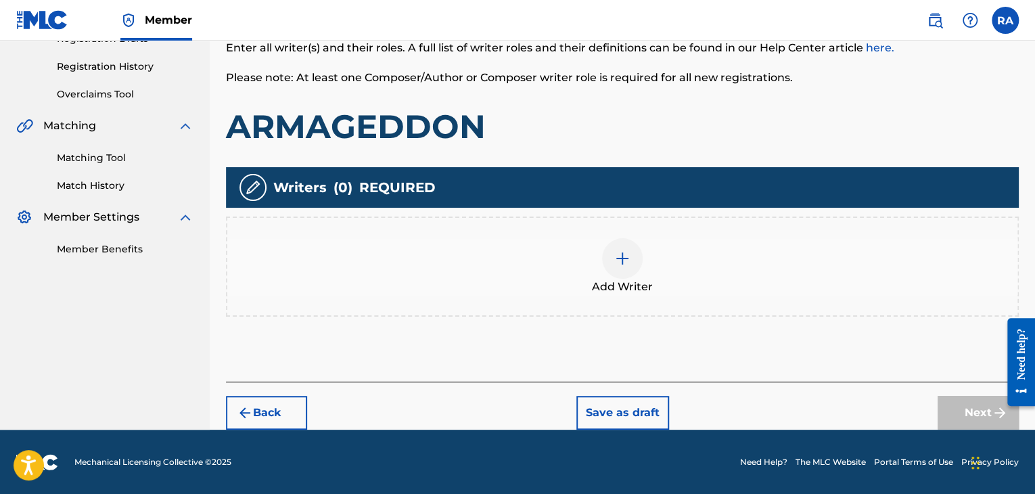
click at [623, 250] on img at bounding box center [622, 258] width 16 height 16
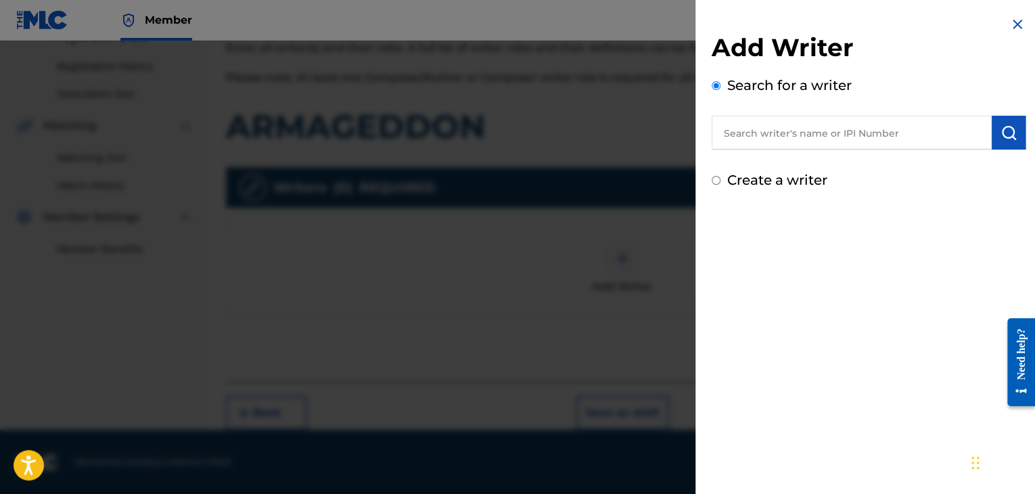
click at [821, 159] on div "Add Writer Search for a writer Create a writer" at bounding box center [869, 111] width 314 height 158
click at [829, 138] on input "text" at bounding box center [852, 133] width 280 height 34
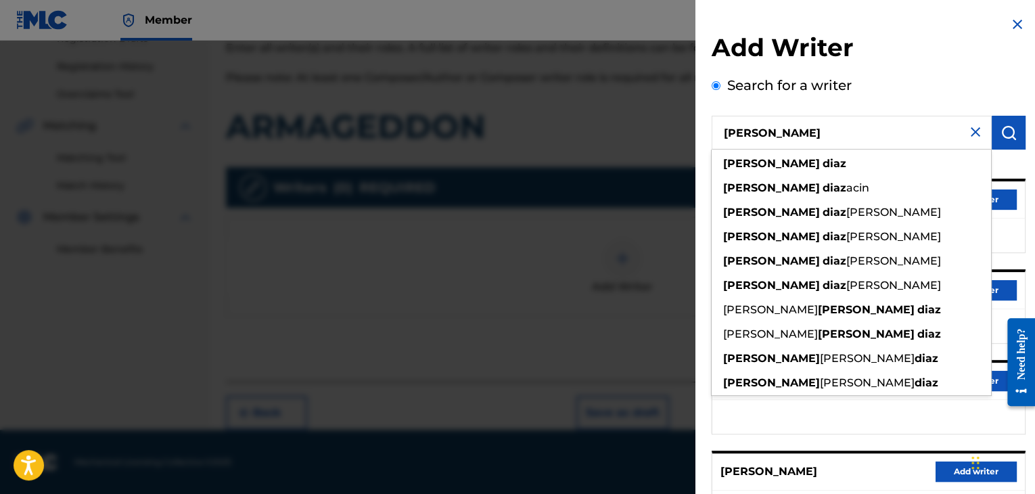
type input "[PERSON_NAME]"
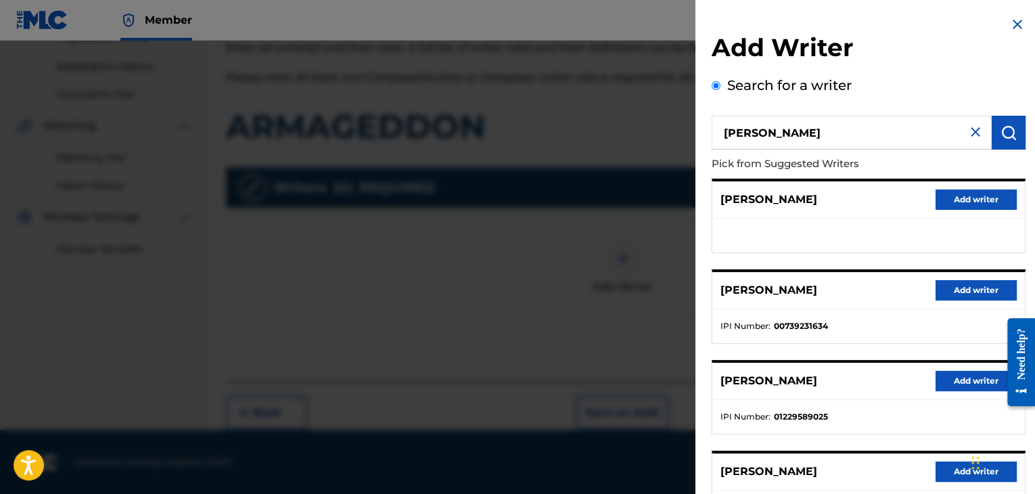
click at [974, 299] on button "Add writer" at bounding box center [976, 290] width 81 height 20
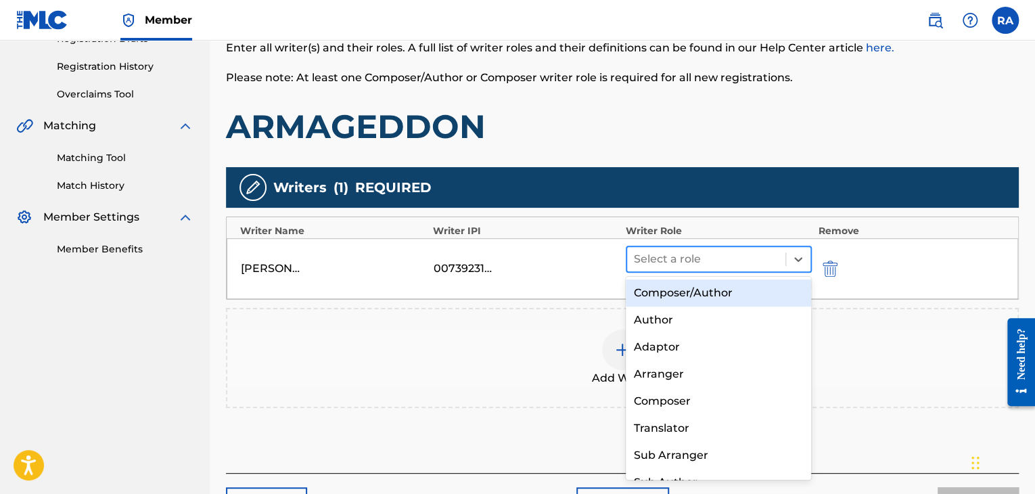
click at [761, 264] on div at bounding box center [706, 259] width 145 height 19
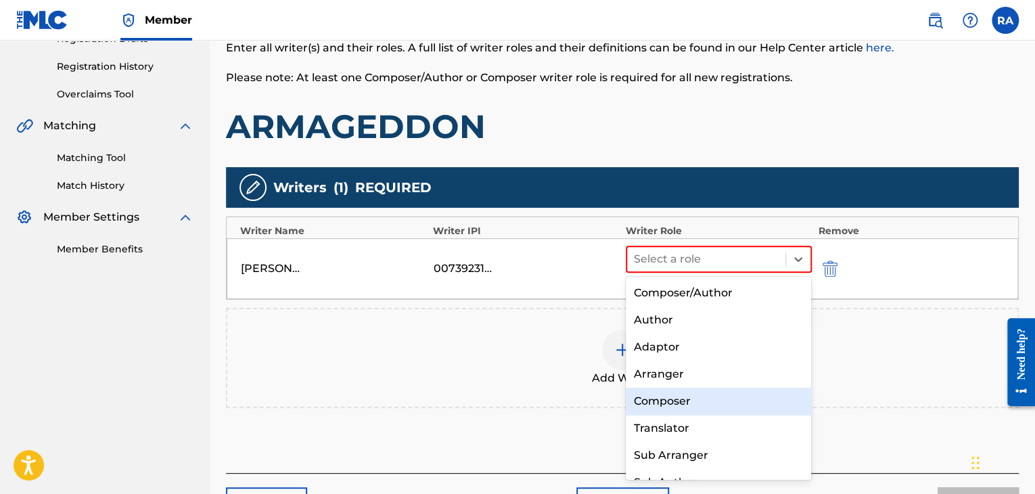
click at [714, 401] on div "Composer" at bounding box center [719, 401] width 186 height 27
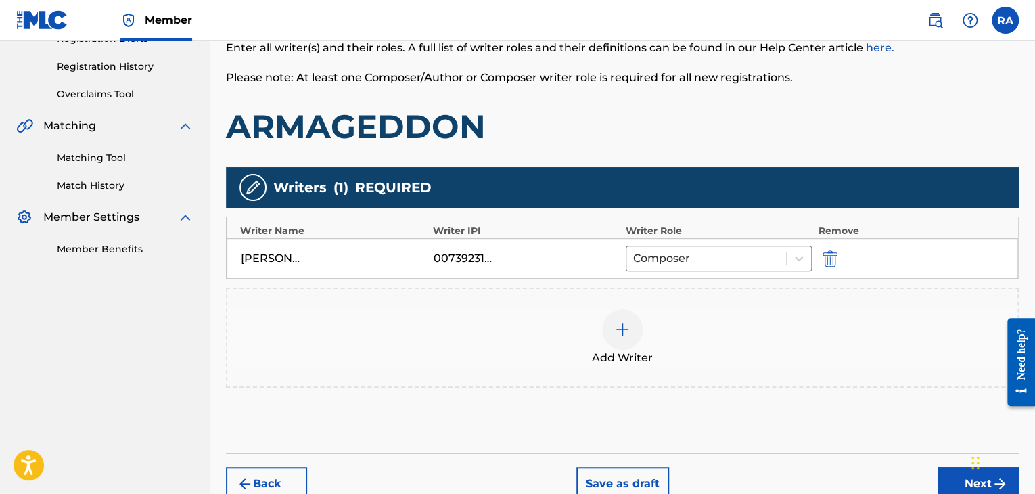
click at [622, 334] on img at bounding box center [622, 329] width 16 height 16
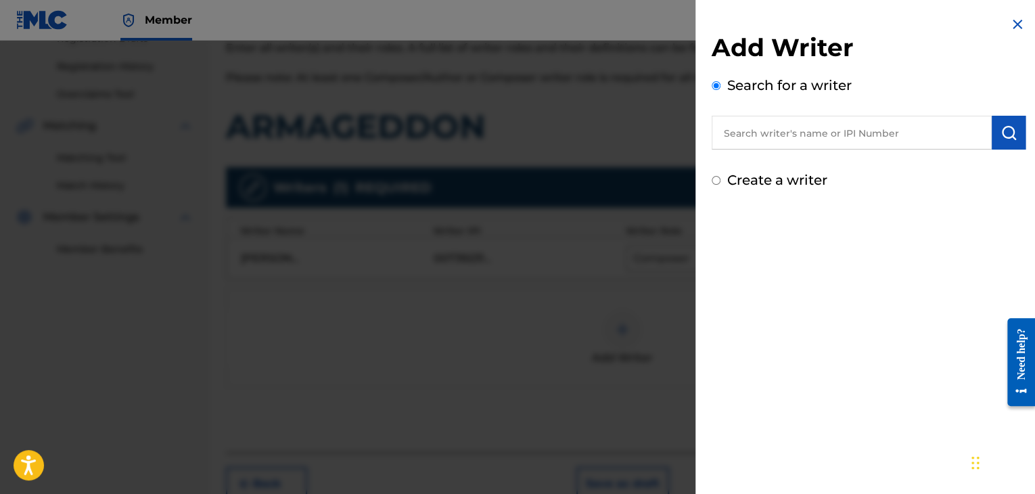
click at [796, 131] on input "text" at bounding box center [852, 133] width 280 height 34
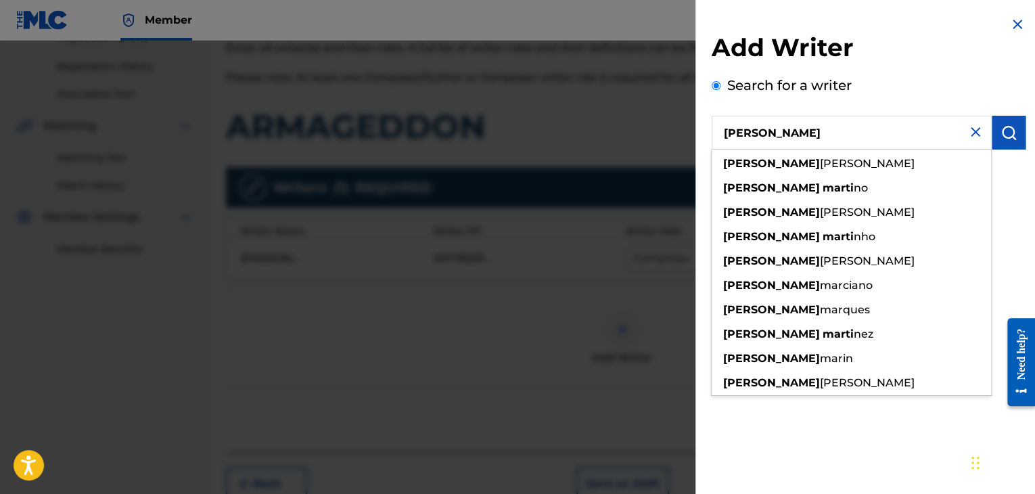
type input "[PERSON_NAME]"
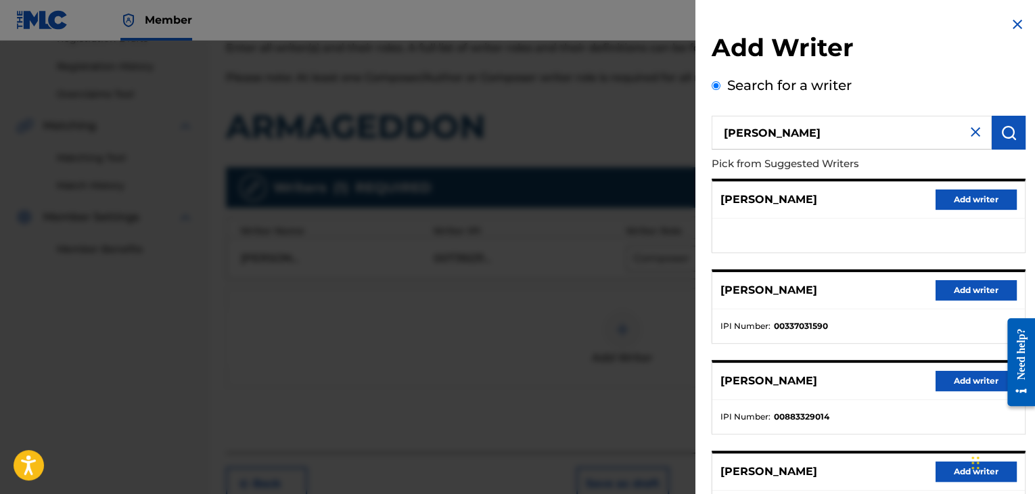
click at [972, 375] on button "Add writer" at bounding box center [976, 381] width 81 height 20
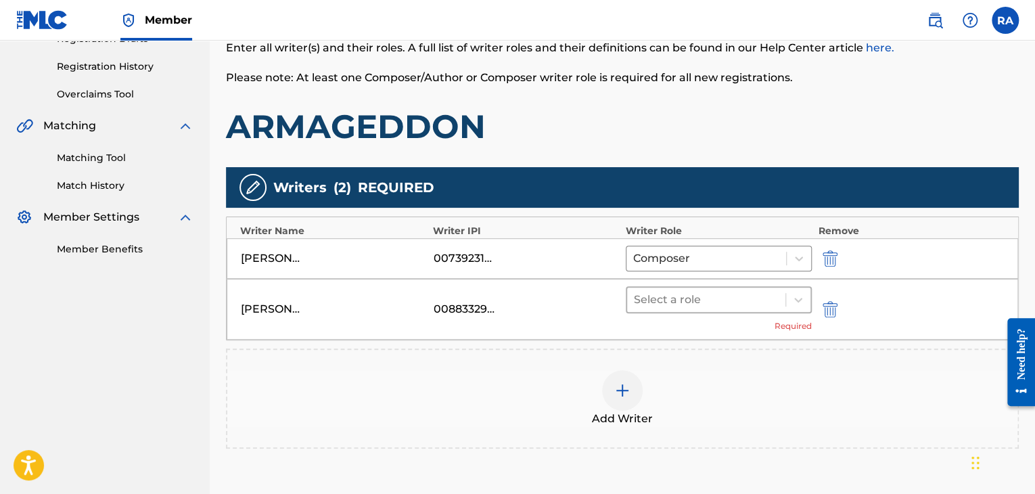
click at [671, 301] on div at bounding box center [706, 299] width 145 height 19
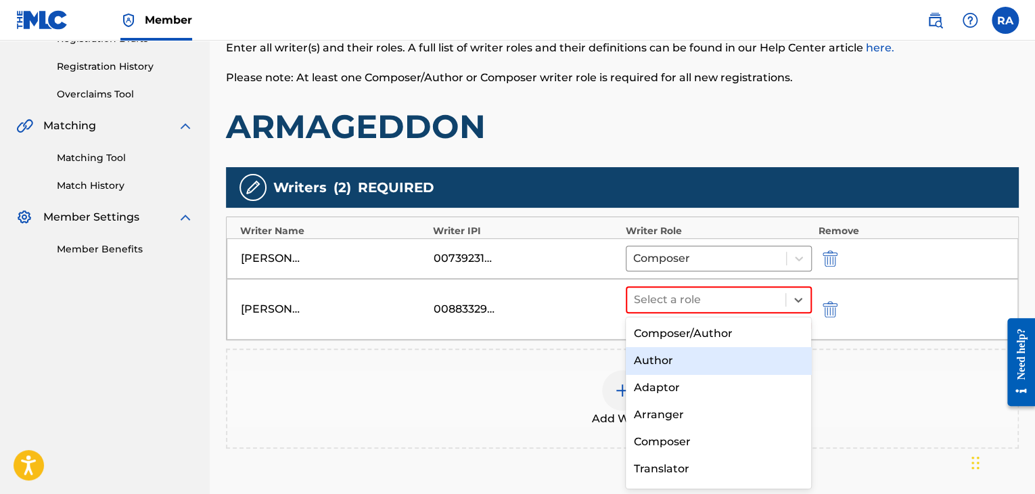
click at [666, 365] on div "Author" at bounding box center [719, 360] width 186 height 27
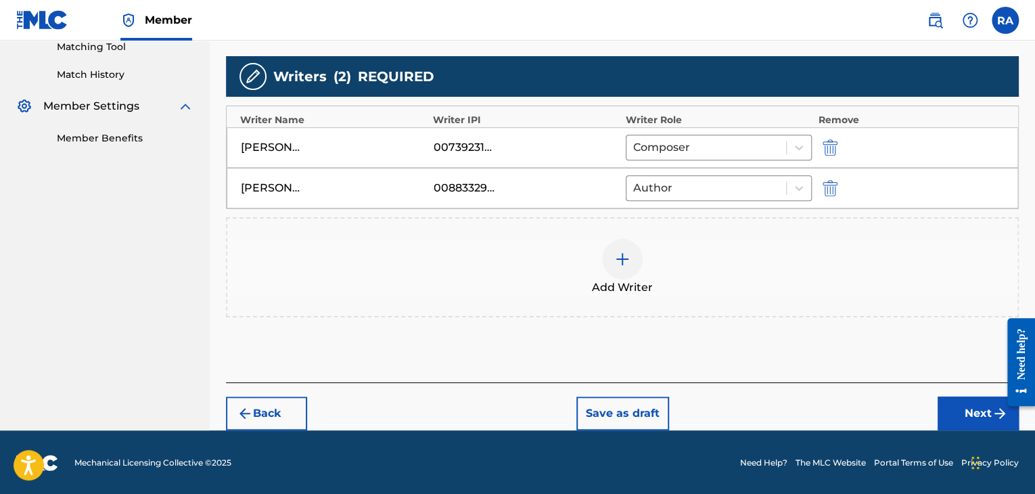
click at [951, 417] on button "Next" at bounding box center [978, 413] width 81 height 34
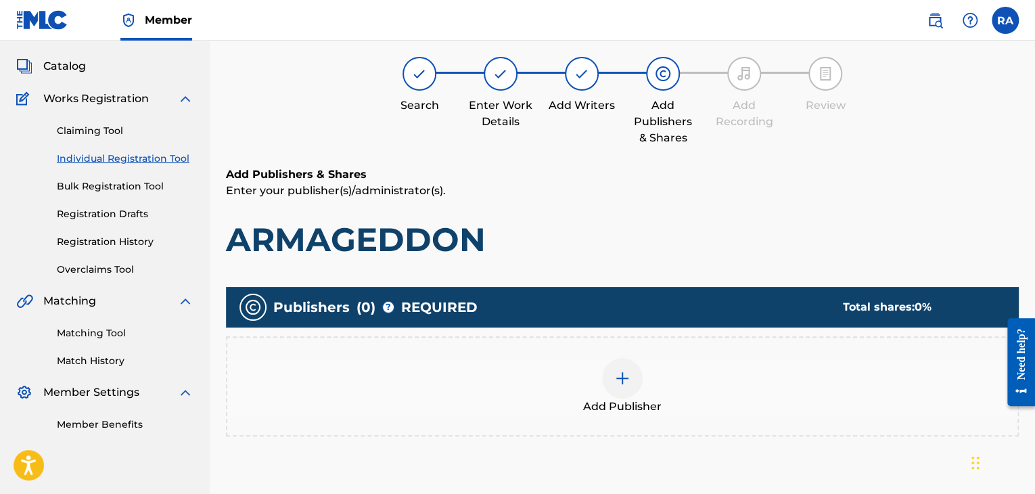
scroll to position [61, 0]
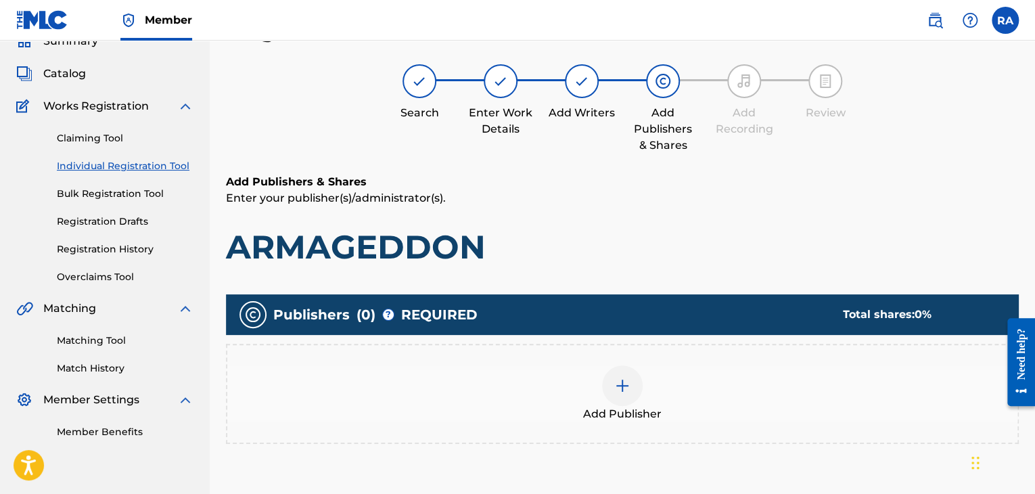
click at [627, 388] on img at bounding box center [622, 386] width 16 height 16
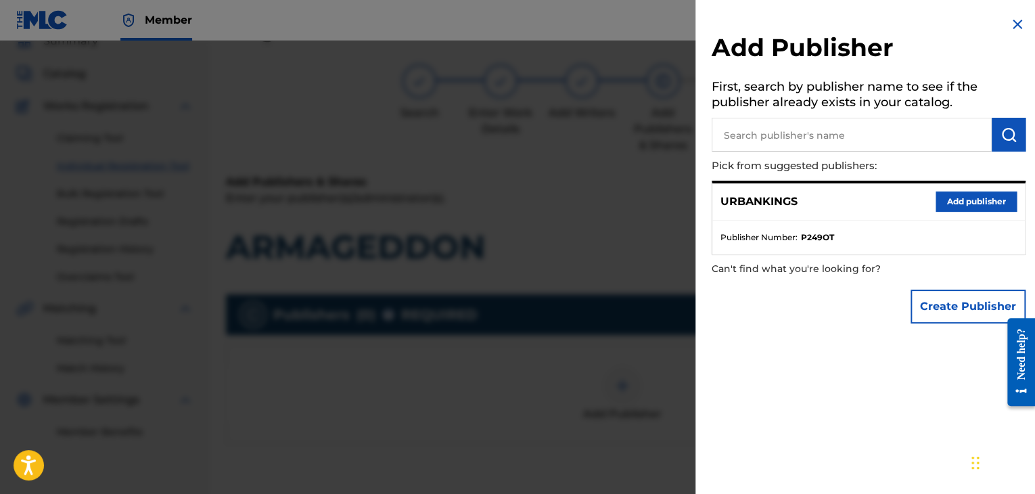
click at [944, 196] on button "Add publisher" at bounding box center [976, 201] width 81 height 20
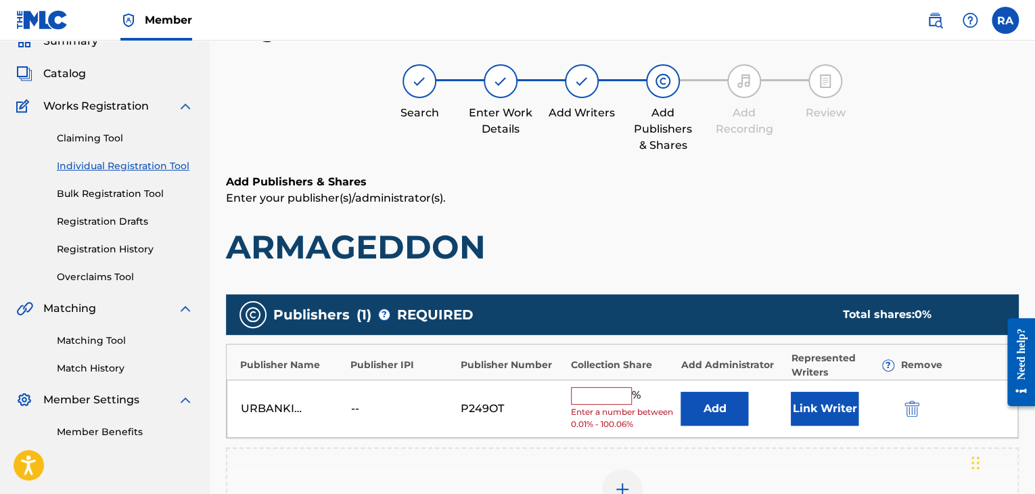
click at [617, 387] on input "text" at bounding box center [601, 396] width 61 height 18
type input "50"
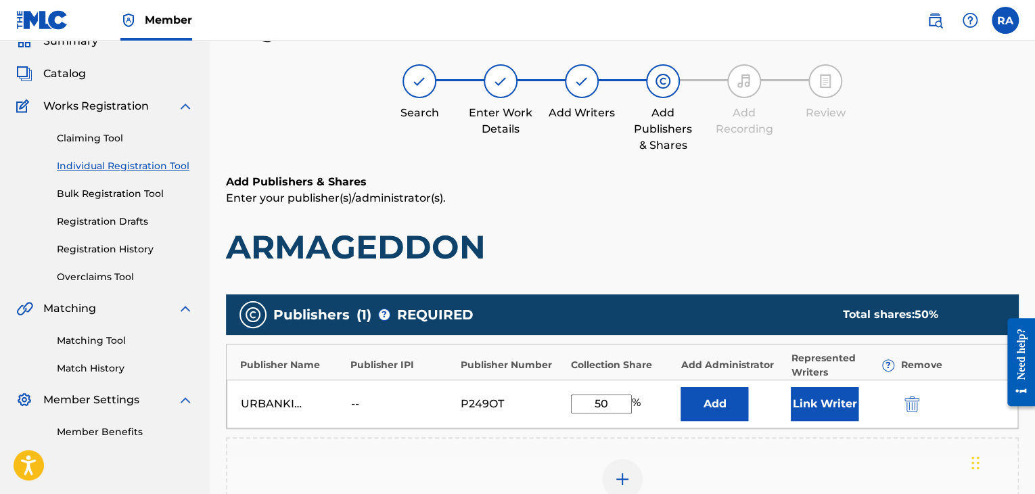
click at [843, 414] on button "Link Writer" at bounding box center [825, 404] width 68 height 34
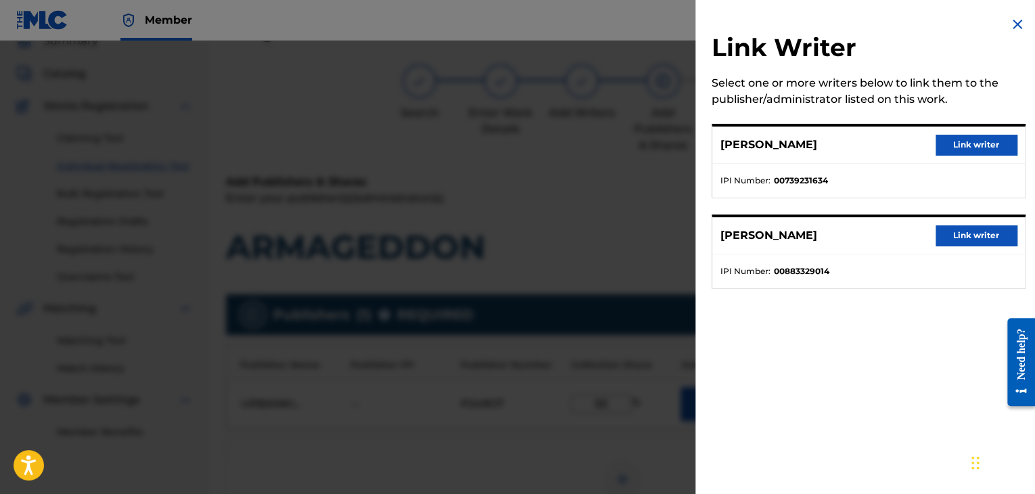
click at [988, 150] on button "Link writer" at bounding box center [976, 145] width 81 height 20
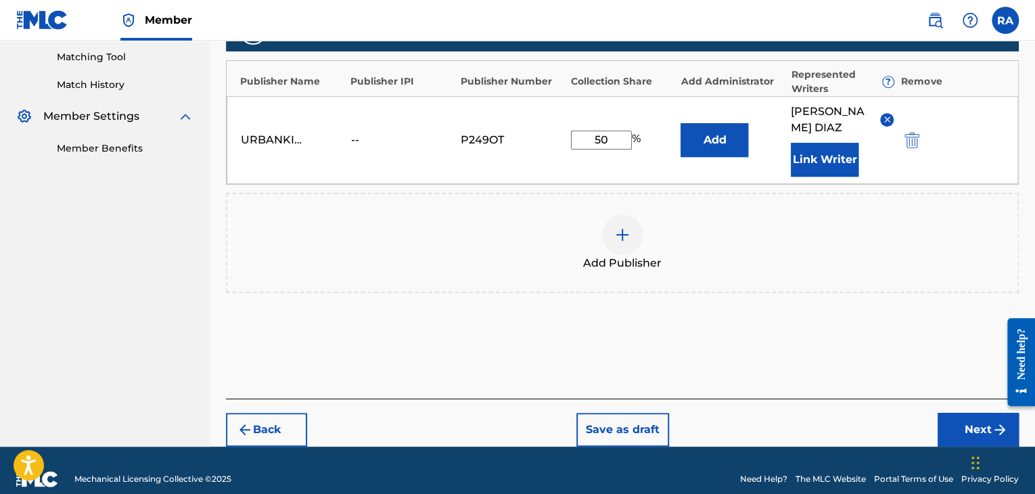
click at [975, 420] on button "Next" at bounding box center [978, 430] width 81 height 34
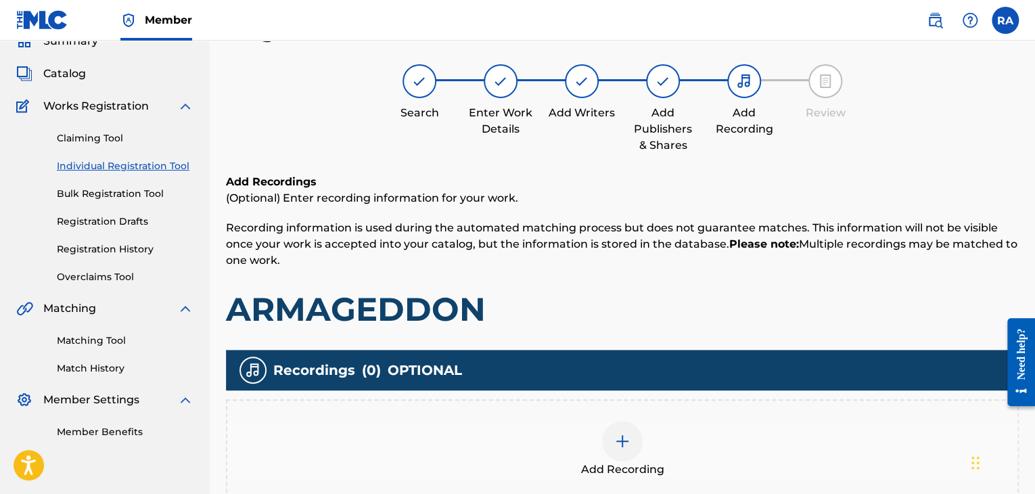
click at [636, 433] on div at bounding box center [622, 441] width 41 height 41
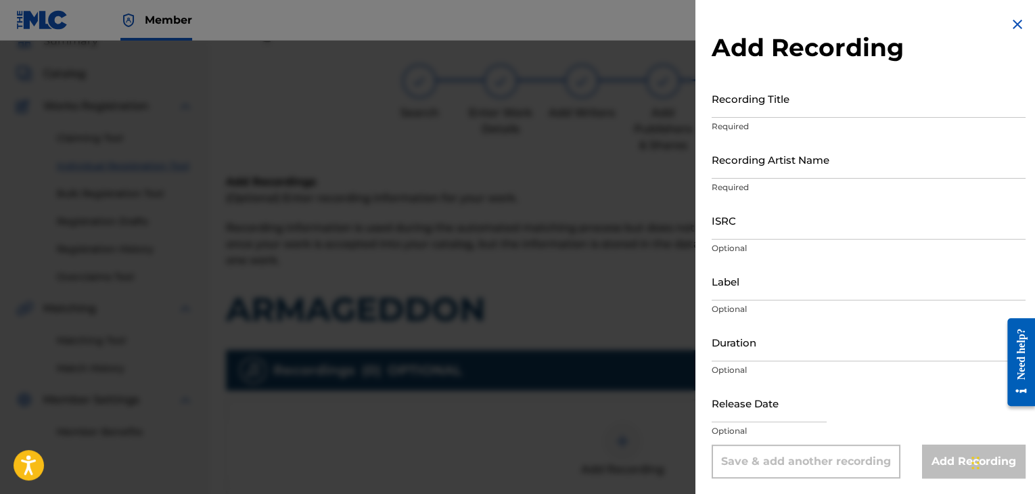
click at [774, 114] on input "Recording Title" at bounding box center [869, 98] width 314 height 39
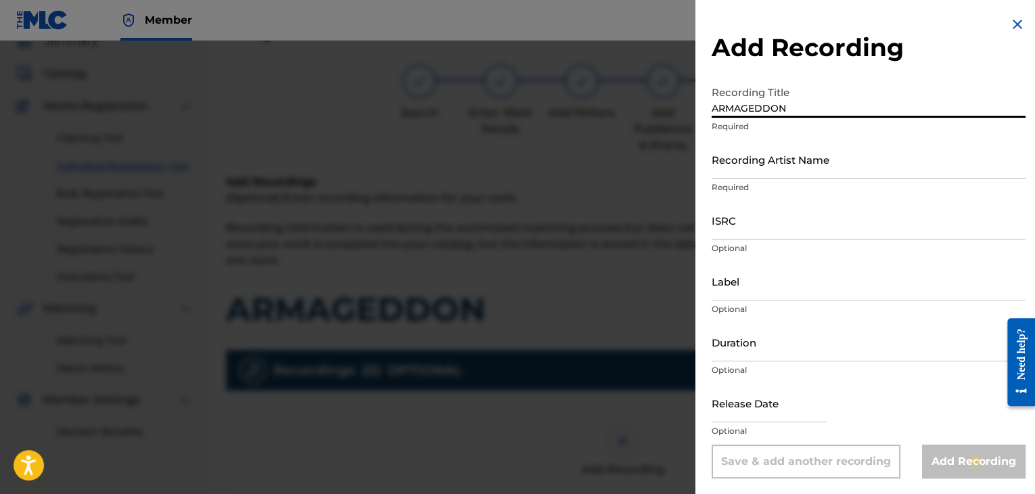
type input "ARMAGEDDON"
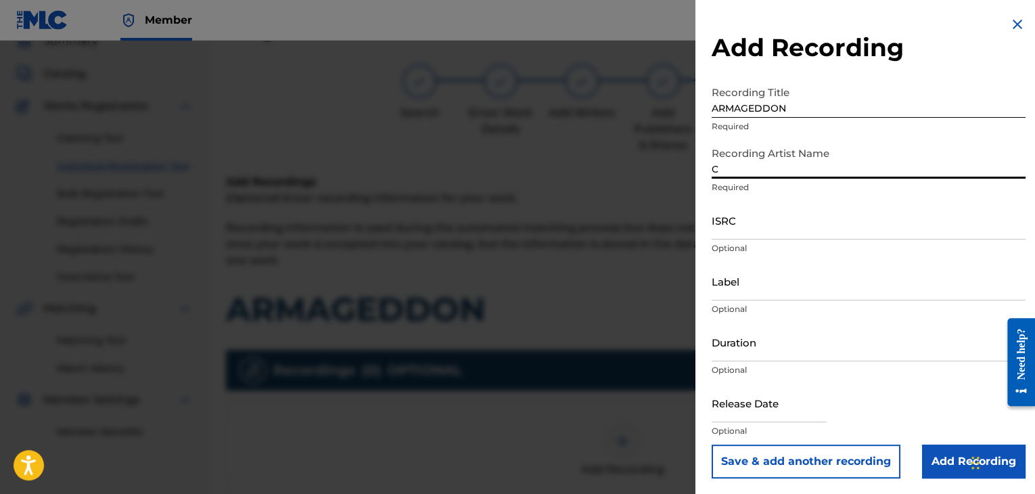
type input "CONEJO"
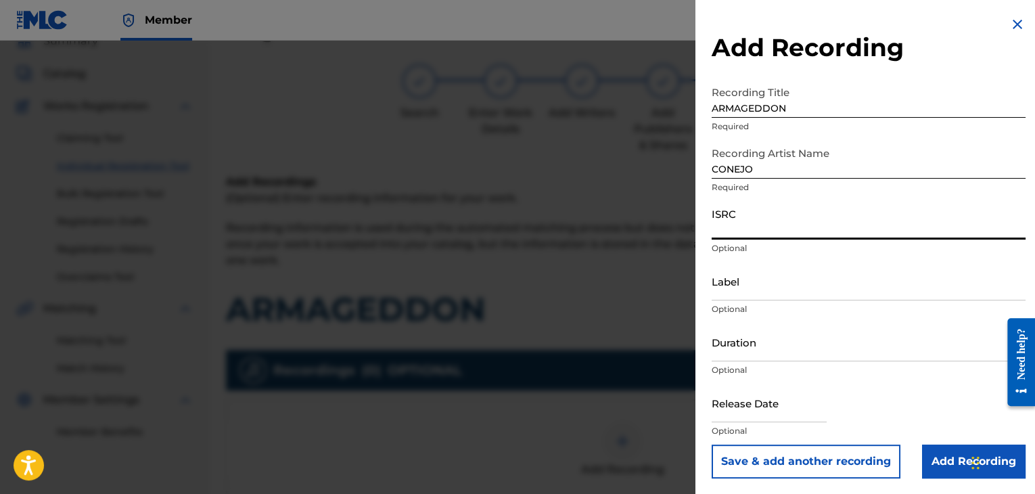
paste input "USPRZ0910177"
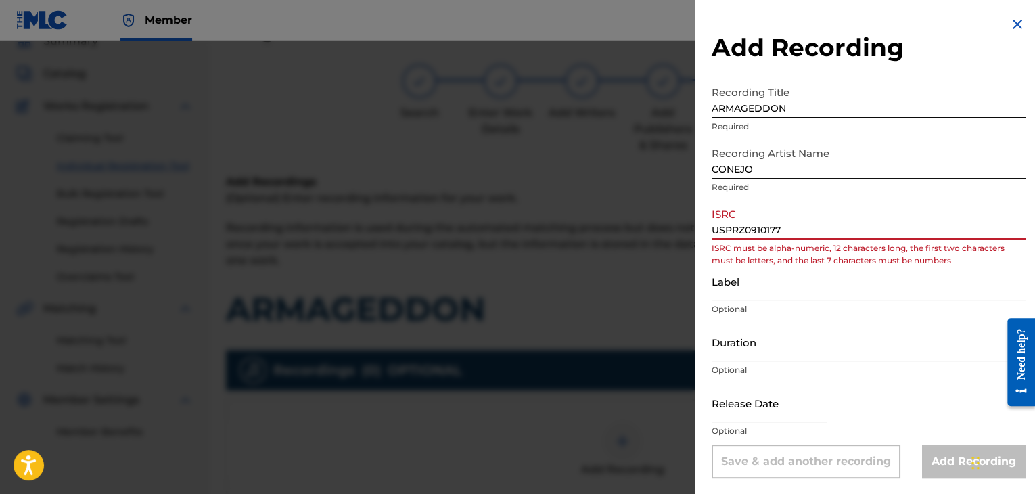
click at [733, 224] on input "USPRZ0910177" at bounding box center [869, 220] width 314 height 39
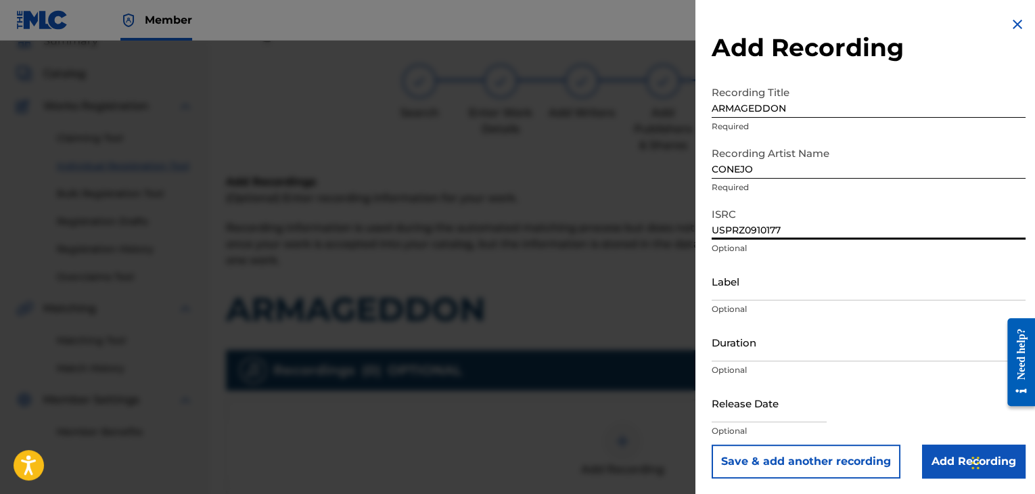
type input "USPRZ0910177"
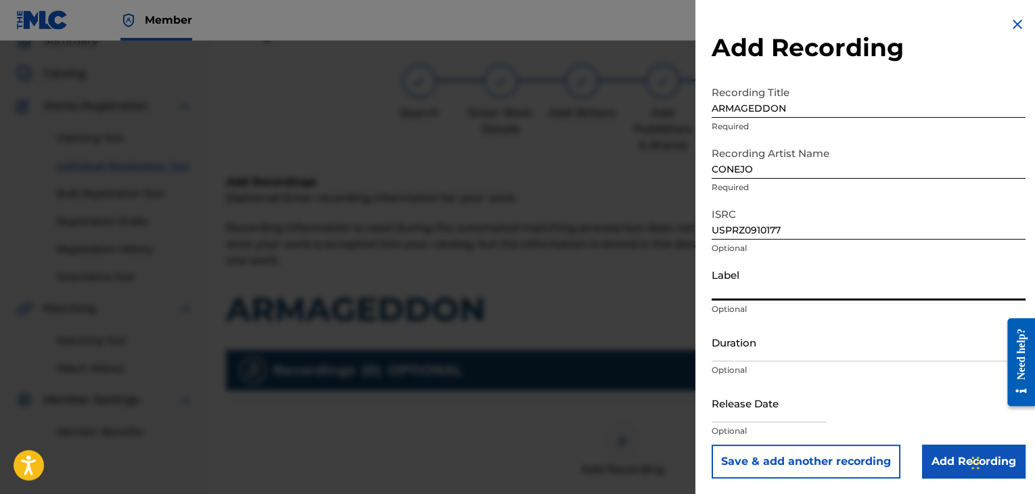
click at [738, 287] on input "Label" at bounding box center [869, 281] width 314 height 39
type input "Urban Kings Music Group"
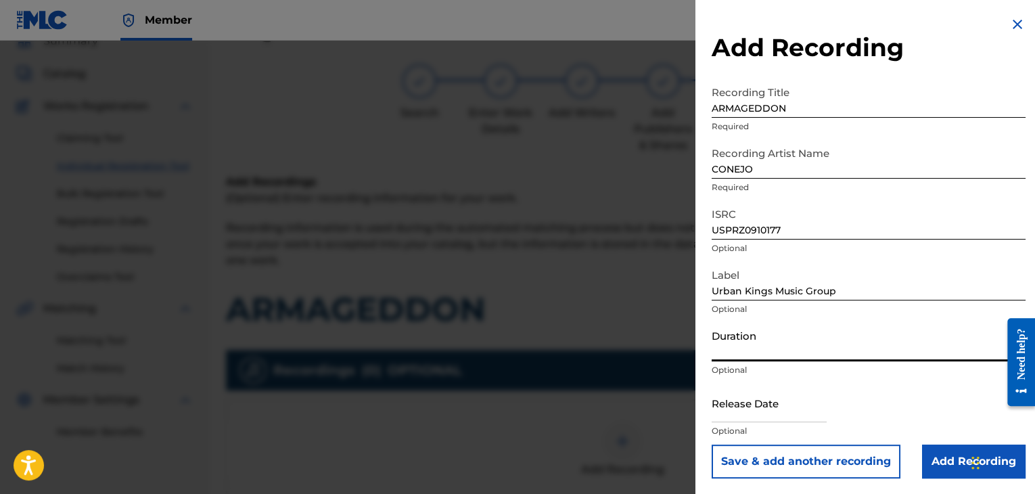
click at [766, 340] on input "Duration" at bounding box center [869, 342] width 314 height 39
type input "03:17"
click at [779, 413] on input "text" at bounding box center [769, 403] width 115 height 39
select select "7"
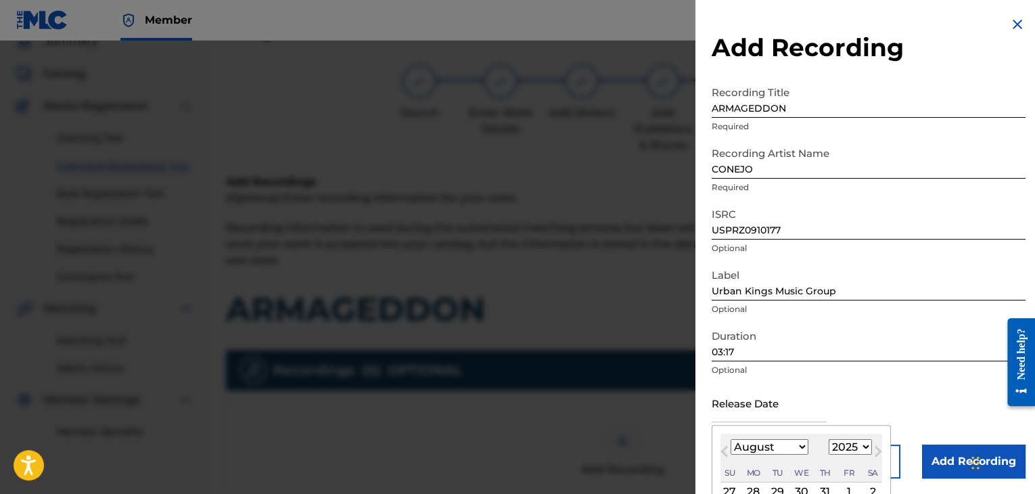
click at [861, 447] on select "1899 1900 1901 1902 1903 1904 1905 1906 1907 1908 1909 1910 1911 1912 1913 1914…" at bounding box center [850, 447] width 43 height 16
select select "2009"
click at [829, 439] on select "1899 1900 1901 1902 1903 1904 1905 1906 1907 1908 1909 1910 1911 1912 1913 1914…" at bounding box center [850, 447] width 43 height 16
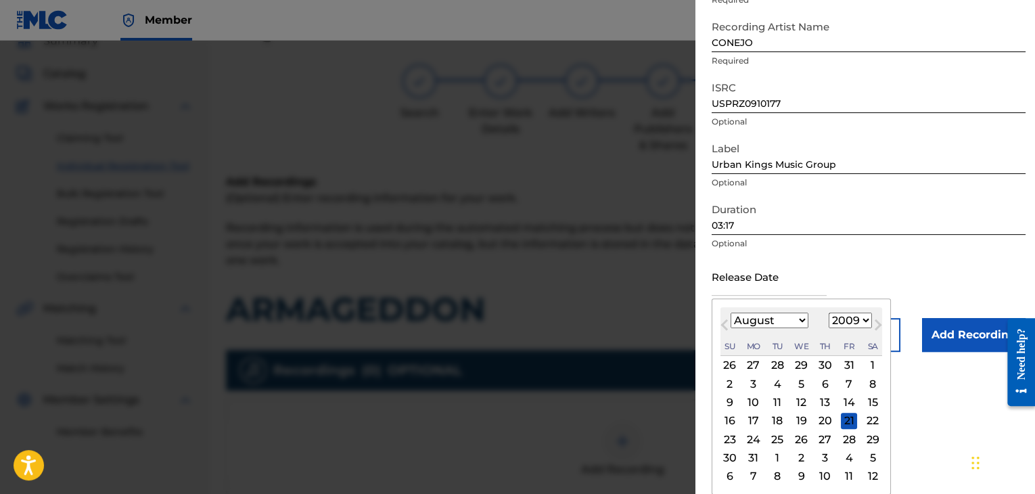
click at [758, 384] on div "3" at bounding box center [754, 383] width 16 height 16
type input "[DATE]"
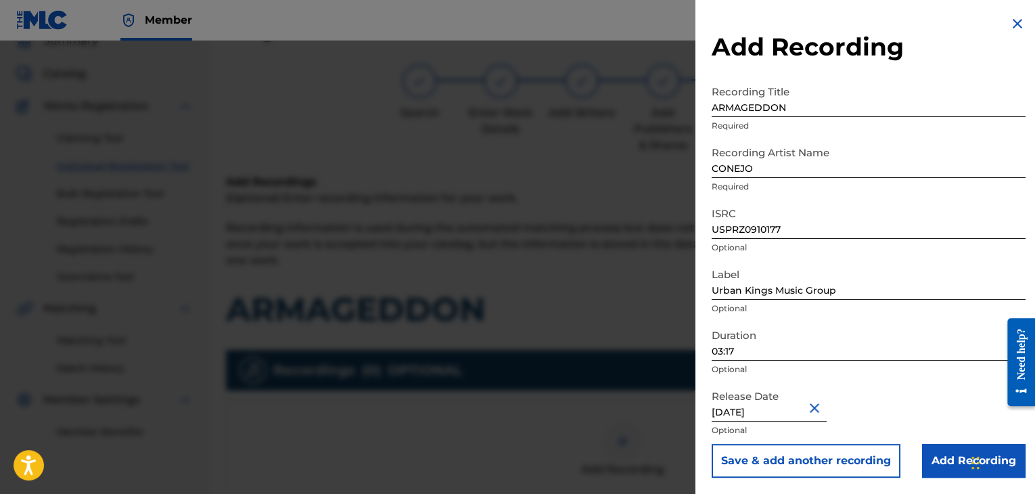
click at [944, 467] on input "Add Recording" at bounding box center [974, 461] width 104 height 34
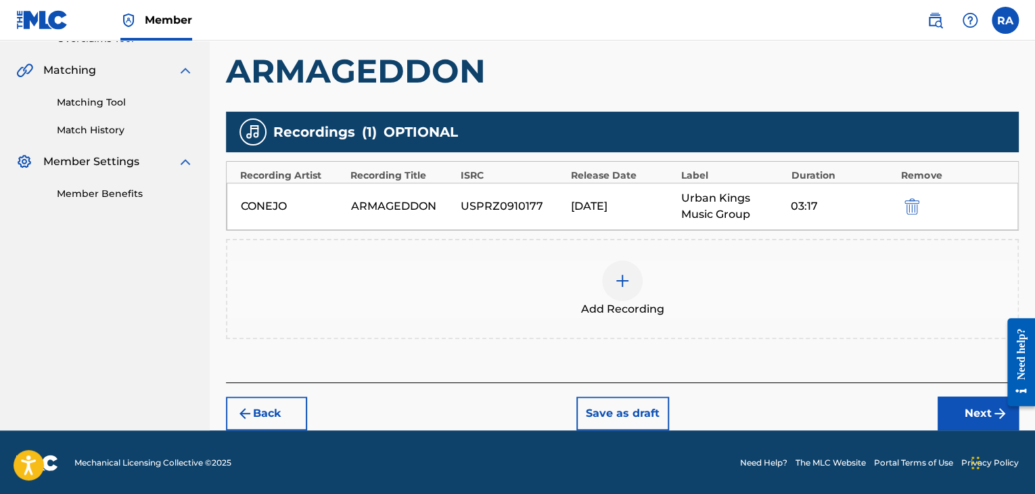
click at [961, 409] on button "Next" at bounding box center [978, 413] width 81 height 34
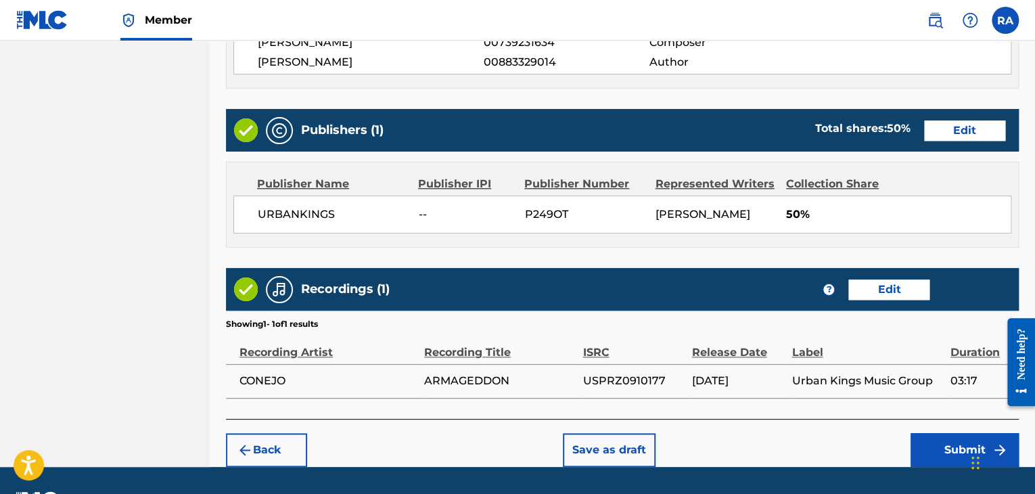
scroll to position [658, 0]
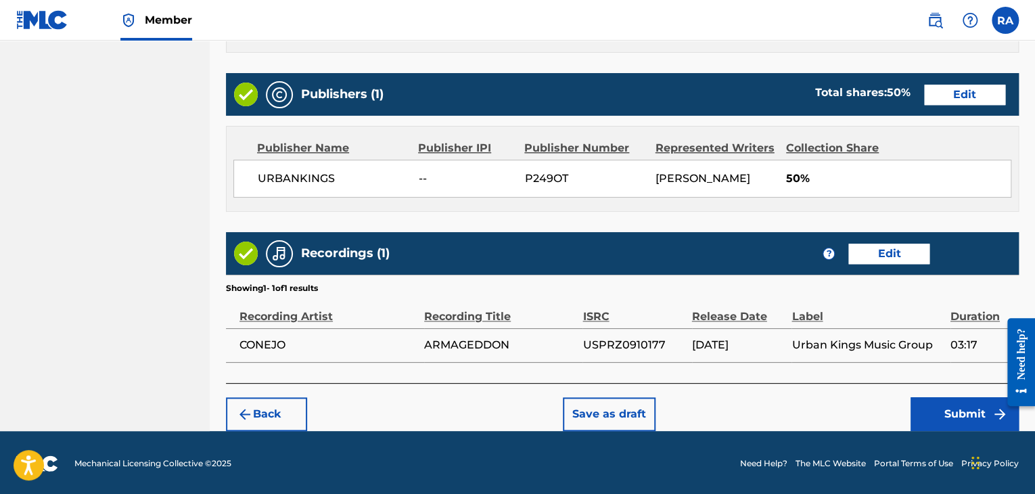
click at [980, 405] on button "Submit" at bounding box center [965, 414] width 108 height 34
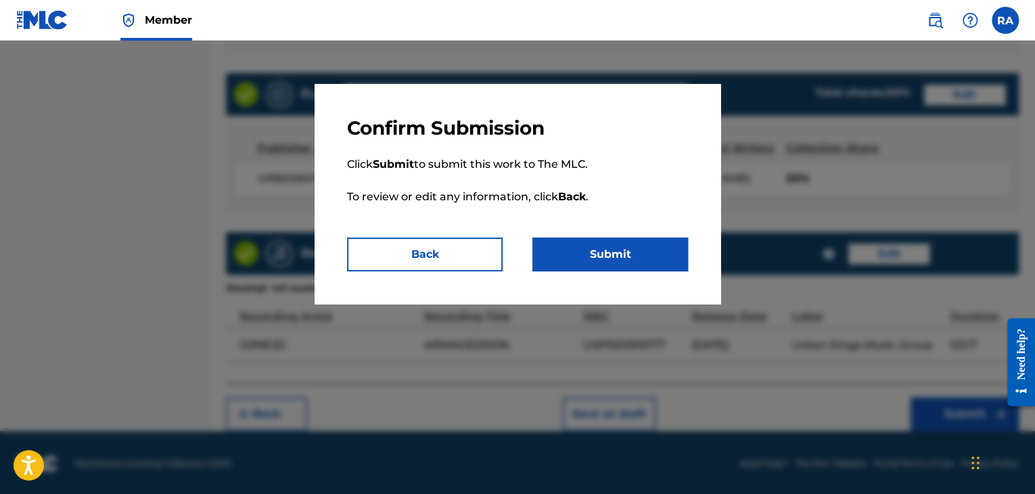
click at [642, 238] on button "Submit" at bounding box center [610, 254] width 156 height 34
click at [582, 248] on button "Submit" at bounding box center [610, 254] width 156 height 34
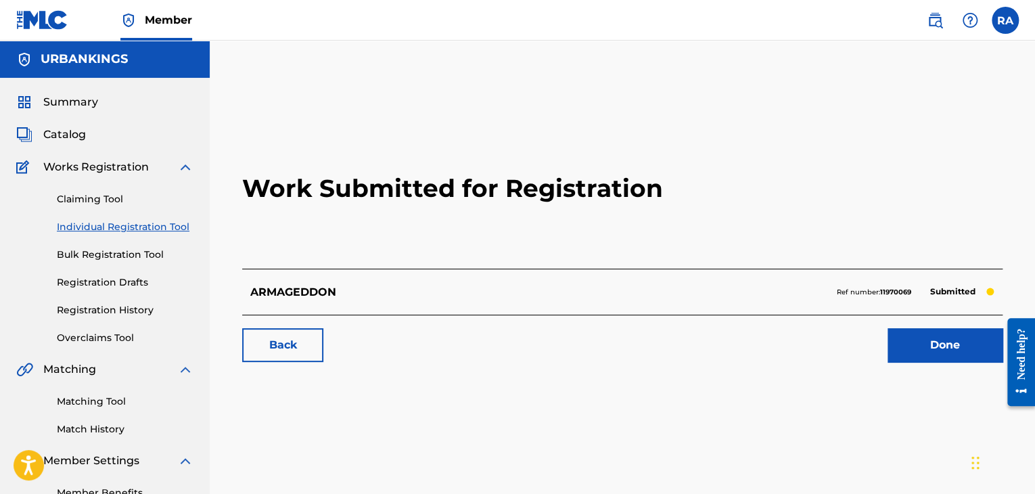
click at [934, 339] on link "Done" at bounding box center [945, 345] width 115 height 34
